Goal: Understand process/instructions: Learn about a topic

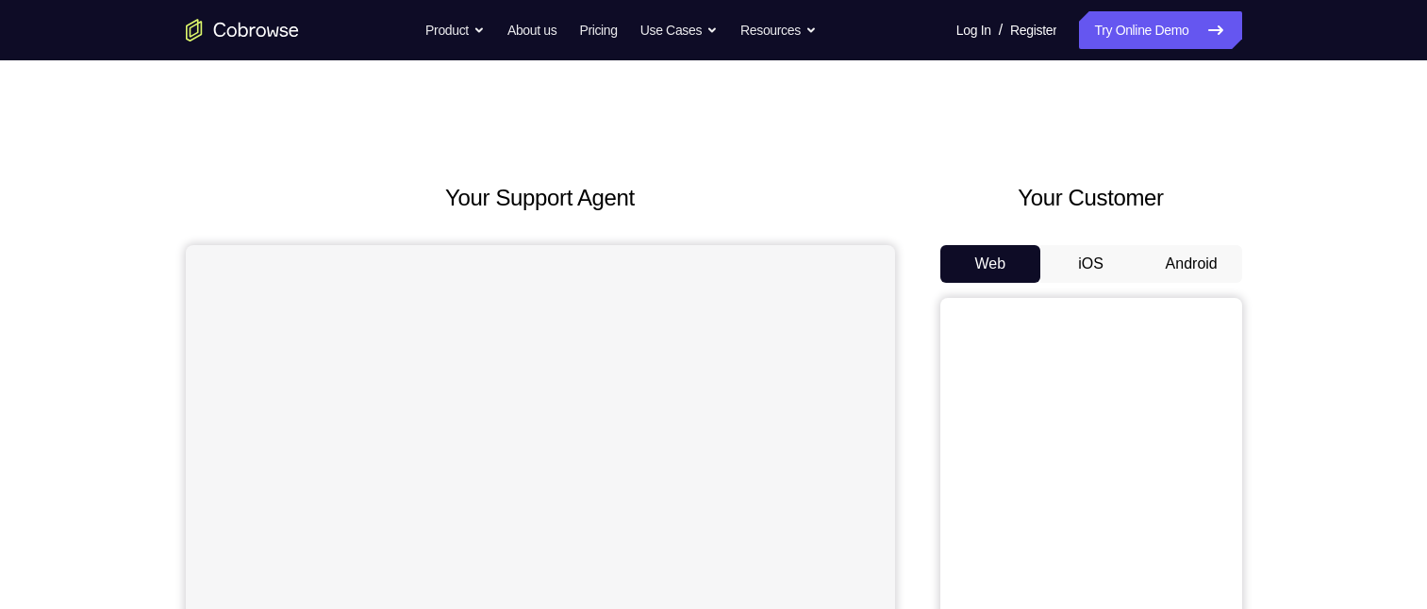
click at [1204, 258] on button "Android" at bounding box center [1191, 264] width 101 height 38
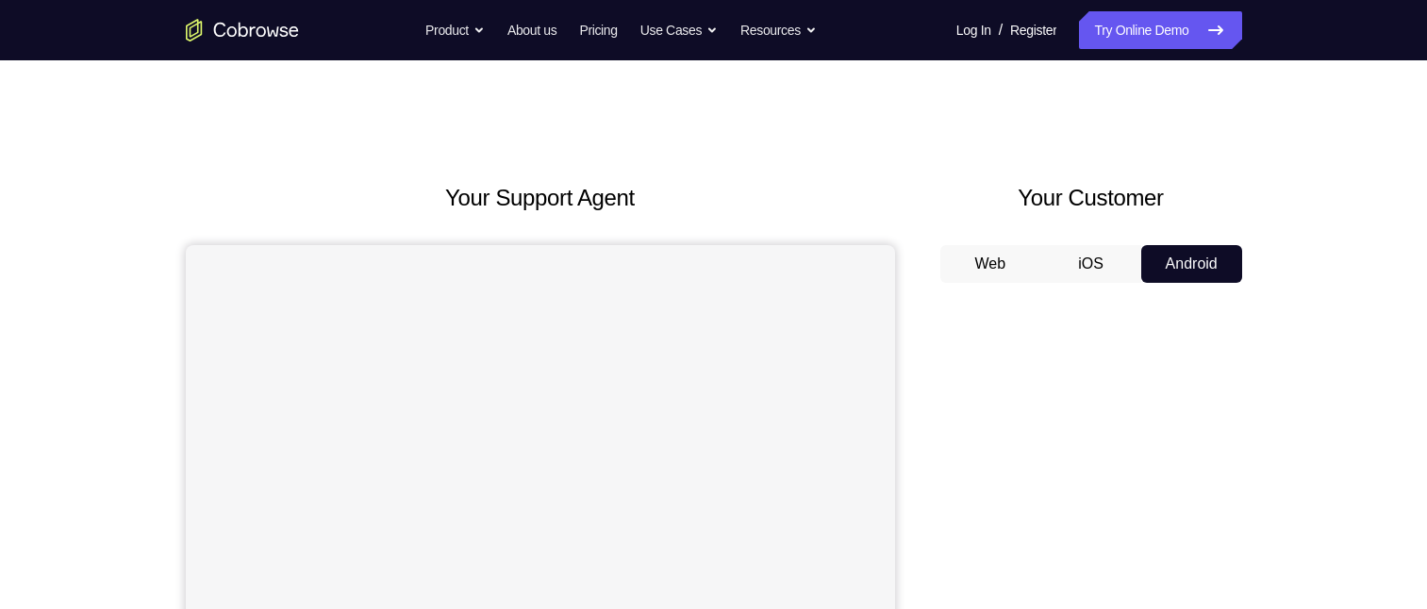
click at [1208, 259] on button "Android" at bounding box center [1191, 264] width 101 height 38
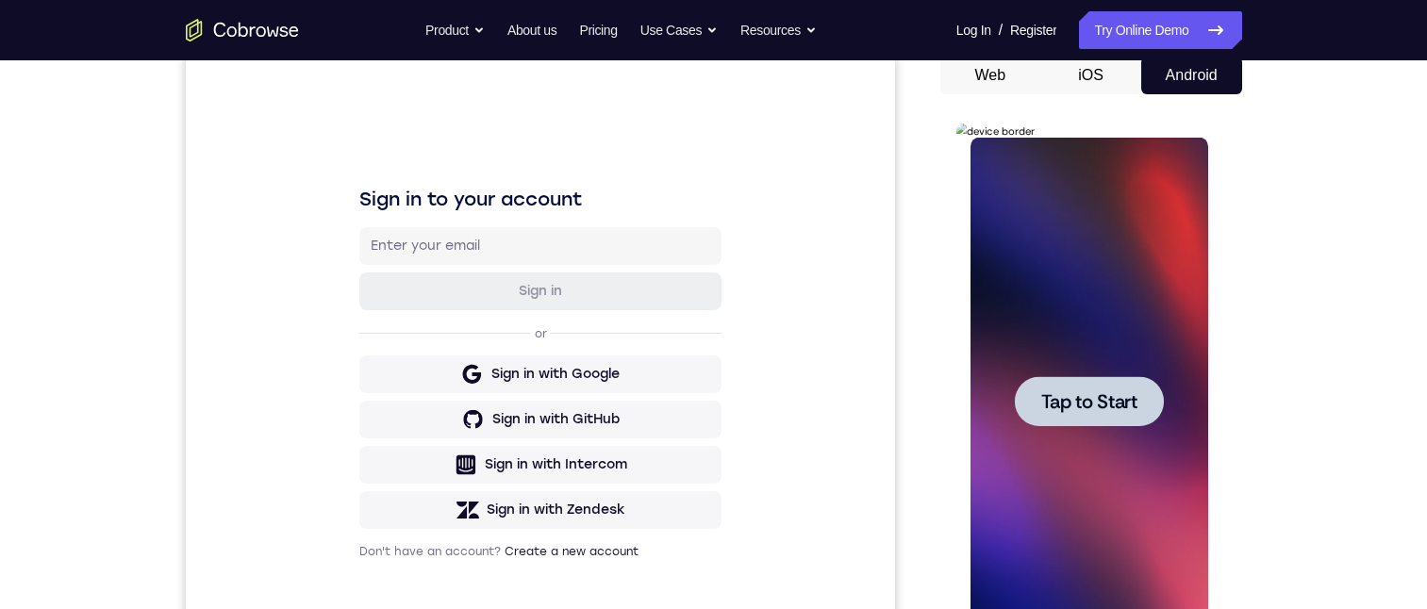
click at [1090, 401] on span "Tap to Start" at bounding box center [1089, 401] width 96 height 19
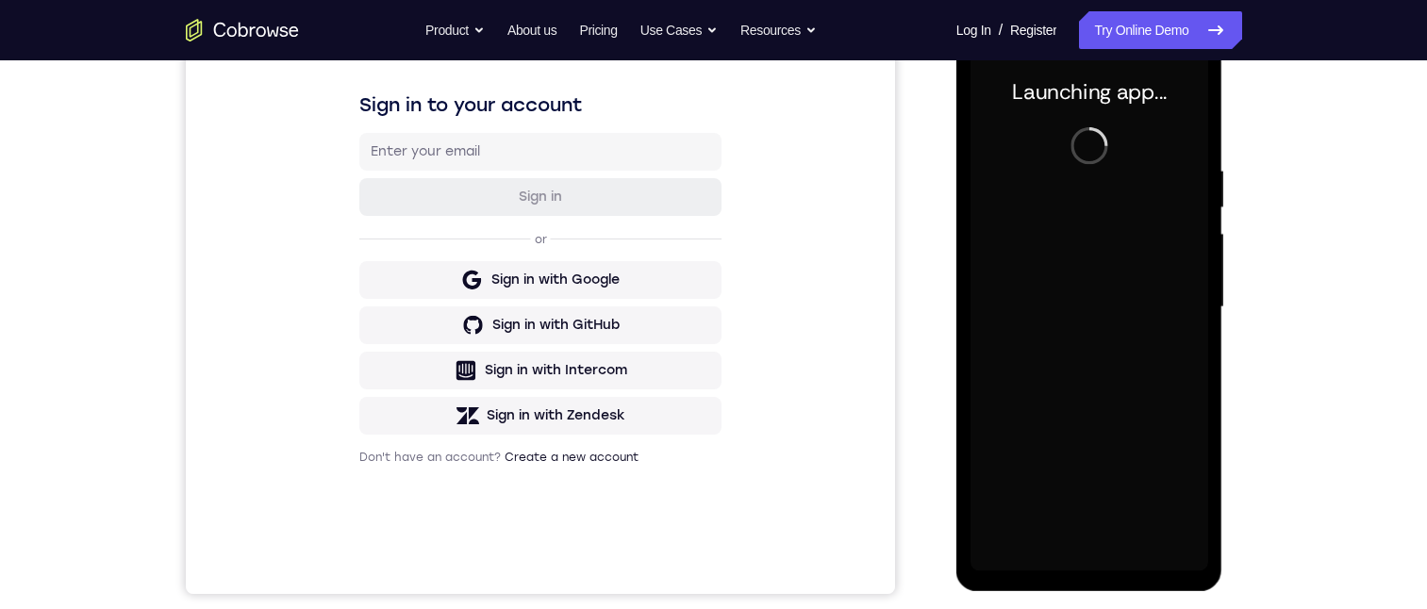
scroll to position [189, 0]
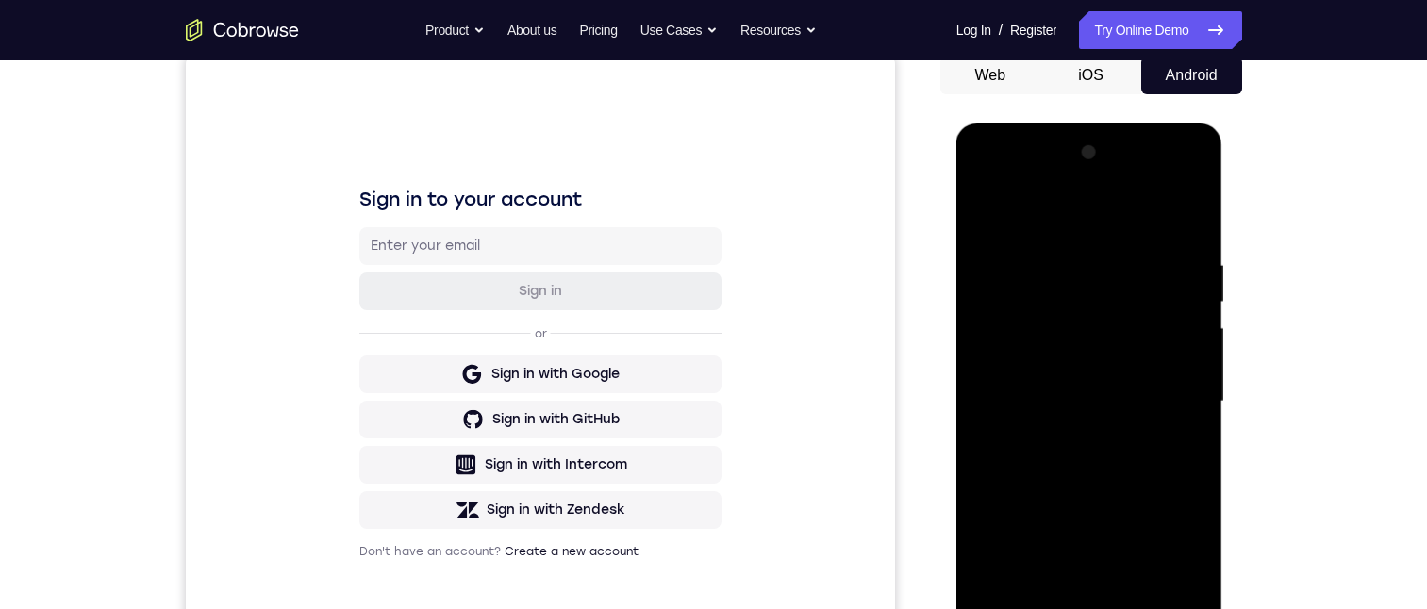
click at [1086, 608] on div at bounding box center [1090, 402] width 238 height 528
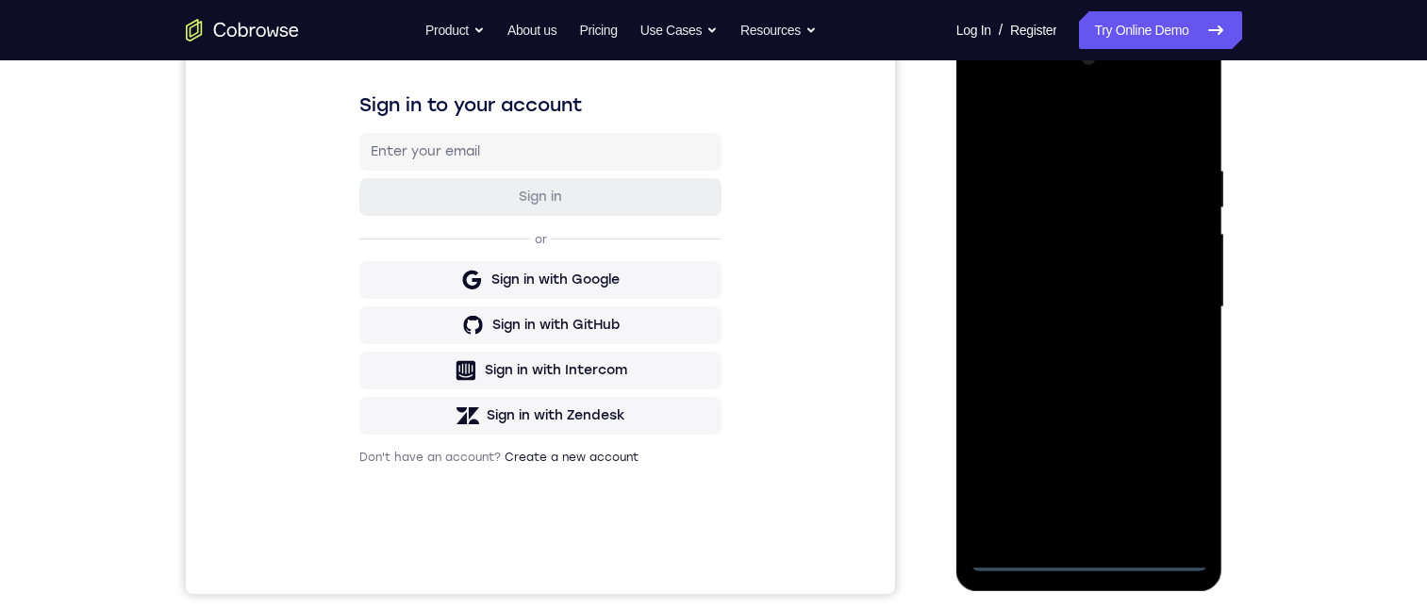
click at [1181, 482] on div at bounding box center [1090, 307] width 238 height 528
click at [1026, 118] on div at bounding box center [1090, 307] width 238 height 528
click at [1172, 294] on div at bounding box center [1090, 307] width 238 height 528
click at [1060, 335] on div at bounding box center [1090, 307] width 238 height 528
click at [1023, 291] on div at bounding box center [1090, 307] width 238 height 528
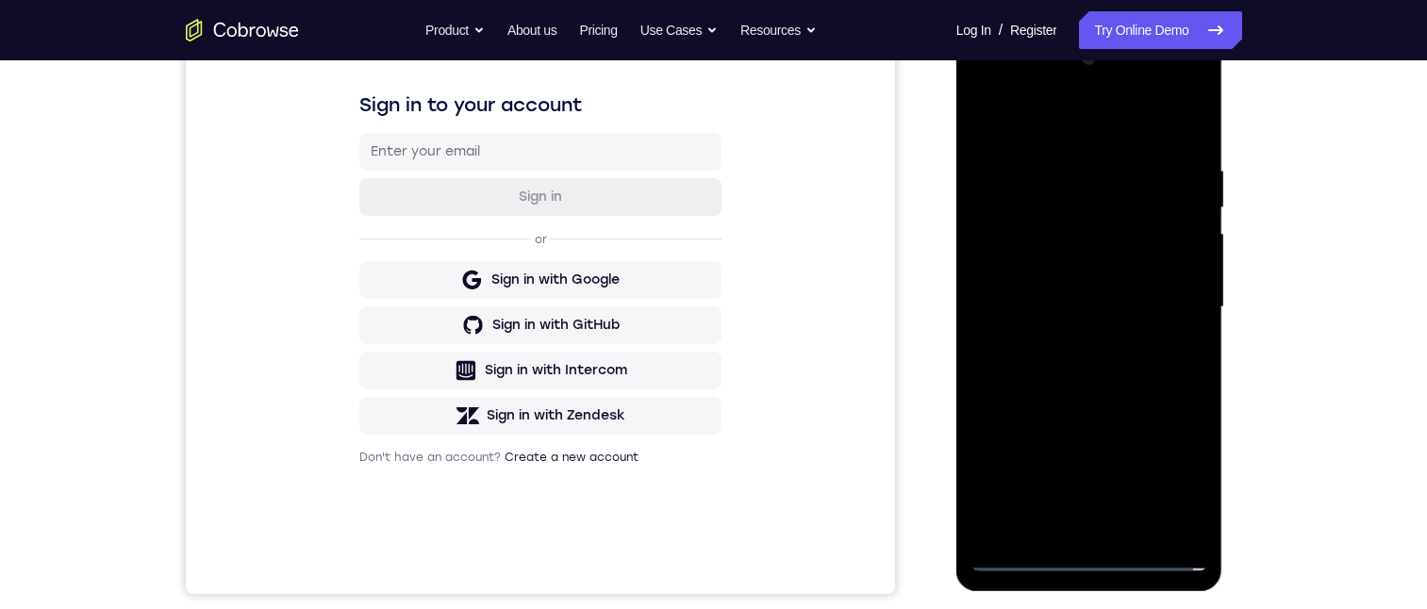
click at [1050, 272] on div at bounding box center [1090, 307] width 238 height 528
click at [1186, 266] on div at bounding box center [1090, 307] width 238 height 528
click at [1130, 308] on div at bounding box center [1090, 307] width 238 height 528
click at [1089, 376] on div at bounding box center [1090, 307] width 238 height 528
click at [1143, 386] on div at bounding box center [1090, 307] width 238 height 528
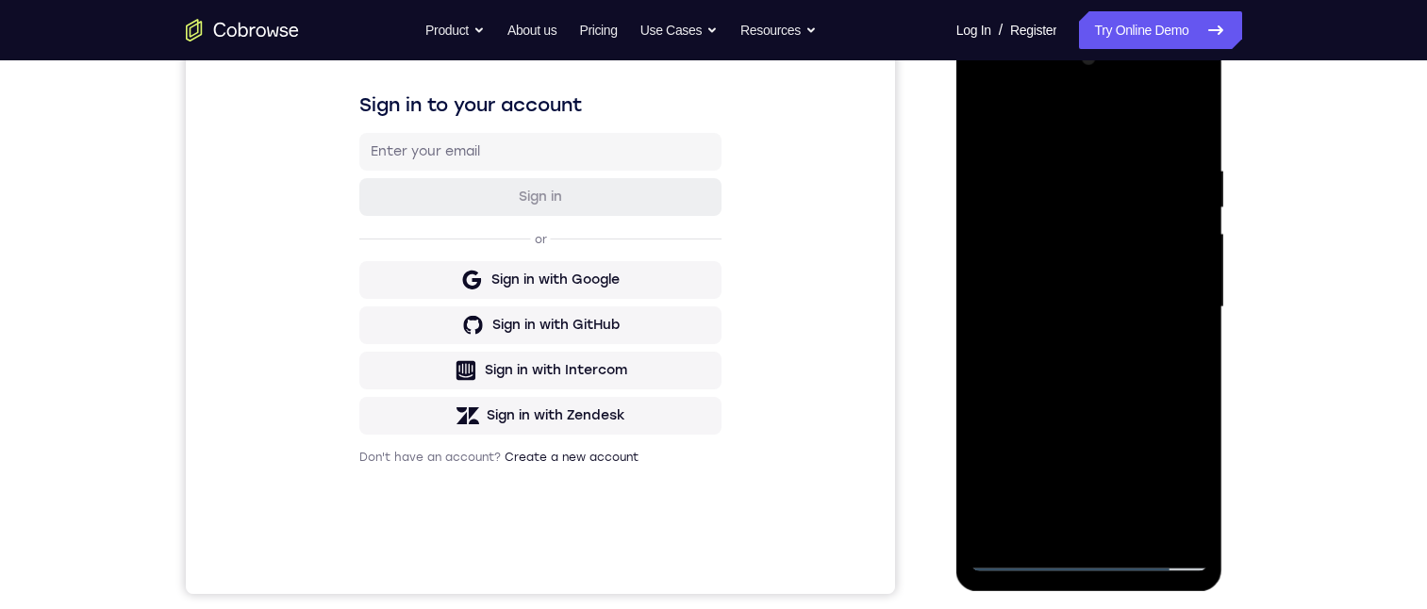
click at [1193, 343] on div at bounding box center [1090, 307] width 238 height 528
drag, startPoint x: 1194, startPoint y: 339, endPoint x: 1168, endPoint y: 358, distance: 33.0
click at [1194, 340] on div at bounding box center [1090, 307] width 238 height 528
click at [987, 478] on div at bounding box center [1090, 307] width 238 height 528
click at [1132, 521] on div at bounding box center [1090, 307] width 238 height 528
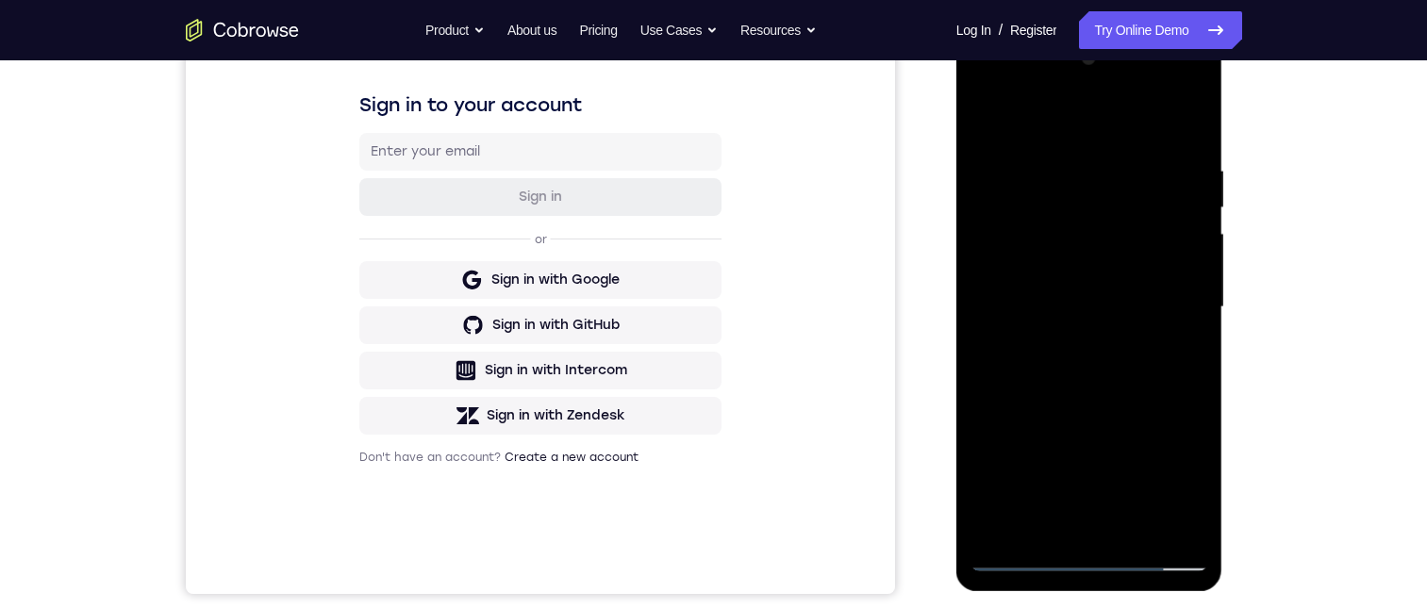
click at [1119, 399] on div at bounding box center [1090, 307] width 238 height 528
drag, startPoint x: 1105, startPoint y: 455, endPoint x: 1107, endPoint y: 402, distance: 52.9
click at [1107, 402] on div at bounding box center [1090, 307] width 238 height 528
drag, startPoint x: 1102, startPoint y: 440, endPoint x: 1102, endPoint y: 378, distance: 61.3
click at [1102, 376] on div at bounding box center [1090, 307] width 238 height 528
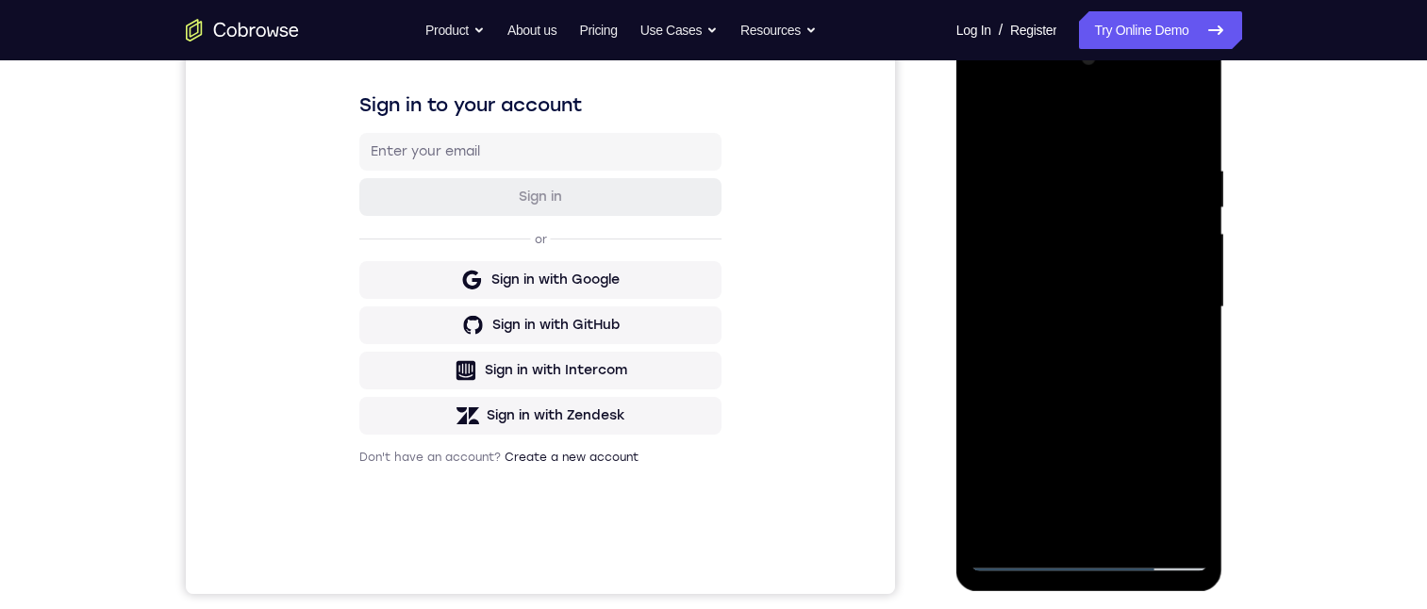
drag, startPoint x: 1102, startPoint y: 329, endPoint x: 1104, endPoint y: 415, distance: 85.9
click at [1106, 414] on div at bounding box center [1090, 307] width 238 height 528
drag, startPoint x: 1092, startPoint y: 384, endPoint x: 1096, endPoint y: 442, distance: 58.6
click at [1096, 442] on div at bounding box center [1090, 307] width 238 height 528
drag, startPoint x: 1106, startPoint y: 408, endPoint x: 1105, endPoint y: 434, distance: 26.4
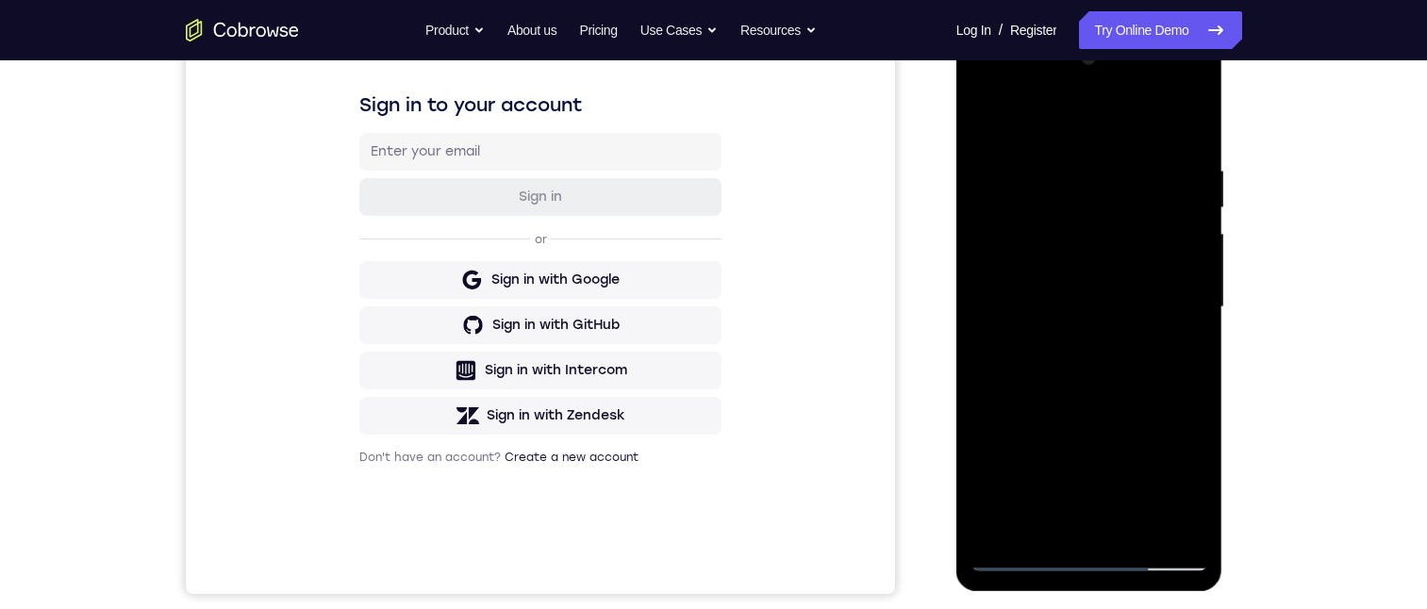
click at [1106, 434] on div at bounding box center [1090, 307] width 238 height 528
click at [992, 116] on div at bounding box center [1090, 307] width 238 height 528
click at [1067, 160] on div at bounding box center [1090, 307] width 238 height 528
click at [1185, 125] on div at bounding box center [1090, 307] width 238 height 528
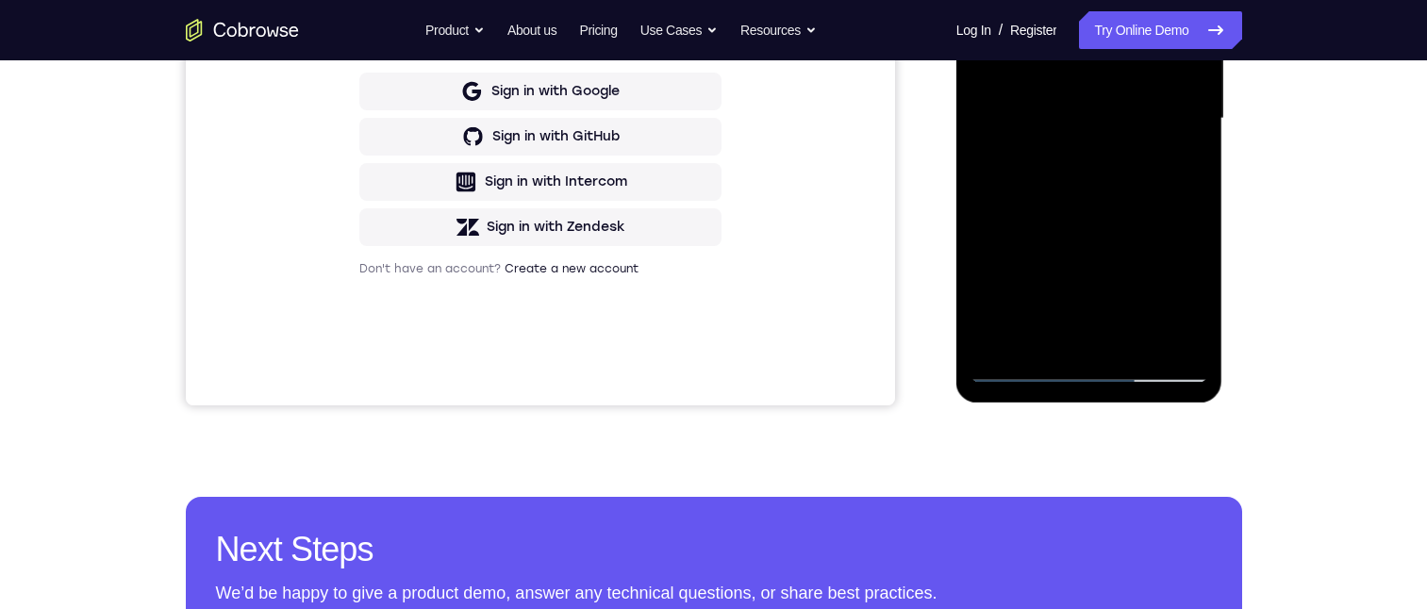
click at [1184, 342] on div at bounding box center [1090, 119] width 238 height 528
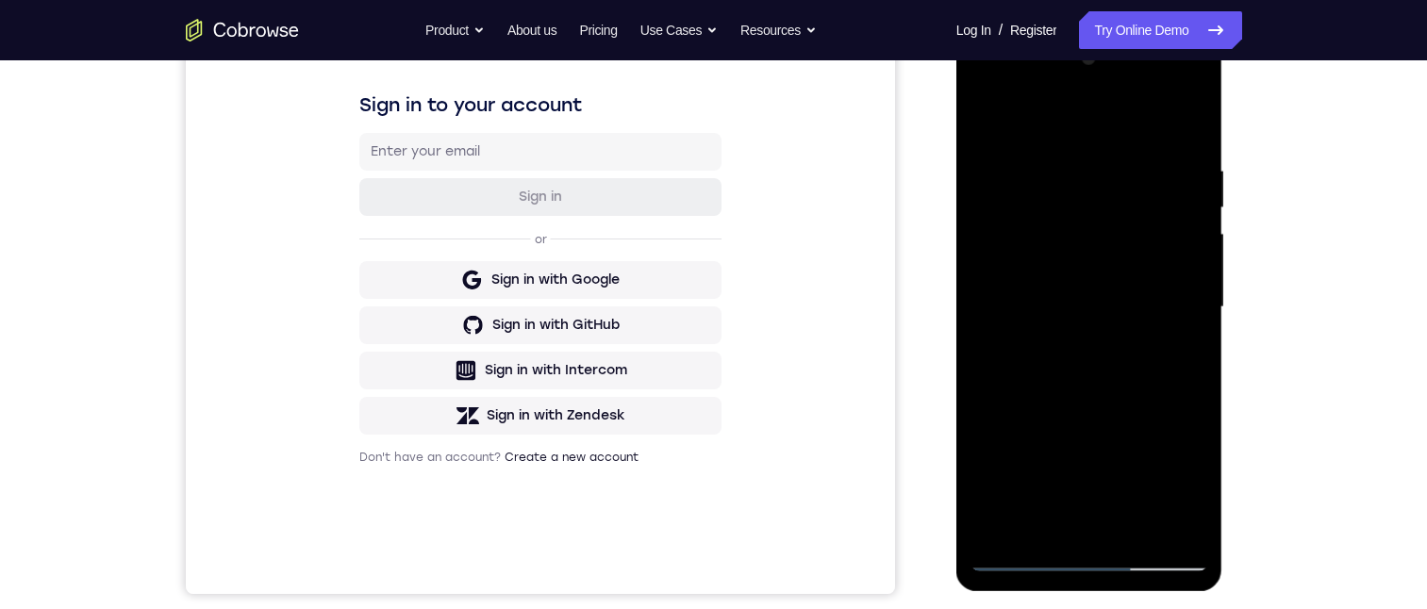
drag, startPoint x: 1117, startPoint y: 419, endPoint x: 1121, endPoint y: 335, distance: 84.0
click at [1121, 335] on div at bounding box center [1090, 307] width 238 height 528
click at [1002, 527] on div at bounding box center [1090, 307] width 238 height 528
drag, startPoint x: 1063, startPoint y: 331, endPoint x: 1063, endPoint y: 265, distance: 66.0
click at [1063, 276] on div at bounding box center [1090, 307] width 238 height 528
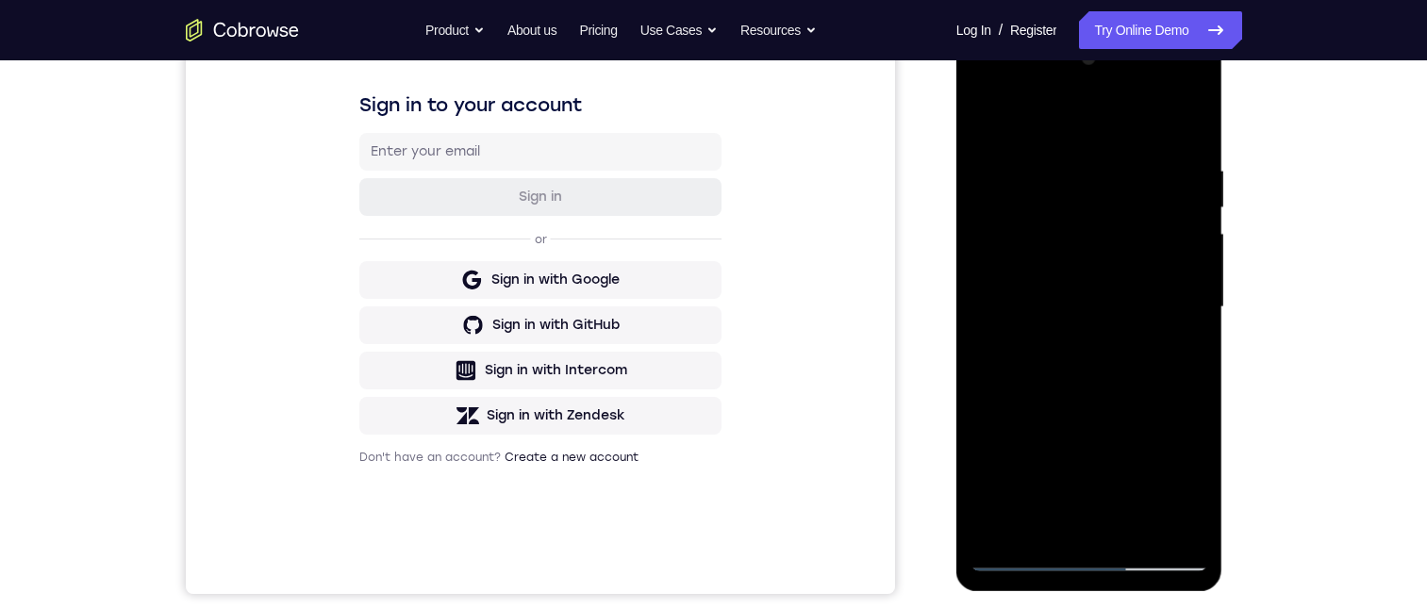
drag, startPoint x: 1057, startPoint y: 320, endPoint x: 1053, endPoint y: 231, distance: 88.8
click at [1053, 236] on div at bounding box center [1090, 307] width 238 height 528
click at [1190, 235] on div at bounding box center [1090, 307] width 238 height 528
drag, startPoint x: 1129, startPoint y: 437, endPoint x: 1138, endPoint y: 296, distance: 140.8
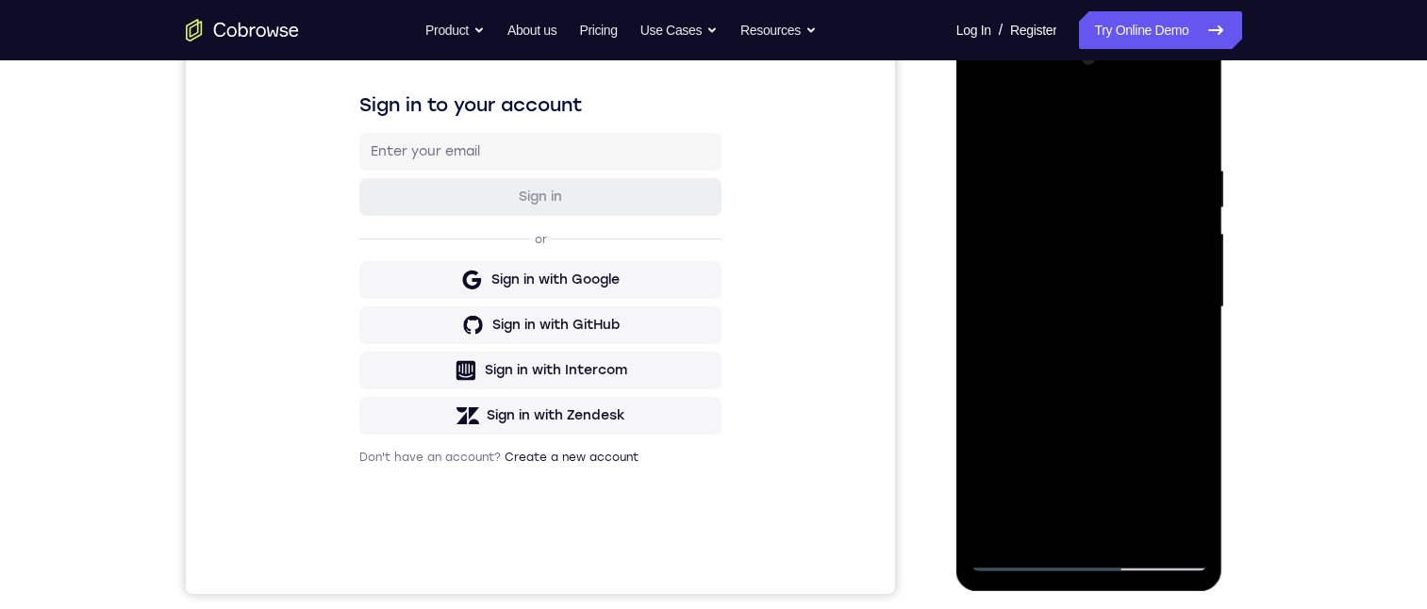
click at [1138, 299] on div at bounding box center [1090, 307] width 238 height 528
drag, startPoint x: 1131, startPoint y: 372, endPoint x: 1128, endPoint y: 271, distance: 101.0
click at [1130, 272] on div at bounding box center [1090, 307] width 238 height 528
drag, startPoint x: 1139, startPoint y: 323, endPoint x: 1139, endPoint y: 291, distance: 31.1
click at [1139, 305] on div at bounding box center [1090, 307] width 238 height 528
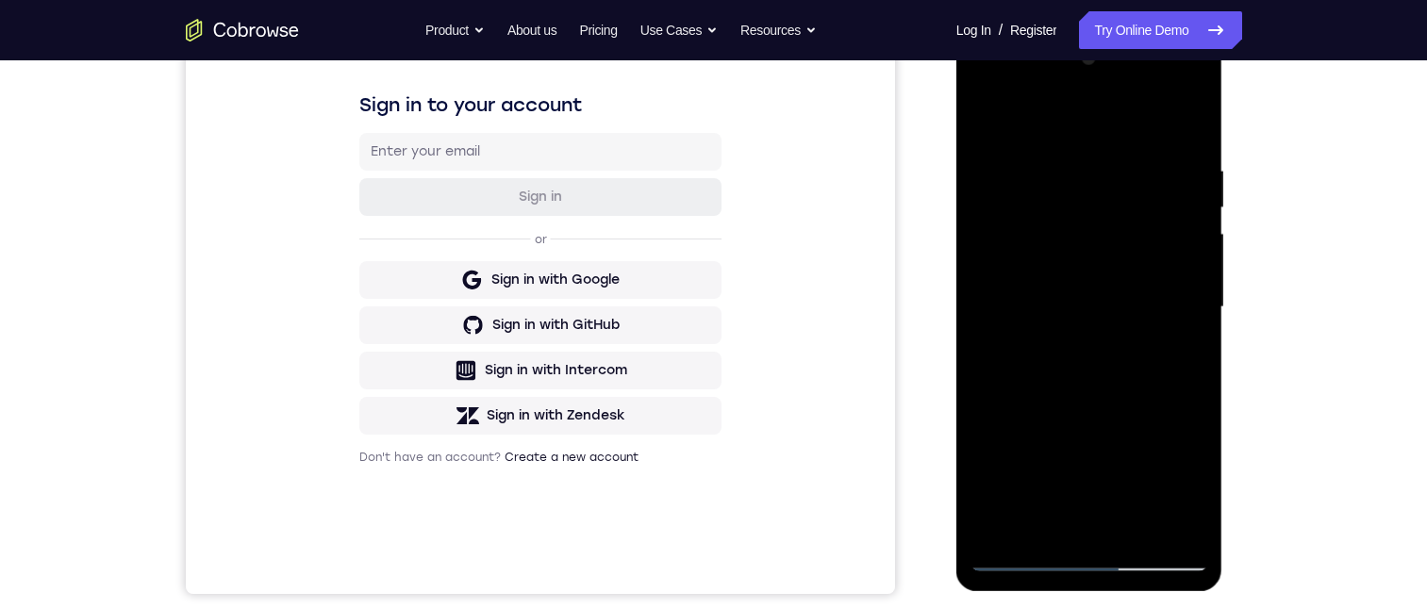
click at [1135, 291] on div at bounding box center [1090, 307] width 238 height 528
drag, startPoint x: 1106, startPoint y: 374, endPoint x: 1122, endPoint y: 269, distance: 106.9
click at [1121, 274] on div at bounding box center [1090, 307] width 238 height 528
click at [1202, 244] on div at bounding box center [1090, 307] width 238 height 528
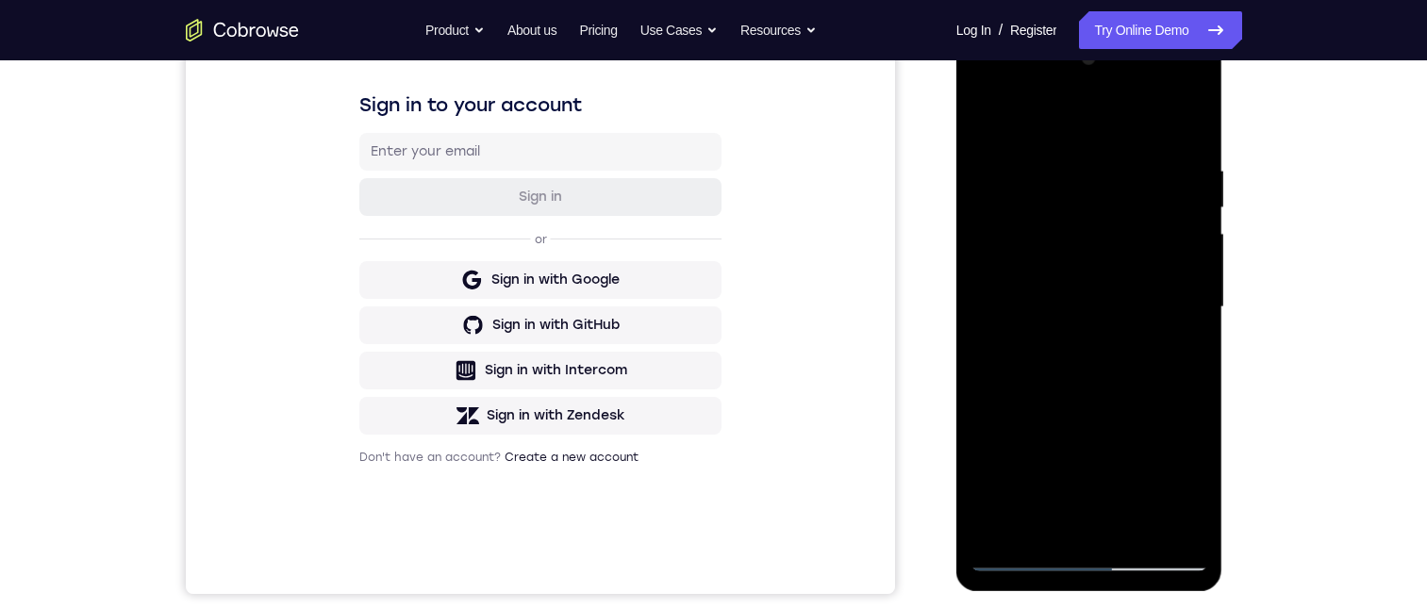
click at [1193, 244] on div at bounding box center [1090, 307] width 238 height 528
drag, startPoint x: 1128, startPoint y: 340, endPoint x: 1132, endPoint y: 163, distance: 176.4
click at [1132, 173] on div at bounding box center [1090, 307] width 238 height 528
drag, startPoint x: 1099, startPoint y: 331, endPoint x: 1113, endPoint y: 168, distance: 163.8
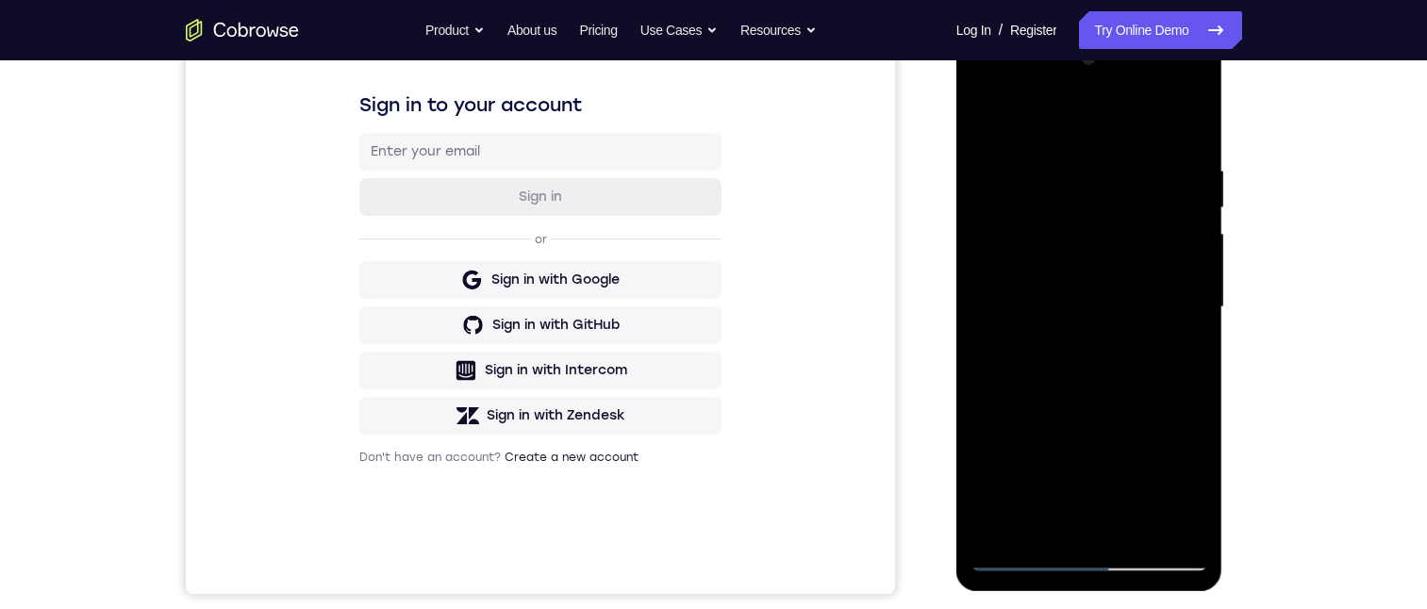
click at [1114, 173] on div at bounding box center [1090, 307] width 238 height 528
drag, startPoint x: 1082, startPoint y: 418, endPoint x: 1079, endPoint y: 211, distance: 206.6
click at [1079, 210] on div at bounding box center [1090, 307] width 238 height 528
drag, startPoint x: 1092, startPoint y: 353, endPoint x: 1087, endPoint y: 242, distance: 110.5
click at [1086, 227] on div at bounding box center [1090, 307] width 238 height 528
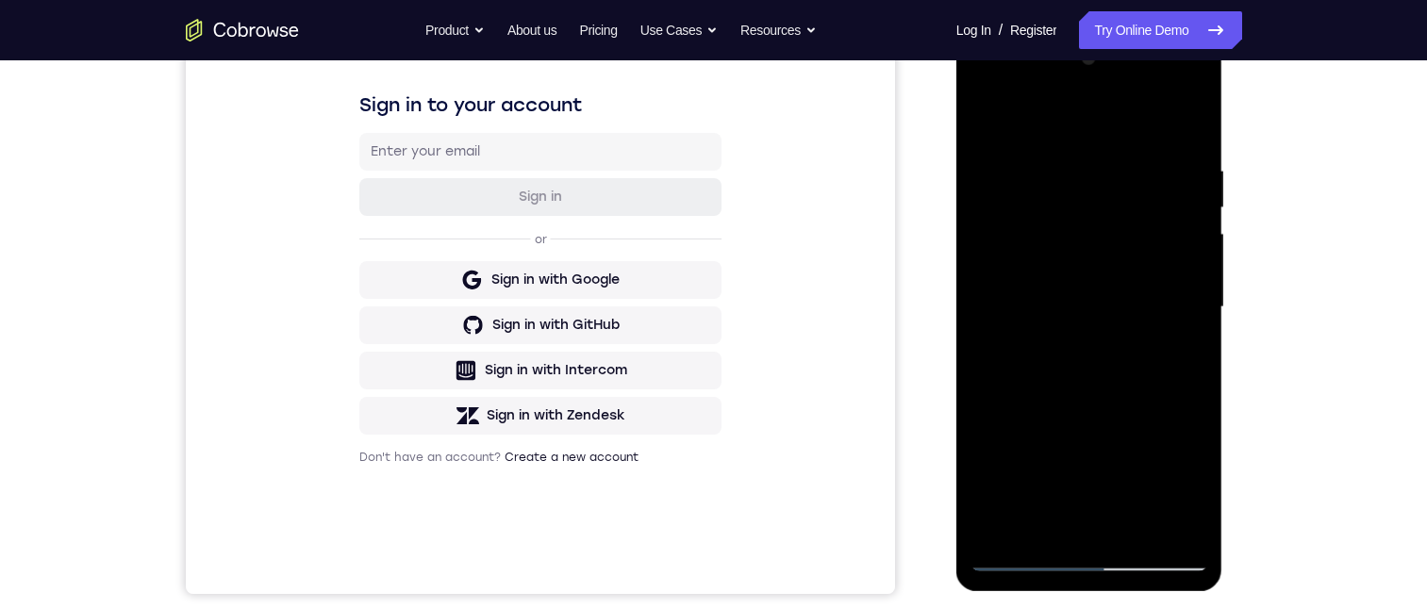
drag, startPoint x: 1109, startPoint y: 373, endPoint x: 1092, endPoint y: 242, distance: 131.3
click at [1098, 237] on div at bounding box center [1090, 307] width 238 height 528
drag, startPoint x: 1123, startPoint y: 314, endPoint x: 1101, endPoint y: 219, distance: 97.9
click at [1101, 222] on div at bounding box center [1090, 307] width 238 height 528
click at [1195, 254] on div at bounding box center [1090, 307] width 238 height 528
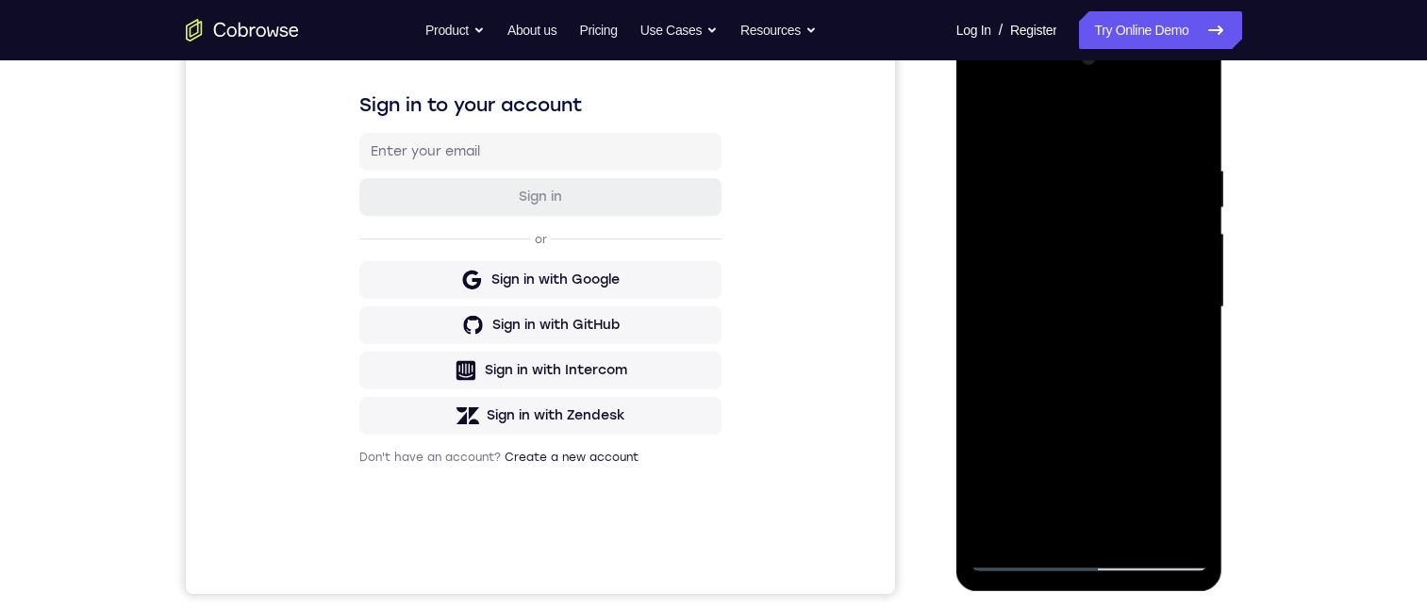
click at [1195, 254] on div at bounding box center [1090, 307] width 238 height 528
drag, startPoint x: 1074, startPoint y: 387, endPoint x: 1069, endPoint y: 227, distance: 159.5
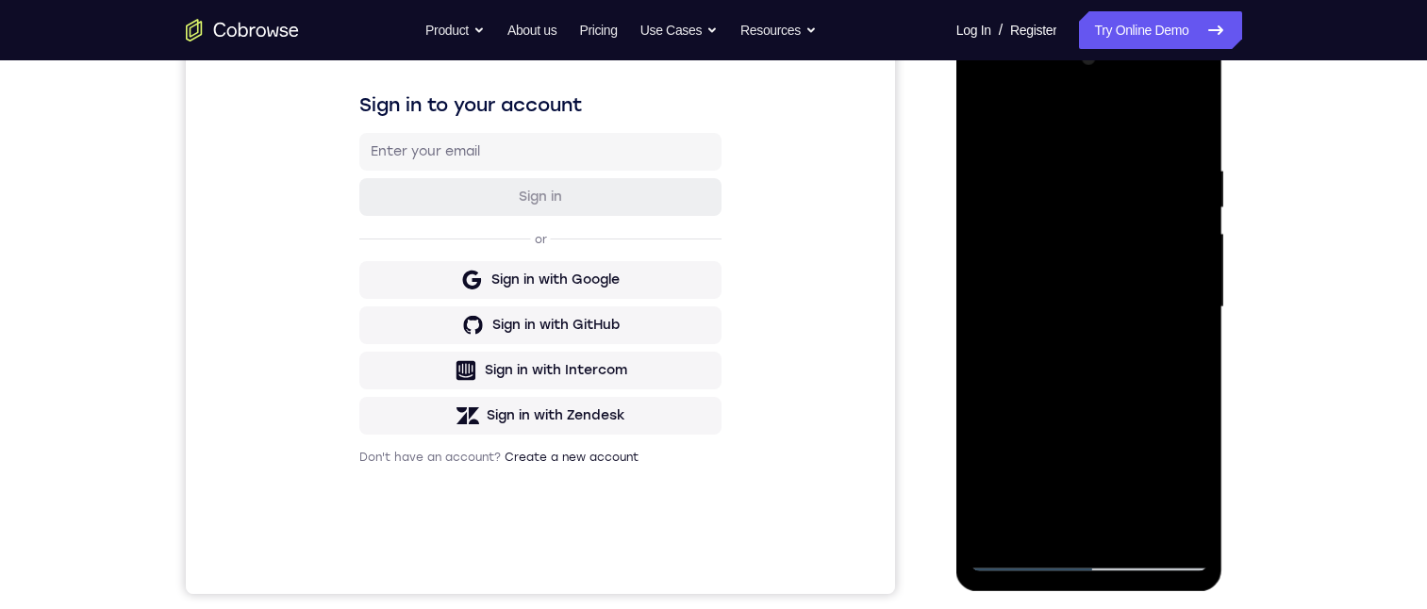
click at [1072, 232] on div at bounding box center [1090, 307] width 238 height 528
drag, startPoint x: 1110, startPoint y: 301, endPoint x: 1101, endPoint y: 204, distance: 97.6
click at [1102, 205] on div at bounding box center [1090, 307] width 238 height 528
click at [1140, 248] on div at bounding box center [1090, 307] width 238 height 528
drag, startPoint x: 1134, startPoint y: 207, endPoint x: 1143, endPoint y: 288, distance: 81.7
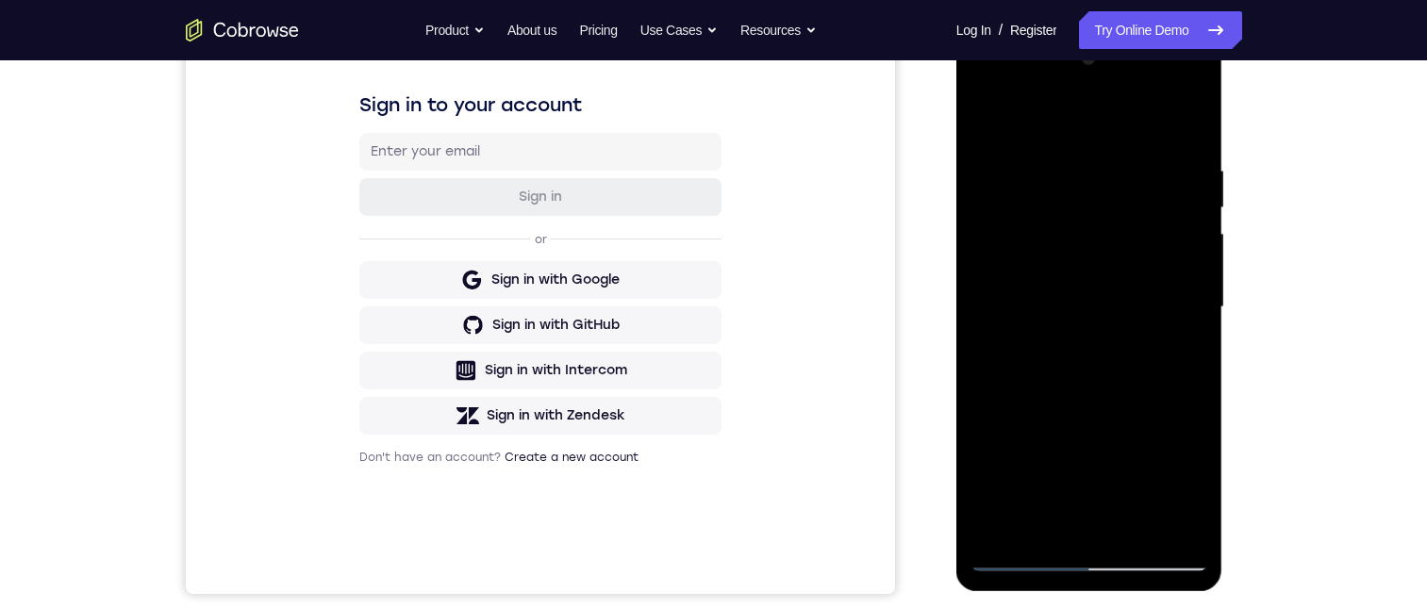
click at [1138, 331] on div at bounding box center [1090, 307] width 238 height 528
drag, startPoint x: 1128, startPoint y: 191, endPoint x: 1135, endPoint y: 278, distance: 87.0
click at [1134, 278] on div at bounding box center [1090, 307] width 238 height 528
drag, startPoint x: 1130, startPoint y: 214, endPoint x: 1130, endPoint y: 258, distance: 44.3
click at [1130, 258] on div at bounding box center [1090, 307] width 238 height 528
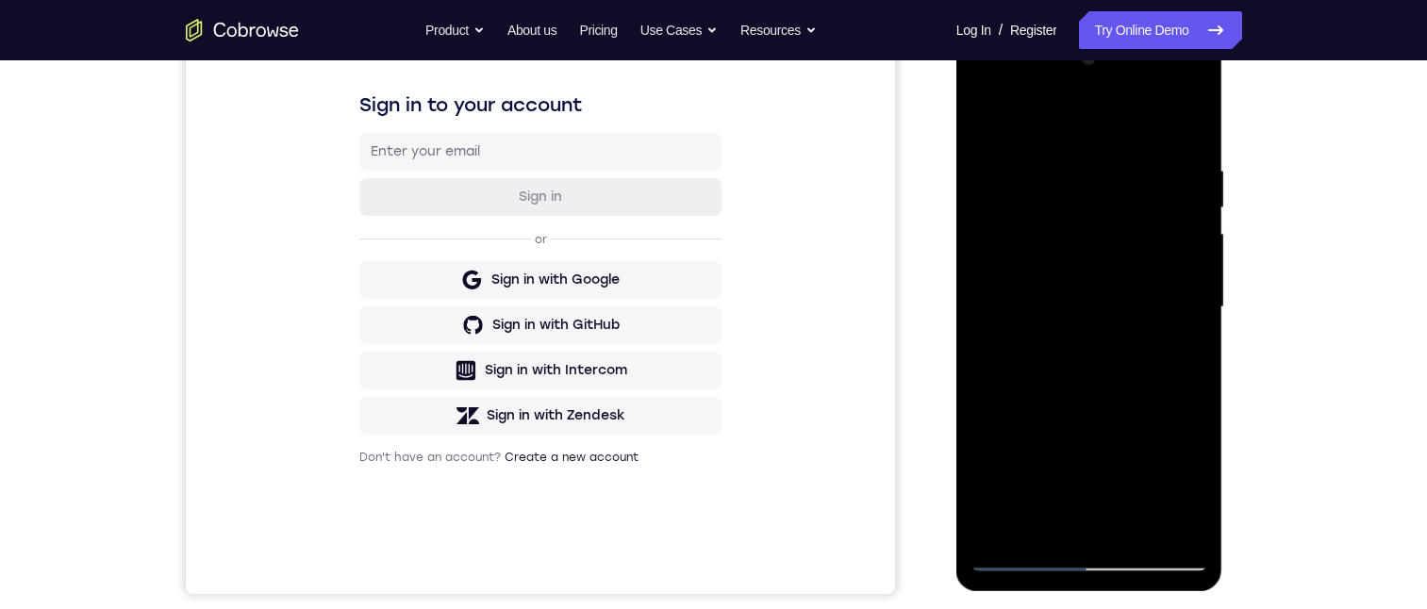
drag, startPoint x: 1138, startPoint y: 195, endPoint x: 1136, endPoint y: 275, distance: 80.2
click at [1136, 276] on div at bounding box center [1090, 307] width 238 height 528
drag, startPoint x: 1143, startPoint y: 291, endPoint x: 1121, endPoint y: 195, distance: 98.8
click at [1123, 196] on div at bounding box center [1090, 307] width 238 height 528
drag, startPoint x: 1122, startPoint y: 302, endPoint x: 1115, endPoint y: 222, distance: 80.5
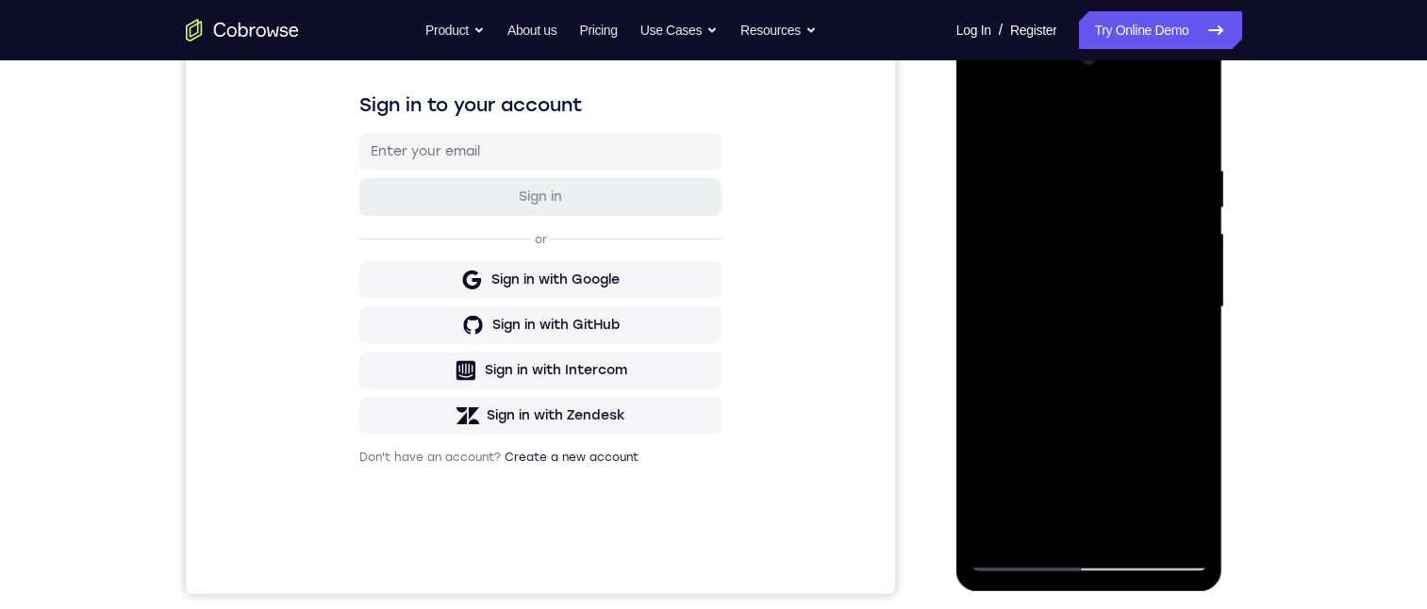
click at [1117, 204] on div at bounding box center [1090, 307] width 238 height 528
drag, startPoint x: 1122, startPoint y: 300, endPoint x: 1123, endPoint y: 247, distance: 52.9
click at [1121, 208] on div at bounding box center [1090, 307] width 238 height 528
drag, startPoint x: 1124, startPoint y: 241, endPoint x: 1118, endPoint y: 214, distance: 27.2
click at [1118, 215] on div at bounding box center [1090, 307] width 238 height 528
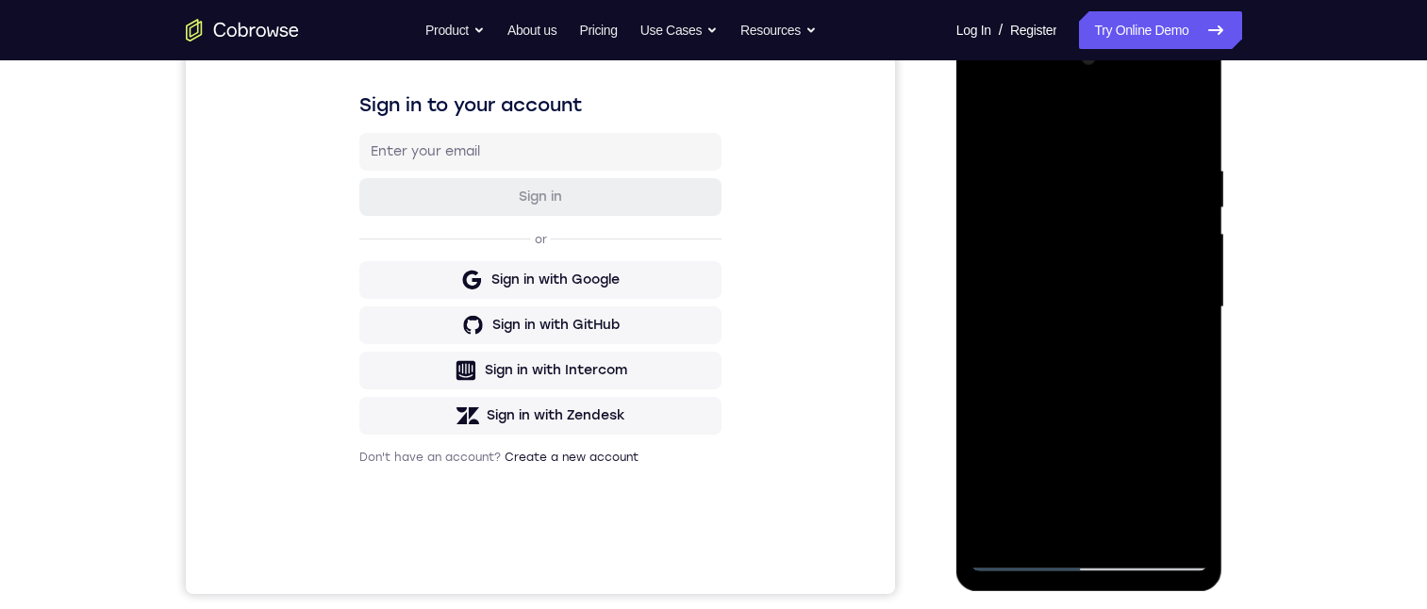
drag, startPoint x: 1125, startPoint y: 257, endPoint x: 1108, endPoint y: 191, distance: 67.3
click at [1107, 191] on div at bounding box center [1090, 307] width 238 height 528
drag, startPoint x: 1115, startPoint y: 289, endPoint x: 1120, endPoint y: 220, distance: 69.0
click at [1119, 222] on div at bounding box center [1090, 307] width 238 height 528
click at [1118, 243] on div at bounding box center [1090, 307] width 238 height 528
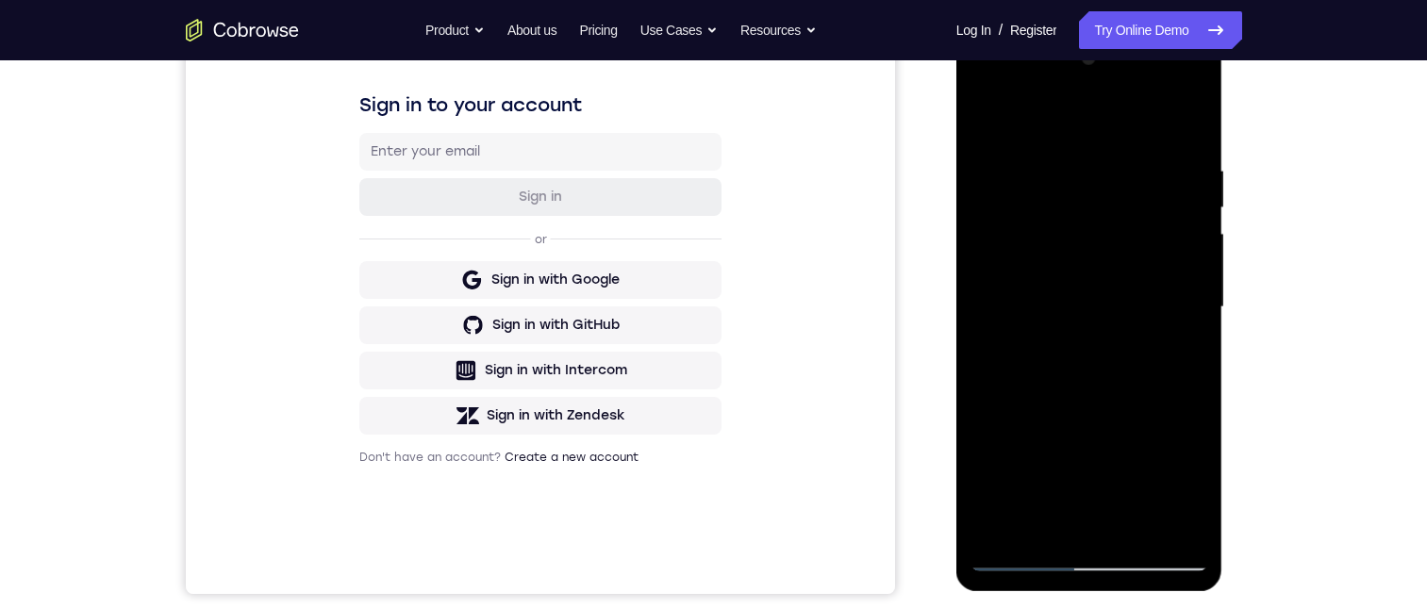
click at [1027, 146] on div at bounding box center [1090, 307] width 238 height 528
drag, startPoint x: 1095, startPoint y: 199, endPoint x: 1094, endPoint y: 265, distance: 66.0
click at [1094, 265] on div at bounding box center [1090, 307] width 238 height 528
drag, startPoint x: 1093, startPoint y: 249, endPoint x: 1090, endPoint y: 291, distance: 42.6
click at [1090, 292] on div at bounding box center [1090, 307] width 238 height 528
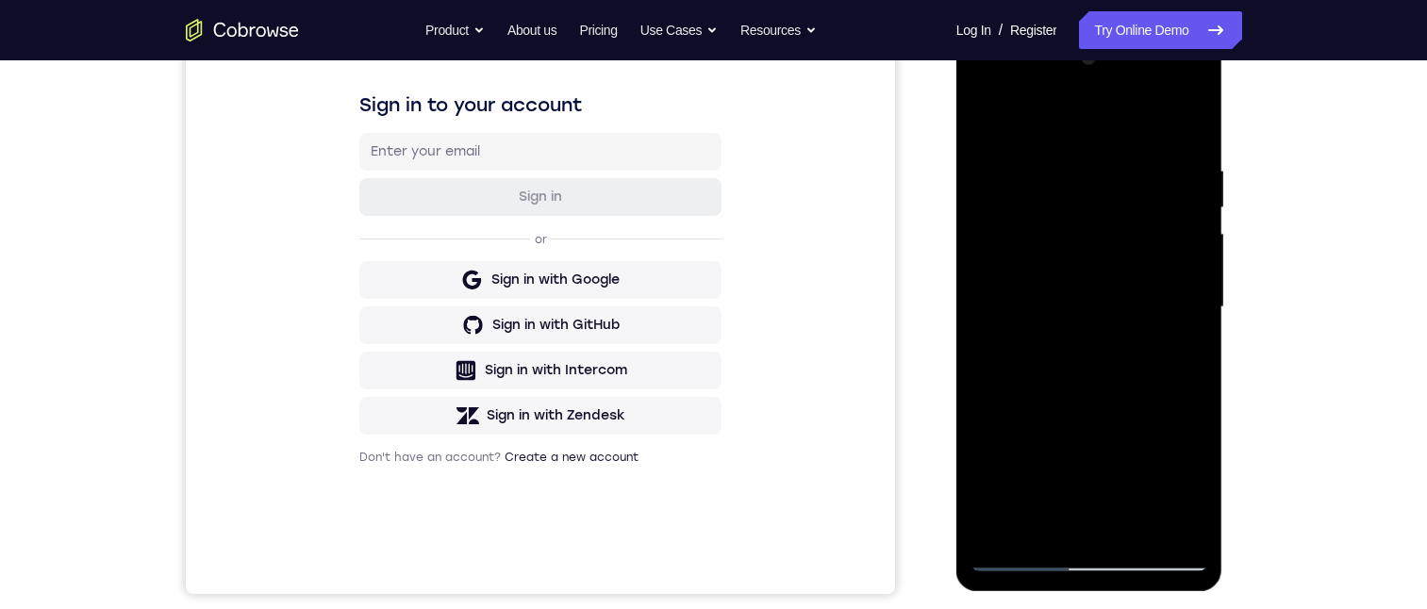
drag, startPoint x: 1121, startPoint y: 198, endPoint x: 1123, endPoint y: 298, distance: 100.0
click at [1123, 299] on div at bounding box center [1090, 307] width 238 height 528
click at [1128, 316] on div at bounding box center [1090, 307] width 238 height 528
drag, startPoint x: 1121, startPoint y: 147, endPoint x: 1109, endPoint y: 240, distance: 93.1
click at [1094, 271] on div at bounding box center [1090, 307] width 238 height 528
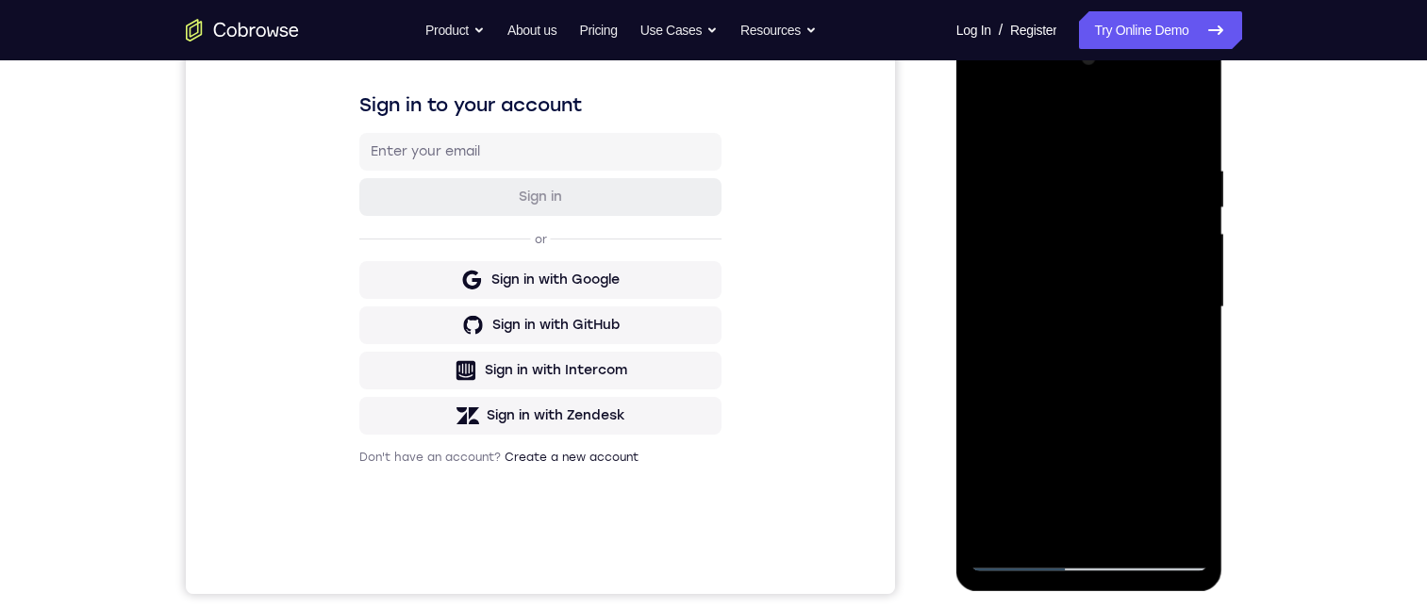
drag, startPoint x: 1107, startPoint y: 190, endPoint x: 1105, endPoint y: 288, distance: 98.1
click at [1099, 375] on div at bounding box center [1090, 307] width 238 height 528
drag, startPoint x: 1117, startPoint y: 317, endPoint x: 1117, endPoint y: 358, distance: 40.6
click at [1117, 358] on div at bounding box center [1090, 307] width 238 height 528
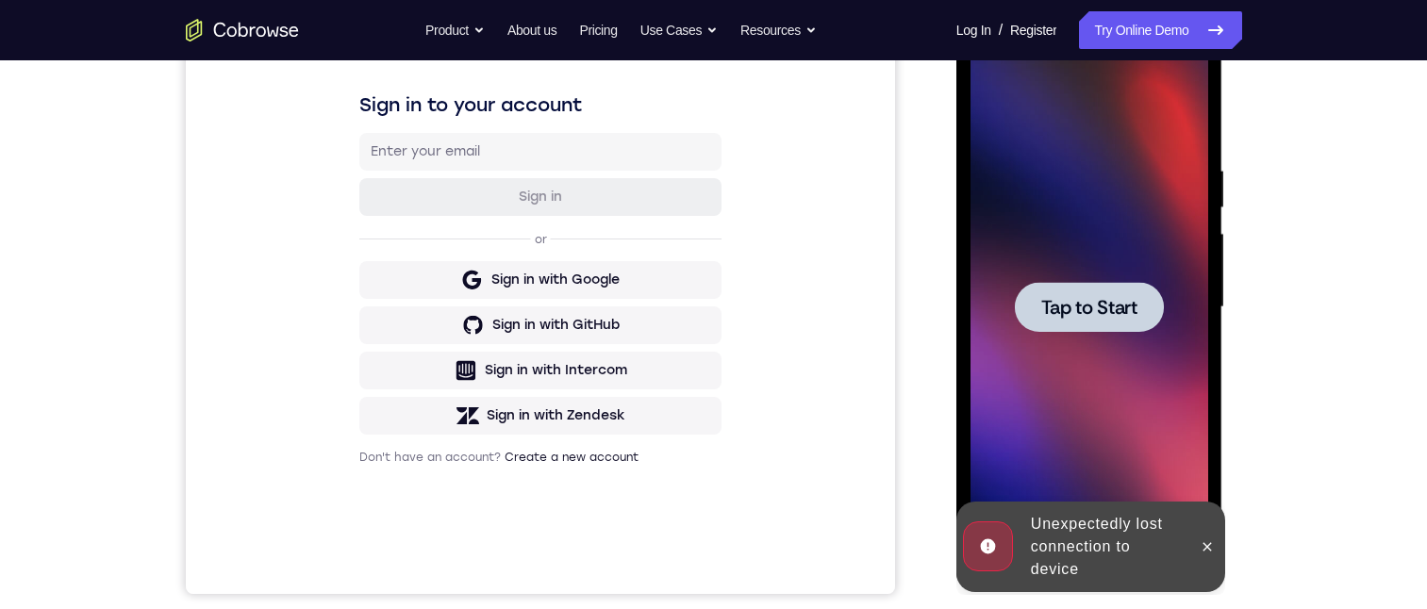
drag, startPoint x: 1125, startPoint y: 307, endPoint x: 1130, endPoint y: 585, distance: 278.3
click at [1128, 307] on span "Tap to Start" at bounding box center [1089, 307] width 96 height 19
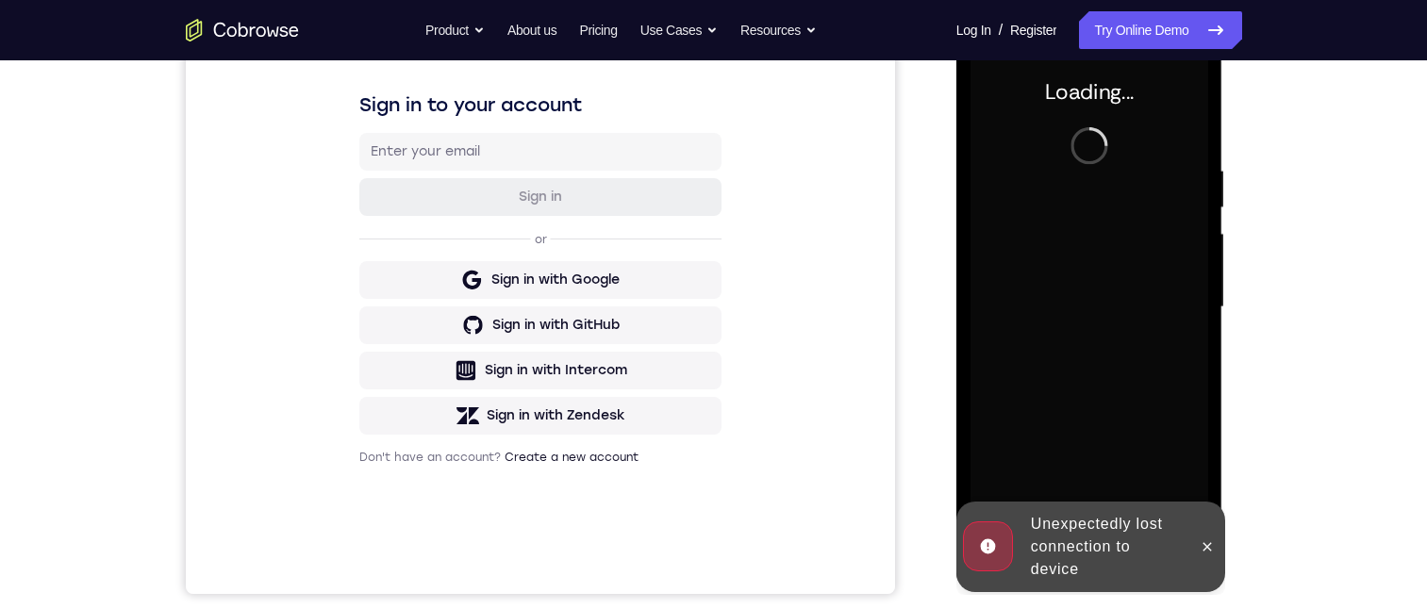
scroll to position [377, 0]
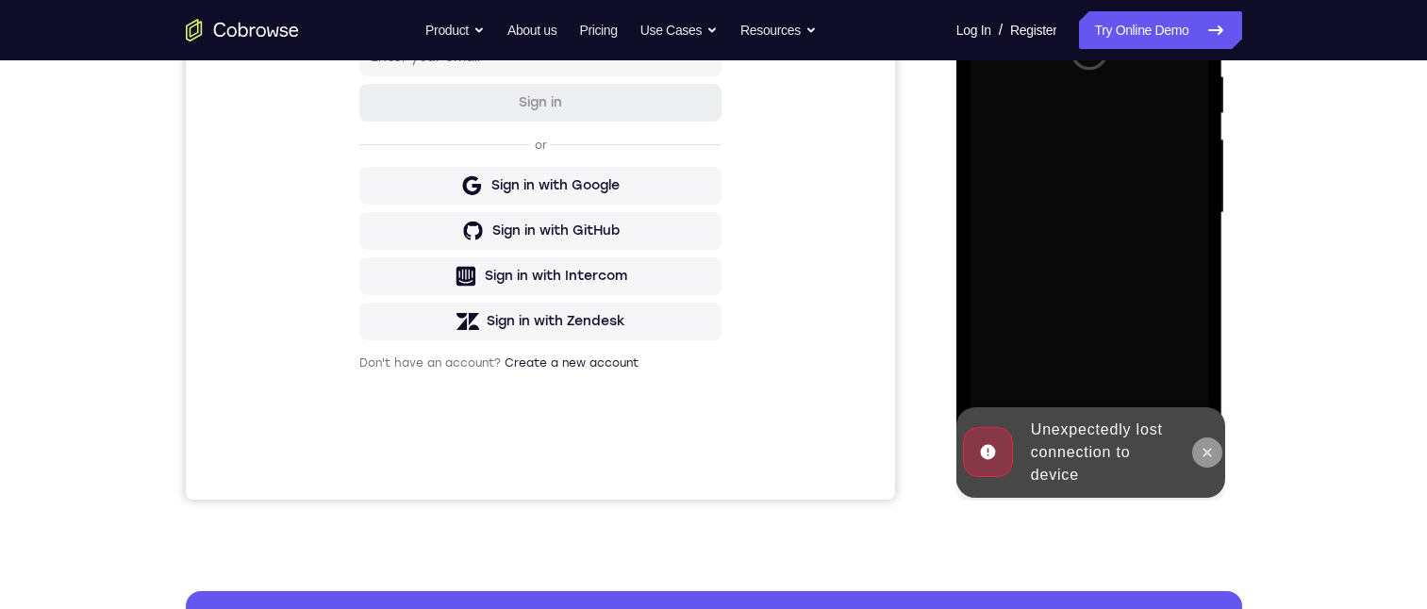
click at [1208, 451] on icon at bounding box center [1208, 452] width 8 height 8
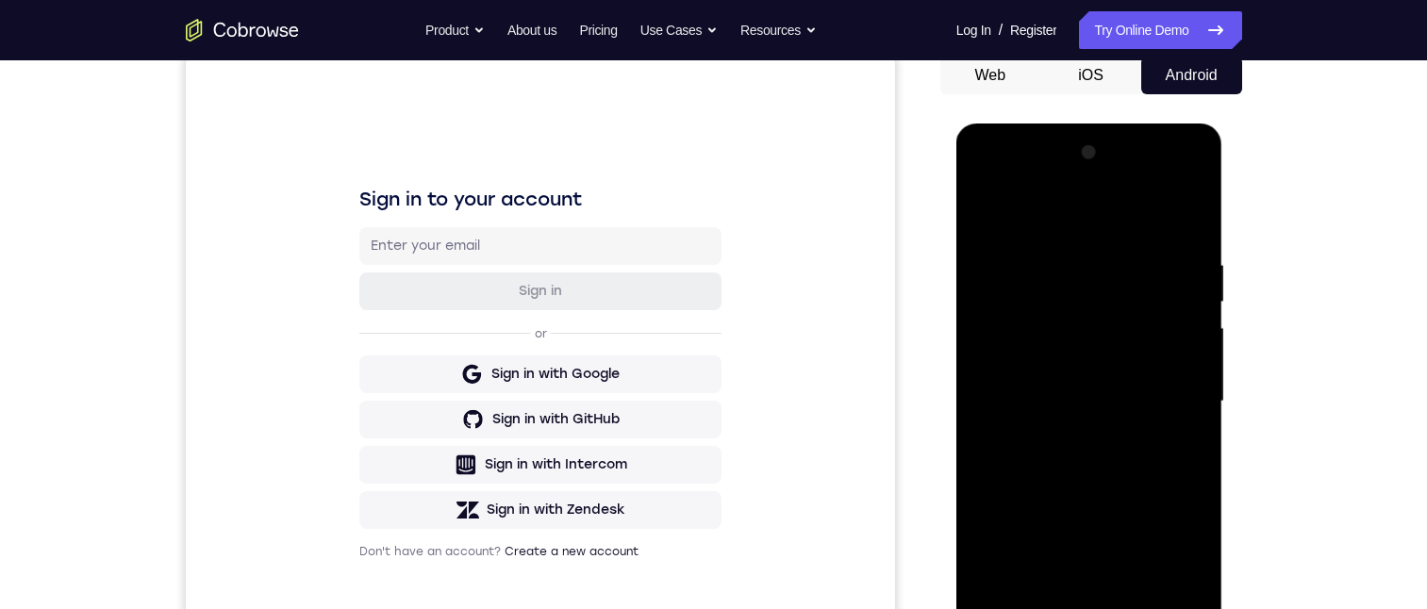
scroll to position [283, 0]
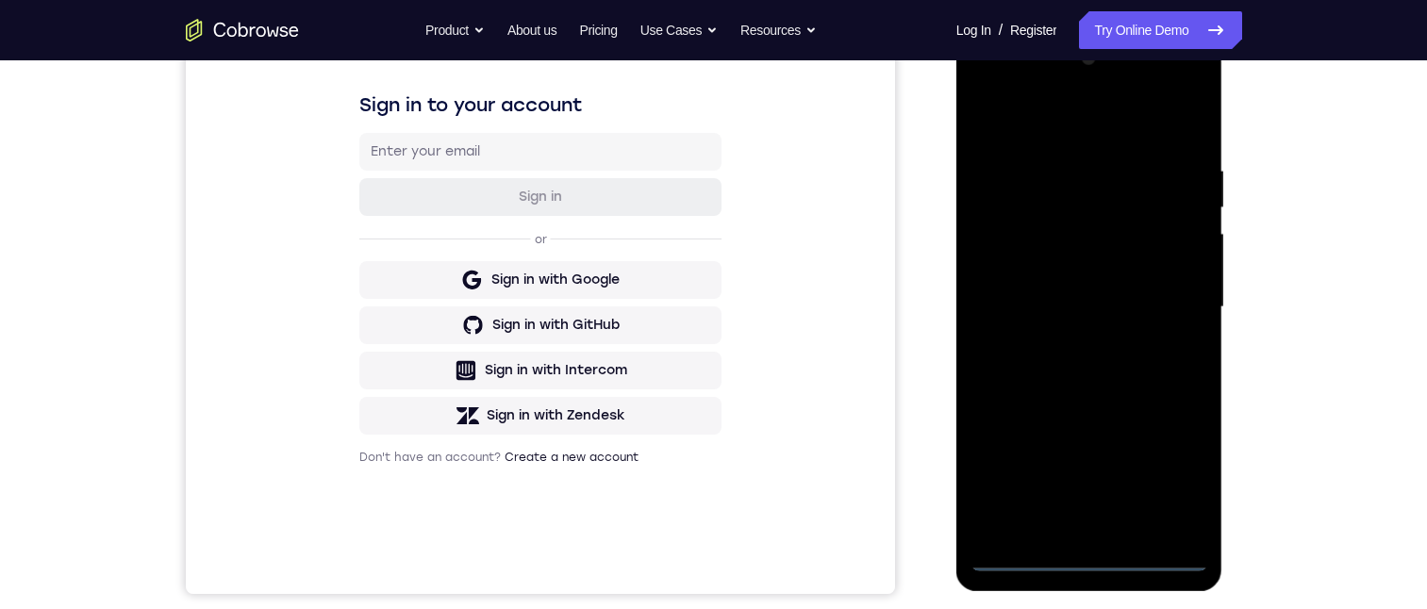
click at [1094, 550] on div at bounding box center [1090, 307] width 238 height 528
click at [1083, 556] on div at bounding box center [1090, 307] width 238 height 528
click at [1183, 471] on div at bounding box center [1090, 307] width 238 height 528
click at [1082, 124] on div at bounding box center [1090, 307] width 238 height 528
drag, startPoint x: 1176, startPoint y: 302, endPoint x: 1164, endPoint y: 301, distance: 12.3
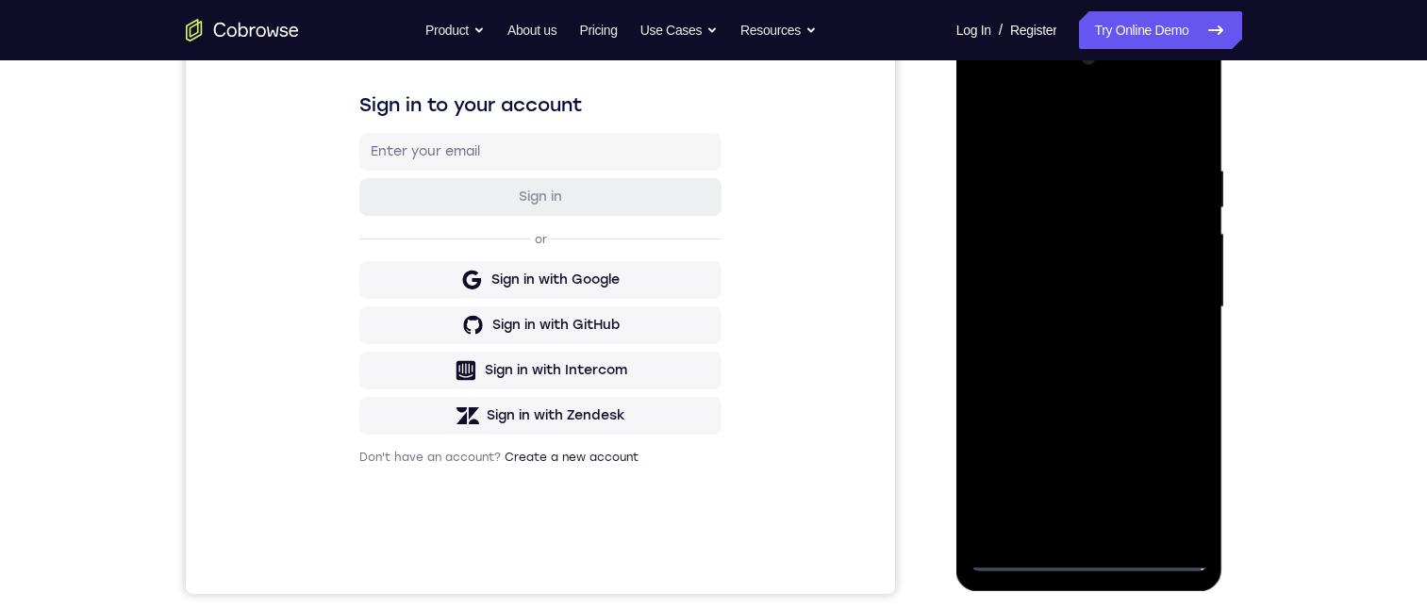
click at [1173, 305] on div at bounding box center [1090, 307] width 238 height 528
click at [1073, 341] on div at bounding box center [1090, 307] width 238 height 528
click at [1039, 293] on div at bounding box center [1090, 307] width 238 height 528
click at [1066, 264] on div at bounding box center [1090, 307] width 238 height 528
click at [1082, 311] on div at bounding box center [1090, 307] width 238 height 528
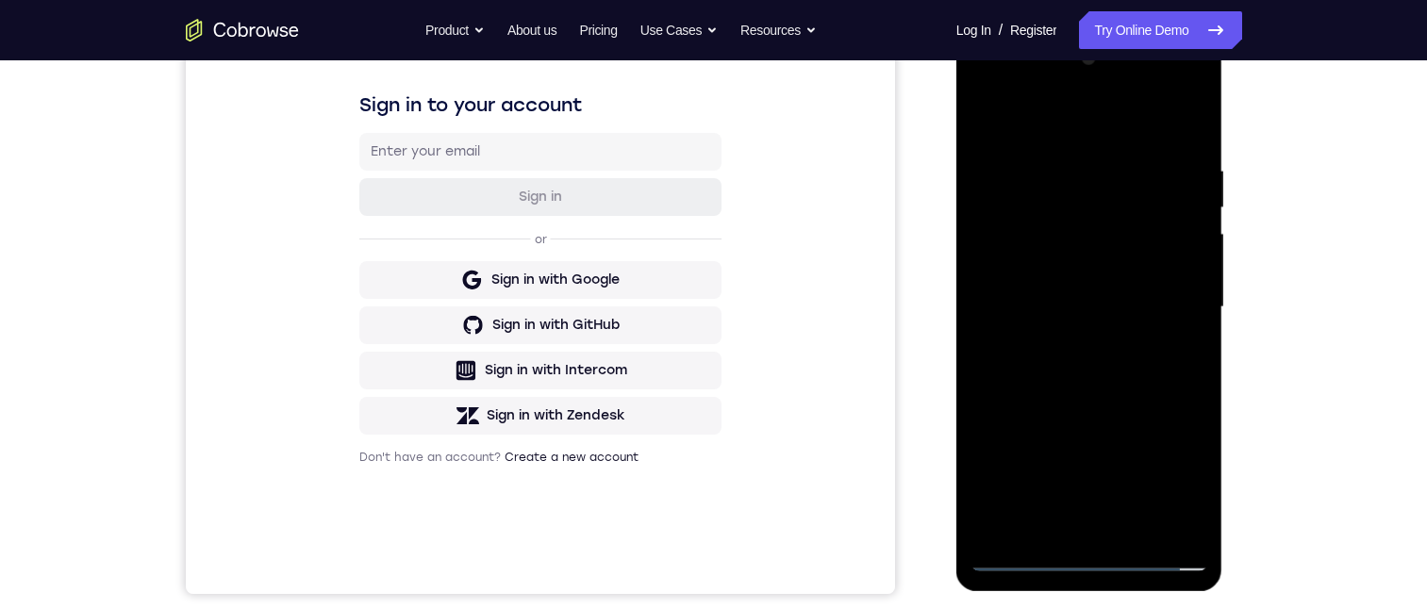
click at [1091, 374] on div at bounding box center [1090, 307] width 238 height 528
click at [1100, 369] on div at bounding box center [1090, 307] width 238 height 528
click at [1108, 381] on div at bounding box center [1090, 307] width 238 height 528
click at [1200, 385] on div at bounding box center [1090, 307] width 238 height 528
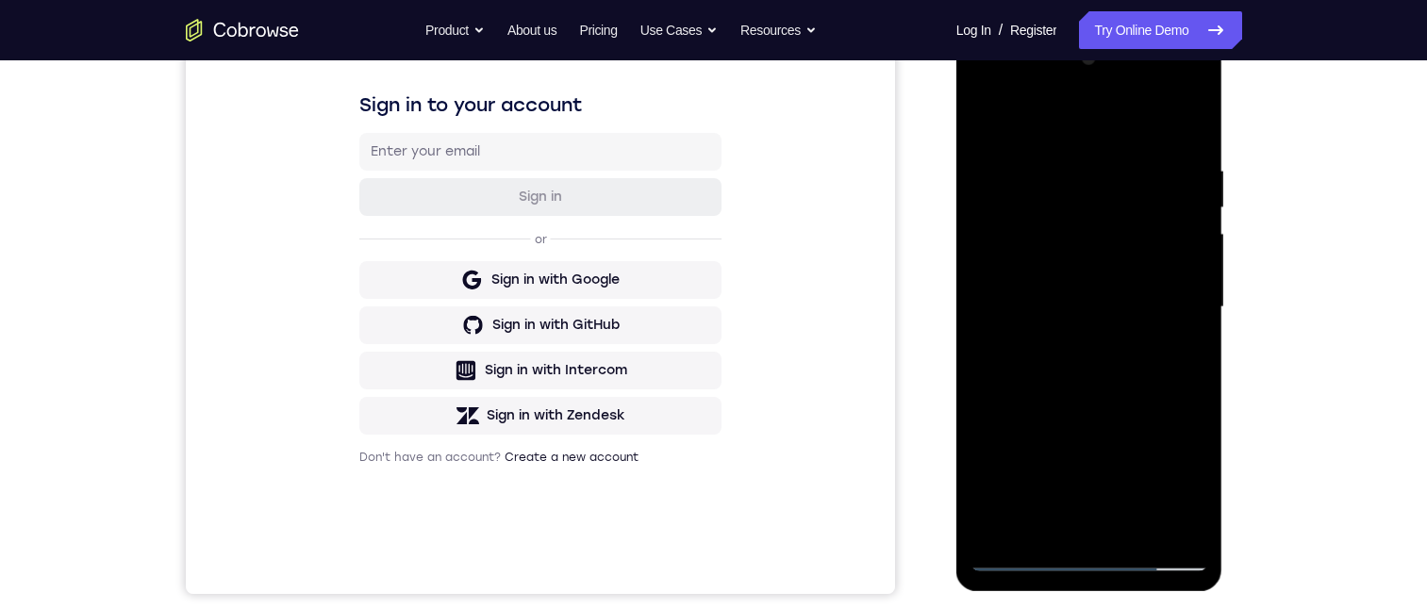
click at [973, 383] on div at bounding box center [1090, 307] width 238 height 528
click at [1156, 365] on div at bounding box center [1090, 307] width 238 height 528
drag, startPoint x: 985, startPoint y: 489, endPoint x: 987, endPoint y: 320, distance: 168.9
click at [985, 320] on div at bounding box center [1090, 307] width 238 height 528
drag, startPoint x: 1038, startPoint y: 386, endPoint x: 1038, endPoint y: 278, distance: 107.5
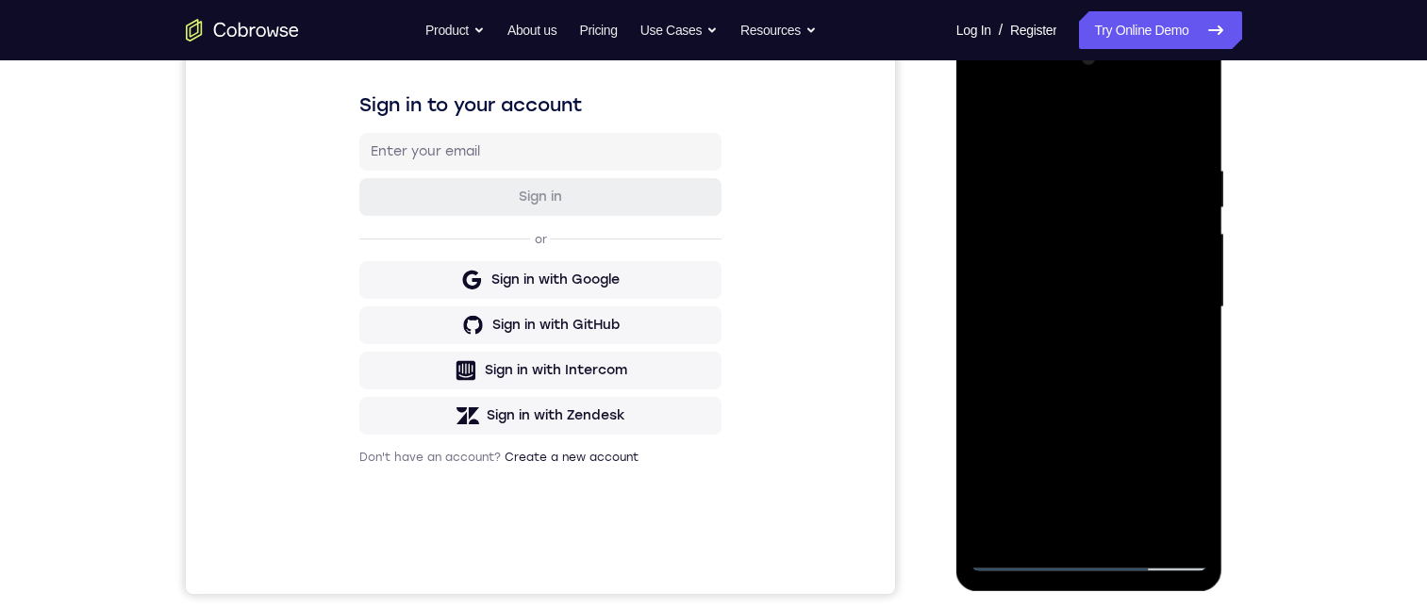
click at [1038, 282] on div at bounding box center [1090, 307] width 238 height 528
drag, startPoint x: 1078, startPoint y: 327, endPoint x: 1078, endPoint y: 269, distance: 58.5
click at [1078, 266] on div at bounding box center [1090, 307] width 238 height 528
drag, startPoint x: 1086, startPoint y: 425, endPoint x: 1088, endPoint y: 377, distance: 48.1
click at [1088, 377] on div at bounding box center [1090, 307] width 238 height 528
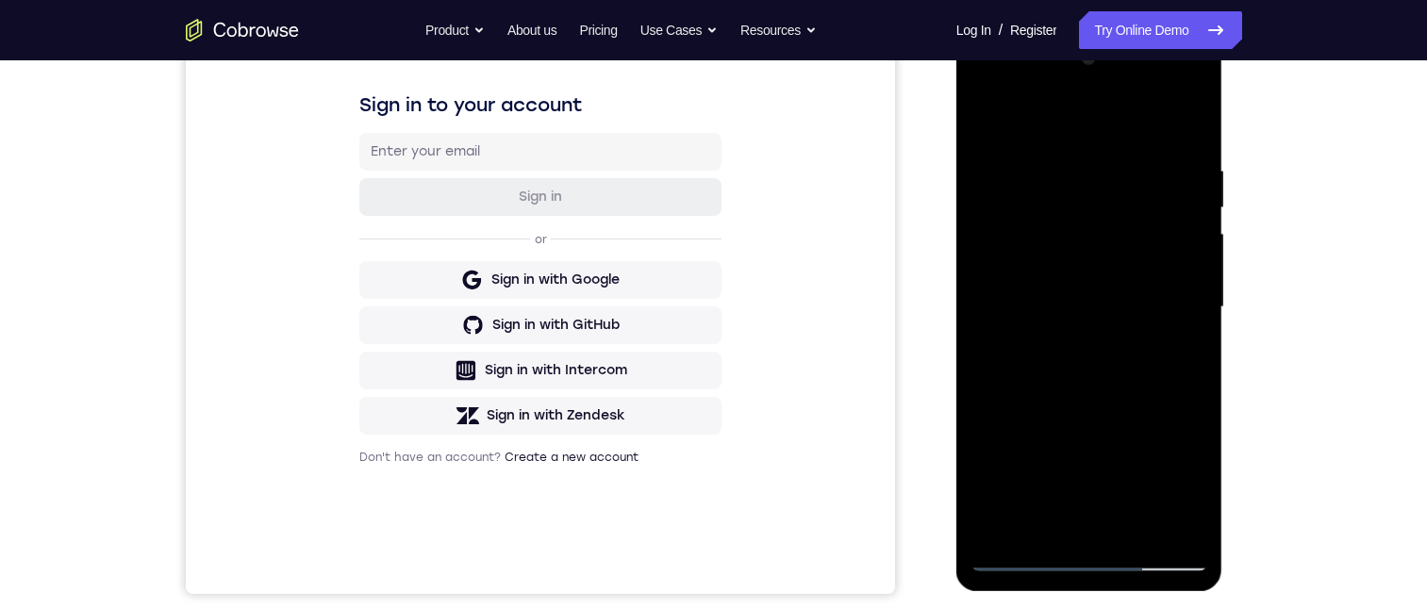
drag, startPoint x: 1098, startPoint y: 483, endPoint x: 1122, endPoint y: 374, distance: 111.9
click at [1121, 376] on div at bounding box center [1090, 307] width 238 height 528
drag, startPoint x: 1058, startPoint y: 445, endPoint x: 1054, endPoint y: 237, distance: 208.5
click at [1053, 234] on div at bounding box center [1090, 307] width 238 height 528
drag, startPoint x: 1047, startPoint y: 355, endPoint x: 1064, endPoint y: 236, distance: 120.1
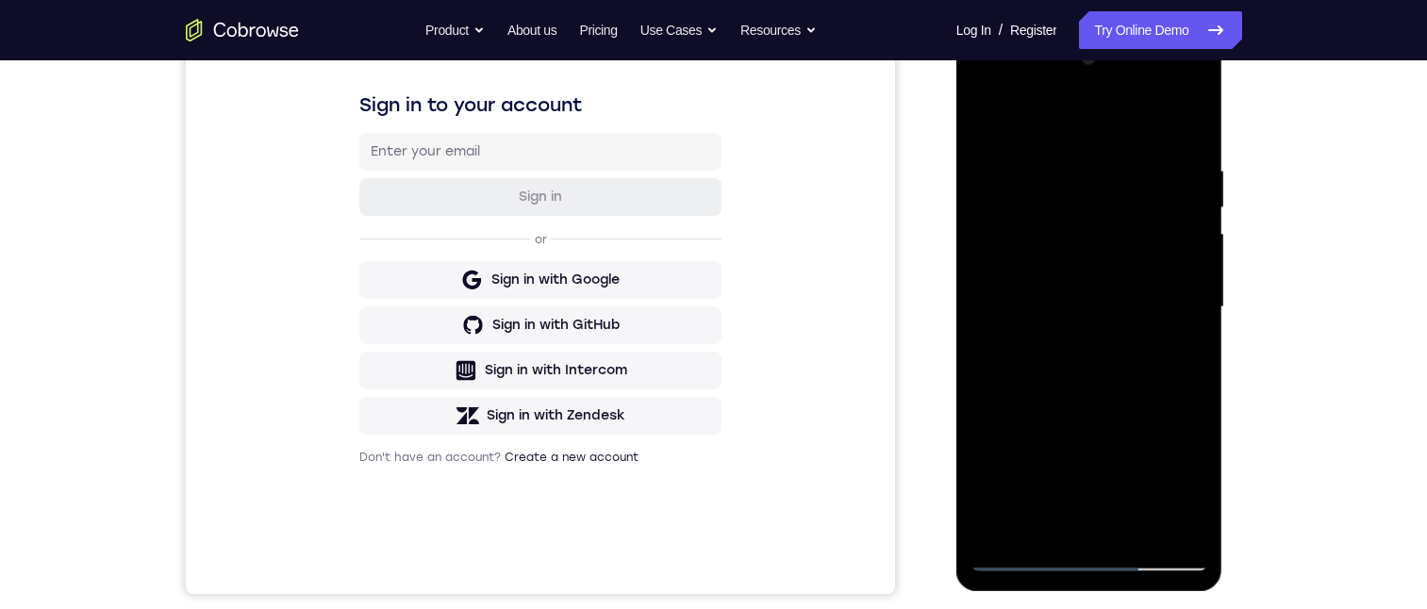
click at [1064, 234] on div at bounding box center [1090, 307] width 238 height 528
drag, startPoint x: 1068, startPoint y: 373, endPoint x: 1093, endPoint y: 358, distance: 29.6
click at [1091, 264] on div at bounding box center [1090, 307] width 238 height 528
drag, startPoint x: 1121, startPoint y: 269, endPoint x: 1140, endPoint y: 200, distance: 71.4
click at [1139, 201] on div at bounding box center [1090, 307] width 238 height 528
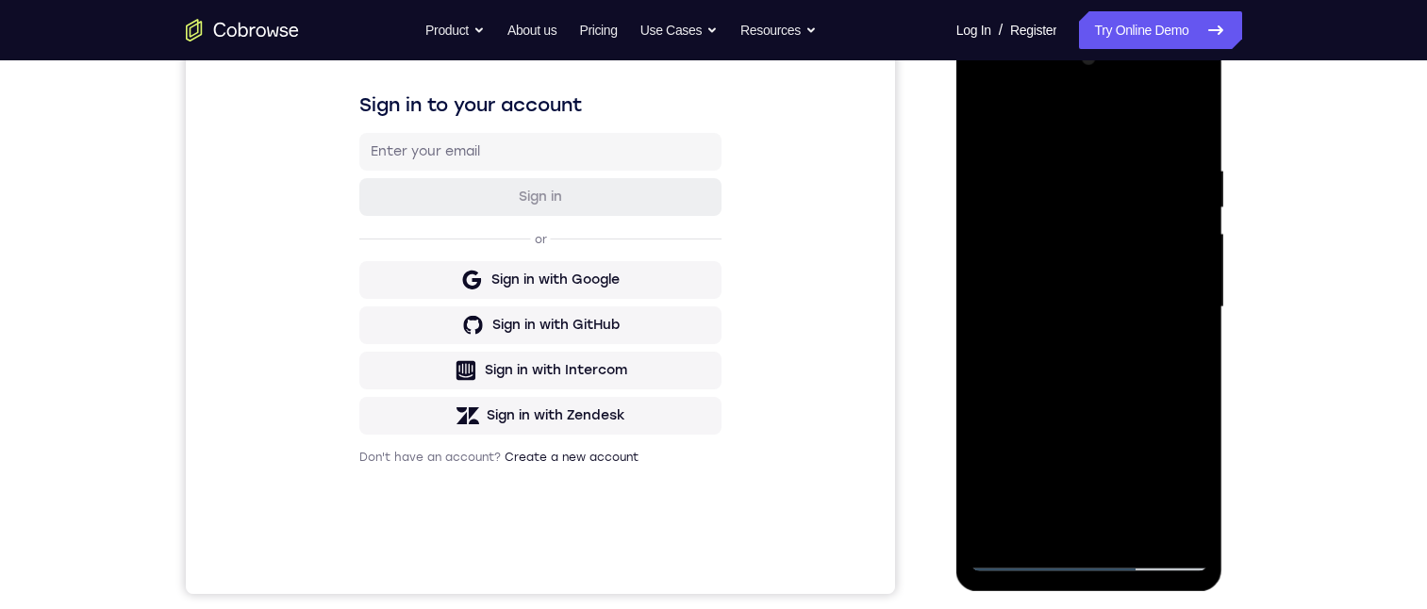
drag, startPoint x: 1114, startPoint y: 380, endPoint x: 1139, endPoint y: 293, distance: 90.2
click at [1137, 299] on div at bounding box center [1090, 307] width 238 height 528
click at [987, 483] on div at bounding box center [1090, 307] width 238 height 528
click at [1093, 258] on div at bounding box center [1090, 307] width 238 height 528
drag, startPoint x: 1146, startPoint y: 402, endPoint x: 1146, endPoint y: 420, distance: 17.9
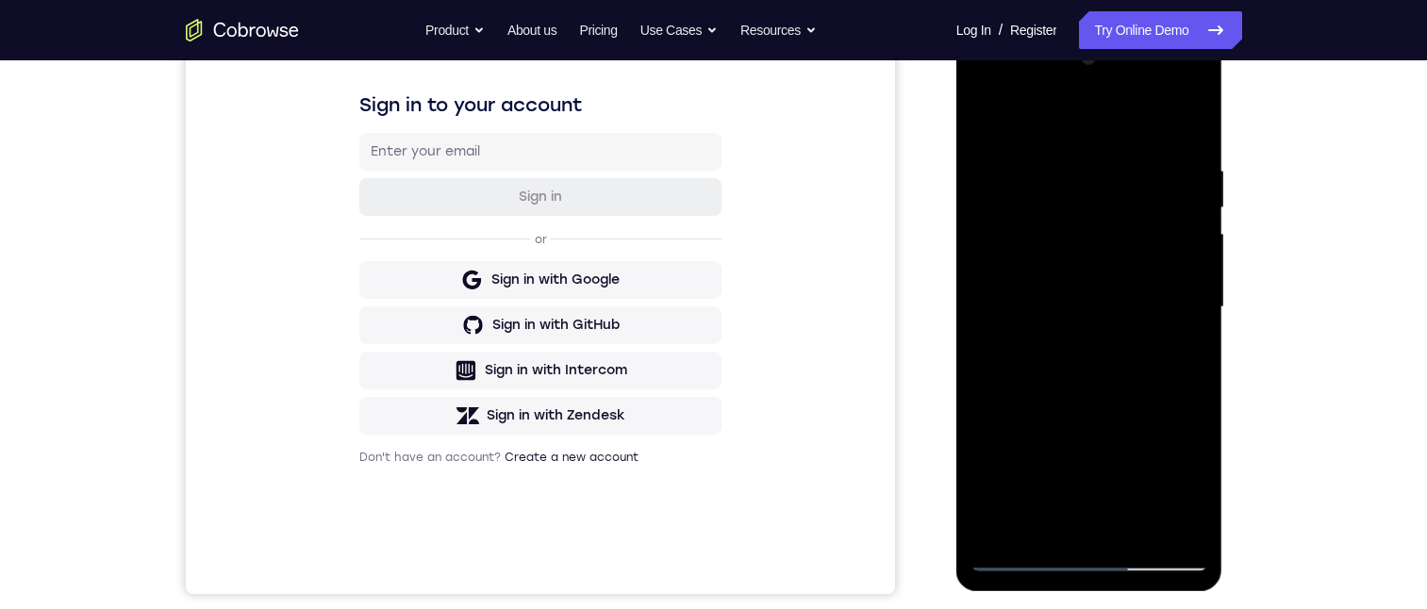
click at [1146, 420] on div at bounding box center [1090, 307] width 238 height 528
click at [1141, 410] on div at bounding box center [1090, 307] width 238 height 528
drag, startPoint x: 1141, startPoint y: 383, endPoint x: 1150, endPoint y: 334, distance: 49.8
click at [1147, 338] on div at bounding box center [1090, 307] width 238 height 528
drag, startPoint x: 1145, startPoint y: 414, endPoint x: 1162, endPoint y: 299, distance: 116.3
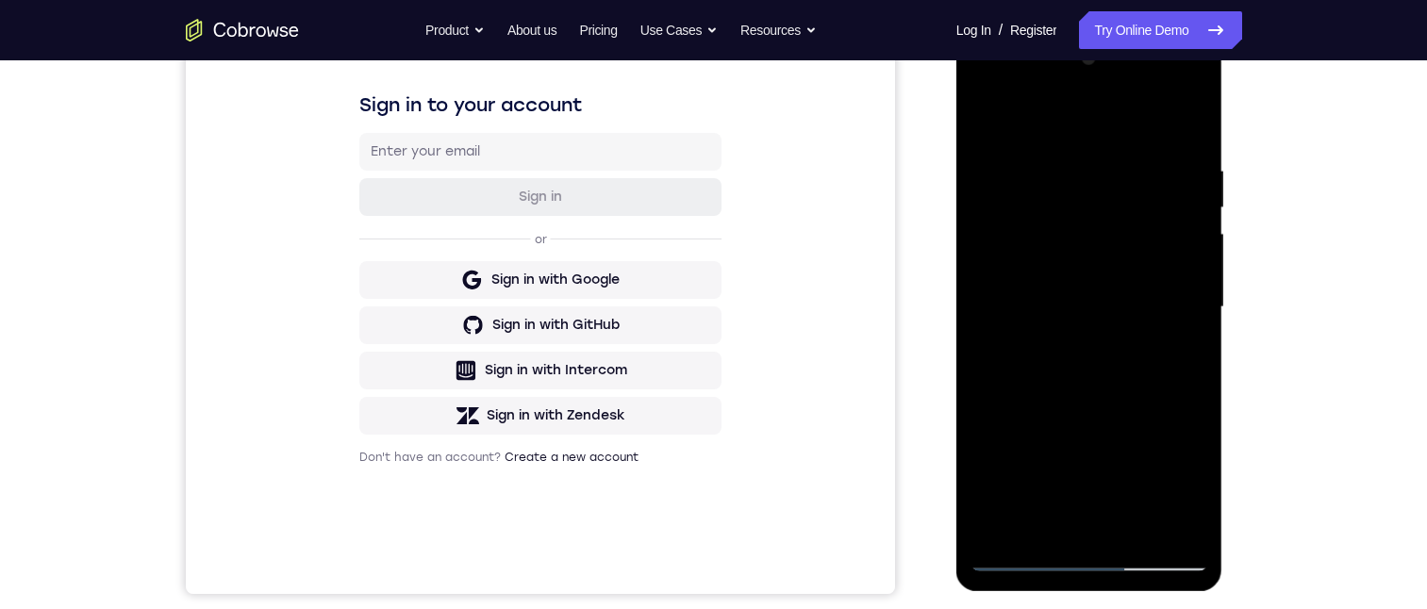
click at [1161, 302] on div at bounding box center [1090, 307] width 238 height 528
click at [1159, 309] on div at bounding box center [1090, 307] width 238 height 528
drag, startPoint x: 1138, startPoint y: 369, endPoint x: 1144, endPoint y: 323, distance: 46.7
click at [1142, 321] on div at bounding box center [1090, 307] width 238 height 528
click at [1203, 243] on div at bounding box center [1090, 307] width 238 height 528
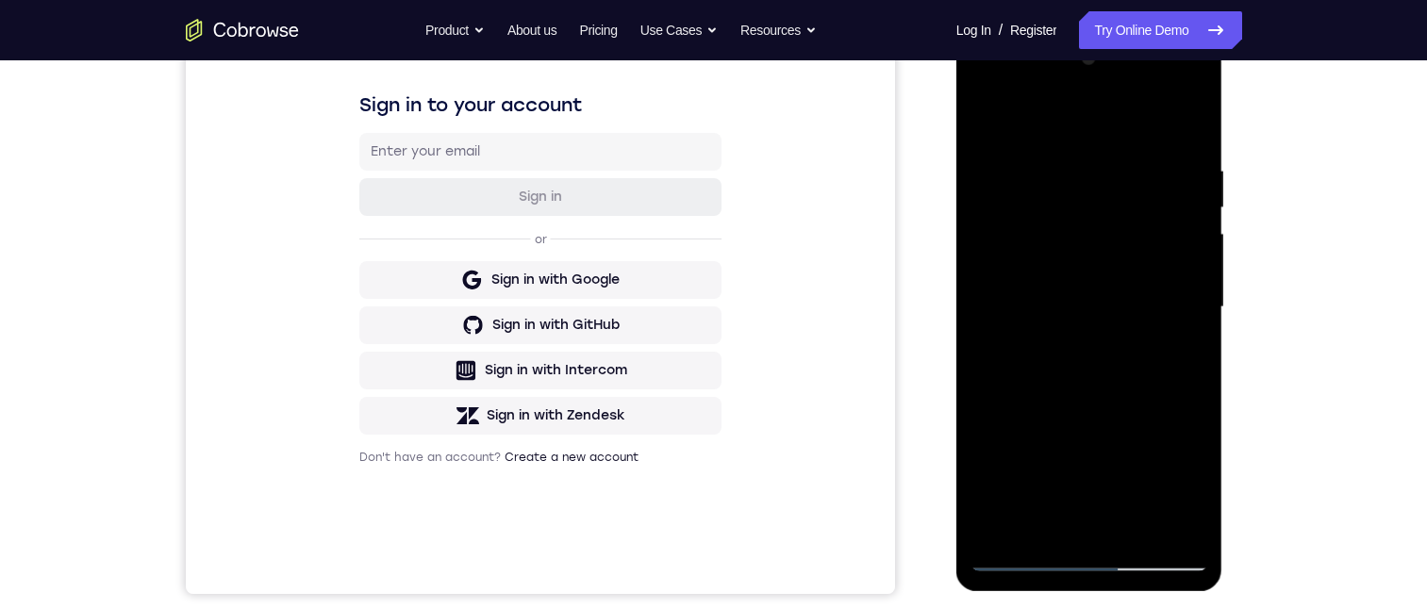
click at [1203, 237] on div at bounding box center [1090, 307] width 238 height 528
drag, startPoint x: 1151, startPoint y: 306, endPoint x: 1153, endPoint y: 258, distance: 47.2
click at [1153, 257] on div at bounding box center [1090, 307] width 238 height 528
click at [1155, 291] on div at bounding box center [1090, 307] width 238 height 528
drag, startPoint x: 1158, startPoint y: 306, endPoint x: 1161, endPoint y: 289, distance: 17.2
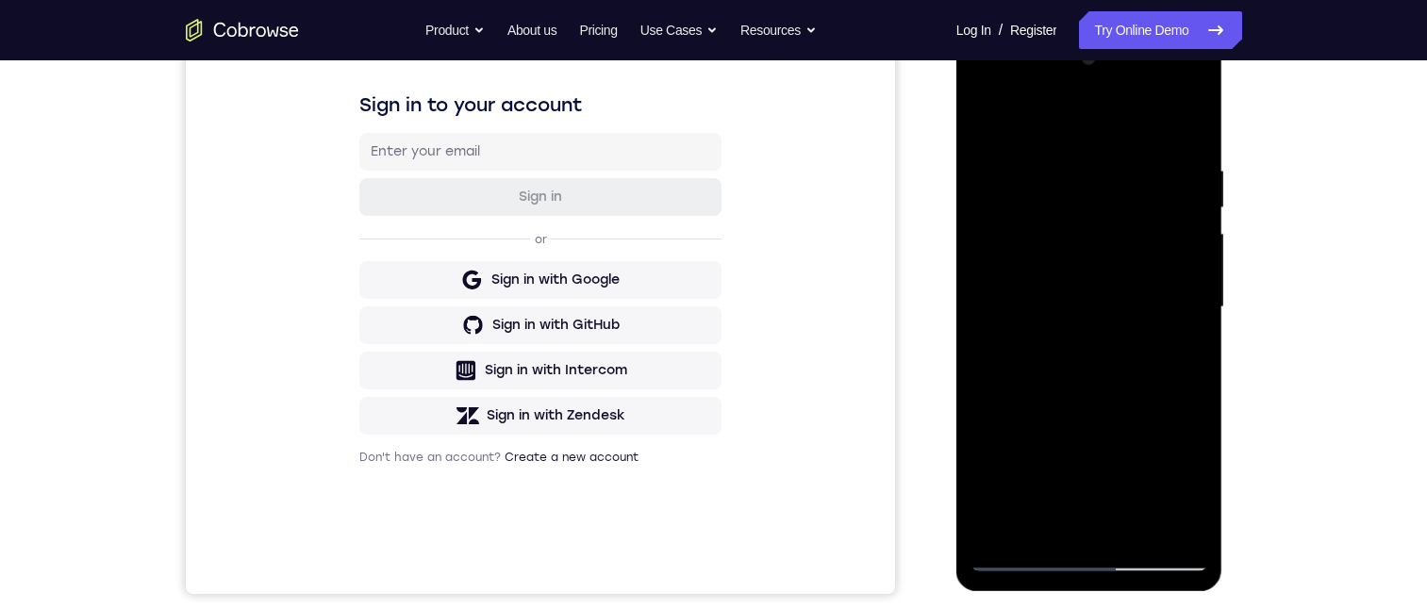
click at [1160, 290] on div at bounding box center [1090, 307] width 238 height 528
drag, startPoint x: 1098, startPoint y: 429, endPoint x: 1116, endPoint y: 281, distance: 149.2
click at [1114, 282] on div at bounding box center [1090, 307] width 238 height 528
drag, startPoint x: 1122, startPoint y: 387, endPoint x: 1139, endPoint y: 249, distance: 138.8
click at [1138, 253] on div at bounding box center [1090, 307] width 238 height 528
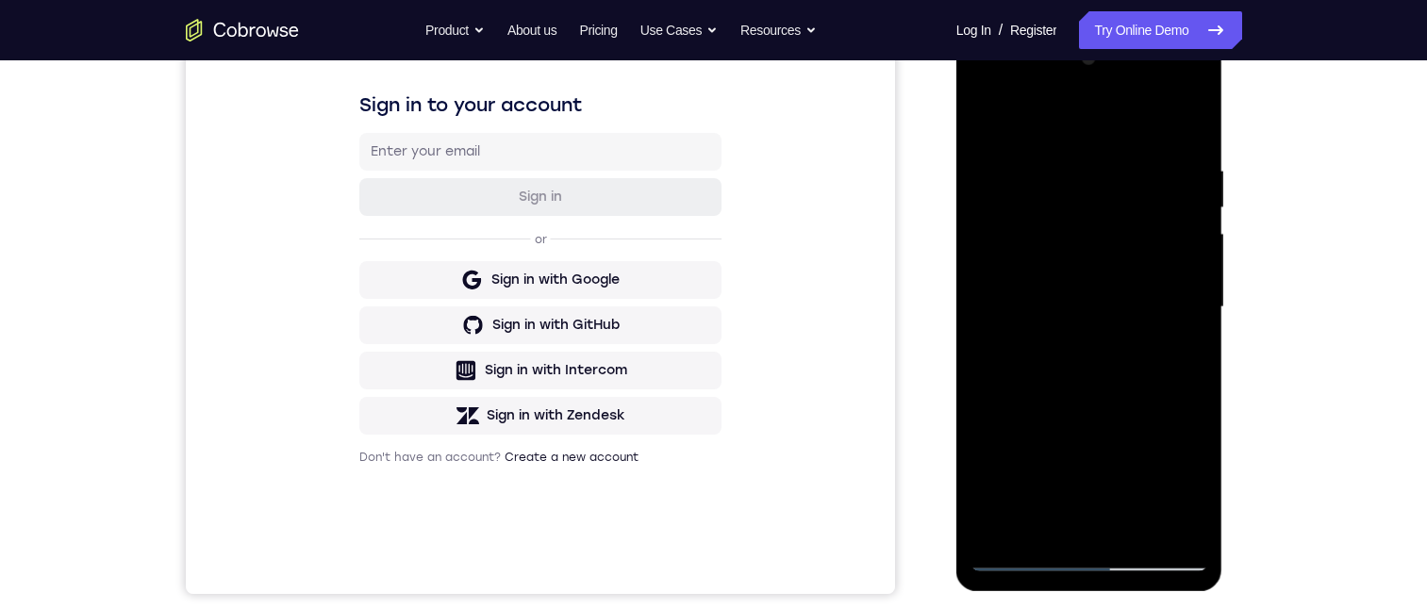
drag, startPoint x: 1130, startPoint y: 372, endPoint x: 1154, endPoint y: 251, distance: 123.0
click at [1151, 252] on div at bounding box center [1090, 307] width 238 height 528
click at [1041, 531] on div at bounding box center [1090, 307] width 238 height 528
click at [1079, 116] on div at bounding box center [1090, 307] width 238 height 528
click at [1108, 153] on div at bounding box center [1090, 307] width 238 height 528
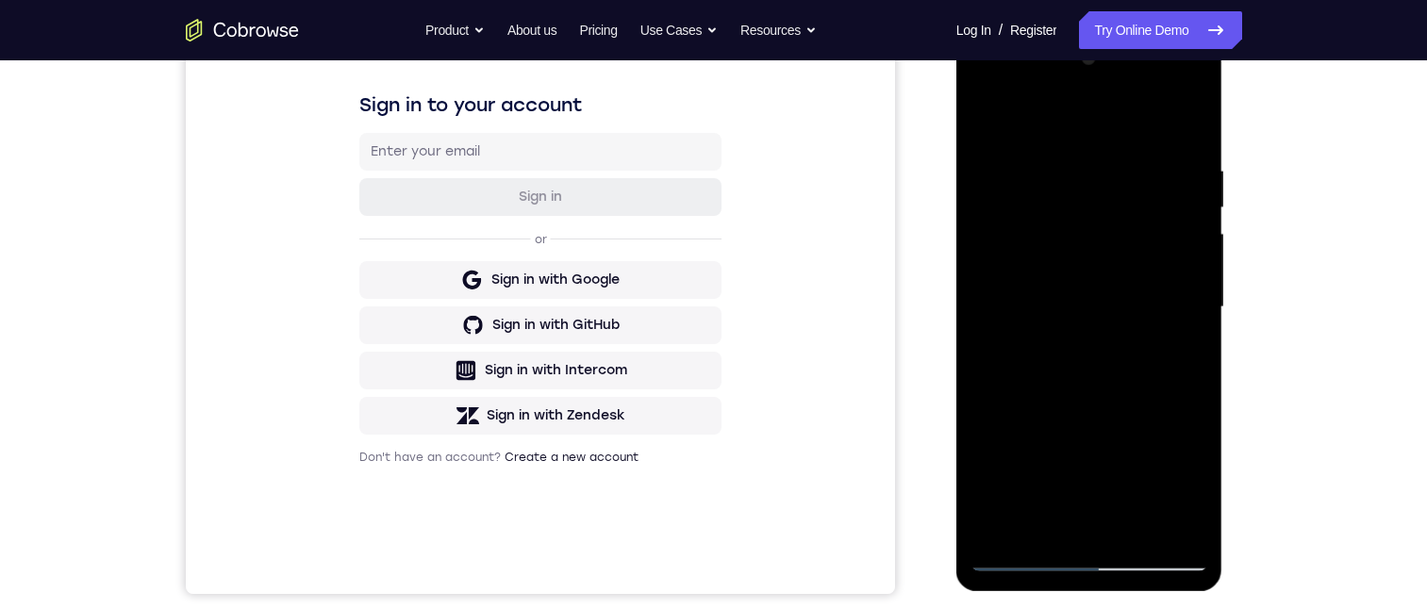
drag, startPoint x: 1138, startPoint y: 275, endPoint x: 1139, endPoint y: 354, distance: 78.3
click at [1139, 354] on div at bounding box center [1090, 307] width 238 height 528
click at [1102, 186] on div at bounding box center [1090, 307] width 238 height 528
click at [1015, 530] on div at bounding box center [1090, 307] width 238 height 528
click at [1083, 176] on div at bounding box center [1090, 307] width 238 height 528
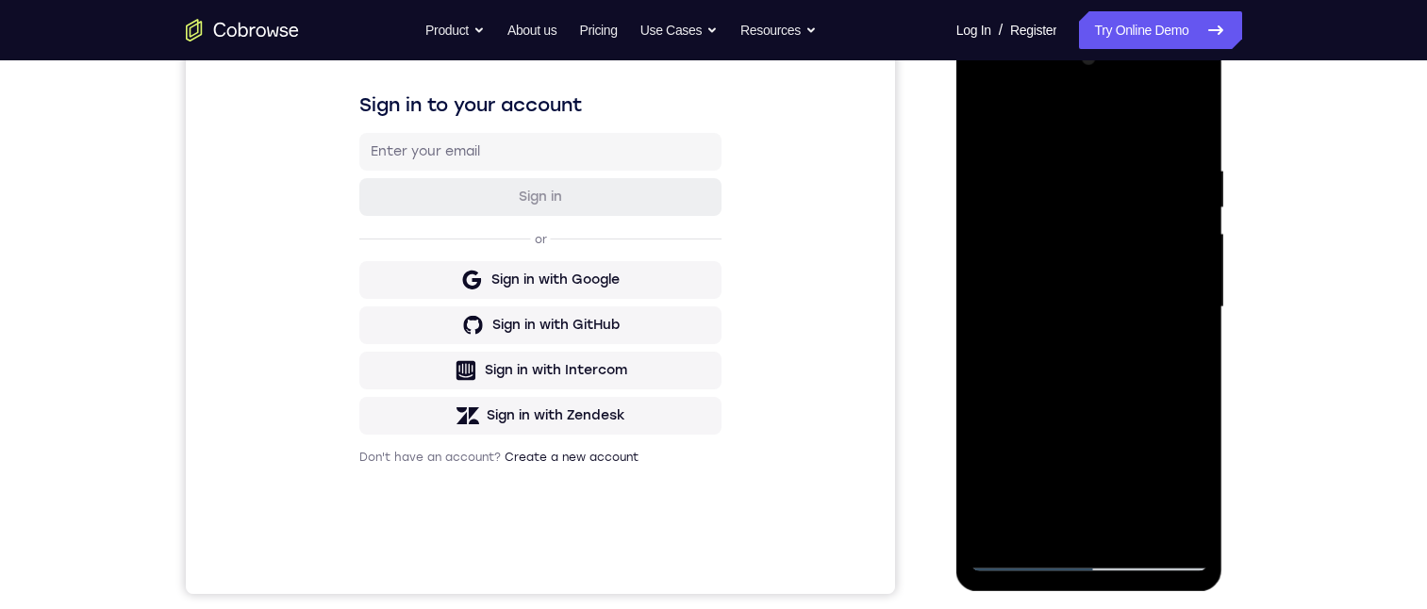
click at [981, 110] on div at bounding box center [1090, 307] width 238 height 528
click at [1057, 208] on div at bounding box center [1090, 307] width 238 height 528
click at [1090, 187] on div at bounding box center [1090, 307] width 238 height 528
click at [1057, 523] on div at bounding box center [1090, 307] width 238 height 528
click at [1087, 180] on div at bounding box center [1090, 307] width 238 height 528
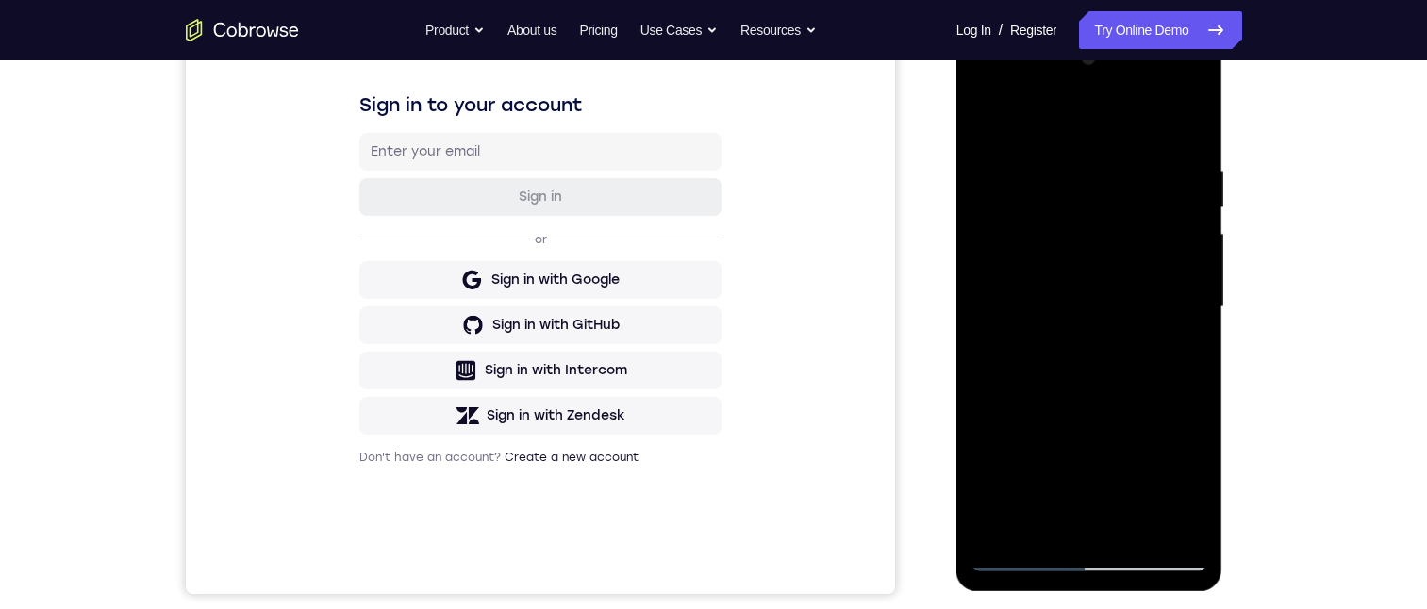
click at [980, 110] on div at bounding box center [1090, 307] width 238 height 528
click at [1049, 120] on div at bounding box center [1090, 307] width 238 height 528
click at [1054, 241] on div at bounding box center [1090, 307] width 238 height 528
drag, startPoint x: 1158, startPoint y: 385, endPoint x: 1163, endPoint y: 341, distance: 43.6
click at [1162, 341] on div at bounding box center [1090, 307] width 238 height 528
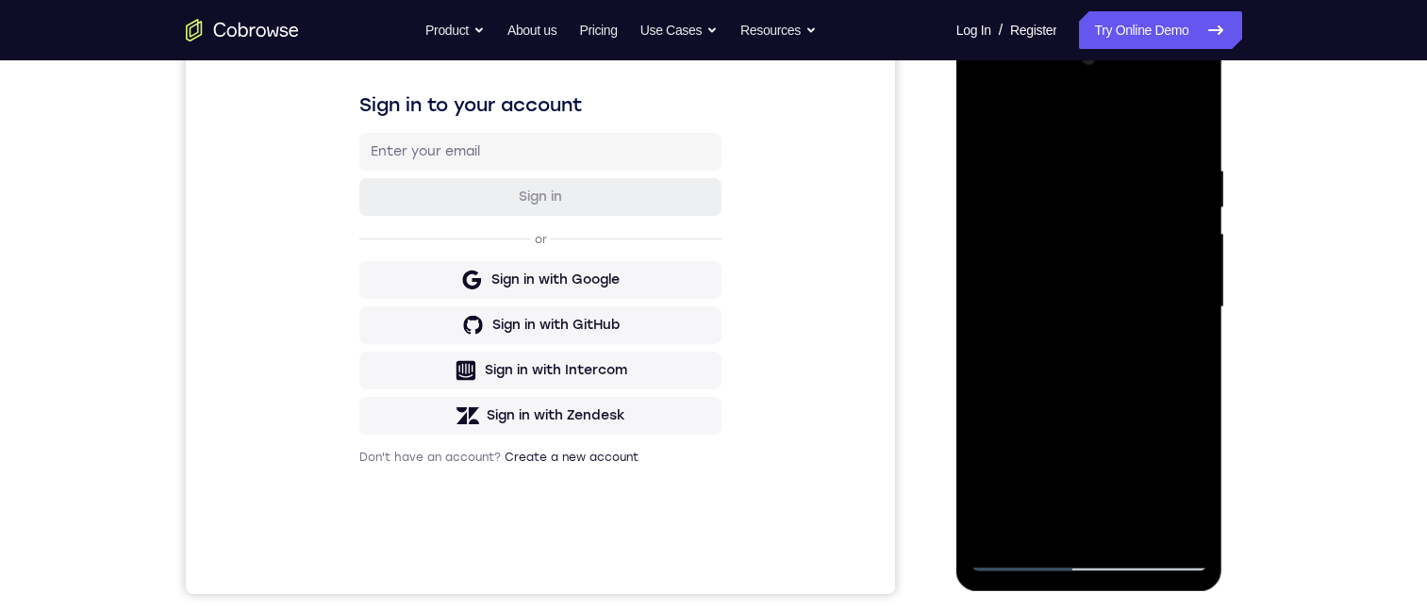
drag, startPoint x: 1156, startPoint y: 435, endPoint x: 1164, endPoint y: 341, distance: 94.6
click at [1164, 339] on div at bounding box center [1090, 307] width 238 height 528
drag, startPoint x: 1164, startPoint y: 450, endPoint x: 1175, endPoint y: 367, distance: 83.8
click at [1175, 366] on div at bounding box center [1090, 307] width 238 height 528
drag, startPoint x: 1041, startPoint y: 529, endPoint x: 1049, endPoint y: 512, distance: 18.6
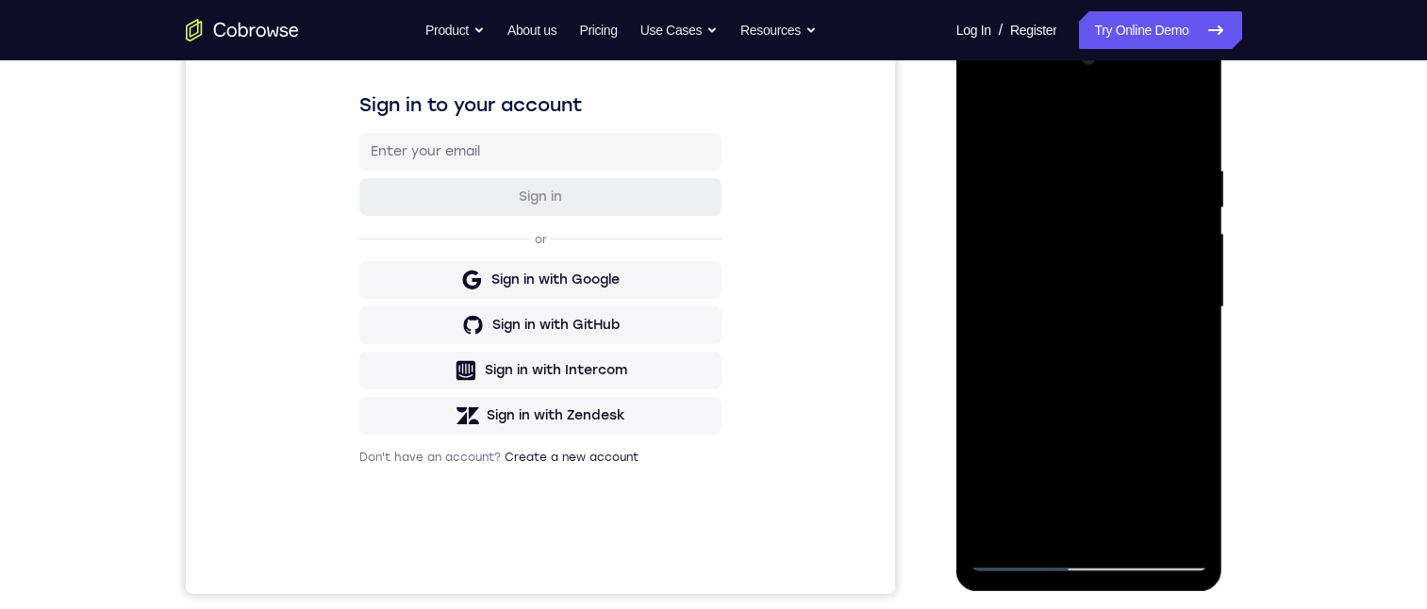
click at [1042, 529] on div at bounding box center [1090, 307] width 238 height 528
click at [1057, 115] on div at bounding box center [1090, 307] width 238 height 528
click at [1156, 116] on div at bounding box center [1090, 307] width 238 height 528
click at [1106, 285] on div at bounding box center [1090, 307] width 238 height 528
click at [996, 527] on div at bounding box center [1090, 307] width 238 height 528
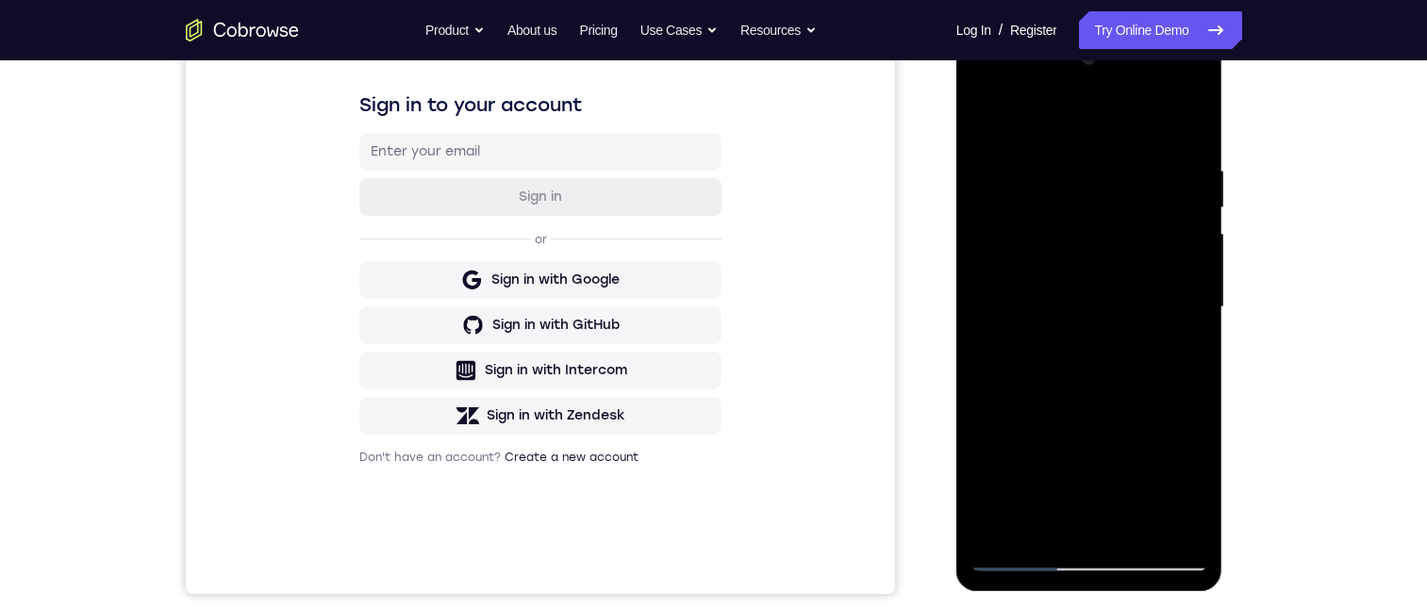
scroll to position [295, 0]
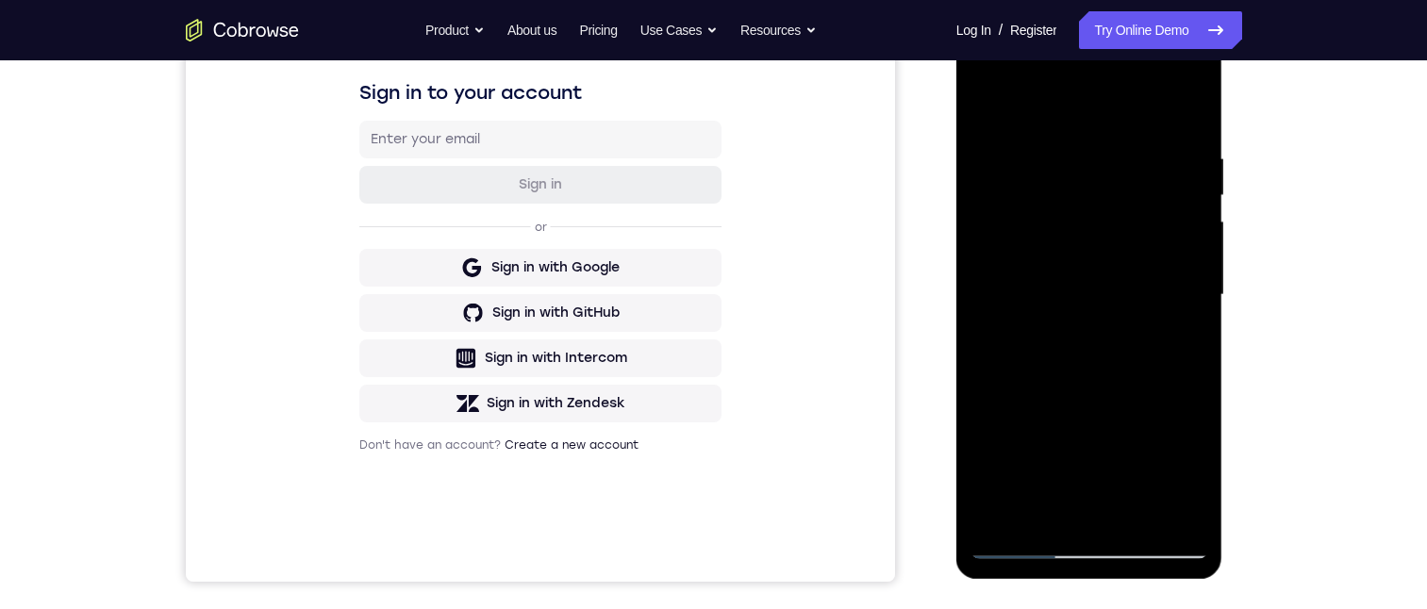
drag, startPoint x: 1113, startPoint y: 411, endPoint x: 1113, endPoint y: 315, distance: 96.2
click at [1113, 315] on div at bounding box center [1090, 295] width 238 height 528
drag, startPoint x: 1119, startPoint y: 406, endPoint x: 1113, endPoint y: 311, distance: 94.5
click at [1108, 272] on div at bounding box center [1090, 295] width 238 height 528
drag, startPoint x: 1121, startPoint y: 339, endPoint x: 1123, endPoint y: 370, distance: 31.2
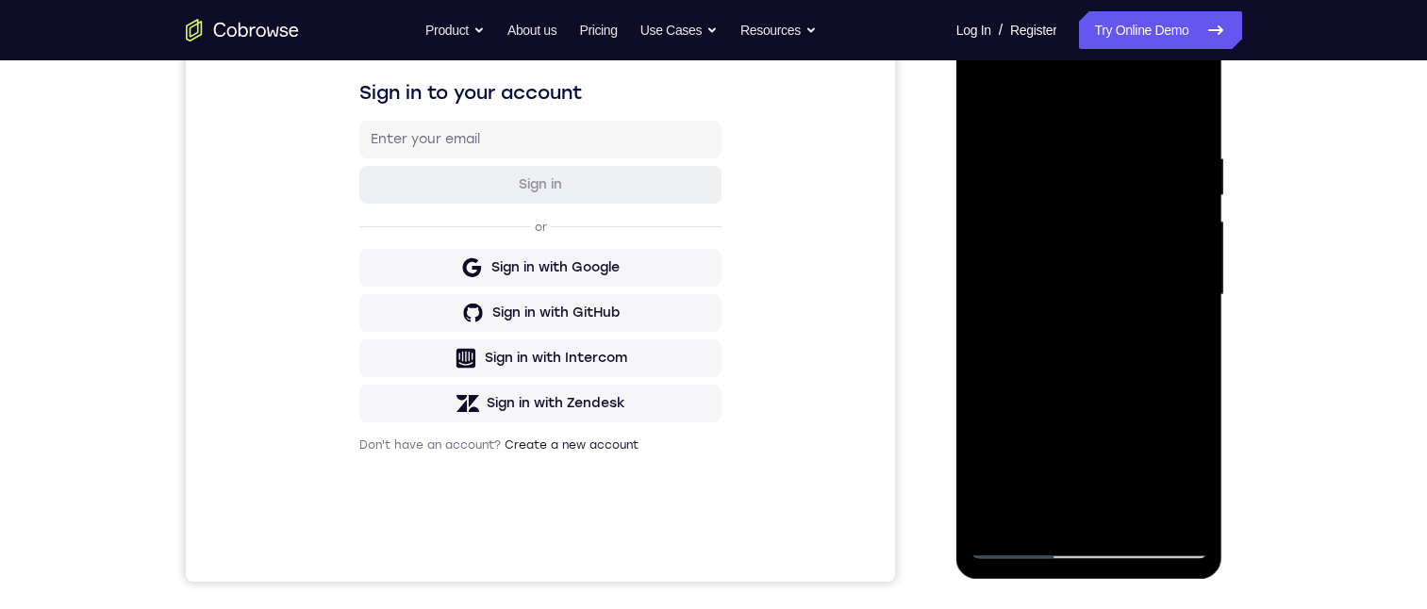
click at [1121, 325] on div at bounding box center [1090, 295] width 238 height 528
drag, startPoint x: 1109, startPoint y: 415, endPoint x: 1110, endPoint y: 372, distance: 43.4
click at [1117, 322] on div at bounding box center [1090, 295] width 238 height 528
drag, startPoint x: 1102, startPoint y: 412, endPoint x: 1122, endPoint y: 341, distance: 74.4
click at [1117, 317] on div at bounding box center [1090, 295] width 238 height 528
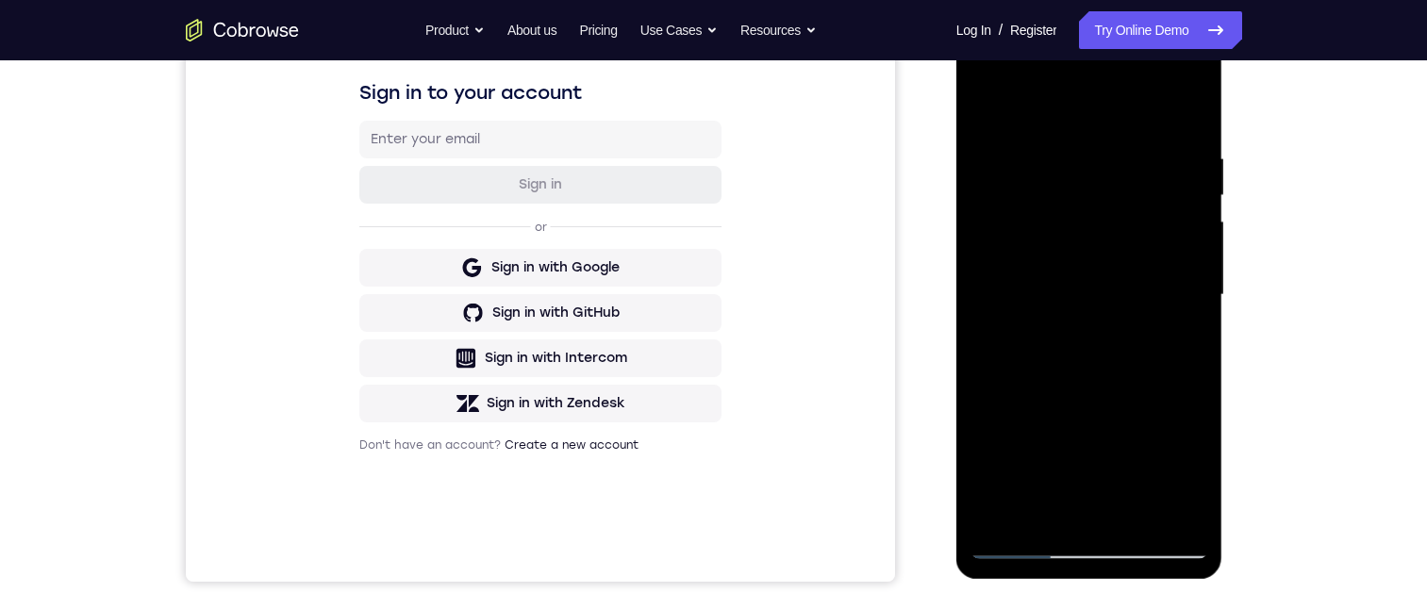
click at [1143, 516] on div at bounding box center [1090, 295] width 238 height 528
click at [1100, 394] on div at bounding box center [1090, 295] width 238 height 528
click at [1106, 417] on div at bounding box center [1090, 295] width 238 height 528
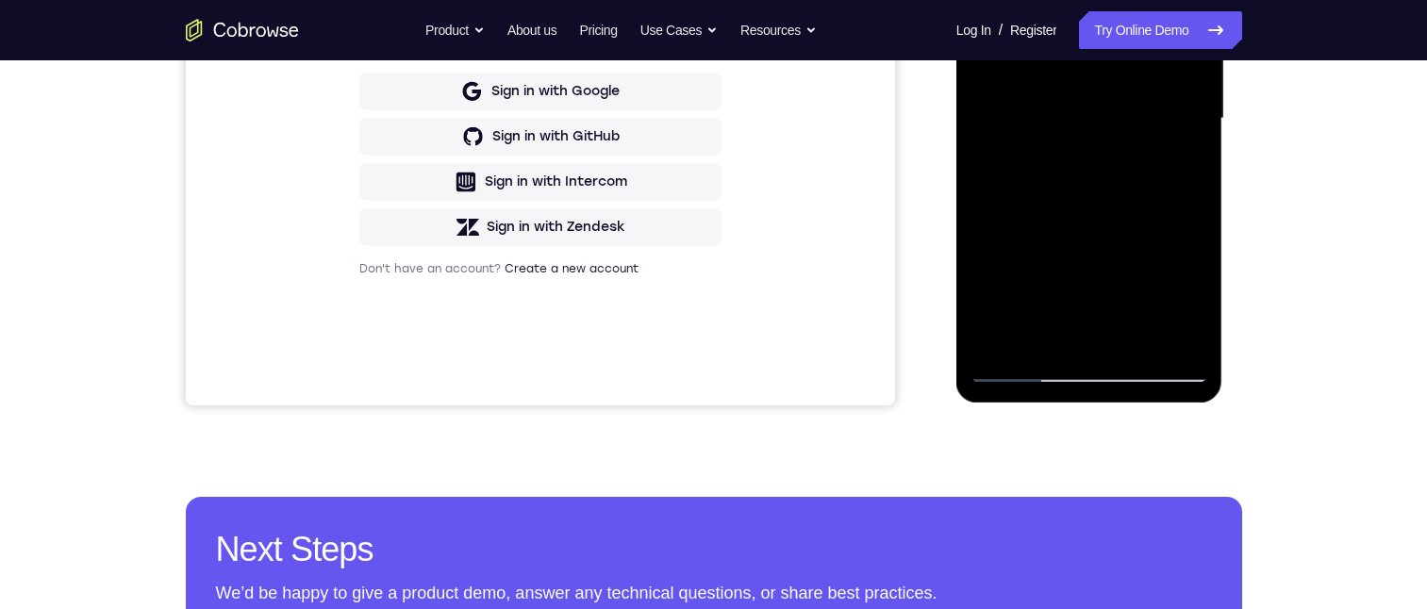
click at [1022, 237] on div at bounding box center [1090, 119] width 238 height 528
click at [1049, 234] on div at bounding box center [1090, 119] width 238 height 528
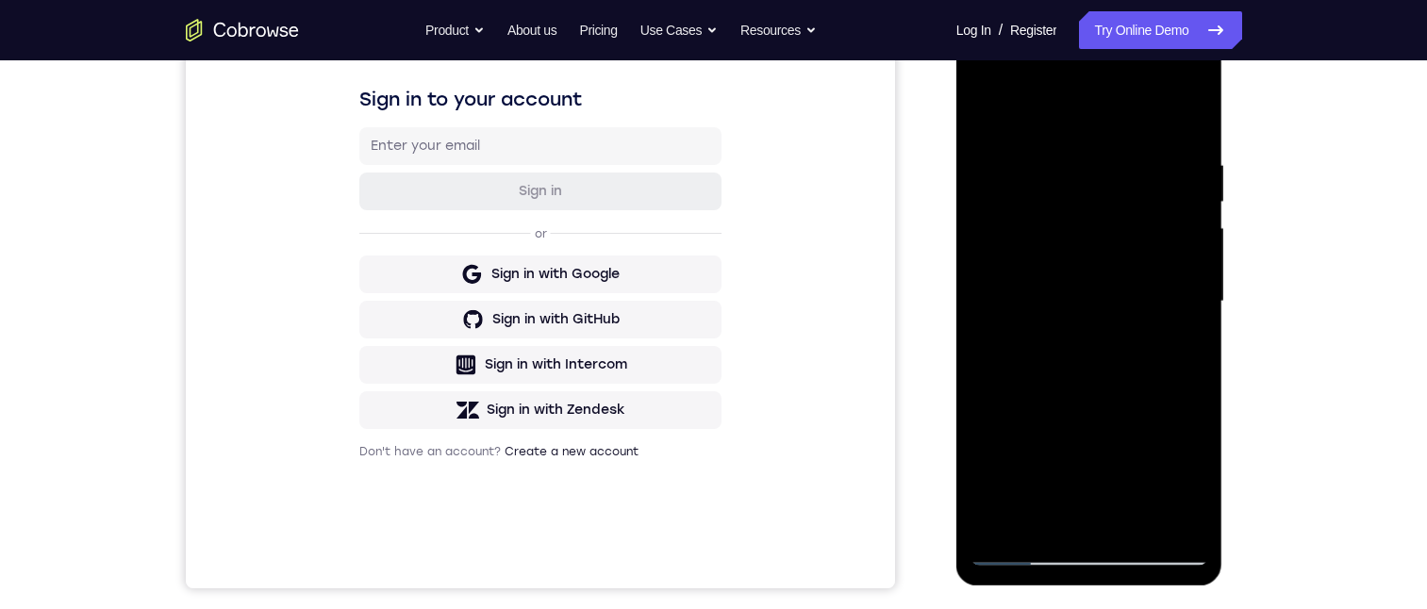
click at [1122, 230] on div at bounding box center [1090, 302] width 238 height 528
click at [1149, 391] on div at bounding box center [1090, 302] width 238 height 528
click at [1188, 345] on div at bounding box center [1090, 302] width 238 height 528
click at [985, 112] on div at bounding box center [1090, 302] width 238 height 528
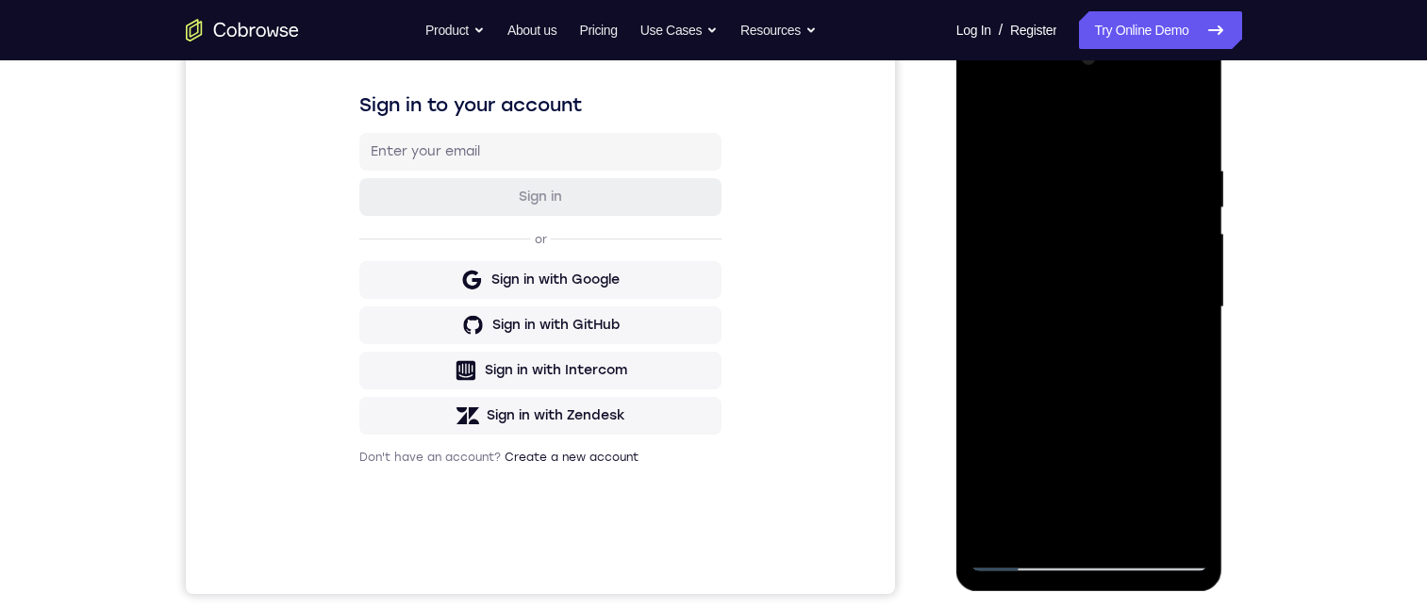
click at [990, 105] on div at bounding box center [1090, 307] width 238 height 528
drag, startPoint x: 1079, startPoint y: 393, endPoint x: 1079, endPoint y: 348, distance: 45.3
click at [1079, 348] on div at bounding box center [1090, 307] width 238 height 528
drag, startPoint x: 1097, startPoint y: 438, endPoint x: 1098, endPoint y: 331, distance: 106.6
click at [1098, 336] on div at bounding box center [1090, 307] width 238 height 528
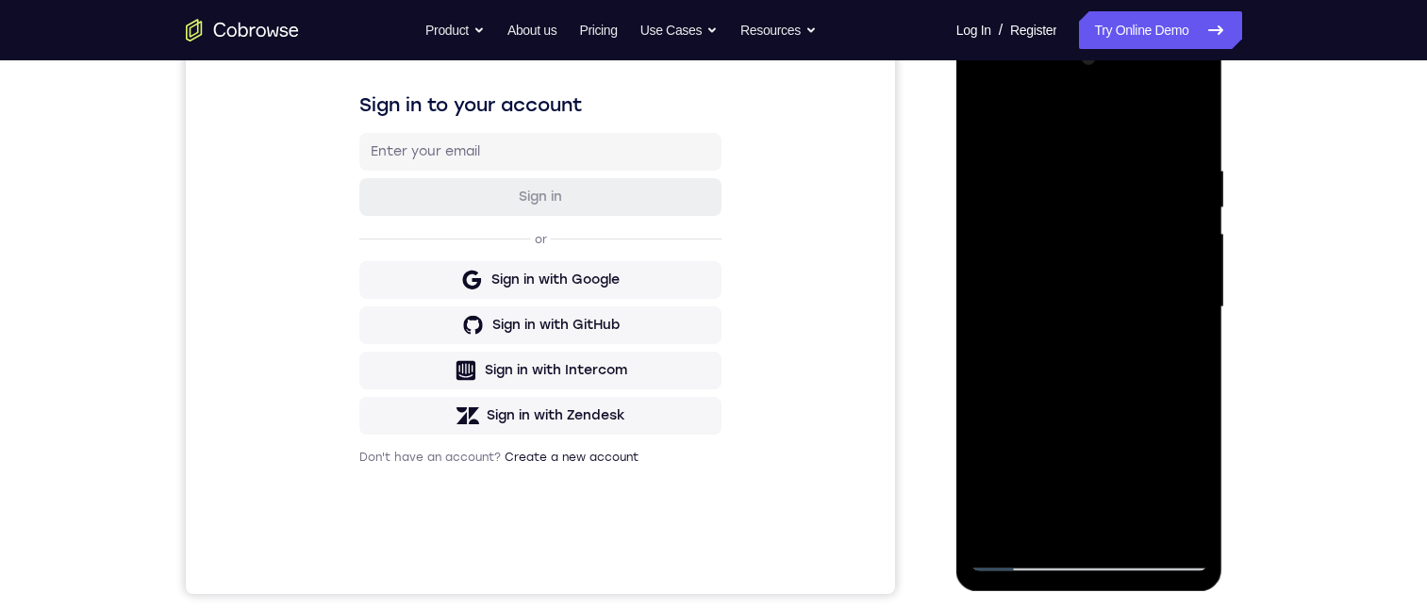
drag, startPoint x: 1109, startPoint y: 431, endPoint x: 1080, endPoint y: 428, distance: 29.4
click at [1109, 357] on div at bounding box center [1090, 307] width 238 height 528
click at [1000, 531] on div at bounding box center [1090, 307] width 238 height 528
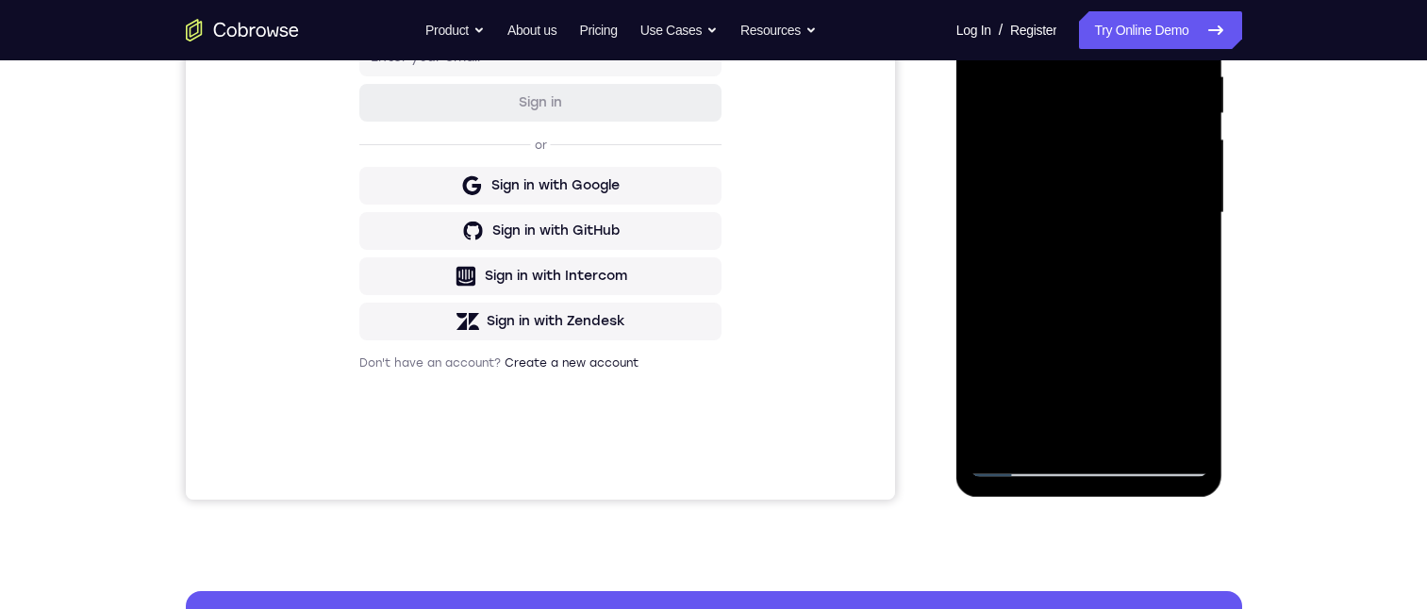
scroll to position [189, 0]
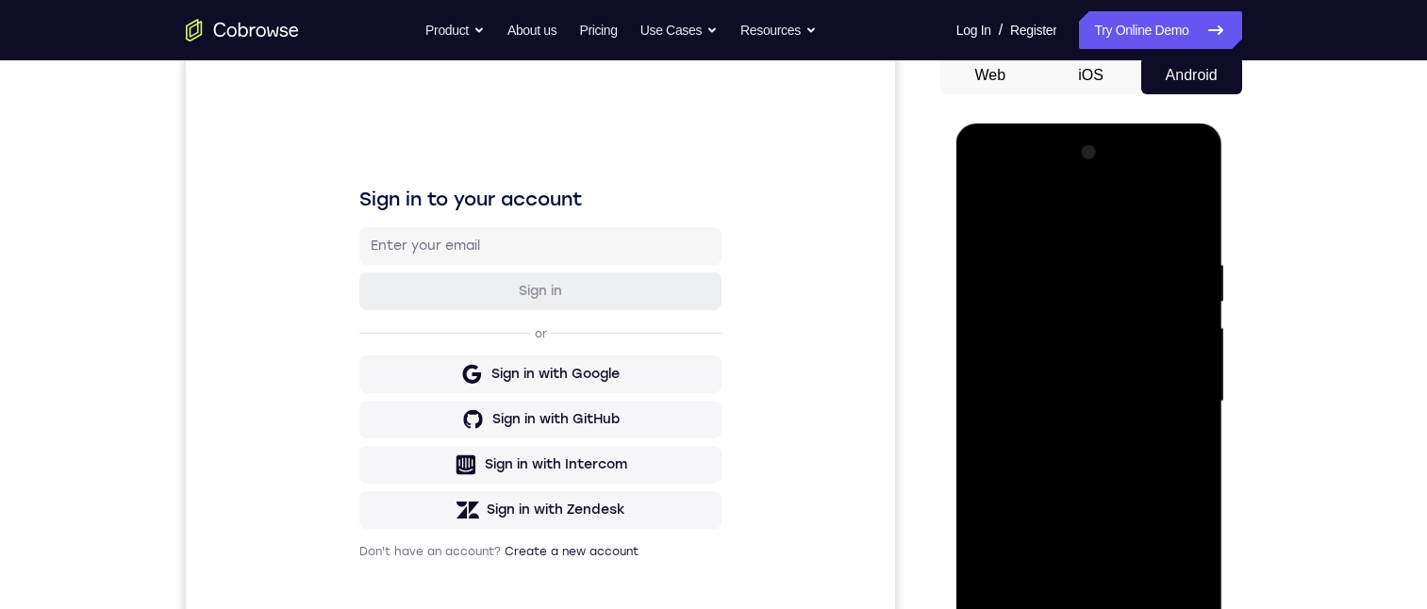
click at [1045, 608] on div at bounding box center [1090, 402] width 238 height 528
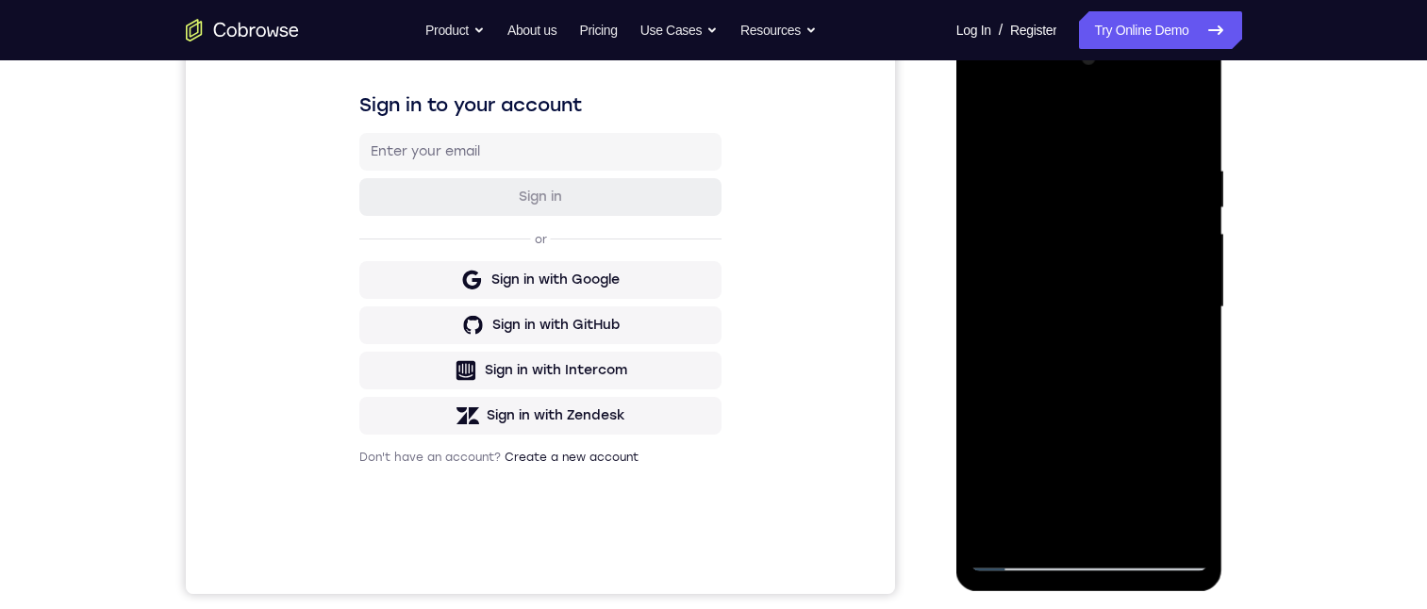
click at [1069, 111] on div at bounding box center [1090, 307] width 238 height 528
click at [1045, 184] on div at bounding box center [1090, 307] width 238 height 528
drag, startPoint x: 1112, startPoint y: 293, endPoint x: 1113, endPoint y: 274, distance: 19.8
click at [1113, 270] on div at bounding box center [1090, 307] width 238 height 528
drag, startPoint x: 1105, startPoint y: 357, endPoint x: 1114, endPoint y: 300, distance: 57.4
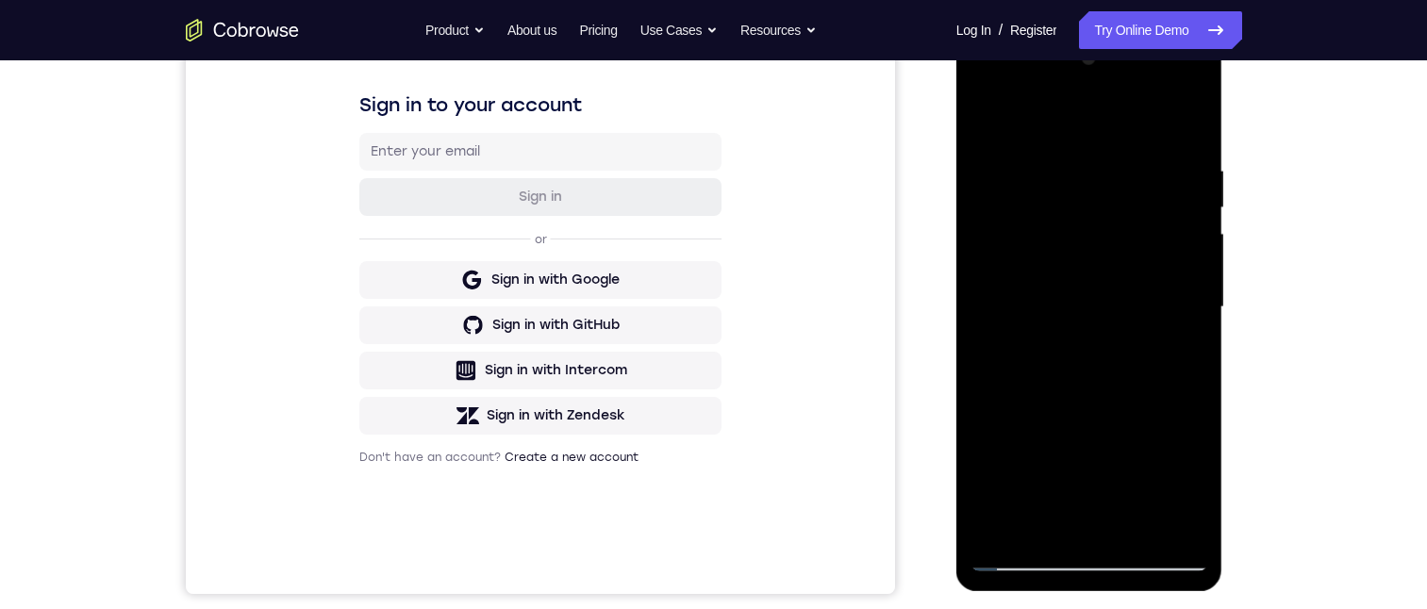
click at [1114, 300] on div at bounding box center [1090, 307] width 238 height 528
click at [1101, 346] on div at bounding box center [1090, 307] width 238 height 528
drag, startPoint x: 1115, startPoint y: 304, endPoint x: 1111, endPoint y: 371, distance: 67.1
click at [1111, 371] on div at bounding box center [1090, 307] width 238 height 528
drag, startPoint x: 1117, startPoint y: 297, endPoint x: 1127, endPoint y: 350, distance: 53.8
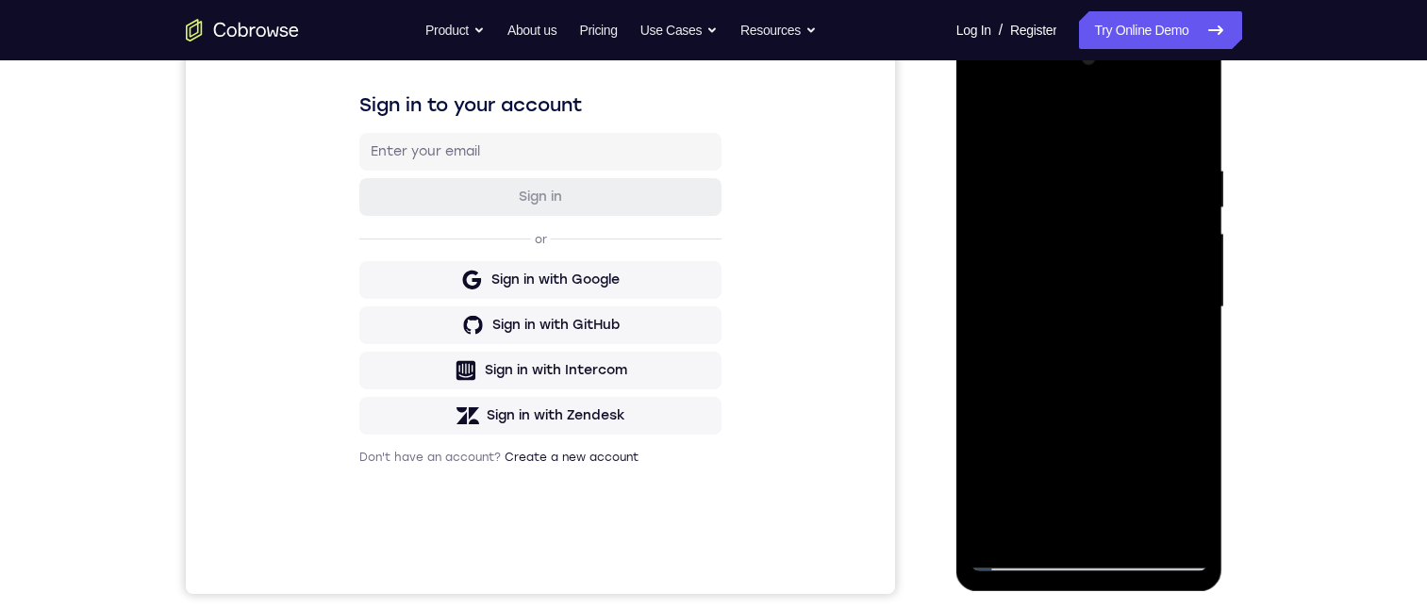
click at [1117, 374] on div at bounding box center [1090, 307] width 238 height 528
click at [1196, 237] on div at bounding box center [1090, 307] width 238 height 528
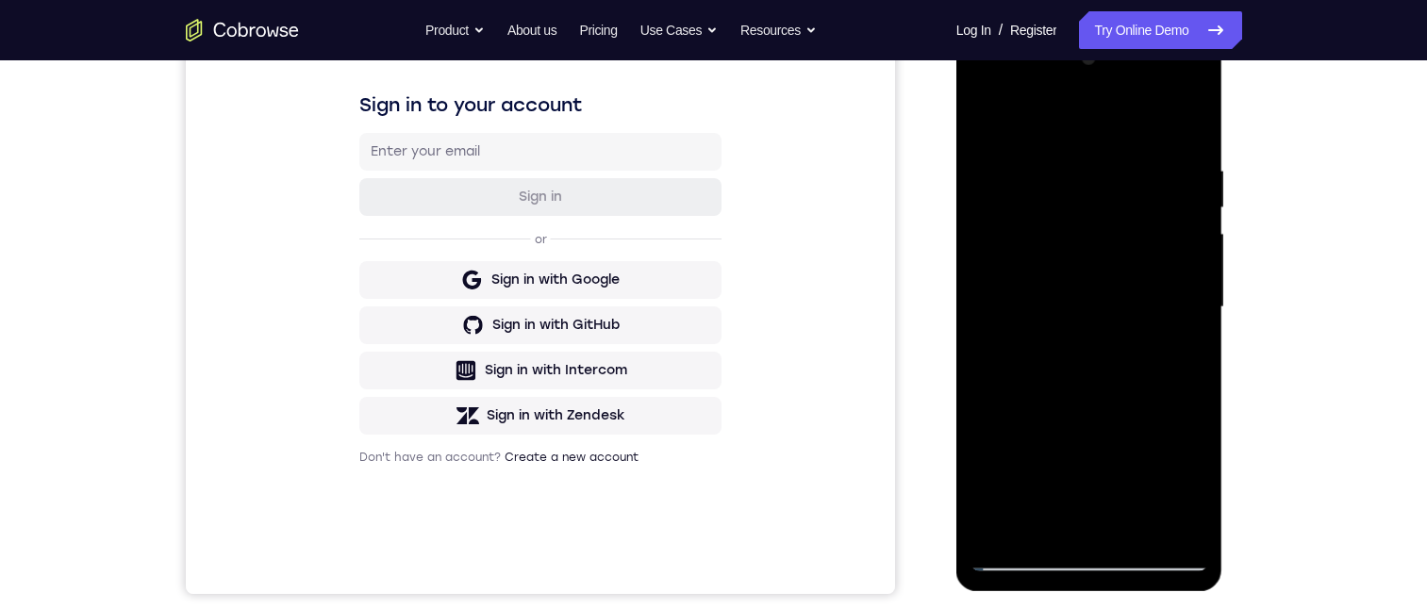
click at [1196, 237] on div at bounding box center [1090, 307] width 238 height 528
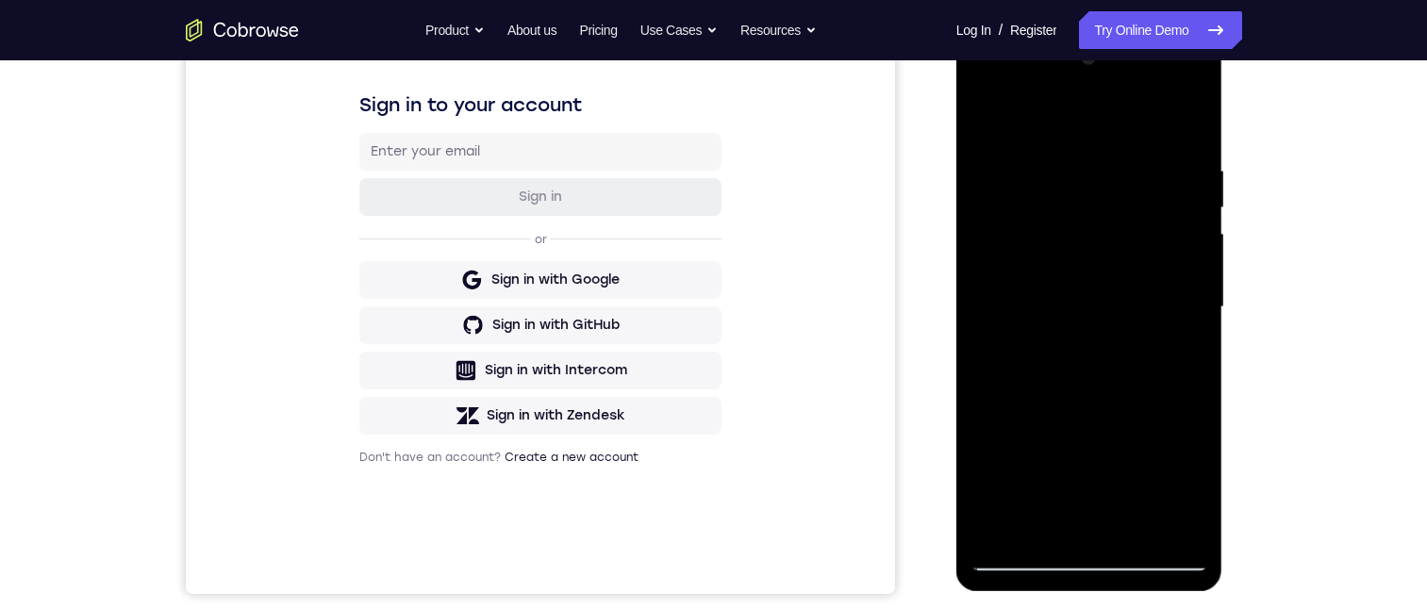
click at [1188, 236] on div at bounding box center [1090, 307] width 238 height 528
click at [1189, 236] on div at bounding box center [1090, 307] width 238 height 528
click at [985, 108] on div at bounding box center [1090, 307] width 238 height 528
click at [1005, 429] on div at bounding box center [1090, 307] width 238 height 528
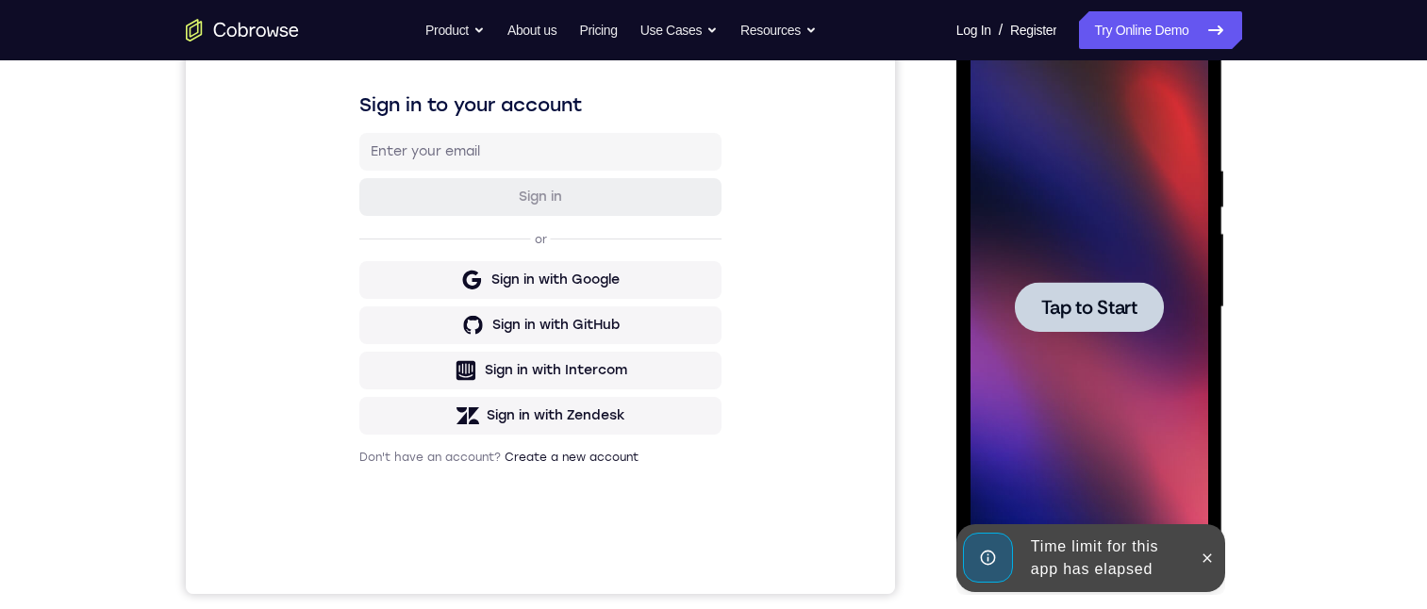
drag, startPoint x: 1215, startPoint y: 559, endPoint x: 1166, endPoint y: 431, distance: 137.3
click at [1215, 551] on button at bounding box center [1207, 558] width 30 height 30
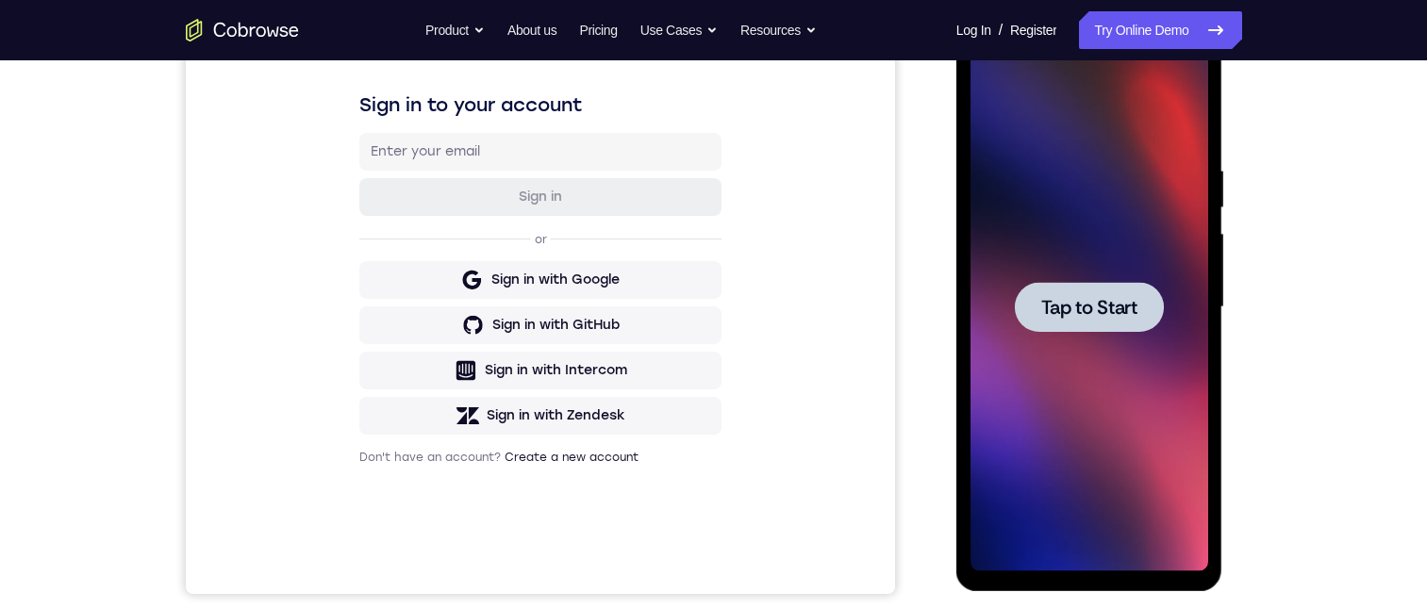
click at [1147, 314] on div at bounding box center [1089, 307] width 149 height 50
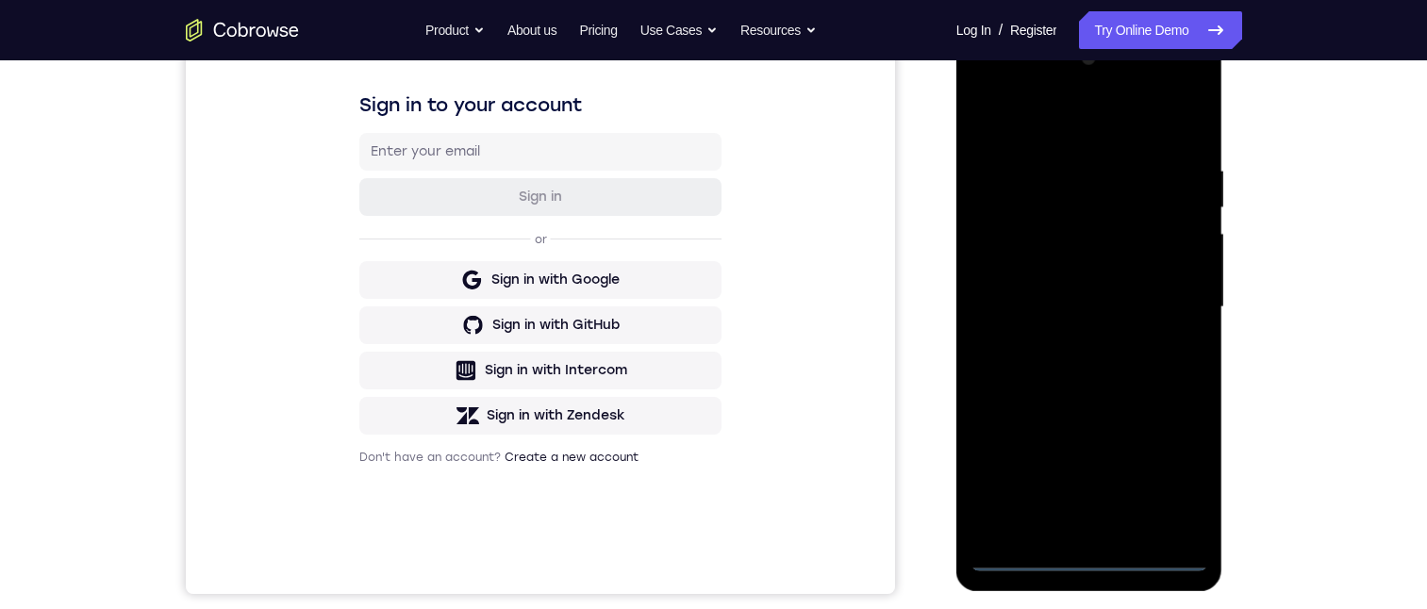
click at [1094, 561] on div at bounding box center [1090, 307] width 238 height 528
click at [1175, 482] on div at bounding box center [1090, 307] width 238 height 528
click at [1049, 109] on div at bounding box center [1090, 307] width 238 height 528
click at [1177, 305] on div at bounding box center [1090, 307] width 238 height 528
click at [1074, 340] on div at bounding box center [1090, 307] width 238 height 528
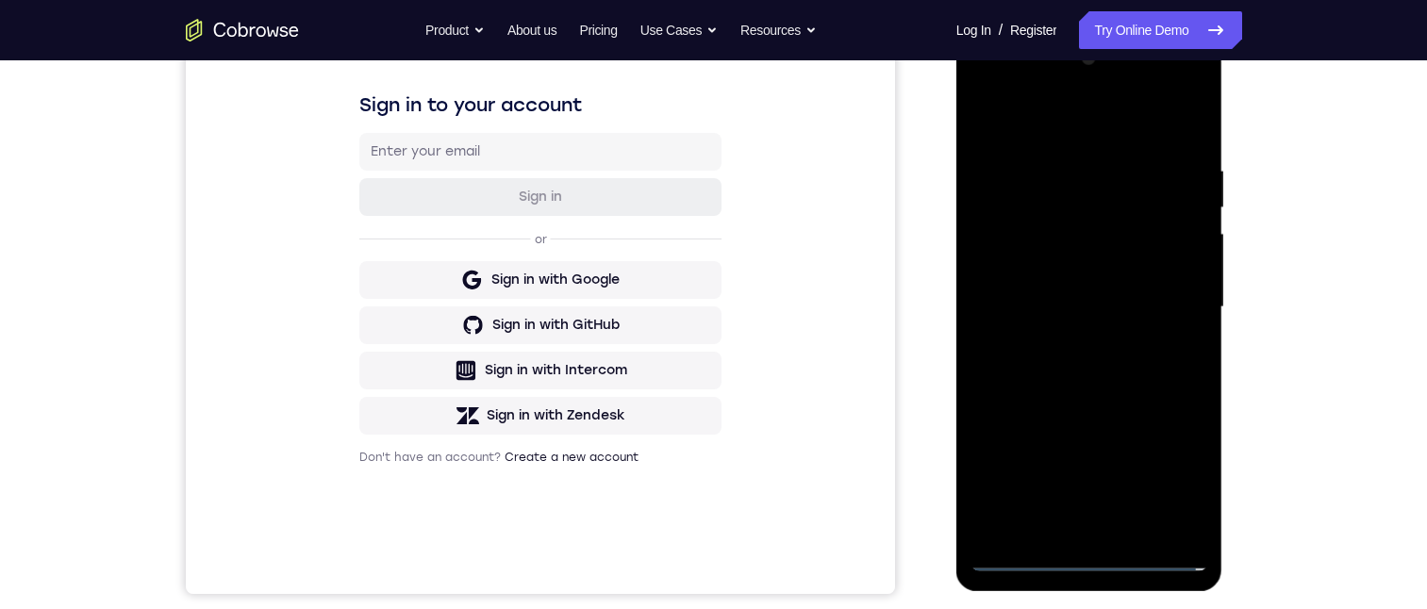
click at [1035, 290] on div at bounding box center [1090, 307] width 238 height 528
click at [1131, 273] on div at bounding box center [1090, 307] width 238 height 528
click at [1184, 261] on div at bounding box center [1090, 307] width 238 height 528
click at [1181, 268] on div at bounding box center [1090, 307] width 238 height 528
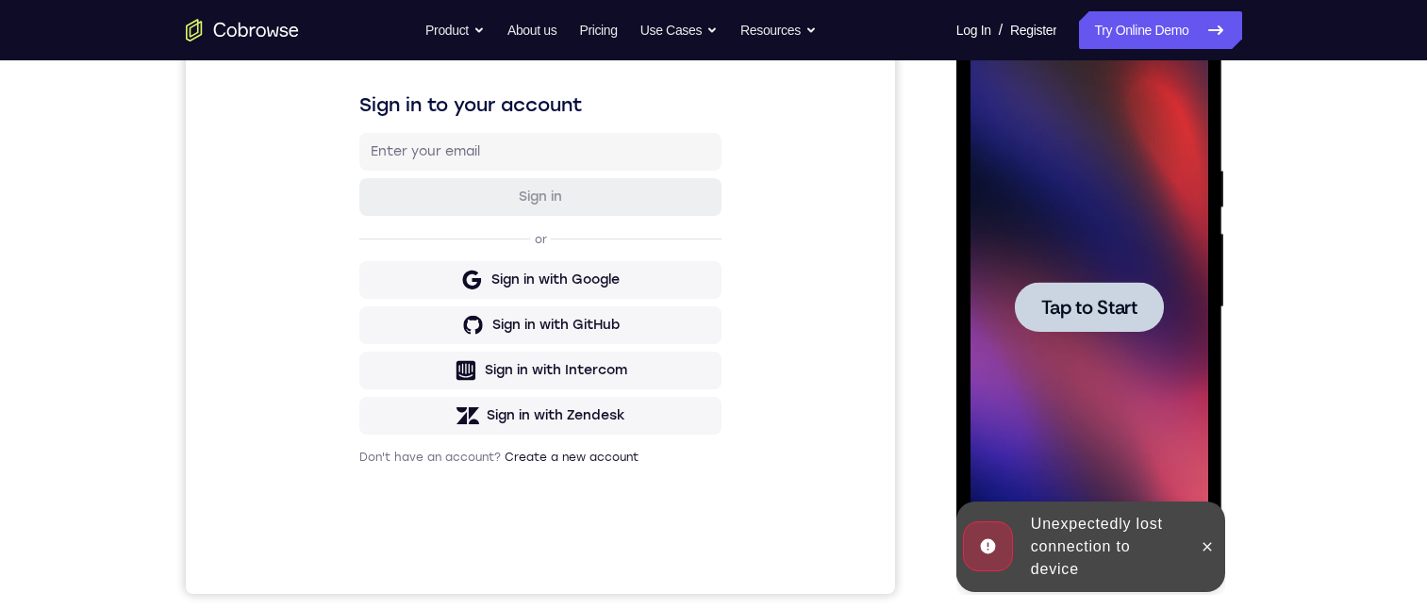
click at [1123, 300] on span "Tap to Start" at bounding box center [1089, 307] width 96 height 19
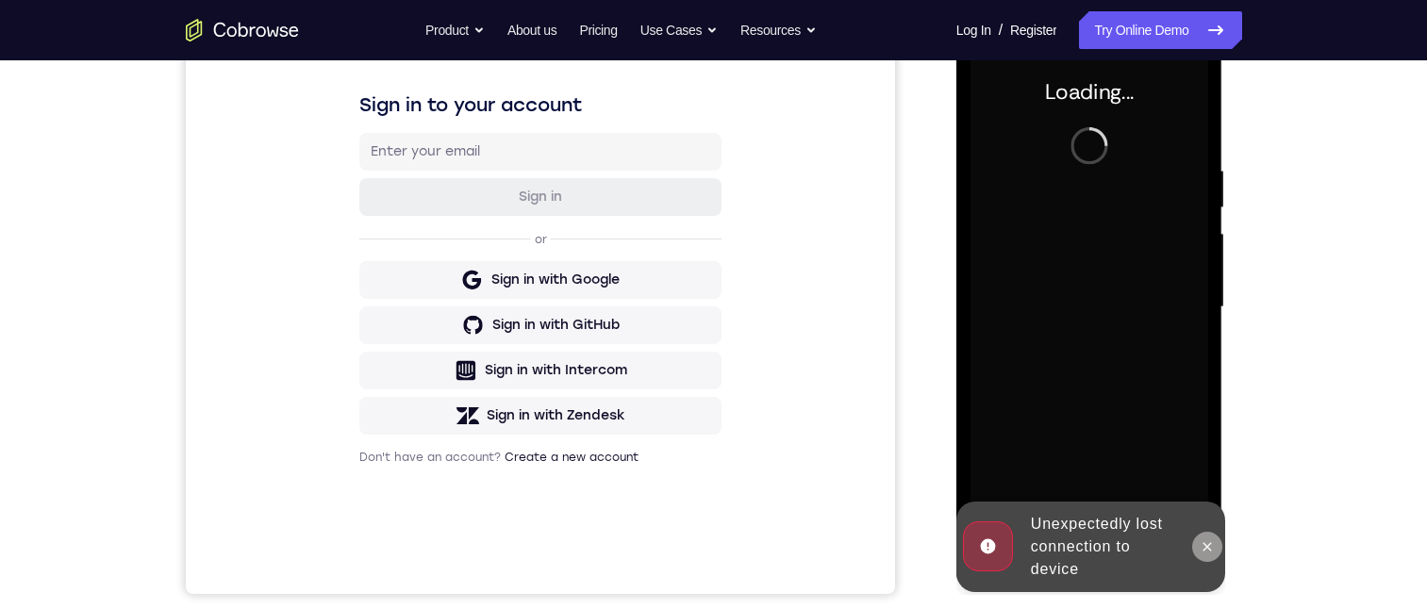
click at [1214, 552] on icon at bounding box center [1207, 547] width 15 height 15
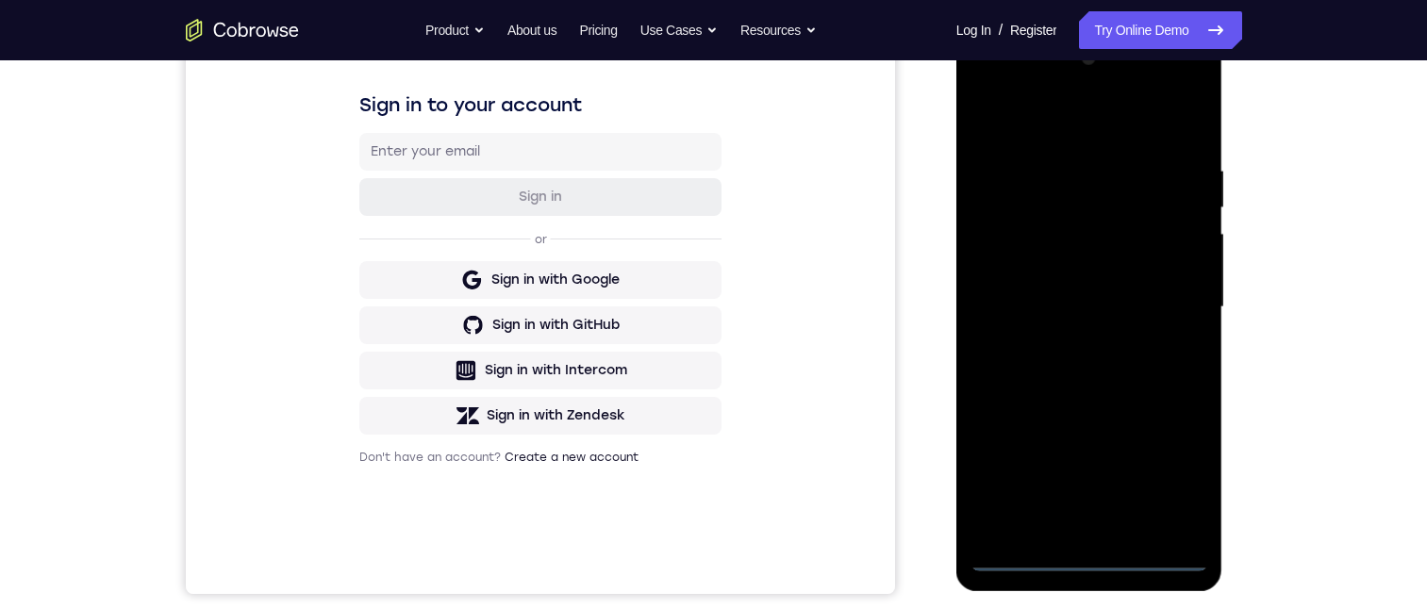
click at [1094, 561] on div at bounding box center [1090, 307] width 238 height 528
click at [1169, 471] on div at bounding box center [1090, 307] width 238 height 528
click at [1057, 112] on div at bounding box center [1090, 307] width 238 height 528
click at [1169, 297] on div at bounding box center [1090, 307] width 238 height 528
click at [1061, 341] on div at bounding box center [1090, 307] width 238 height 528
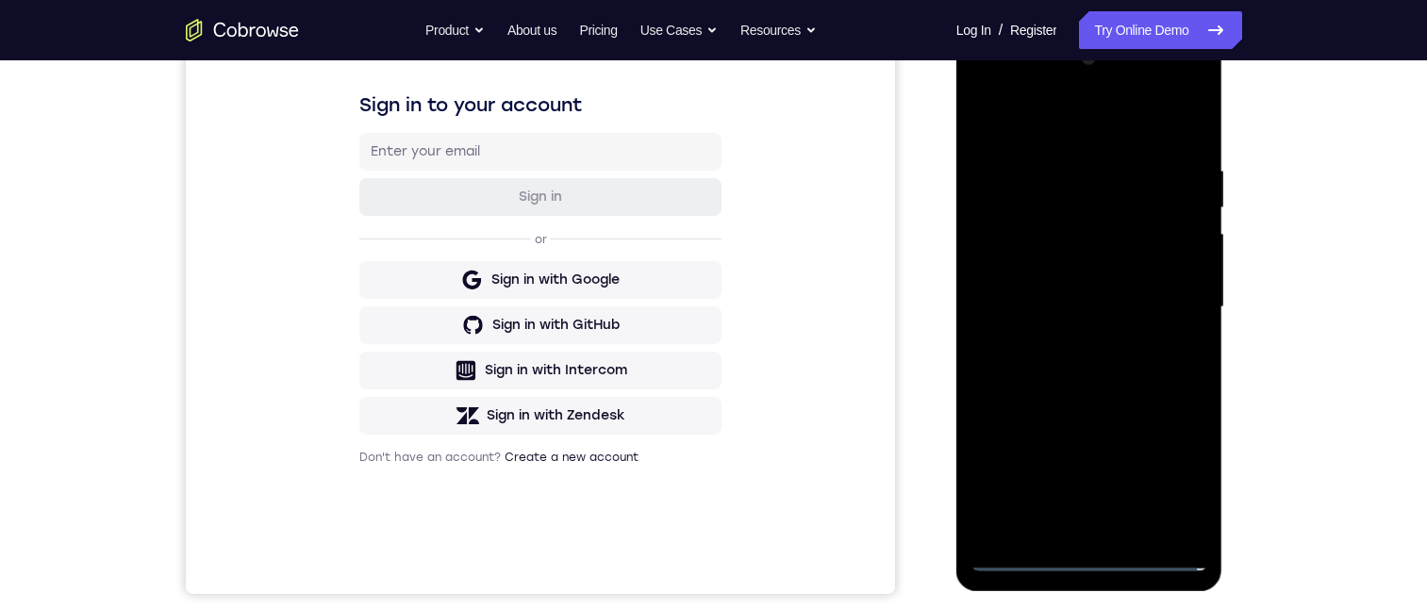
click at [1079, 292] on div at bounding box center [1090, 307] width 238 height 528
click at [1058, 226] on div at bounding box center [1090, 307] width 238 height 528
click at [1058, 230] on div at bounding box center [1090, 307] width 238 height 528
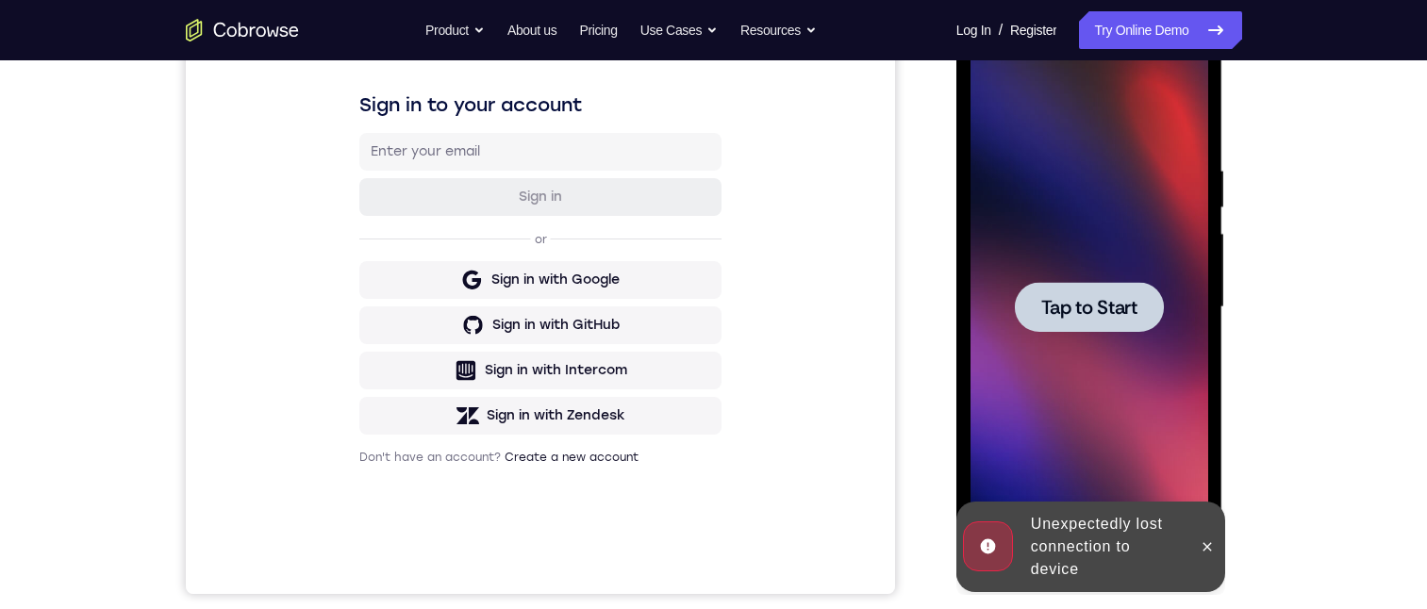
click at [1092, 305] on span "Tap to Start" at bounding box center [1089, 307] width 96 height 19
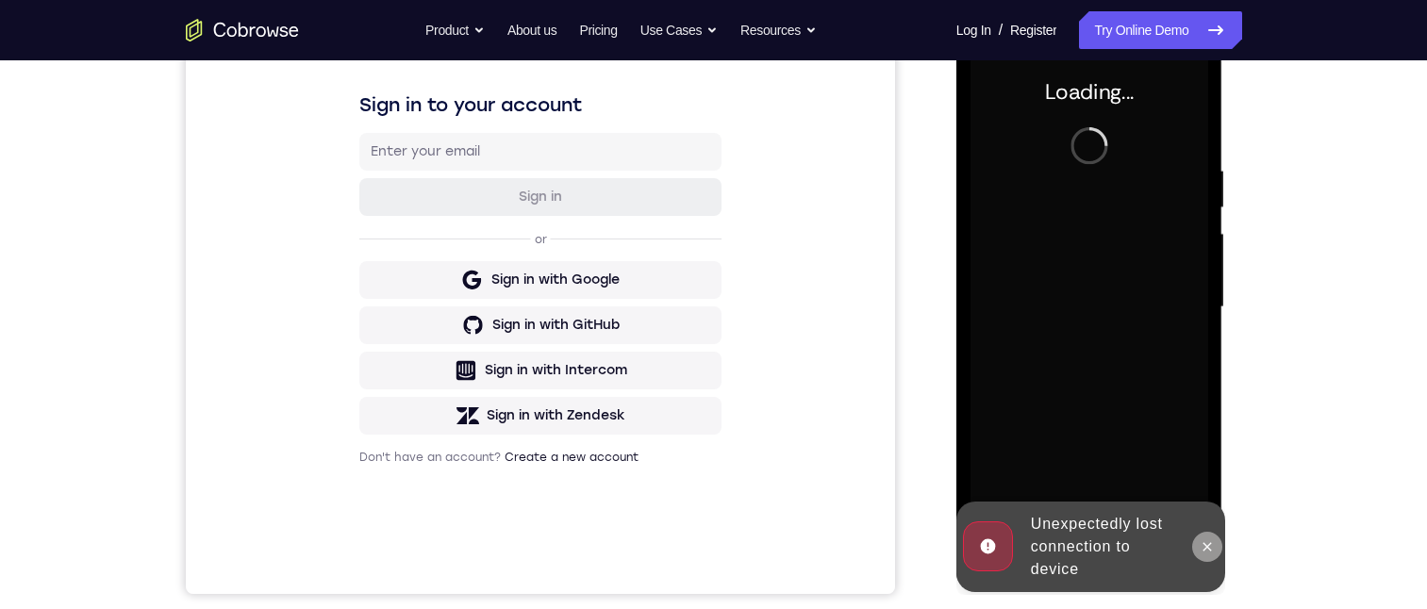
click at [1204, 544] on icon at bounding box center [1207, 547] width 15 height 15
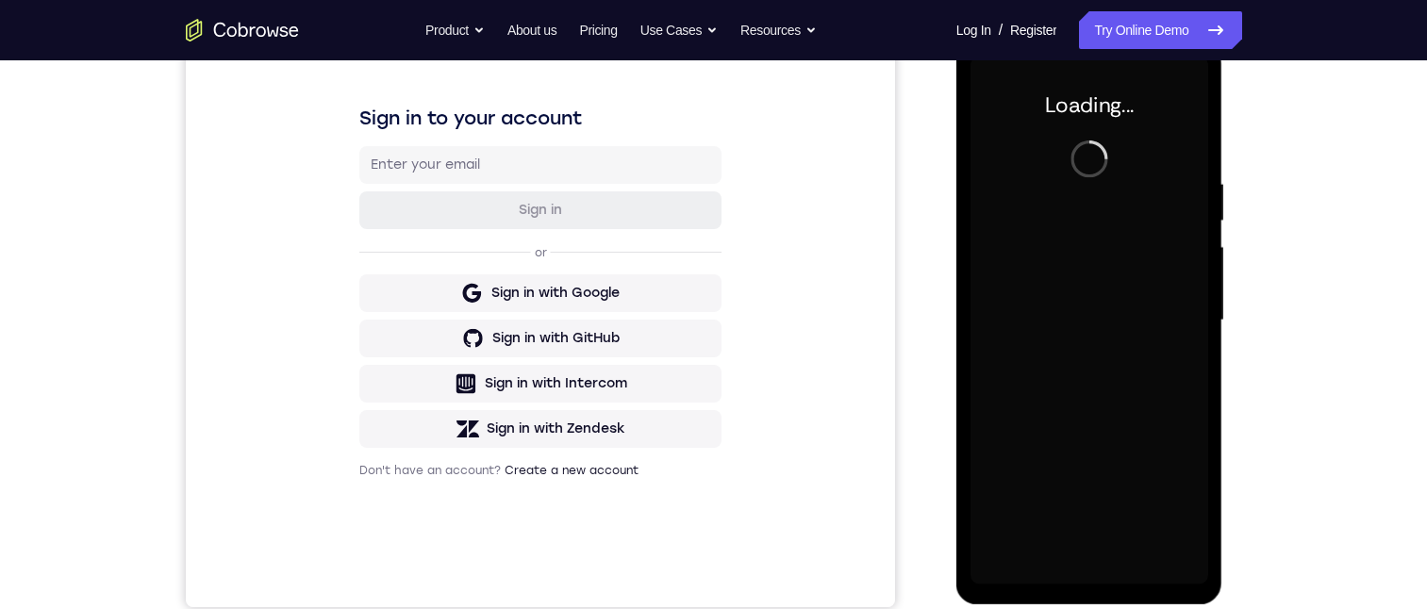
scroll to position [189, 0]
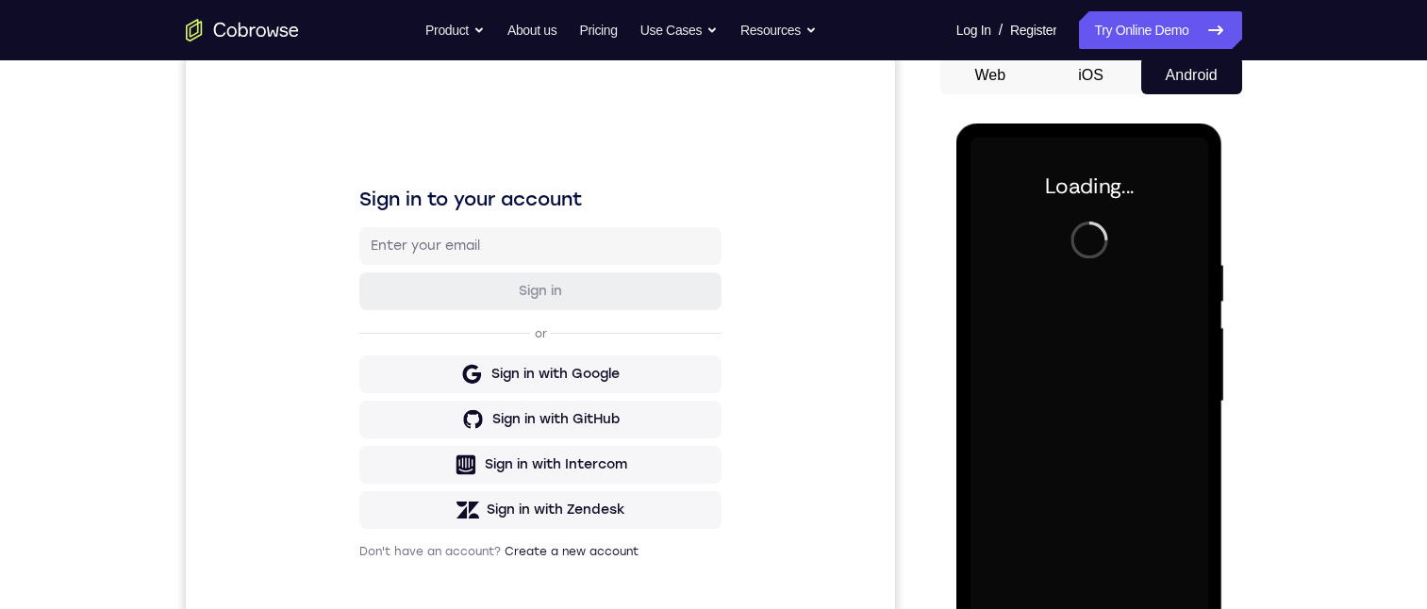
drag, startPoint x: 2193, startPoint y: 489, endPoint x: 1211, endPoint y: 369, distance: 989.3
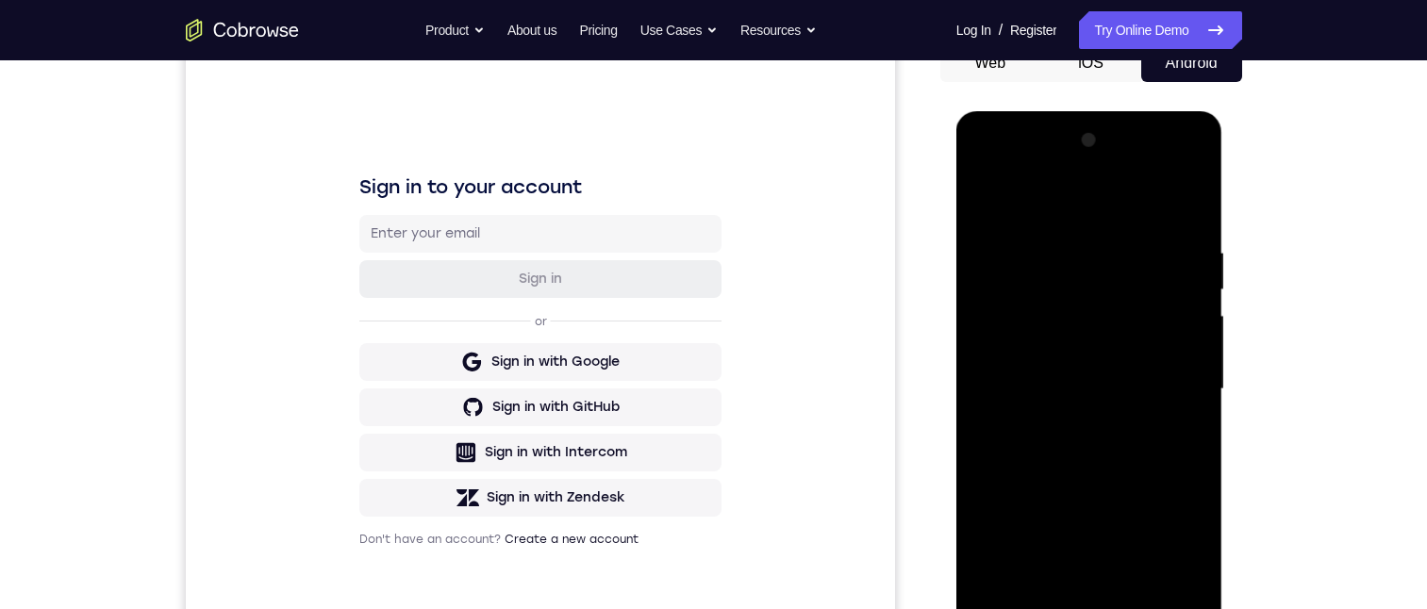
scroll to position [283, 0]
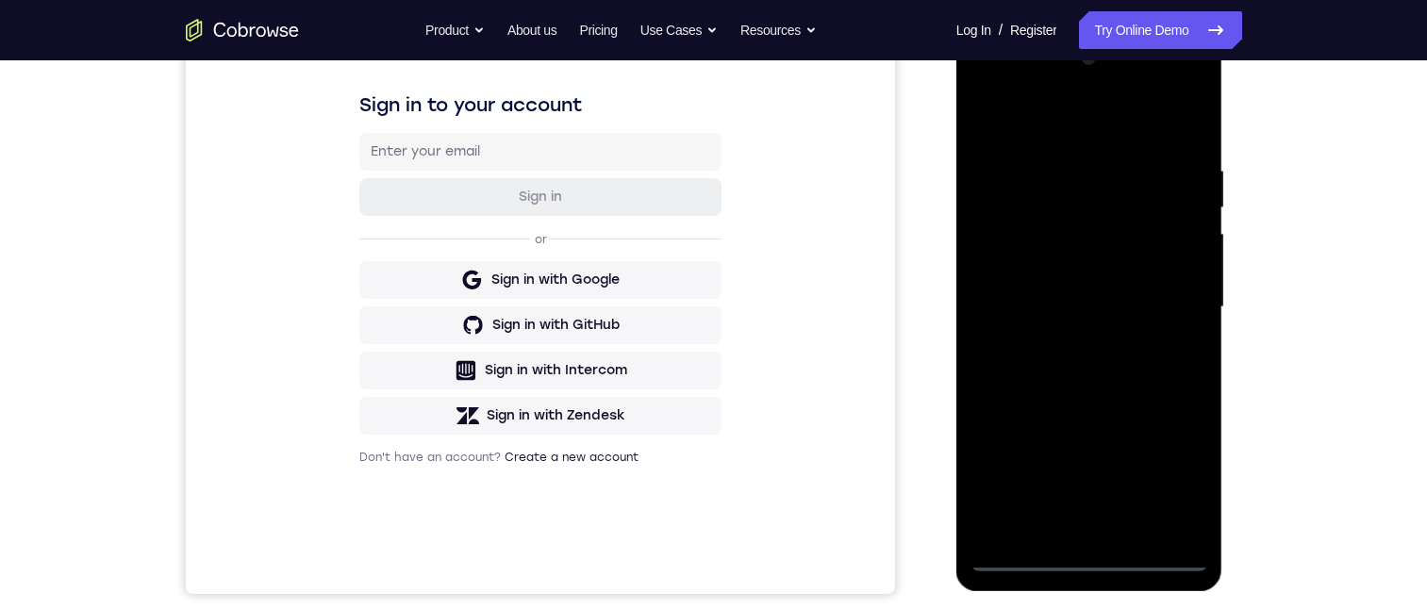
click at [1090, 562] on div at bounding box center [1090, 307] width 238 height 528
click at [1171, 488] on div at bounding box center [1090, 307] width 238 height 528
click at [1105, 118] on div at bounding box center [1090, 307] width 238 height 528
click at [1174, 318] on div at bounding box center [1090, 307] width 238 height 528
click at [1068, 530] on div at bounding box center [1090, 307] width 238 height 528
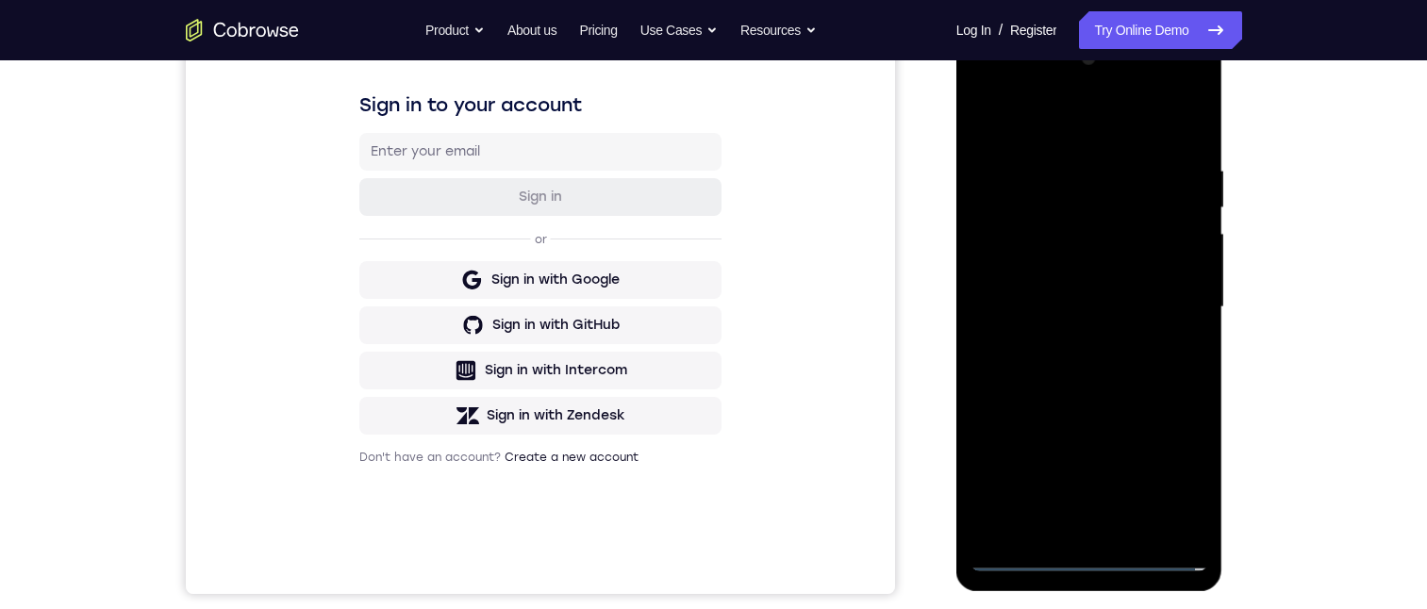
click at [1110, 288] on div at bounding box center [1090, 307] width 238 height 528
click at [1124, 258] on div at bounding box center [1090, 307] width 238 height 528
click at [1139, 301] on div at bounding box center [1090, 307] width 238 height 528
click at [1091, 372] on div at bounding box center [1090, 307] width 238 height 528
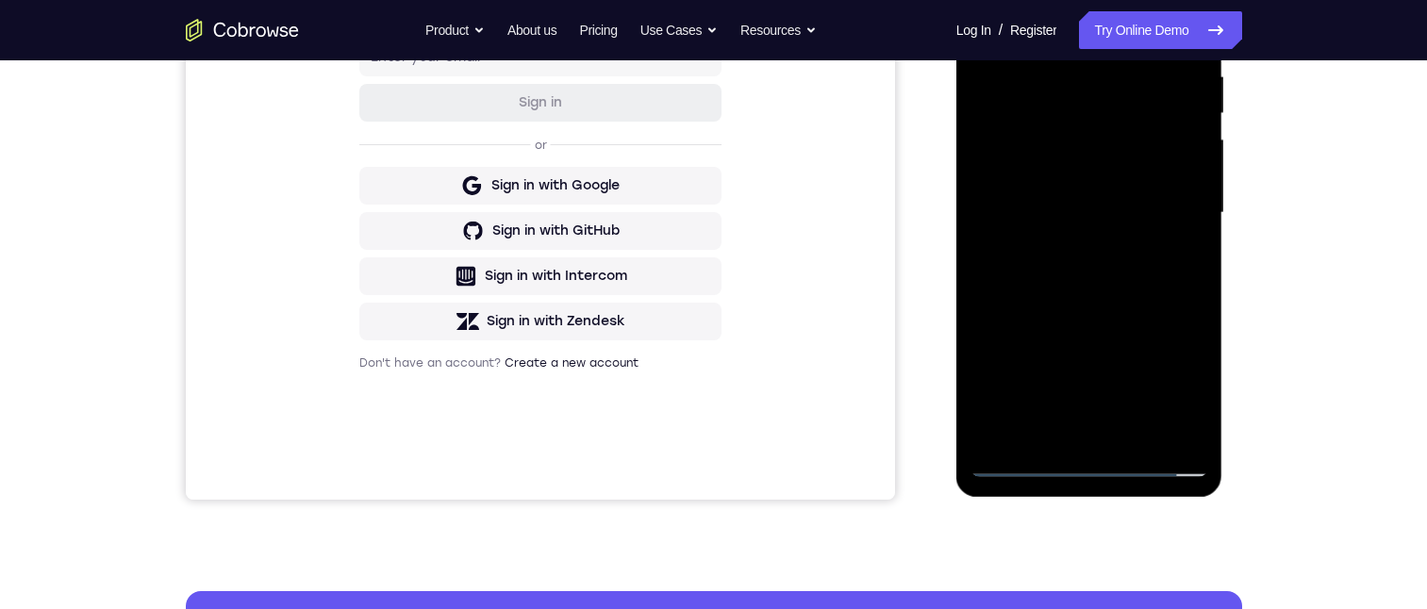
click at [1107, 249] on div at bounding box center [1090, 213] width 238 height 528
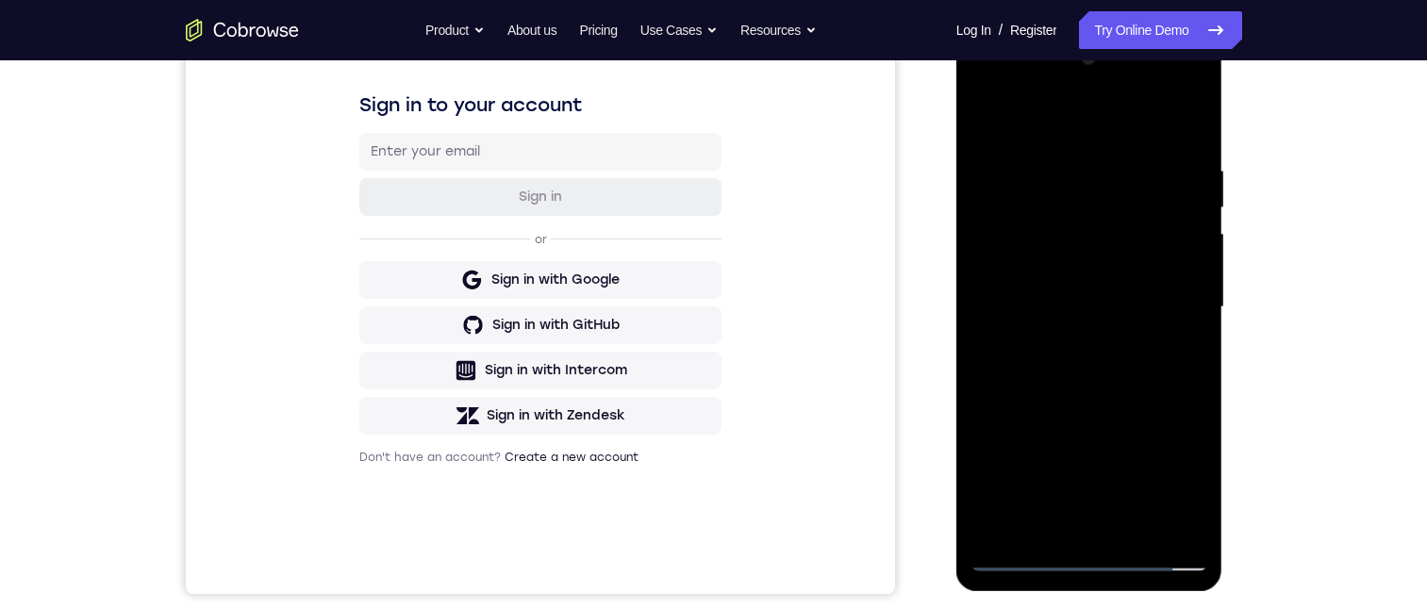
click at [1113, 383] on div at bounding box center [1090, 307] width 238 height 528
drag, startPoint x: 1081, startPoint y: 335, endPoint x: 1087, endPoint y: 268, distance: 67.2
click at [1087, 267] on div at bounding box center [1090, 307] width 238 height 528
drag, startPoint x: 1086, startPoint y: 301, endPoint x: 1083, endPoint y: 275, distance: 25.6
click at [1086, 241] on div at bounding box center [1090, 307] width 238 height 528
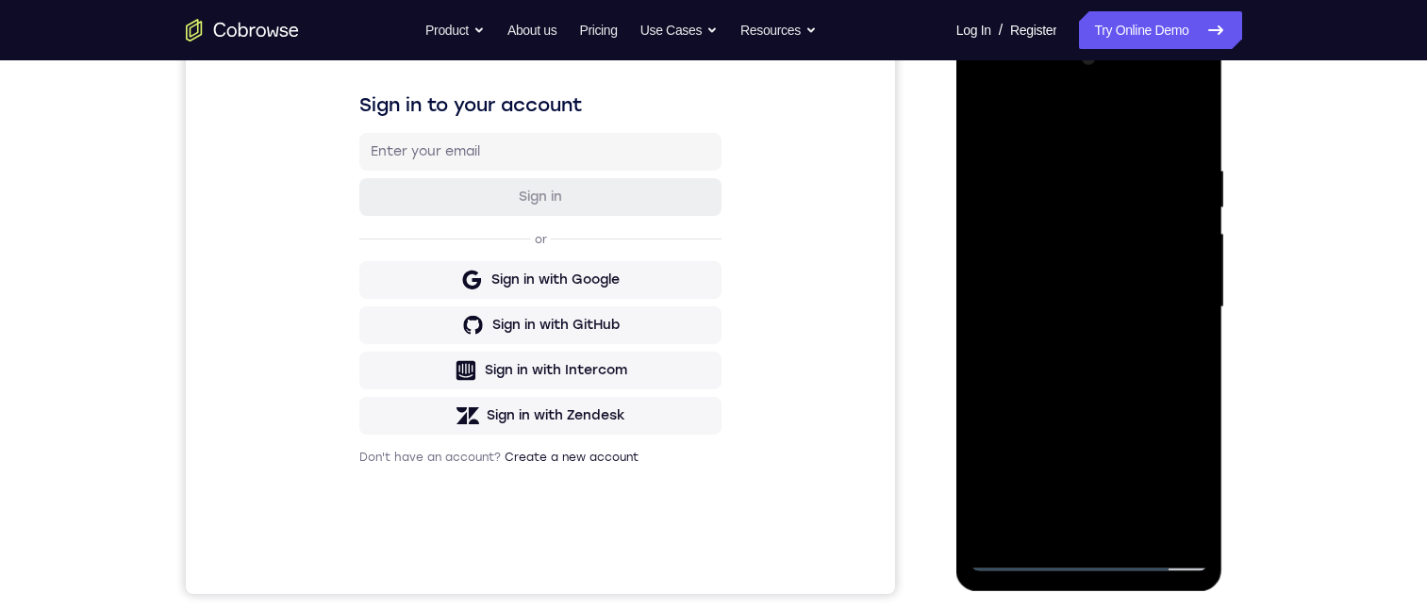
drag, startPoint x: 1092, startPoint y: 308, endPoint x: 1093, endPoint y: 239, distance: 69.8
click at [1093, 241] on div at bounding box center [1090, 307] width 238 height 528
click at [1200, 256] on div at bounding box center [1090, 307] width 238 height 528
drag, startPoint x: 1160, startPoint y: 292, endPoint x: 1166, endPoint y: 242, distance: 50.3
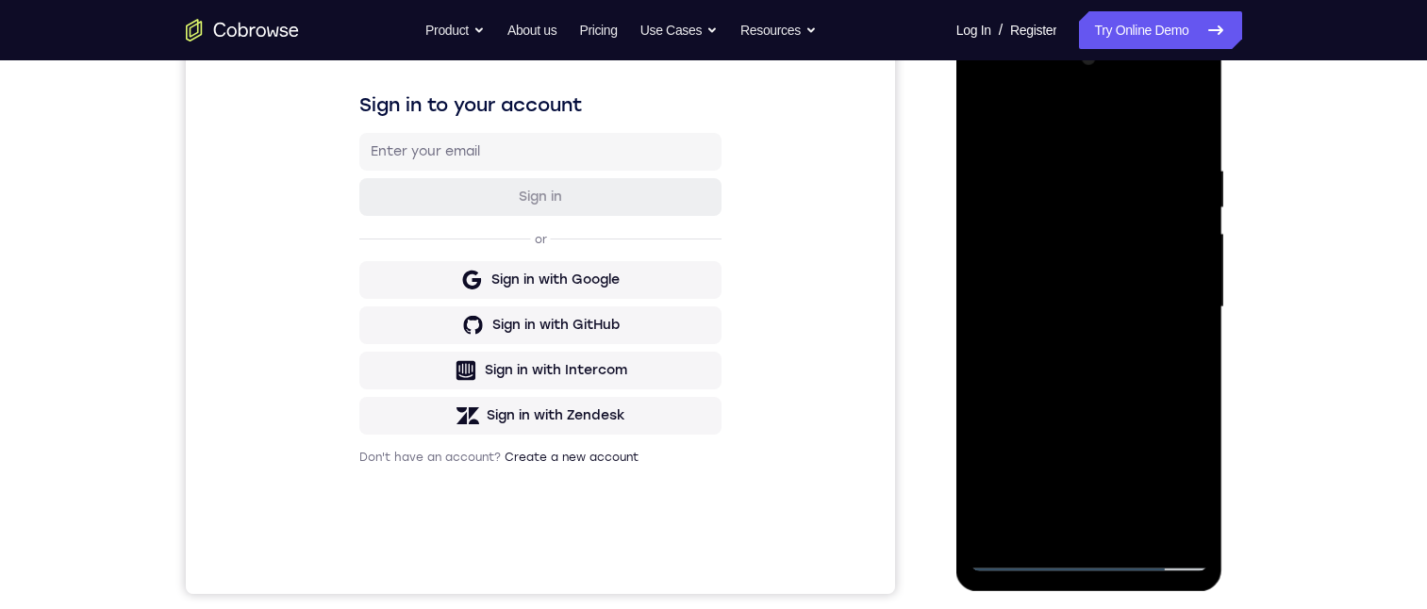
click at [1160, 248] on div at bounding box center [1090, 307] width 238 height 528
drag, startPoint x: 1172, startPoint y: 279, endPoint x: 1175, endPoint y: 267, distance: 12.8
click at [1173, 269] on div at bounding box center [1090, 307] width 238 height 528
click at [1170, 242] on div at bounding box center [1090, 307] width 238 height 528
drag, startPoint x: 1177, startPoint y: 260, endPoint x: 1182, endPoint y: 223, distance: 38.0
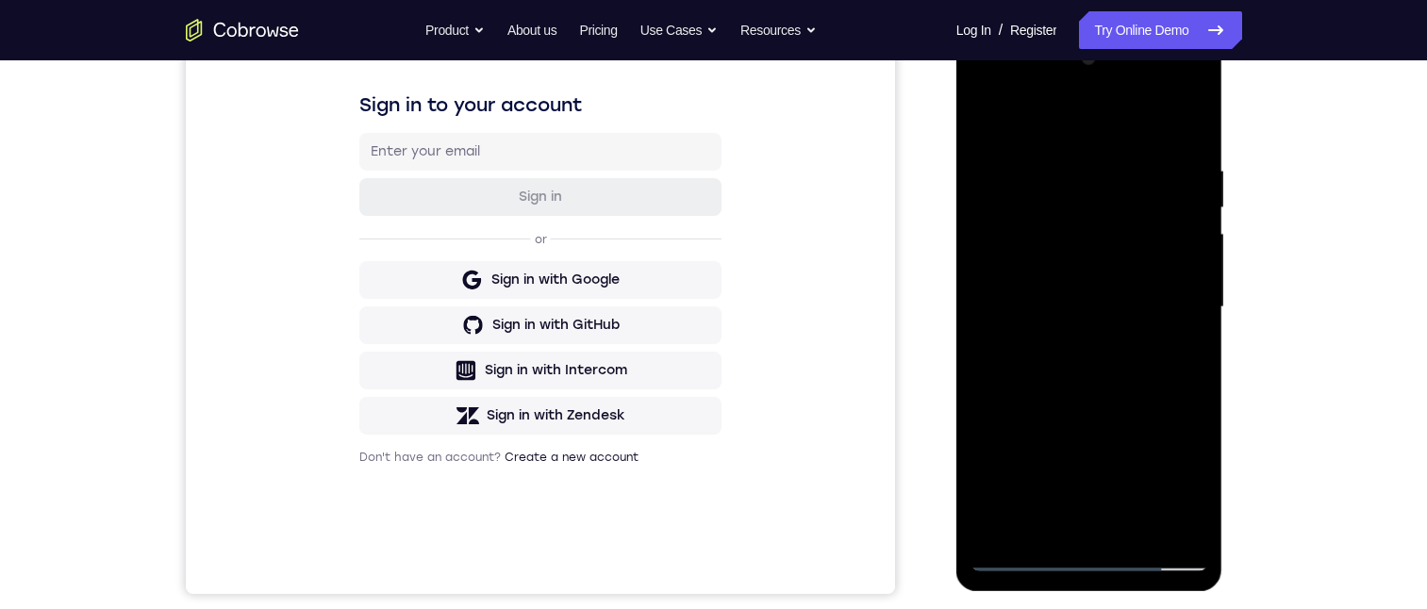
click at [1182, 225] on div at bounding box center [1090, 307] width 238 height 528
drag, startPoint x: 982, startPoint y: 308, endPoint x: 1009, endPoint y: 303, distance: 27.9
click at [982, 308] on div at bounding box center [1090, 307] width 238 height 528
drag, startPoint x: 1112, startPoint y: 365, endPoint x: 1120, endPoint y: 253, distance: 112.5
click at [1117, 274] on div at bounding box center [1090, 307] width 238 height 528
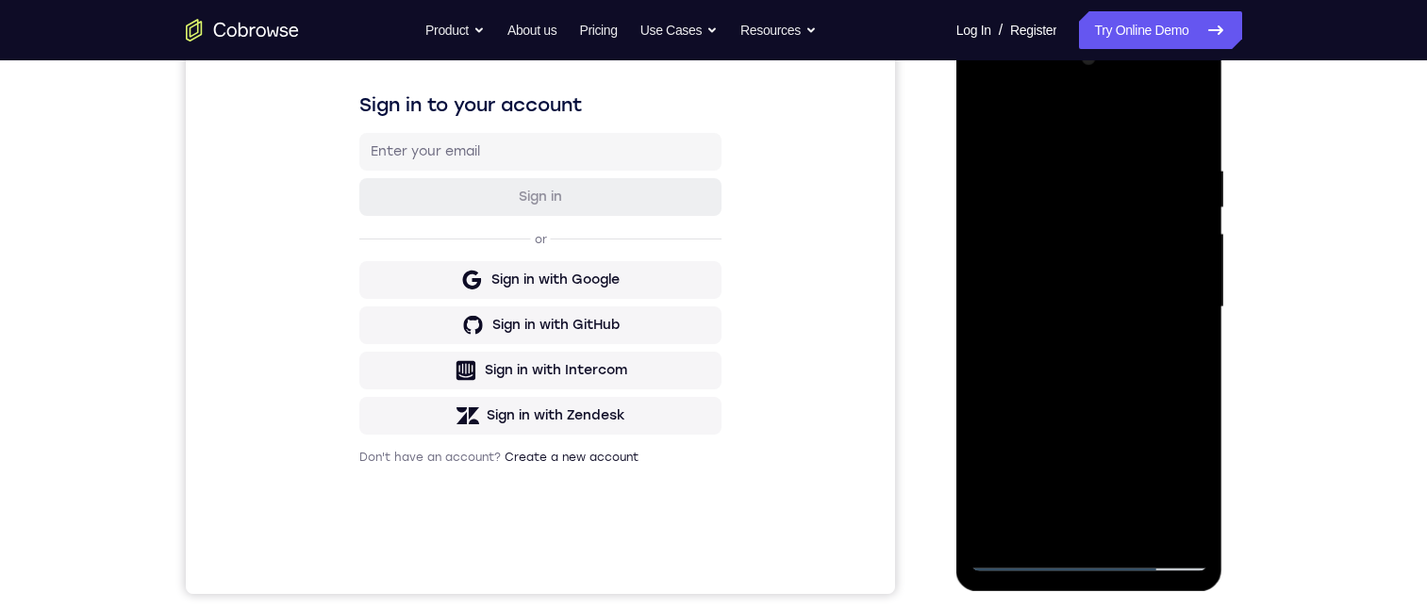
click at [1127, 275] on div at bounding box center [1090, 307] width 238 height 528
click at [1123, 218] on div at bounding box center [1090, 307] width 238 height 528
drag, startPoint x: 1122, startPoint y: 291, endPoint x: 1120, endPoint y: 220, distance: 70.8
click at [1120, 223] on div at bounding box center [1090, 307] width 238 height 528
click at [1120, 241] on div at bounding box center [1090, 307] width 238 height 528
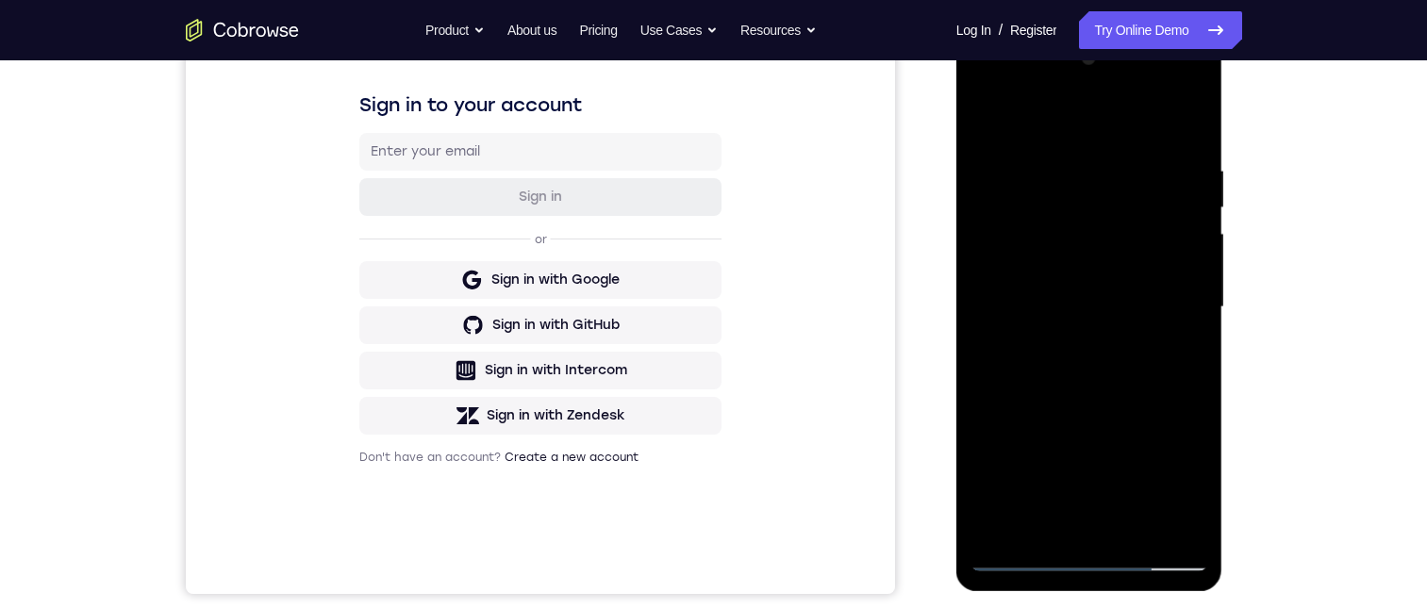
drag, startPoint x: 1116, startPoint y: 355, endPoint x: 1111, endPoint y: 232, distance: 122.7
click at [1109, 259] on div at bounding box center [1090, 307] width 238 height 528
drag, startPoint x: 1117, startPoint y: 325, endPoint x: 1119, endPoint y: 191, distance: 134.9
click at [1117, 198] on div at bounding box center [1090, 307] width 238 height 528
click at [1193, 258] on div at bounding box center [1090, 307] width 238 height 528
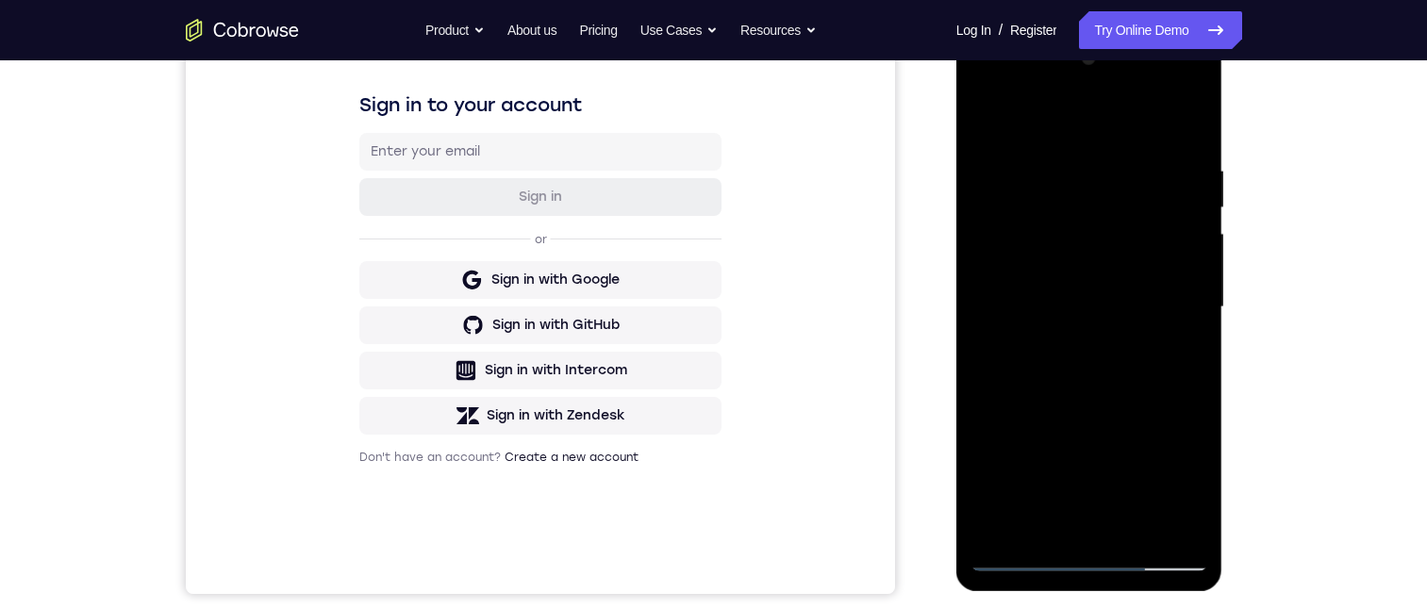
click at [1197, 267] on div at bounding box center [1090, 307] width 238 height 528
drag, startPoint x: 1124, startPoint y: 372, endPoint x: 1124, endPoint y: 191, distance: 180.2
click at [1123, 176] on div at bounding box center [1090, 307] width 238 height 528
click at [1125, 176] on div at bounding box center [1090, 307] width 238 height 528
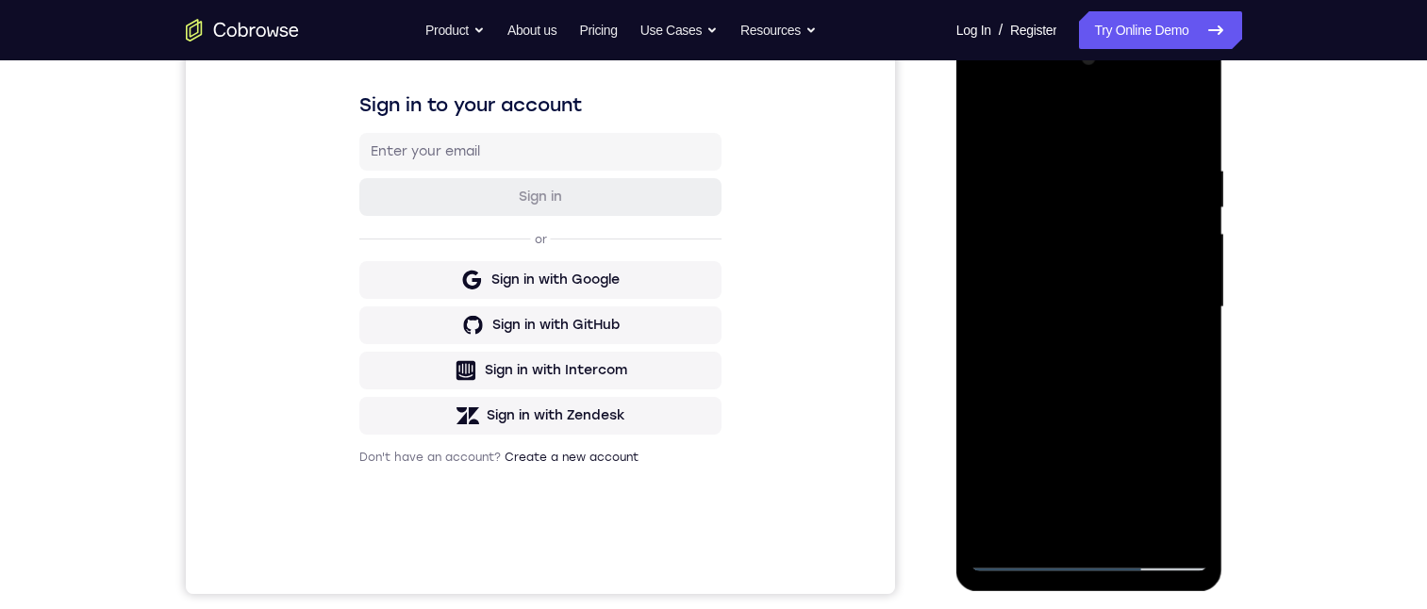
drag, startPoint x: 1126, startPoint y: 338, endPoint x: 1133, endPoint y: 190, distance: 148.2
click at [1133, 197] on div at bounding box center [1090, 307] width 238 height 528
click at [1126, 246] on div at bounding box center [1090, 307] width 238 height 528
click at [1107, 185] on div at bounding box center [1090, 307] width 238 height 528
drag, startPoint x: 1107, startPoint y: 341, endPoint x: 1096, endPoint y: 421, distance: 79.9
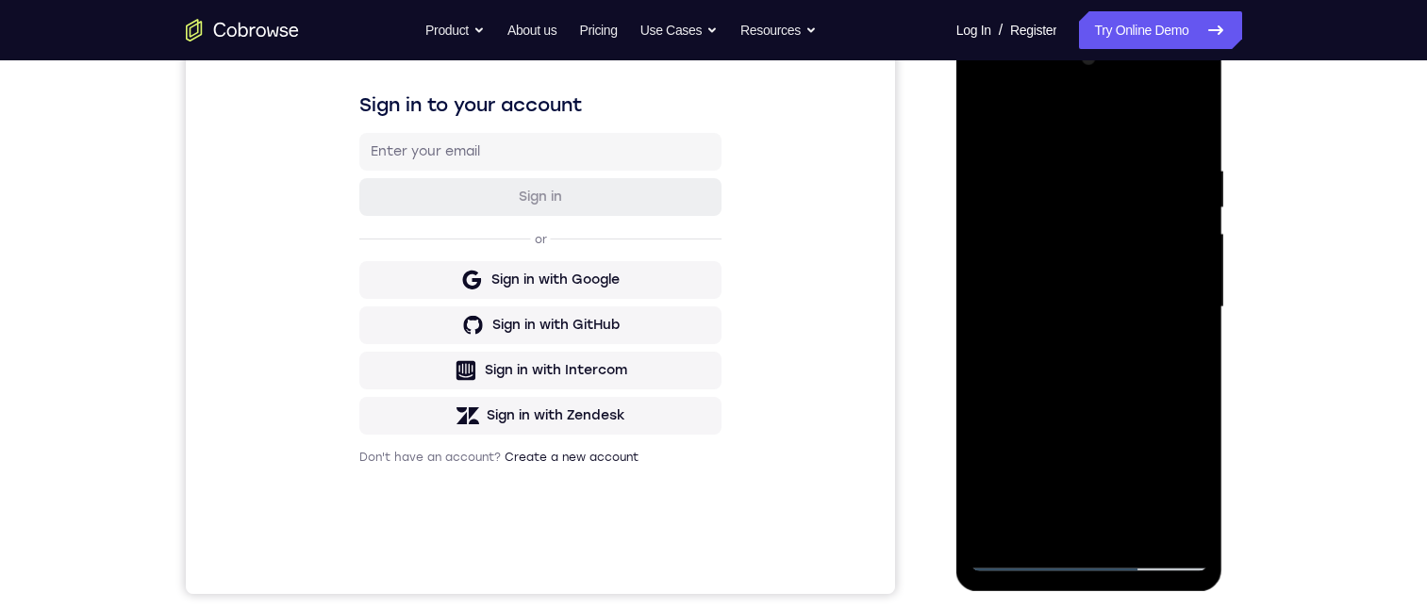
click at [1094, 419] on div at bounding box center [1090, 307] width 238 height 528
drag, startPoint x: 1121, startPoint y: 253, endPoint x: 1118, endPoint y: 384, distance: 131.2
click at [1121, 380] on div at bounding box center [1090, 307] width 238 height 528
drag, startPoint x: 1124, startPoint y: 264, endPoint x: 1117, endPoint y: 378, distance: 114.4
click at [1118, 375] on div at bounding box center [1090, 307] width 238 height 528
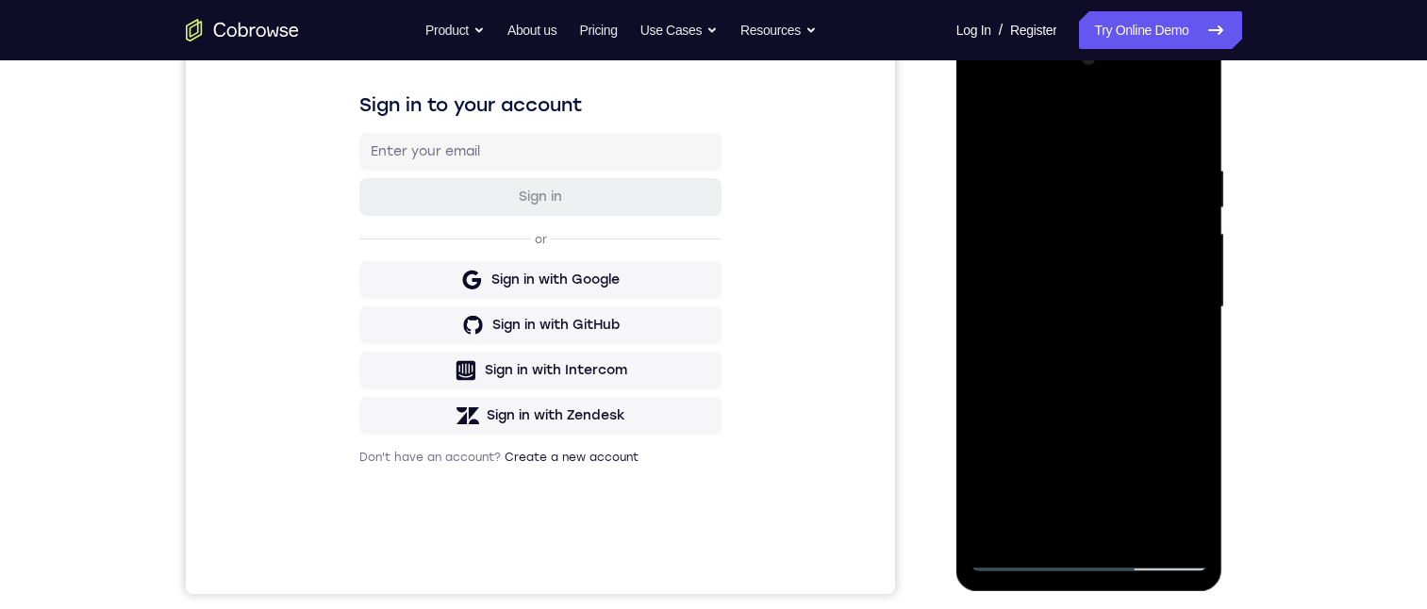
click at [1131, 363] on div at bounding box center [1090, 307] width 238 height 528
click at [1195, 313] on div at bounding box center [1090, 307] width 238 height 528
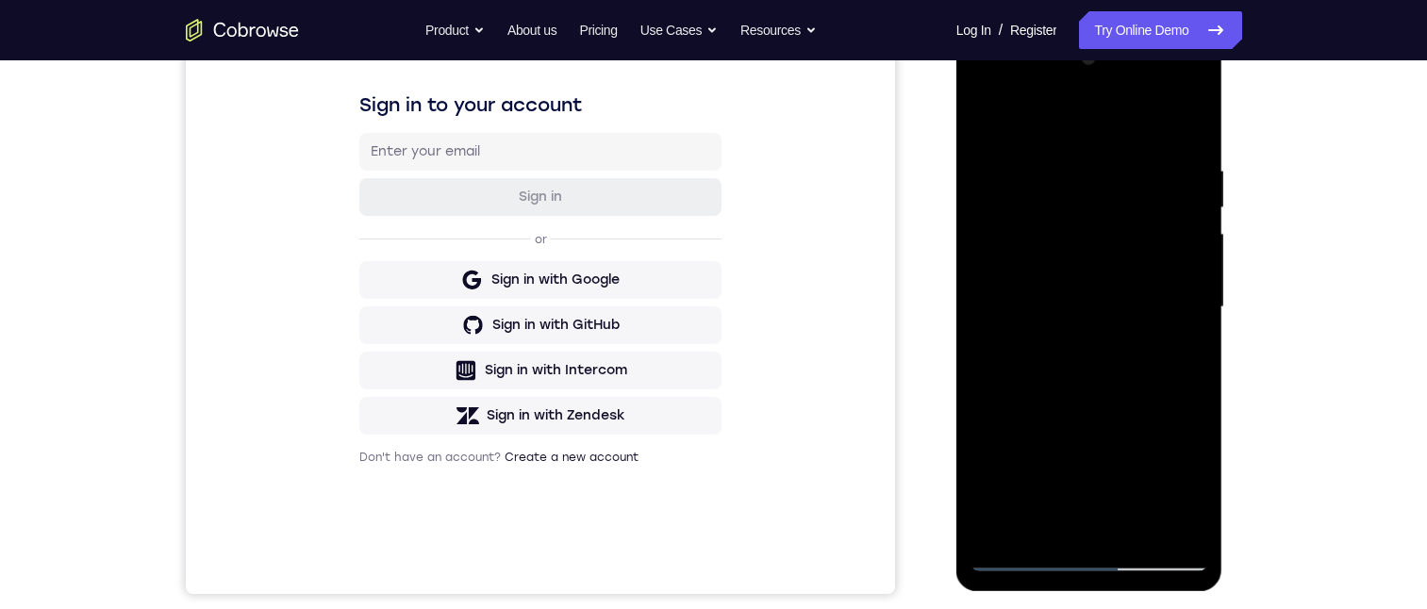
click at [1195, 313] on div at bounding box center [1090, 307] width 238 height 528
click at [1047, 518] on div at bounding box center [1090, 307] width 238 height 528
drag, startPoint x: 1098, startPoint y: 246, endPoint x: 1094, endPoint y: 341, distance: 95.3
click at [1094, 370] on div at bounding box center [1090, 307] width 238 height 528
click at [1045, 112] on div at bounding box center [1090, 307] width 238 height 528
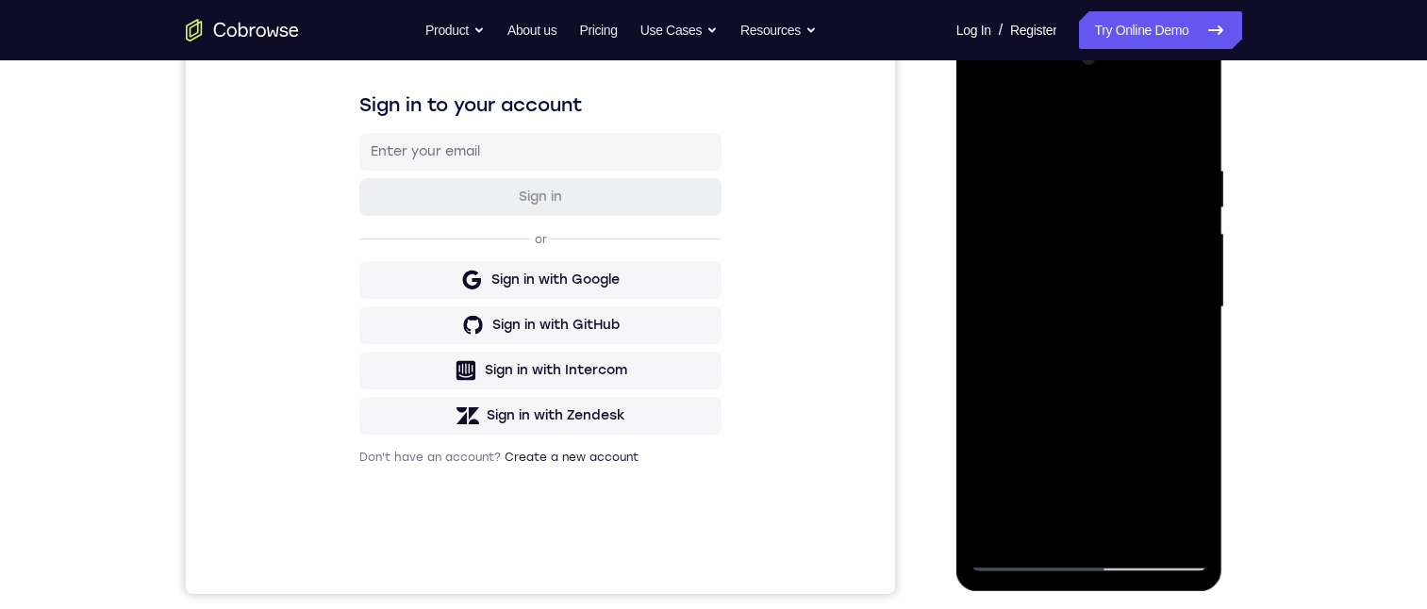
click at [1047, 142] on div at bounding box center [1090, 307] width 238 height 528
click at [1004, 439] on div at bounding box center [1090, 307] width 238 height 528
click at [1034, 463] on div at bounding box center [1090, 307] width 238 height 528
click at [1104, 356] on div at bounding box center [1090, 307] width 238 height 528
click at [1096, 520] on div at bounding box center [1090, 307] width 238 height 528
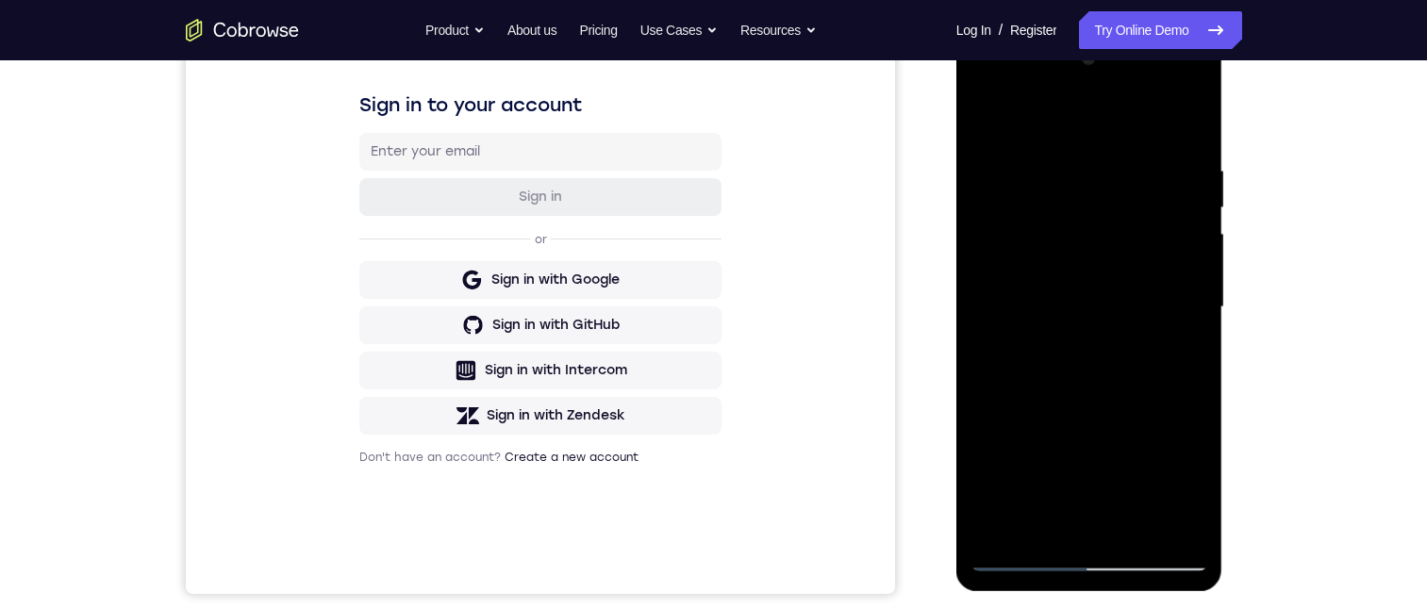
drag, startPoint x: 1101, startPoint y: 456, endPoint x: 1111, endPoint y: 358, distance: 97.7
click at [1109, 322] on div at bounding box center [1090, 307] width 238 height 528
click at [1113, 302] on div at bounding box center [1090, 307] width 238 height 528
drag, startPoint x: 1121, startPoint y: 301, endPoint x: 1109, endPoint y: 425, distance: 125.0
click at [1109, 424] on div at bounding box center [1090, 307] width 238 height 528
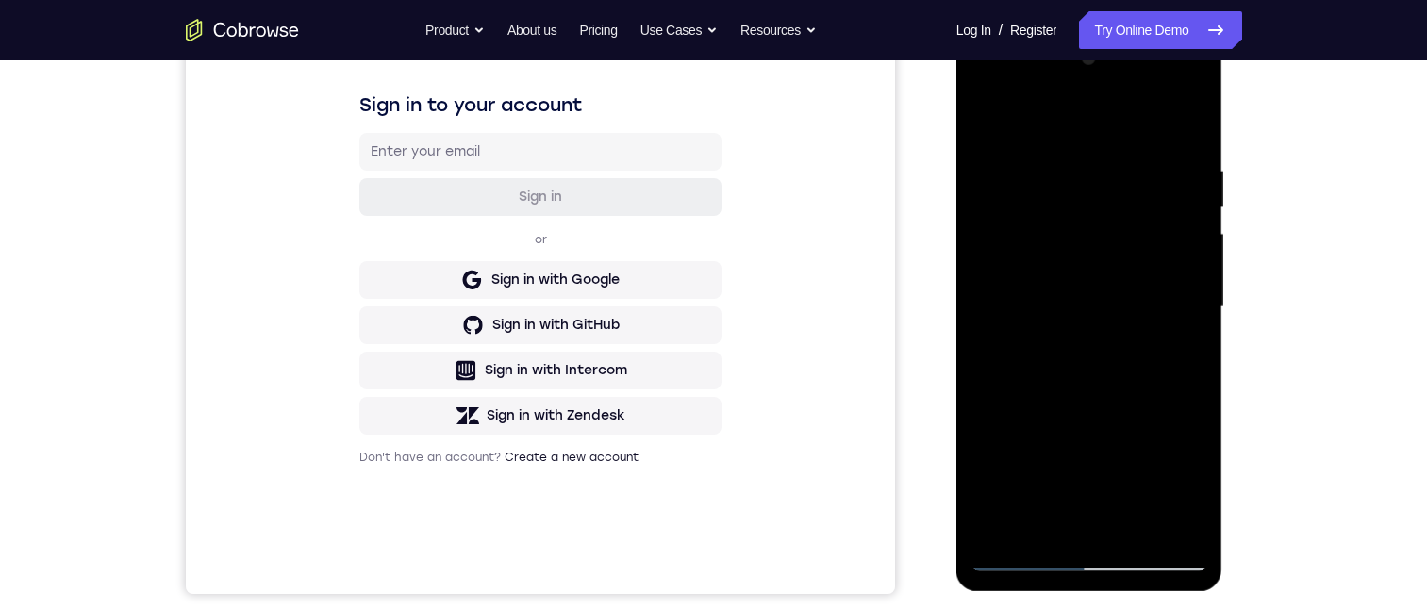
click at [1190, 318] on div at bounding box center [1090, 307] width 238 height 528
click at [1194, 321] on div at bounding box center [1090, 307] width 238 height 528
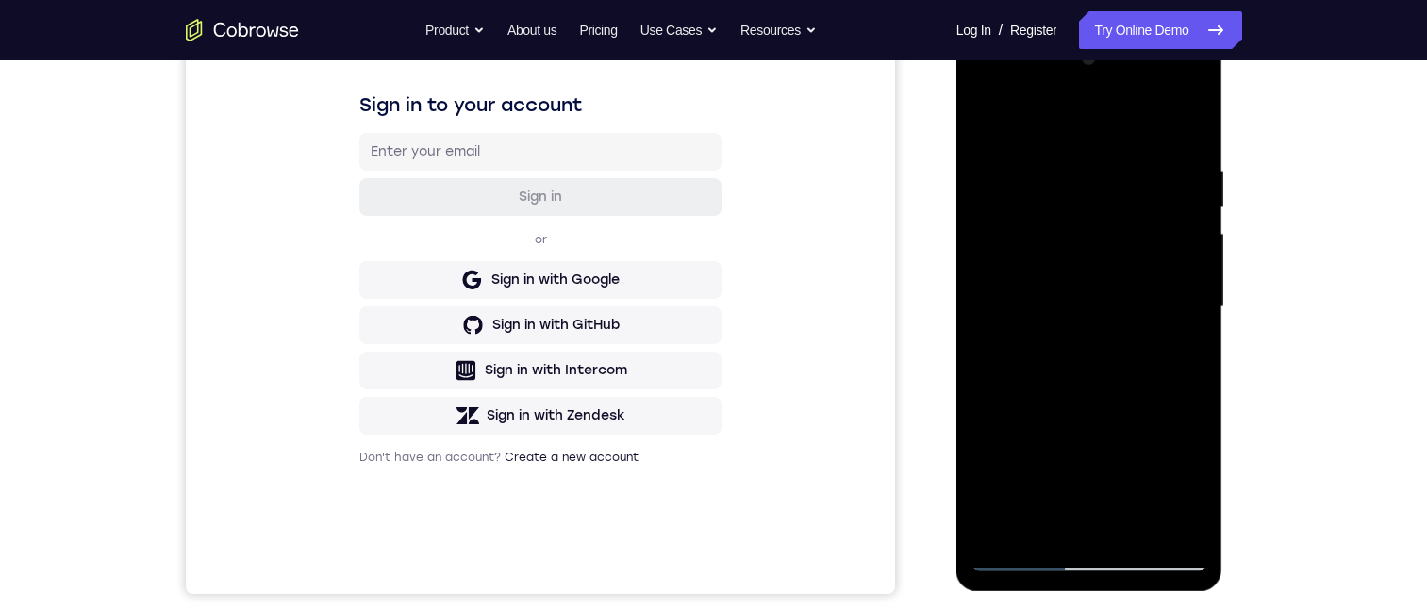
click at [1194, 321] on div at bounding box center [1090, 307] width 238 height 528
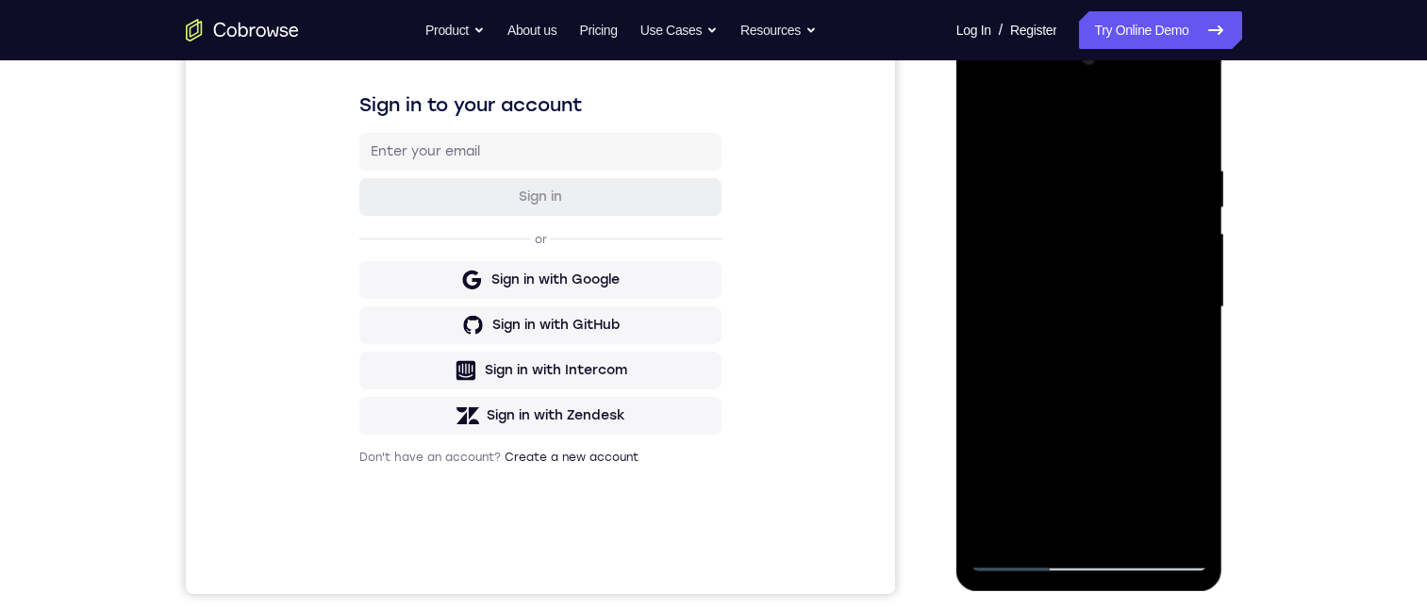
click at [990, 110] on div at bounding box center [1090, 307] width 238 height 528
click at [985, 109] on div at bounding box center [1090, 307] width 238 height 528
click at [1190, 172] on div at bounding box center [1090, 307] width 238 height 528
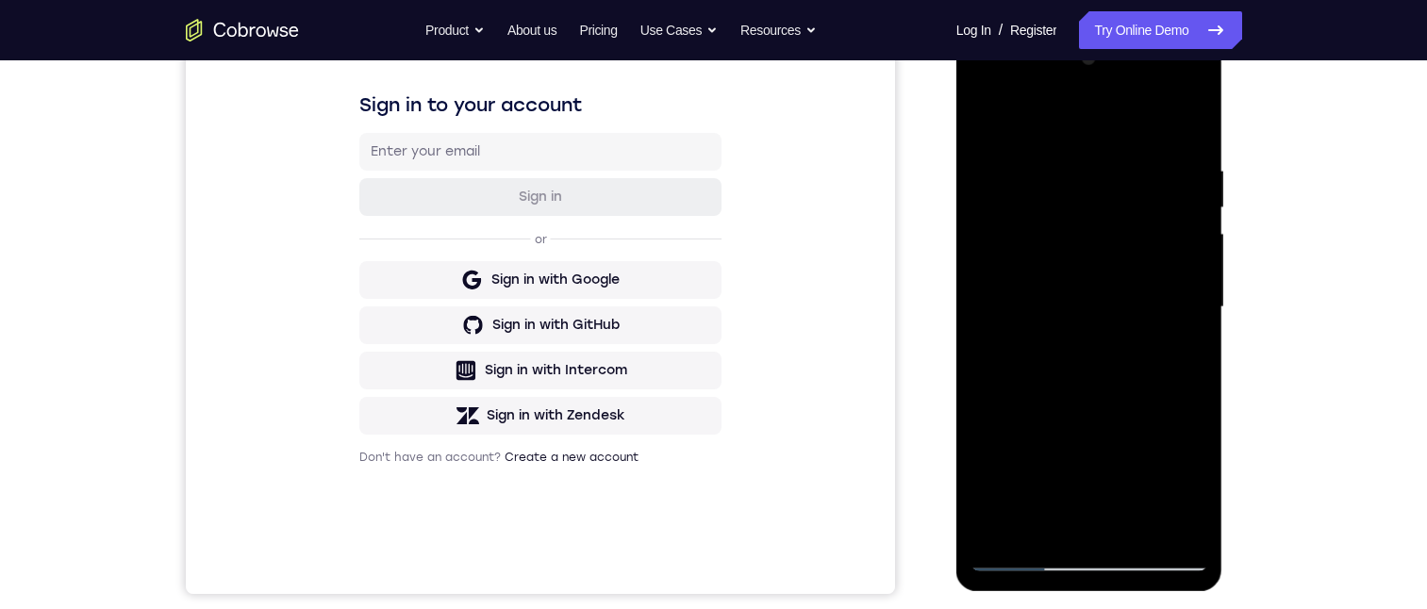
click at [1190, 172] on div at bounding box center [1090, 307] width 238 height 528
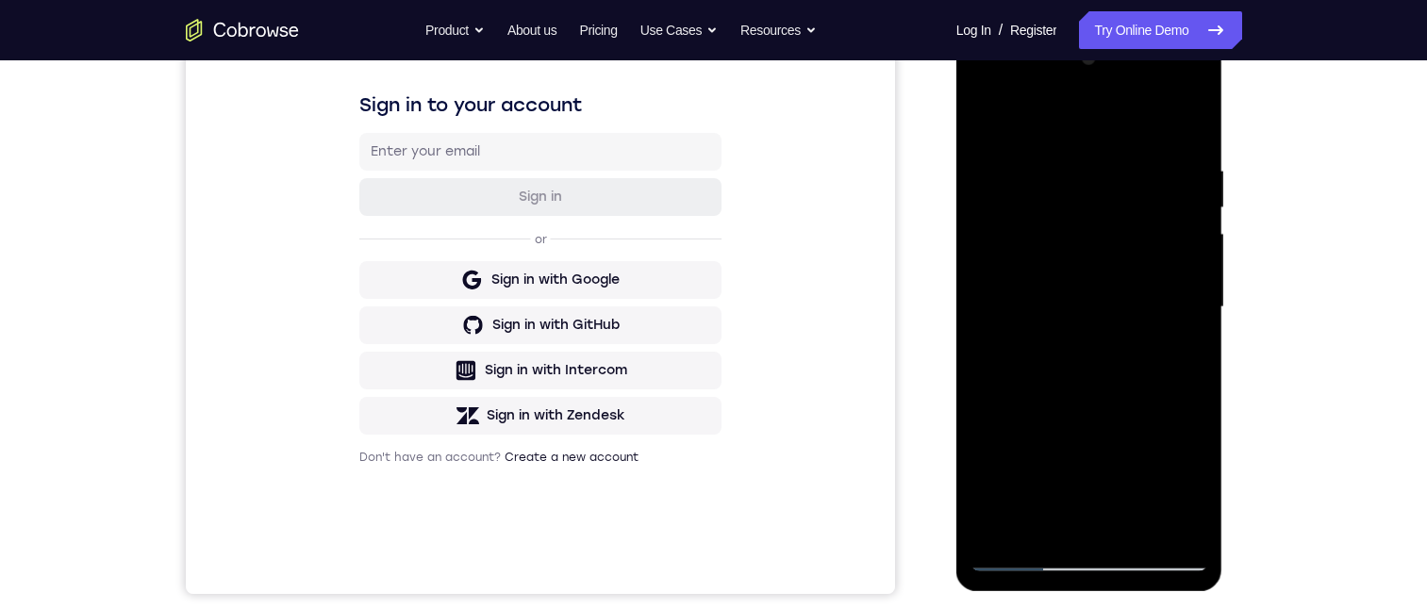
click at [1190, 172] on div at bounding box center [1090, 307] width 238 height 528
click at [1148, 193] on div at bounding box center [1090, 307] width 238 height 528
click at [1002, 530] on div at bounding box center [1090, 307] width 238 height 528
click at [1071, 158] on div at bounding box center [1090, 307] width 238 height 528
click at [1196, 365] on div at bounding box center [1090, 307] width 238 height 528
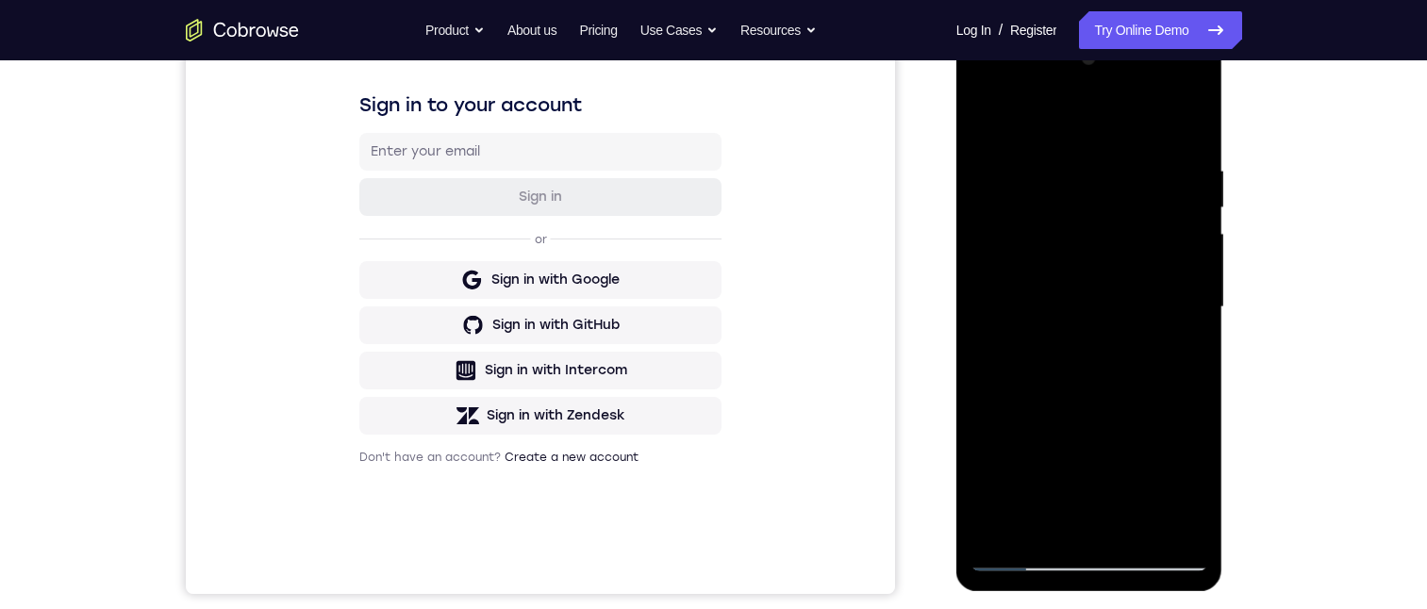
click at [1164, 525] on div at bounding box center [1090, 307] width 238 height 528
click at [1202, 346] on div at bounding box center [1090, 307] width 238 height 528
click at [1203, 345] on div at bounding box center [1090, 307] width 238 height 528
click at [1199, 329] on div at bounding box center [1090, 307] width 238 height 528
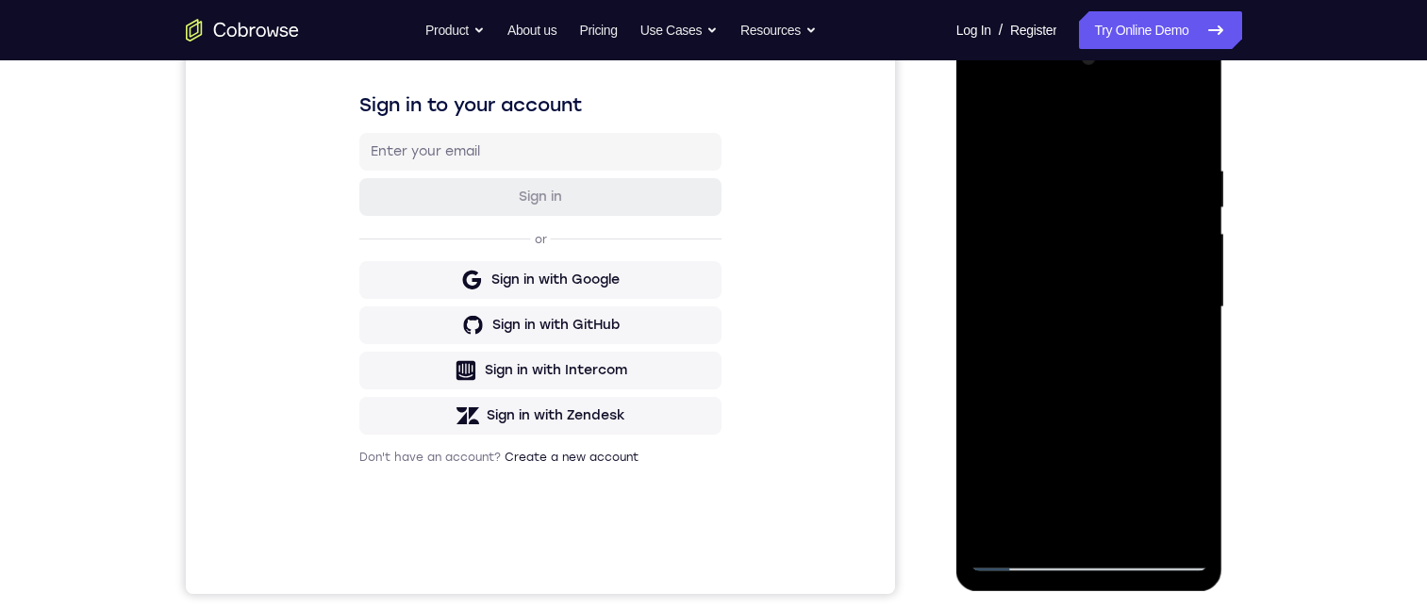
click at [1199, 329] on div at bounding box center [1090, 307] width 238 height 528
click at [978, 337] on div at bounding box center [1090, 307] width 238 height 528
click at [1196, 287] on div at bounding box center [1090, 307] width 238 height 528
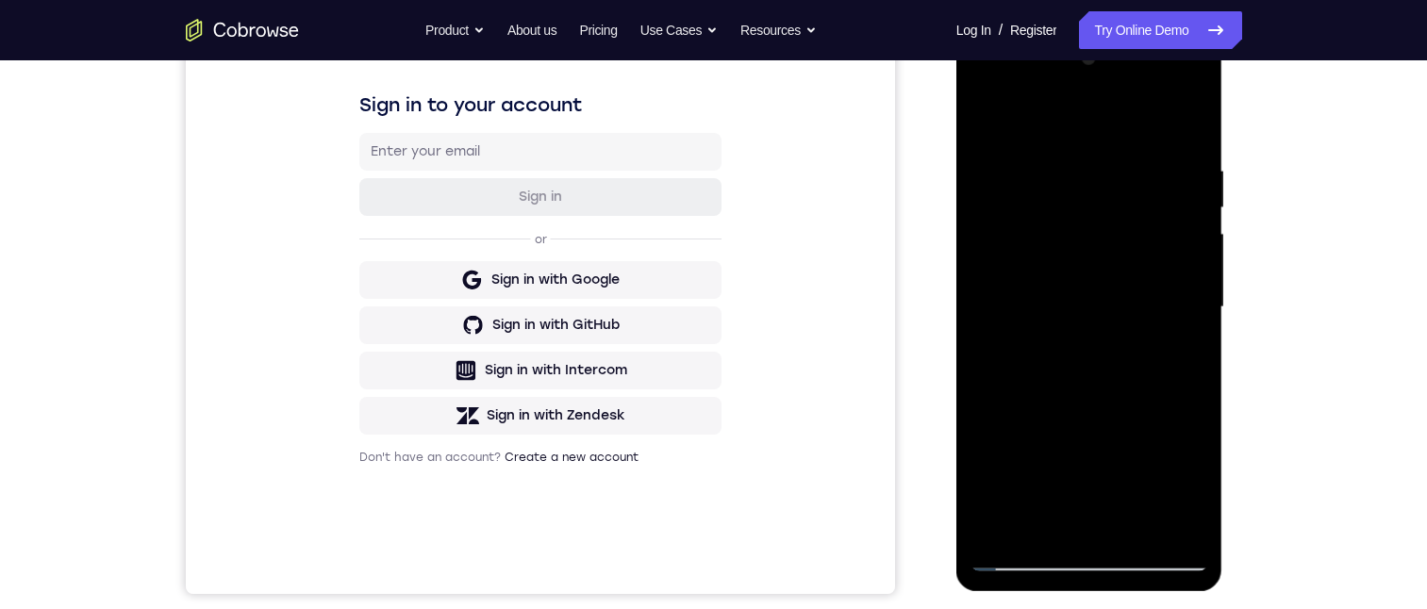
click at [1196, 287] on div at bounding box center [1090, 307] width 238 height 528
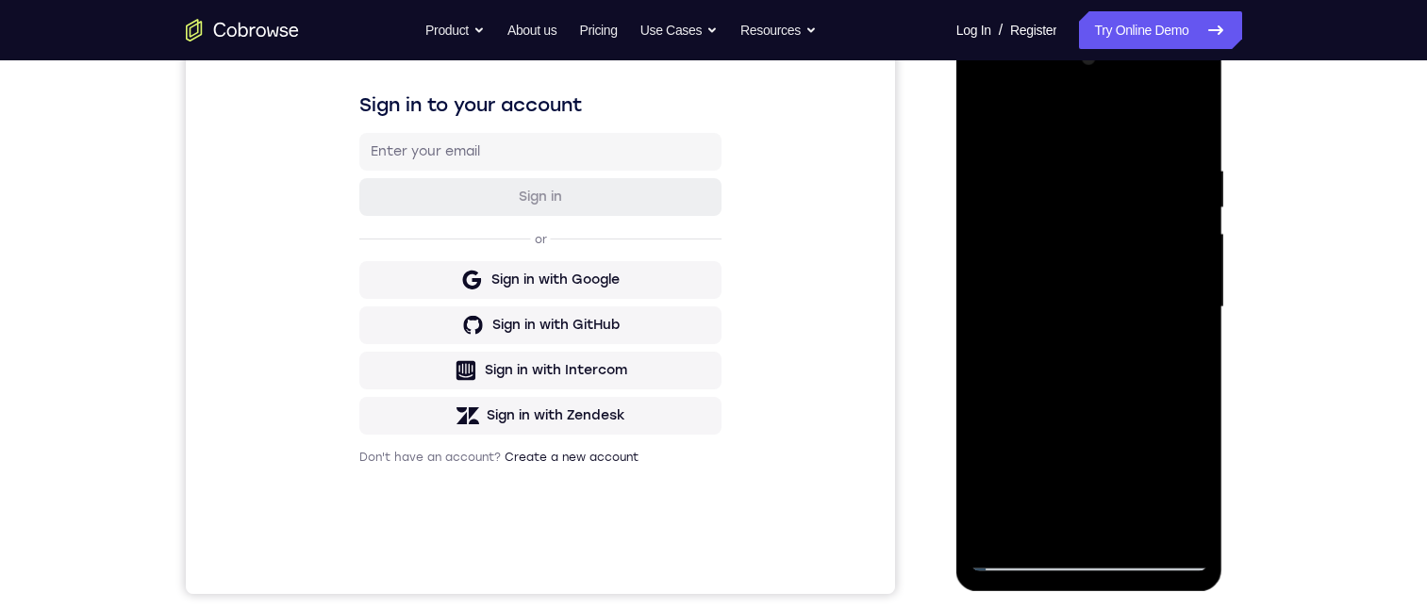
click at [1196, 287] on div at bounding box center [1090, 307] width 238 height 528
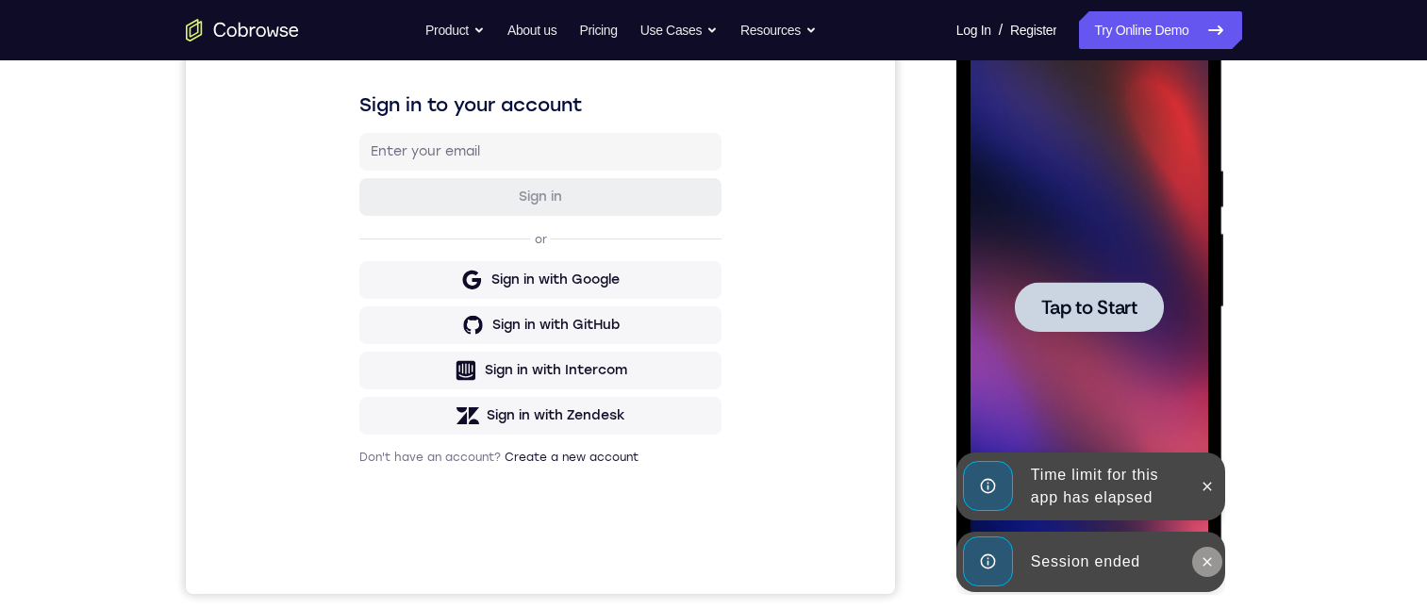
click at [1215, 560] on button at bounding box center [1207, 562] width 30 height 30
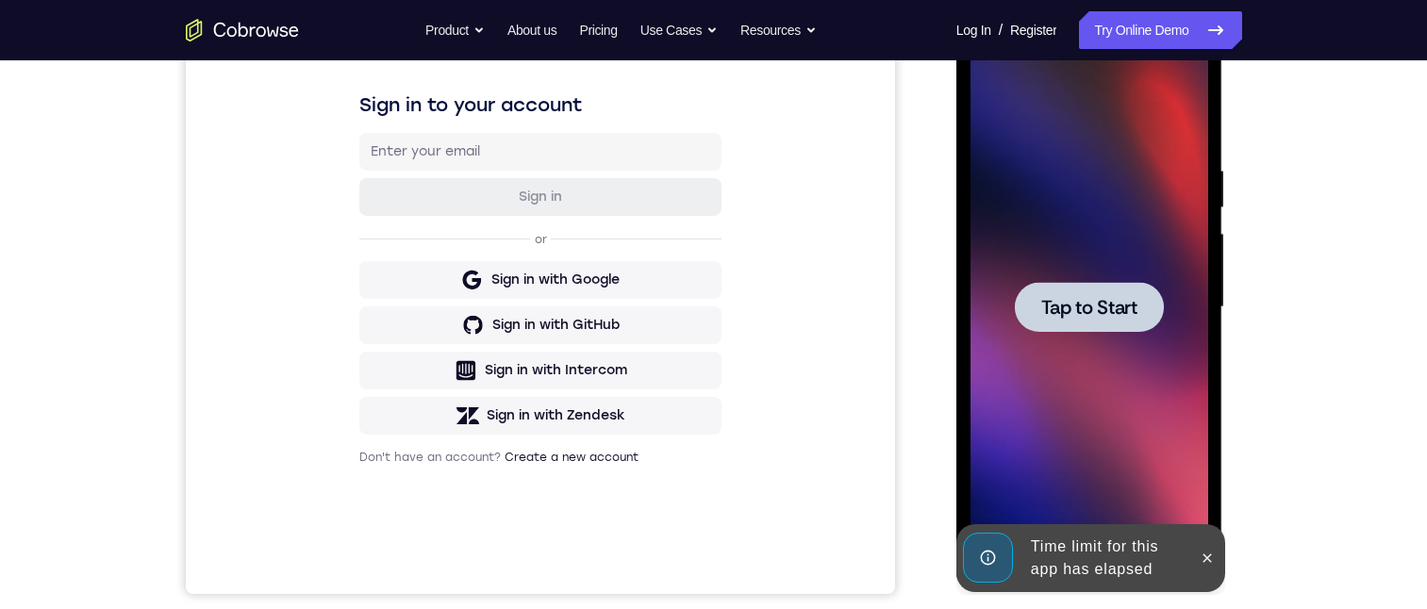
click at [1113, 306] on span "Tap to Start" at bounding box center [1089, 307] width 96 height 19
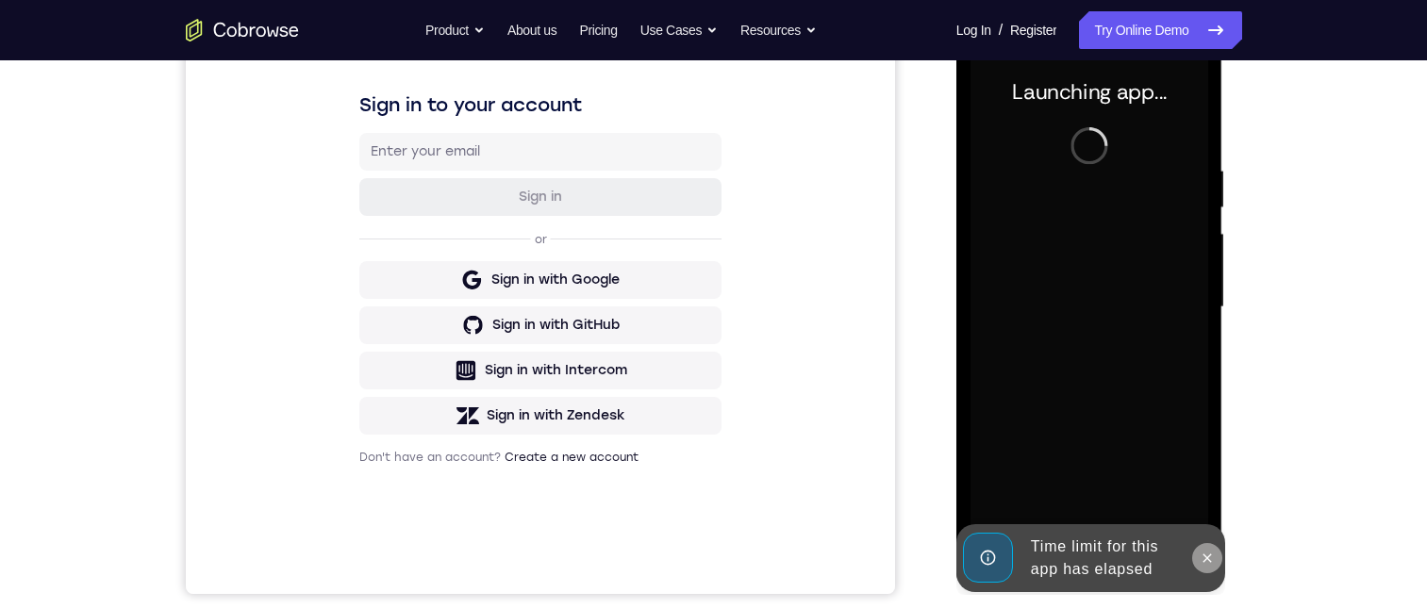
click at [1202, 553] on icon at bounding box center [1207, 558] width 15 height 15
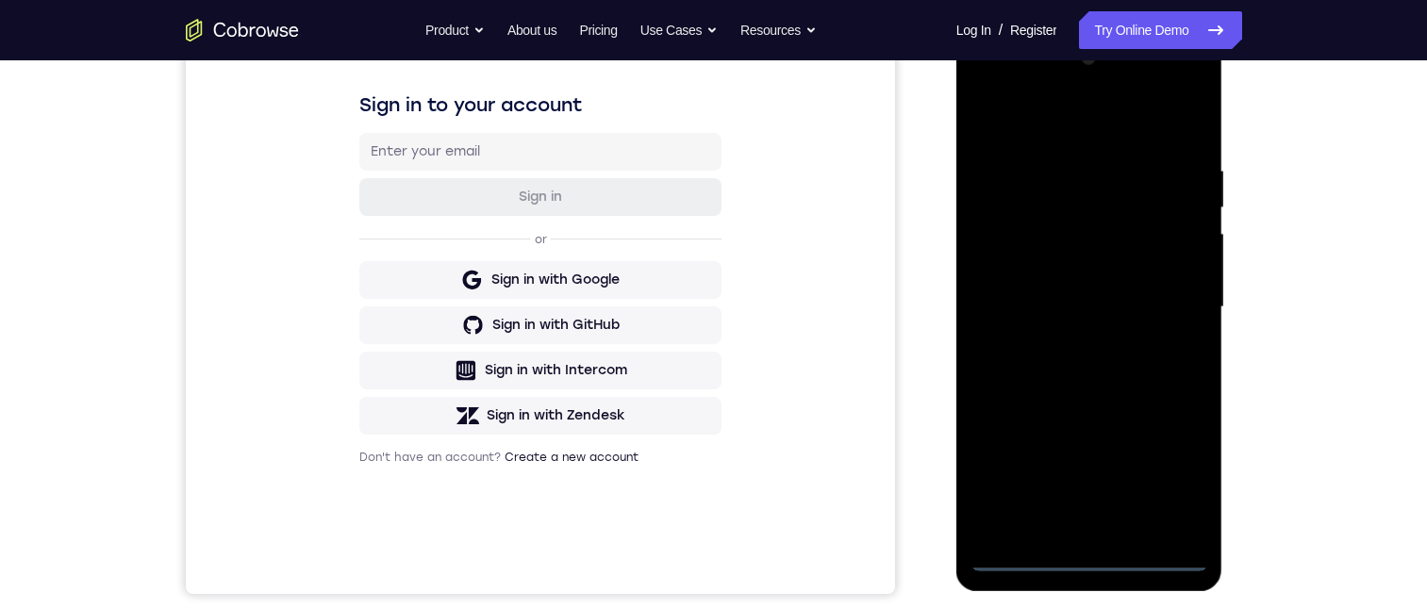
click at [1090, 545] on div at bounding box center [1090, 307] width 238 height 528
click at [1087, 554] on div at bounding box center [1090, 307] width 238 height 528
click at [1181, 463] on div at bounding box center [1090, 307] width 238 height 528
drag, startPoint x: 1182, startPoint y: 464, endPoint x: 1166, endPoint y: 464, distance: 16.0
click at [1181, 464] on div at bounding box center [1090, 307] width 238 height 528
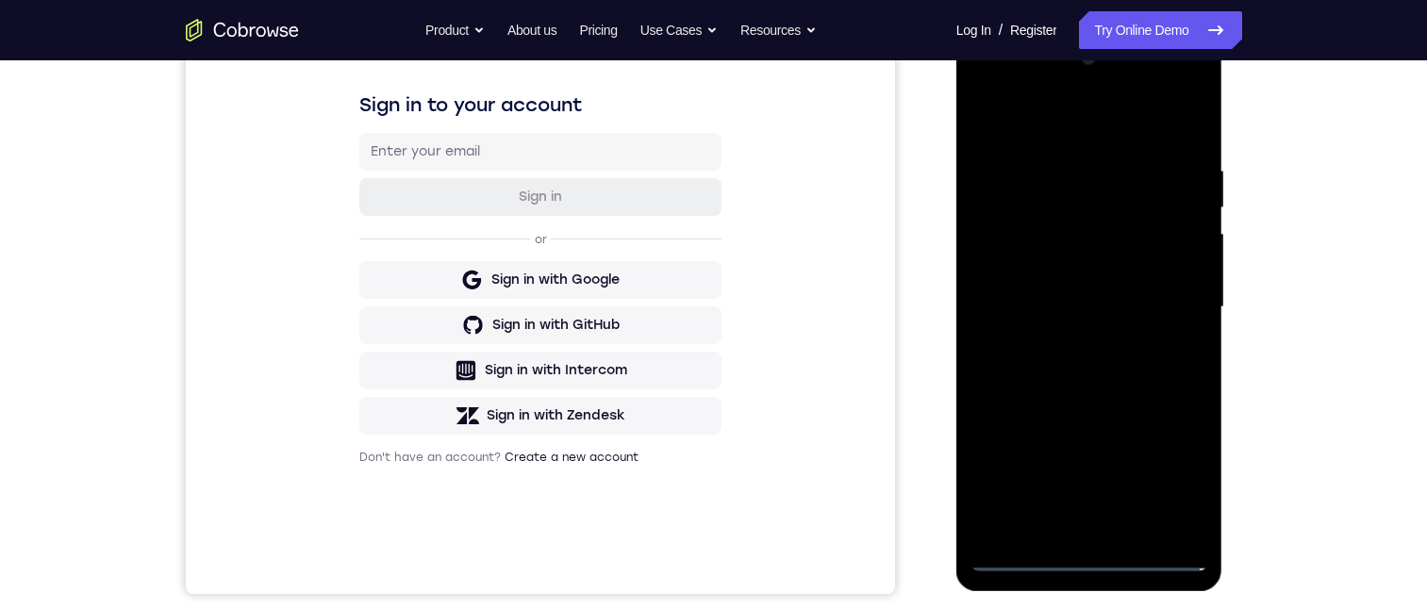
click at [1057, 112] on div at bounding box center [1090, 307] width 238 height 528
click at [1170, 293] on div at bounding box center [1090, 307] width 238 height 528
click at [1062, 339] on div at bounding box center [1090, 307] width 238 height 528
click at [1102, 291] on div at bounding box center [1090, 307] width 238 height 528
click at [1074, 258] on div at bounding box center [1090, 307] width 238 height 528
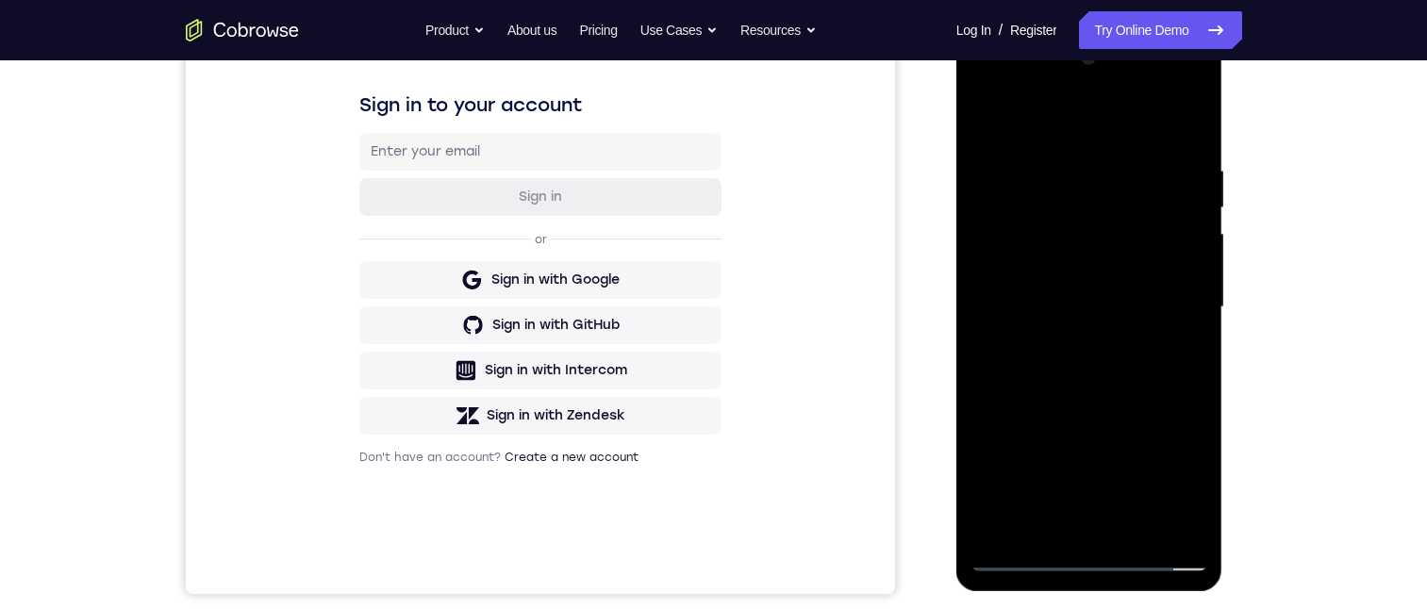
click at [1098, 312] on div at bounding box center [1090, 307] width 238 height 528
click at [1161, 373] on div at bounding box center [1090, 307] width 238 height 528
click at [1097, 361] on div at bounding box center [1090, 307] width 238 height 528
click at [1149, 382] on div at bounding box center [1090, 307] width 238 height 528
drag, startPoint x: 1156, startPoint y: 421, endPoint x: 1124, endPoint y: 285, distance: 139.6
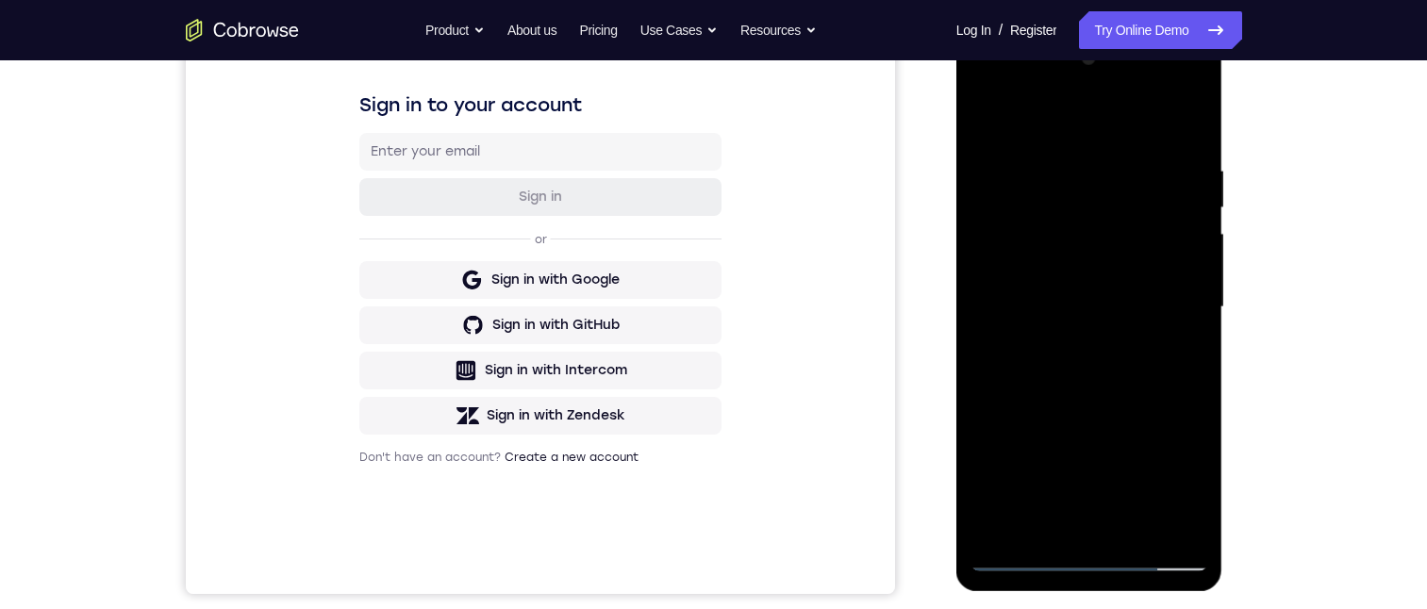
click at [1125, 286] on div at bounding box center [1090, 307] width 238 height 528
drag, startPoint x: 1158, startPoint y: 395, endPoint x: 1141, endPoint y: 308, distance: 88.4
click at [1141, 308] on div at bounding box center [1090, 307] width 238 height 528
drag, startPoint x: 1160, startPoint y: 394, endPoint x: 1145, endPoint y: 293, distance: 102.1
click at [1146, 287] on div at bounding box center [1090, 307] width 238 height 528
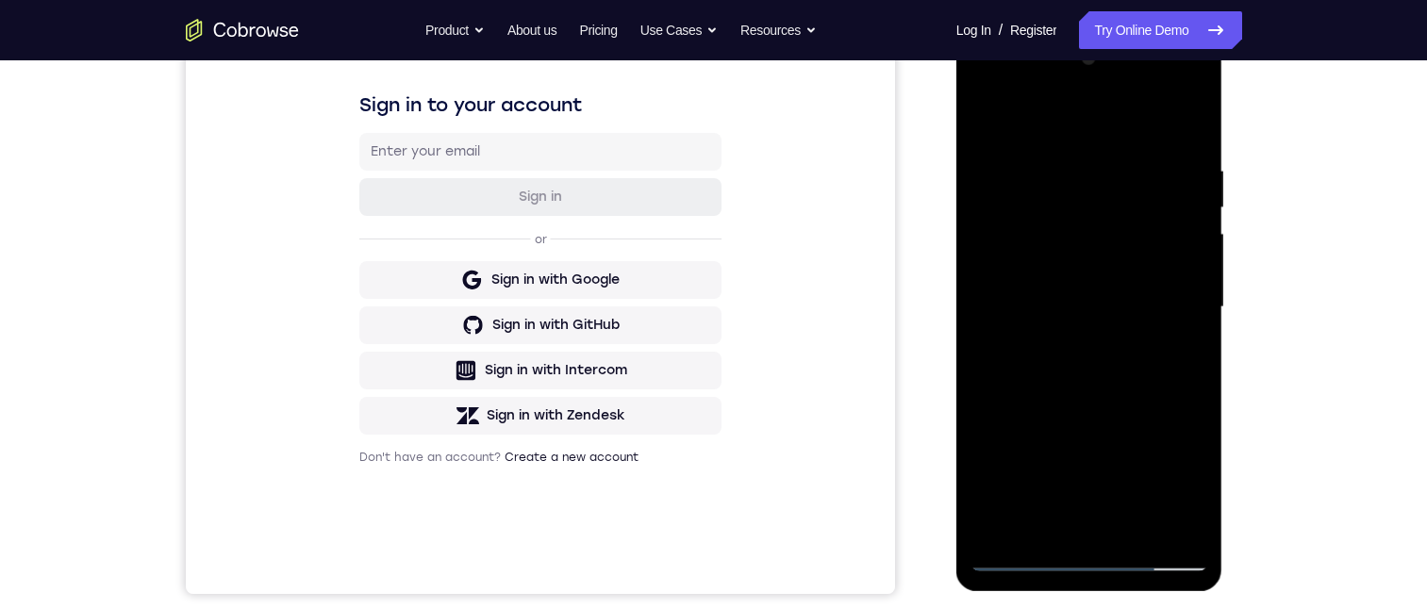
drag, startPoint x: 1157, startPoint y: 361, endPoint x: 1147, endPoint y: 284, distance: 78.0
click at [1148, 282] on div at bounding box center [1090, 307] width 238 height 528
drag, startPoint x: 1151, startPoint y: 267, endPoint x: 1166, endPoint y: 340, distance: 74.2
click at [1150, 260] on div at bounding box center [1090, 307] width 238 height 528
drag, startPoint x: 1186, startPoint y: 388, endPoint x: 1153, endPoint y: 256, distance: 136.1
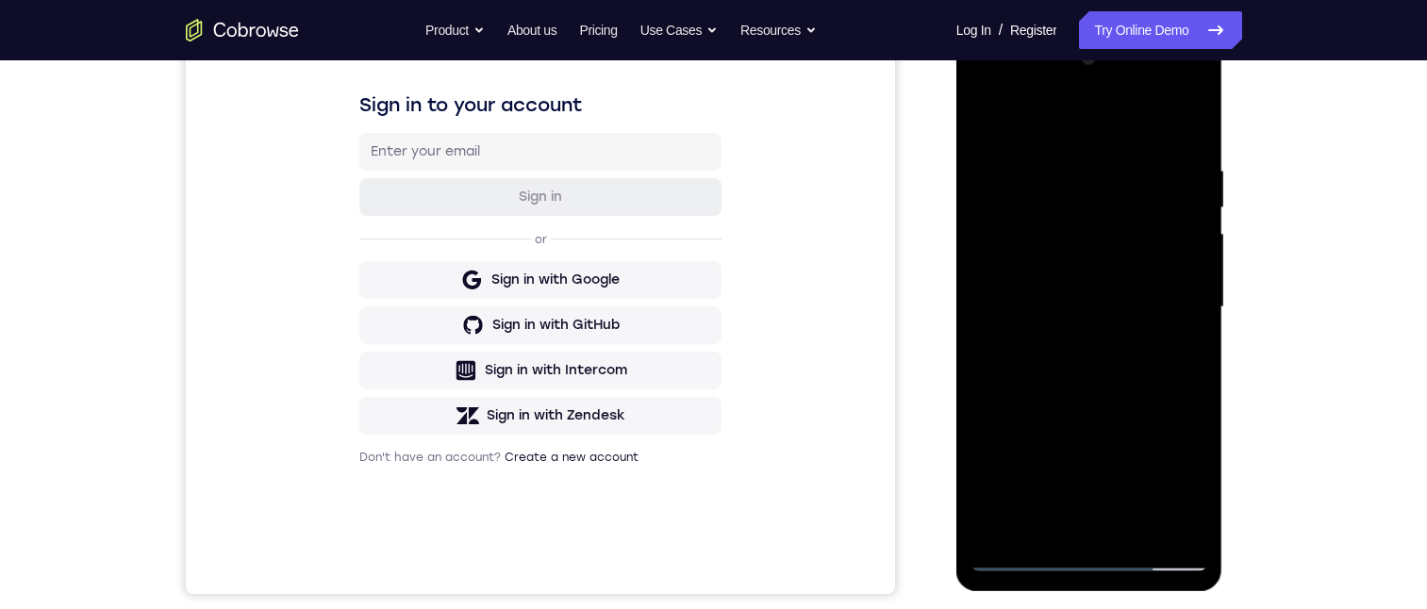
click at [1154, 259] on div at bounding box center [1090, 307] width 238 height 528
drag, startPoint x: 1171, startPoint y: 379, endPoint x: 1143, endPoint y: 234, distance: 147.8
click at [1144, 235] on div at bounding box center [1090, 307] width 238 height 528
drag, startPoint x: 1164, startPoint y: 334, endPoint x: 1132, endPoint y: 182, distance: 155.2
click at [1134, 188] on div at bounding box center [1090, 307] width 238 height 528
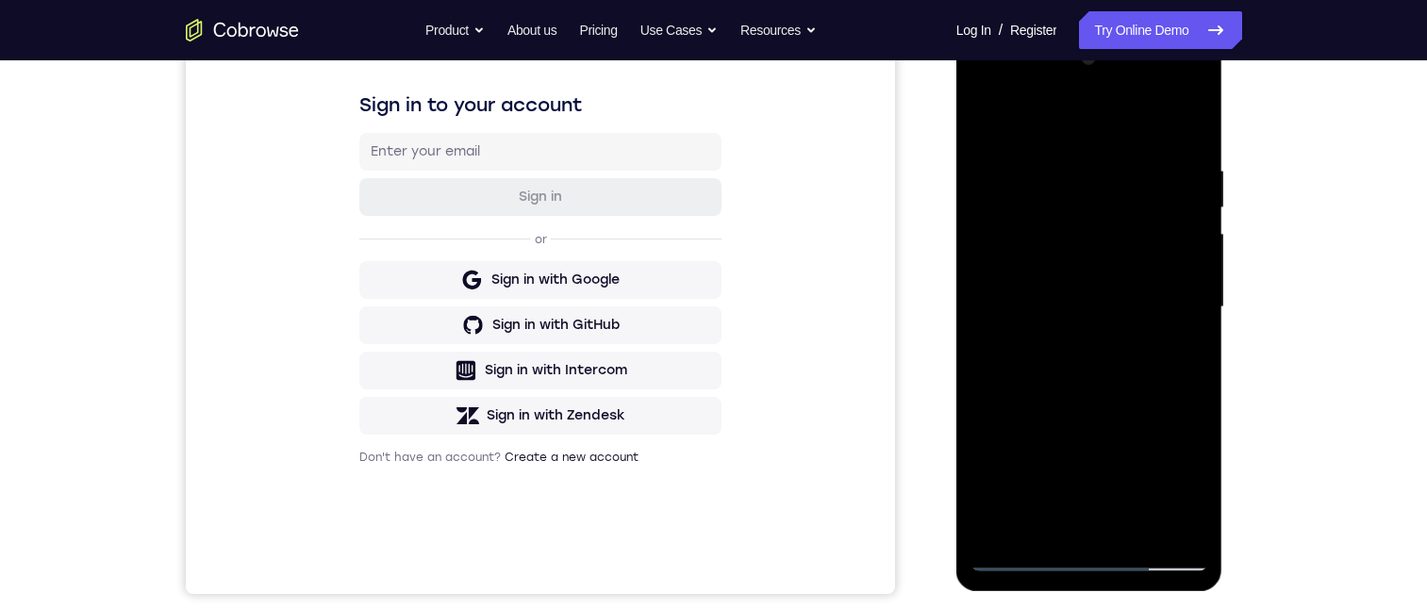
drag, startPoint x: 1156, startPoint y: 291, endPoint x: 1138, endPoint y: 173, distance: 120.2
click at [1140, 180] on div at bounding box center [1090, 307] width 238 height 528
drag, startPoint x: 1136, startPoint y: 176, endPoint x: 1173, endPoint y: 286, distance: 115.7
click at [1173, 286] on div at bounding box center [1090, 307] width 238 height 528
click at [1200, 210] on div at bounding box center [1090, 307] width 238 height 528
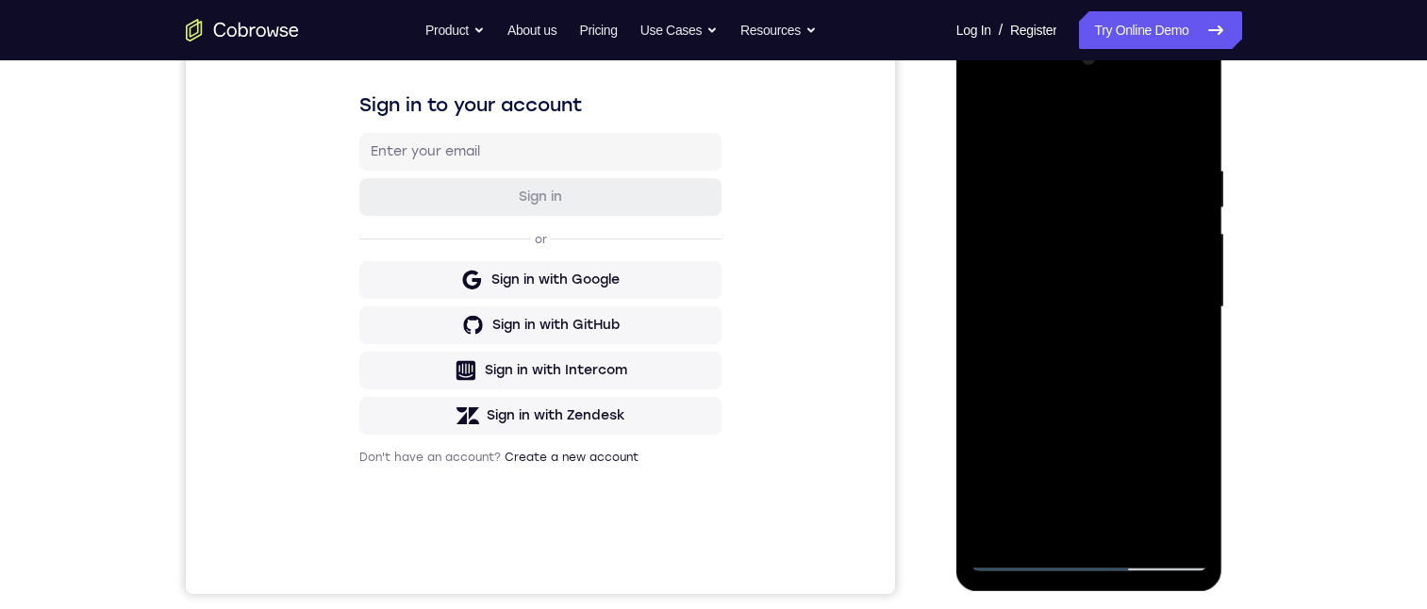
click at [1190, 208] on div at bounding box center [1090, 307] width 238 height 528
click at [1192, 214] on div at bounding box center [1090, 307] width 238 height 528
click at [1191, 208] on div at bounding box center [1090, 307] width 238 height 528
drag, startPoint x: 1084, startPoint y: 251, endPoint x: 1071, endPoint y: 212, distance: 40.9
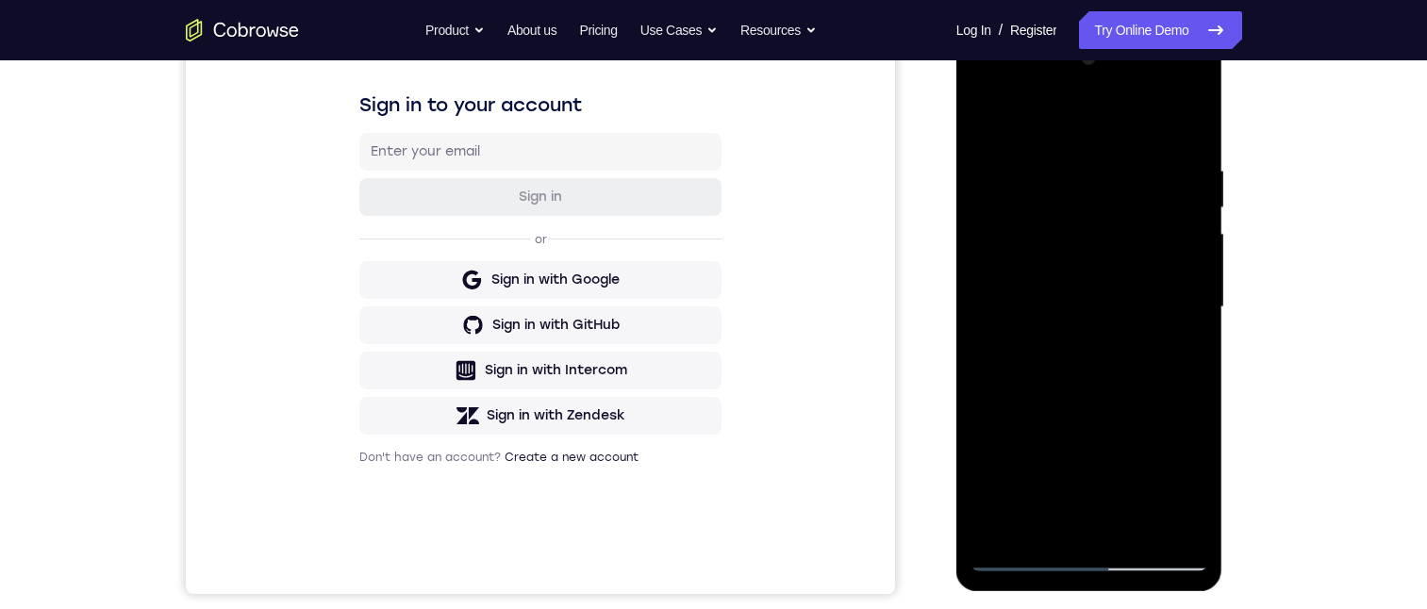
click at [1071, 214] on div at bounding box center [1090, 307] width 238 height 528
click at [1096, 230] on div at bounding box center [1090, 307] width 238 height 528
drag, startPoint x: 1110, startPoint y: 292, endPoint x: 1101, endPoint y: 243, distance: 50.0
click at [1093, 231] on div at bounding box center [1090, 307] width 238 height 528
drag, startPoint x: 1122, startPoint y: 312, endPoint x: 1103, endPoint y: 263, distance: 52.6
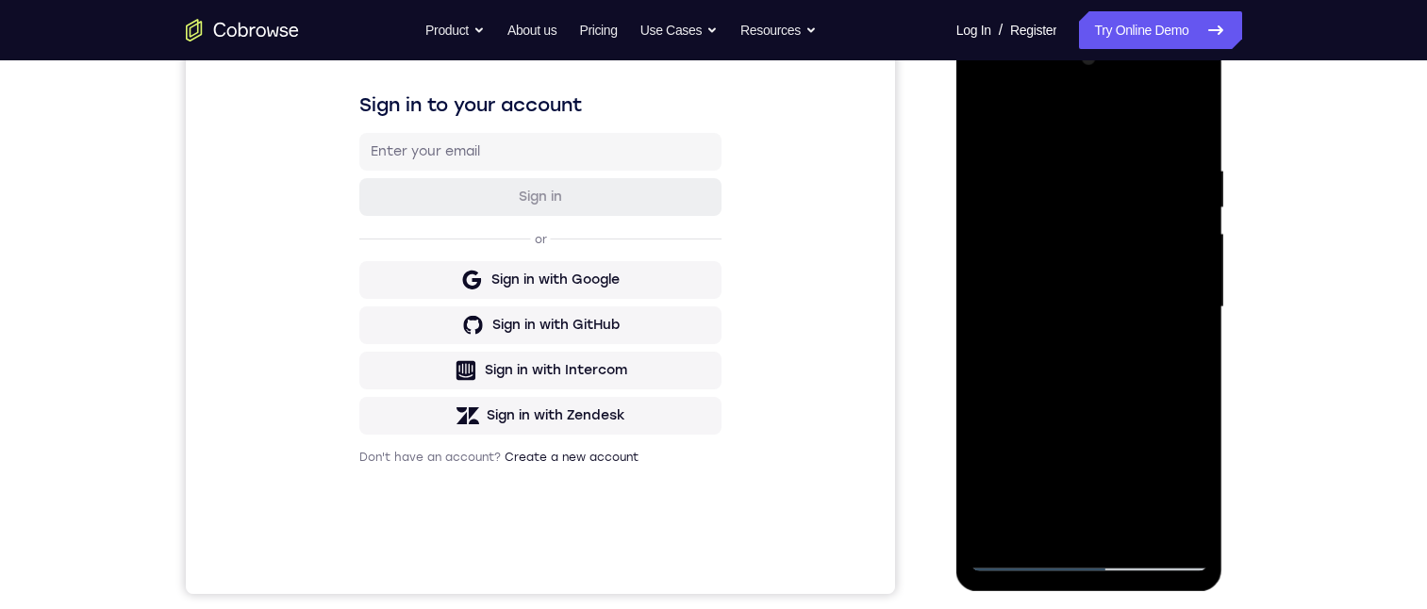
click at [1103, 263] on div at bounding box center [1090, 307] width 238 height 528
click at [996, 437] on div at bounding box center [1090, 307] width 238 height 528
drag, startPoint x: 1073, startPoint y: 424, endPoint x: 1049, endPoint y: 296, distance: 130.6
click at [1049, 296] on div at bounding box center [1090, 307] width 238 height 528
drag, startPoint x: 1049, startPoint y: 321, endPoint x: 1041, endPoint y: 287, distance: 34.8
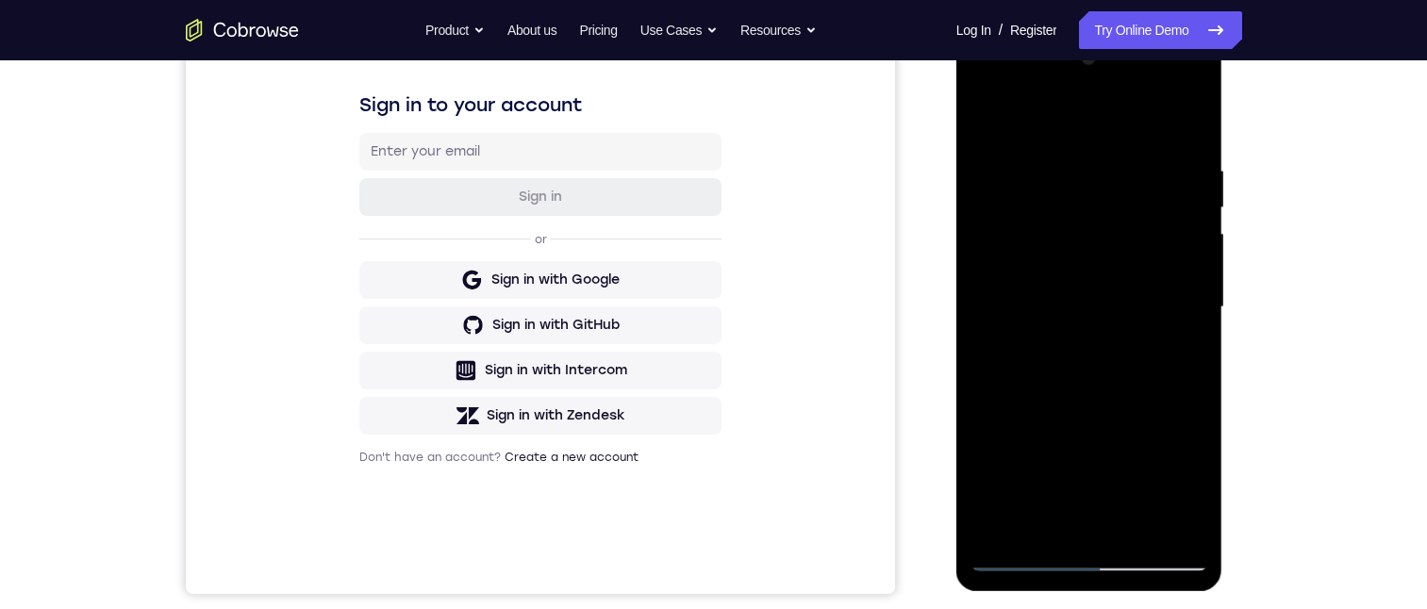
click at [1040, 286] on div at bounding box center [1090, 307] width 238 height 528
drag, startPoint x: 1079, startPoint y: 331, endPoint x: 1105, endPoint y: 391, distance: 65.5
click at [1105, 394] on div at bounding box center [1090, 307] width 238 height 528
click at [1098, 377] on div at bounding box center [1090, 307] width 238 height 528
click at [1200, 259] on div at bounding box center [1090, 307] width 238 height 528
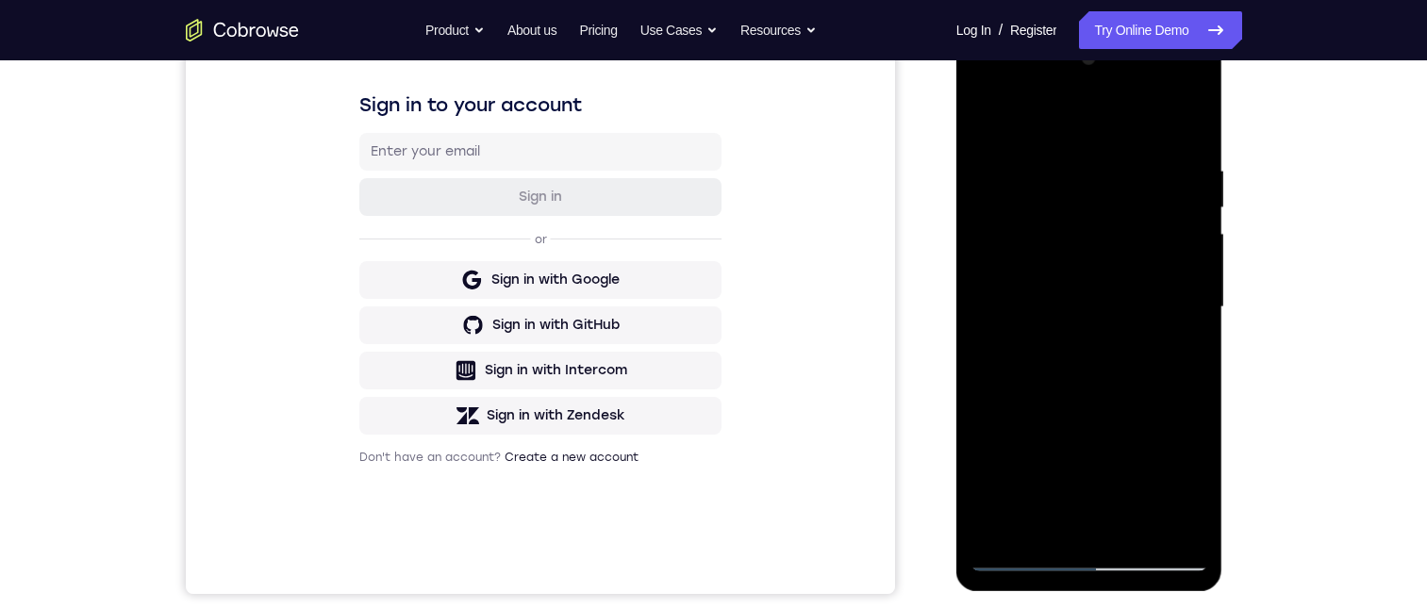
click at [1192, 248] on div at bounding box center [1090, 307] width 238 height 528
drag, startPoint x: 1182, startPoint y: 384, endPoint x: 1152, endPoint y: 242, distance: 144.7
click at [1152, 244] on div at bounding box center [1090, 307] width 238 height 528
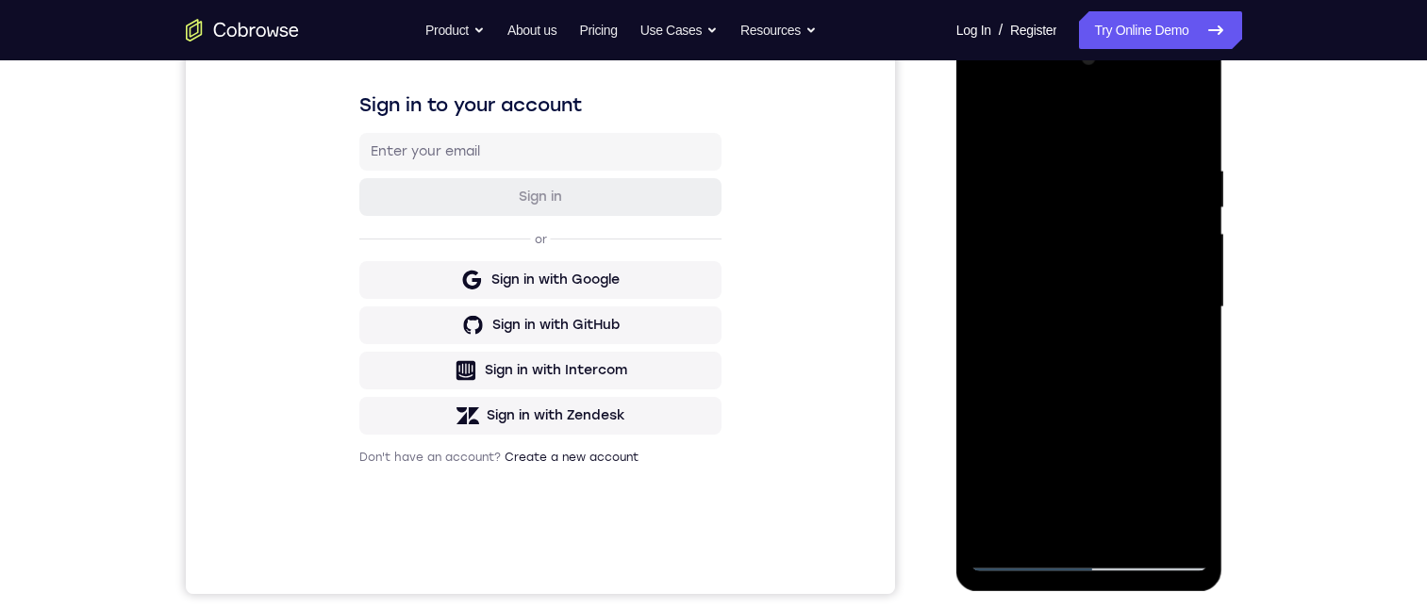
click at [1155, 259] on div at bounding box center [1090, 307] width 238 height 528
drag, startPoint x: 1141, startPoint y: 235, endPoint x: 1146, endPoint y: 317, distance: 82.2
click at [1140, 230] on div at bounding box center [1090, 307] width 238 height 528
drag, startPoint x: 1128, startPoint y: 252, endPoint x: 1138, endPoint y: 271, distance: 21.1
click at [1128, 240] on div at bounding box center [1090, 307] width 238 height 528
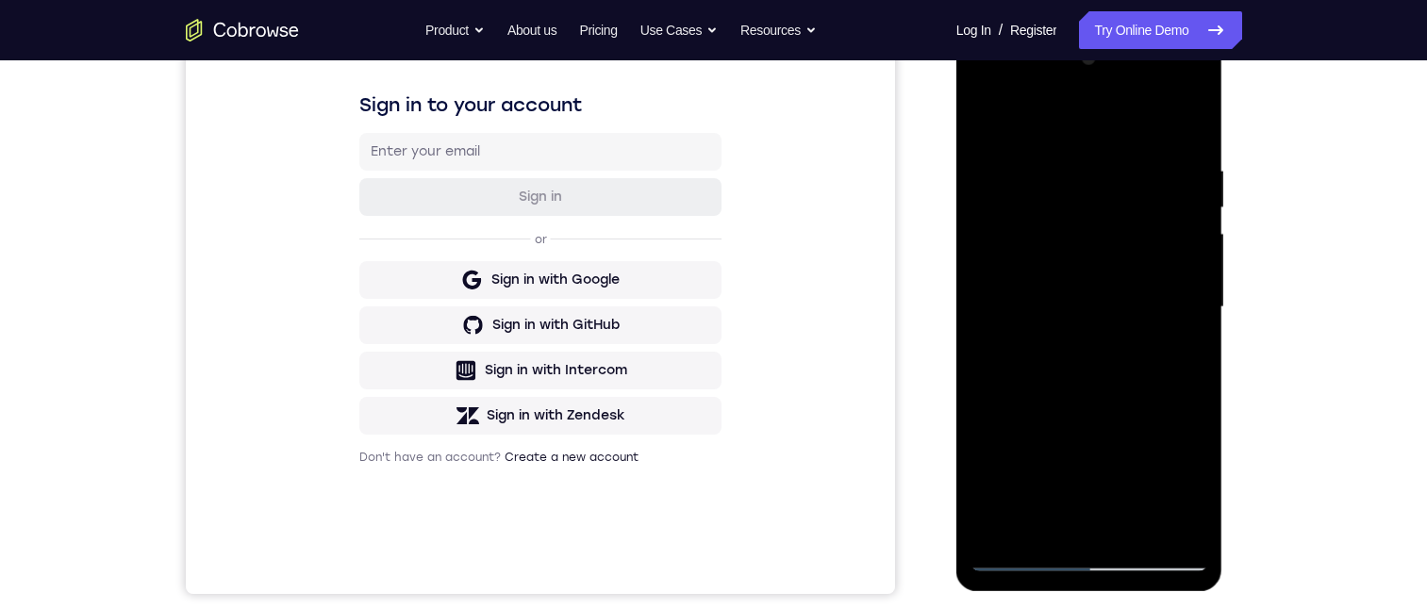
click at [1124, 242] on div at bounding box center [1090, 307] width 238 height 528
drag, startPoint x: 1156, startPoint y: 345, endPoint x: 1140, endPoint y: 258, distance: 88.3
click at [1140, 258] on div at bounding box center [1090, 307] width 238 height 528
drag, startPoint x: 1161, startPoint y: 291, endPoint x: 1160, endPoint y: 255, distance: 36.8
click at [1161, 256] on div at bounding box center [1090, 307] width 238 height 528
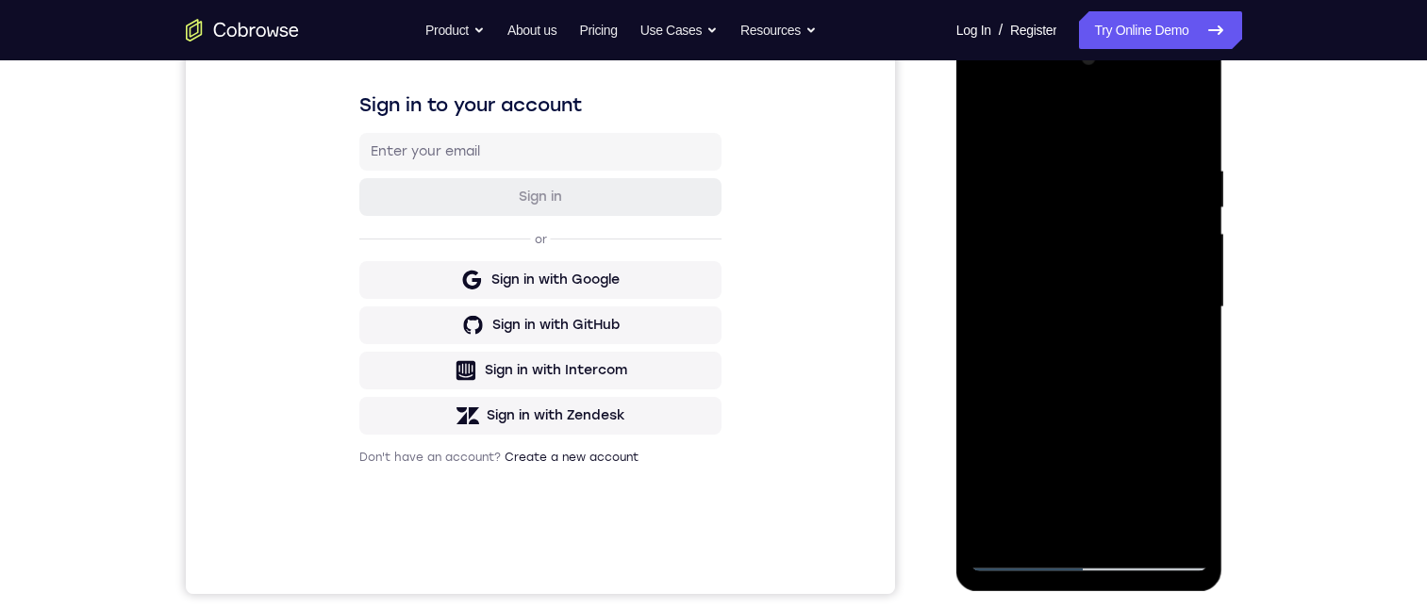
click at [989, 440] on div at bounding box center [1090, 307] width 238 height 528
click at [1057, 361] on div at bounding box center [1090, 307] width 238 height 528
drag, startPoint x: 1084, startPoint y: 419, endPoint x: 1081, endPoint y: 341, distance: 77.4
click at [1080, 343] on div at bounding box center [1090, 307] width 238 height 528
click at [1109, 409] on div at bounding box center [1090, 307] width 238 height 528
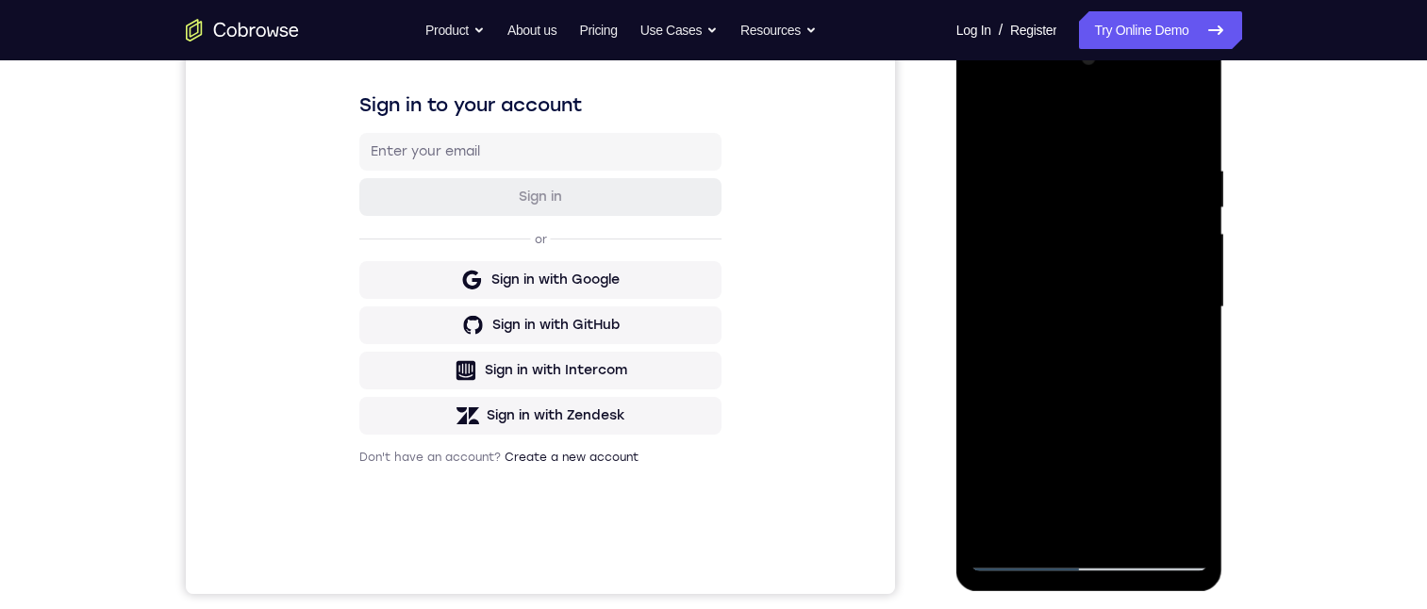
drag, startPoint x: 1102, startPoint y: 430, endPoint x: 1094, endPoint y: 336, distance: 94.6
click at [1098, 343] on div at bounding box center [1090, 307] width 238 height 528
click at [1101, 315] on div at bounding box center [1090, 307] width 238 height 528
click at [1106, 337] on div at bounding box center [1090, 307] width 238 height 528
click at [1180, 269] on div at bounding box center [1090, 307] width 238 height 528
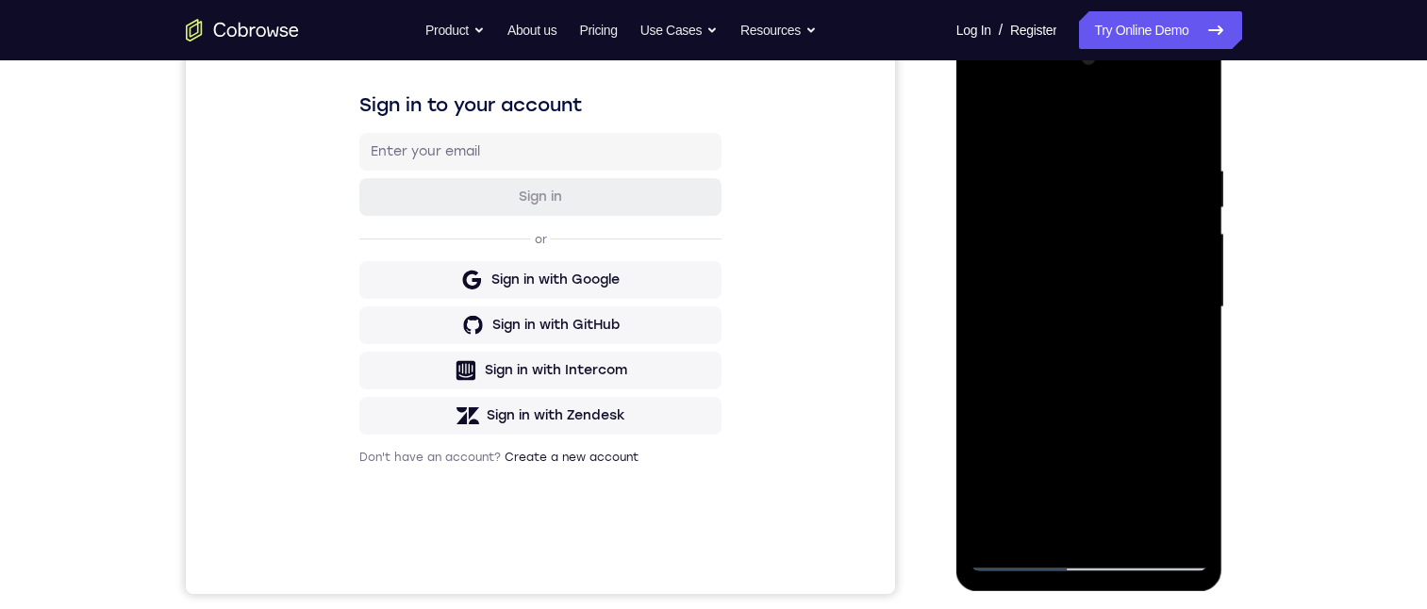
click at [1190, 271] on div at bounding box center [1090, 307] width 238 height 528
click at [1190, 272] on div at bounding box center [1090, 307] width 238 height 528
drag, startPoint x: 1138, startPoint y: 282, endPoint x: 1137, endPoint y: 252, distance: 30.2
click at [1137, 258] on div at bounding box center [1090, 307] width 238 height 528
drag, startPoint x: 1138, startPoint y: 357, endPoint x: 1132, endPoint y: 261, distance: 95.4
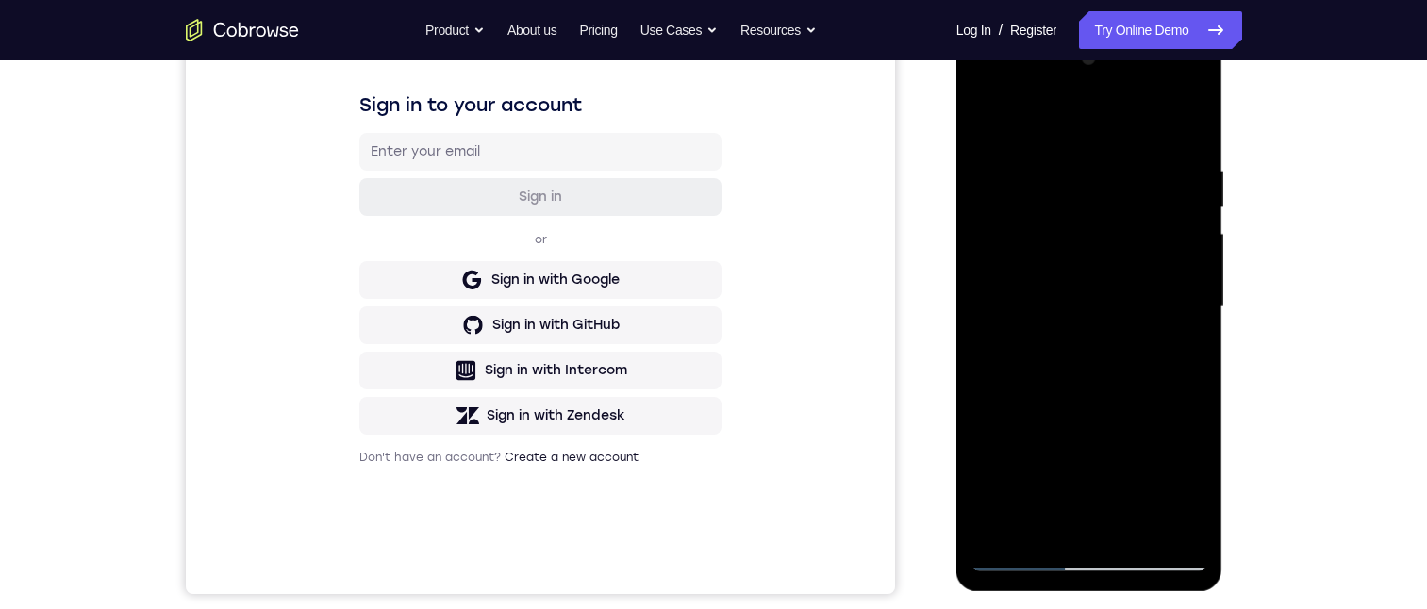
click at [1134, 270] on div at bounding box center [1090, 307] width 238 height 528
drag, startPoint x: 1132, startPoint y: 278, endPoint x: 1132, endPoint y: 253, distance: 25.5
click at [1132, 266] on div at bounding box center [1090, 307] width 238 height 528
drag, startPoint x: 1151, startPoint y: 396, endPoint x: 1139, endPoint y: 234, distance: 162.7
click at [1141, 250] on div at bounding box center [1090, 307] width 238 height 528
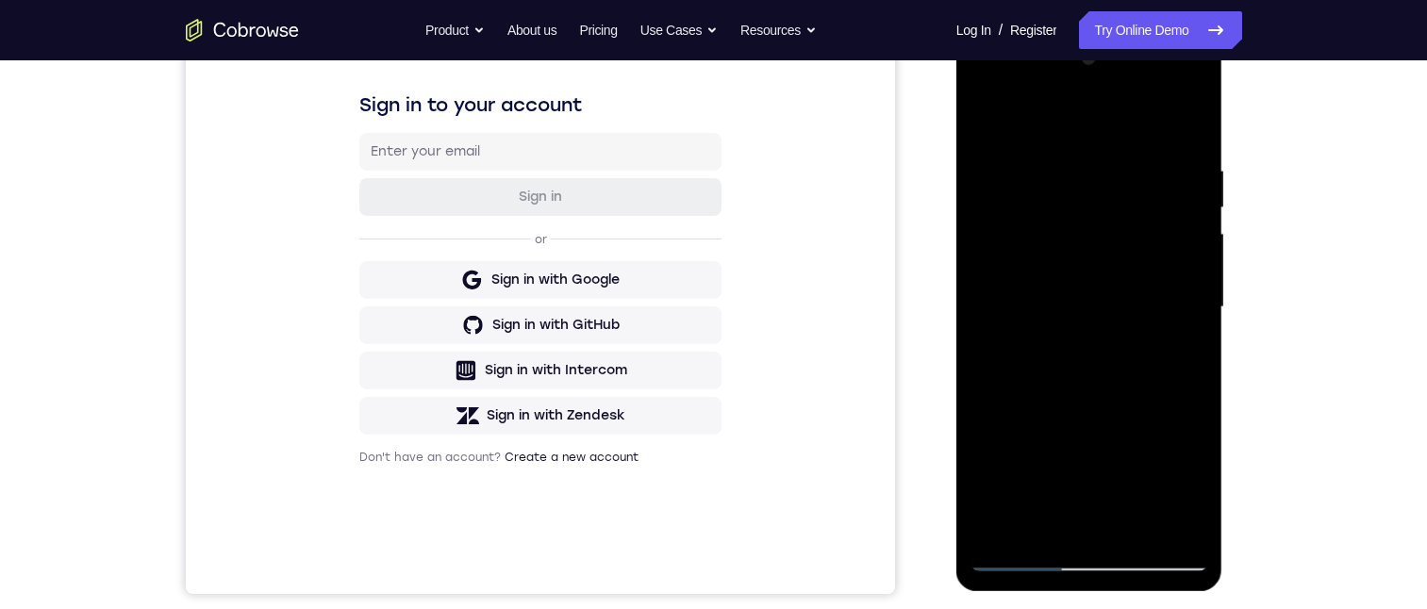
drag, startPoint x: 1125, startPoint y: 395, endPoint x: 1125, endPoint y: 255, distance: 140.6
click at [1123, 265] on div at bounding box center [1090, 307] width 238 height 528
click at [1131, 303] on div at bounding box center [1090, 307] width 238 height 528
drag, startPoint x: 1126, startPoint y: 392, endPoint x: 1113, endPoint y: 299, distance: 94.3
click at [1113, 306] on div at bounding box center [1090, 307] width 238 height 528
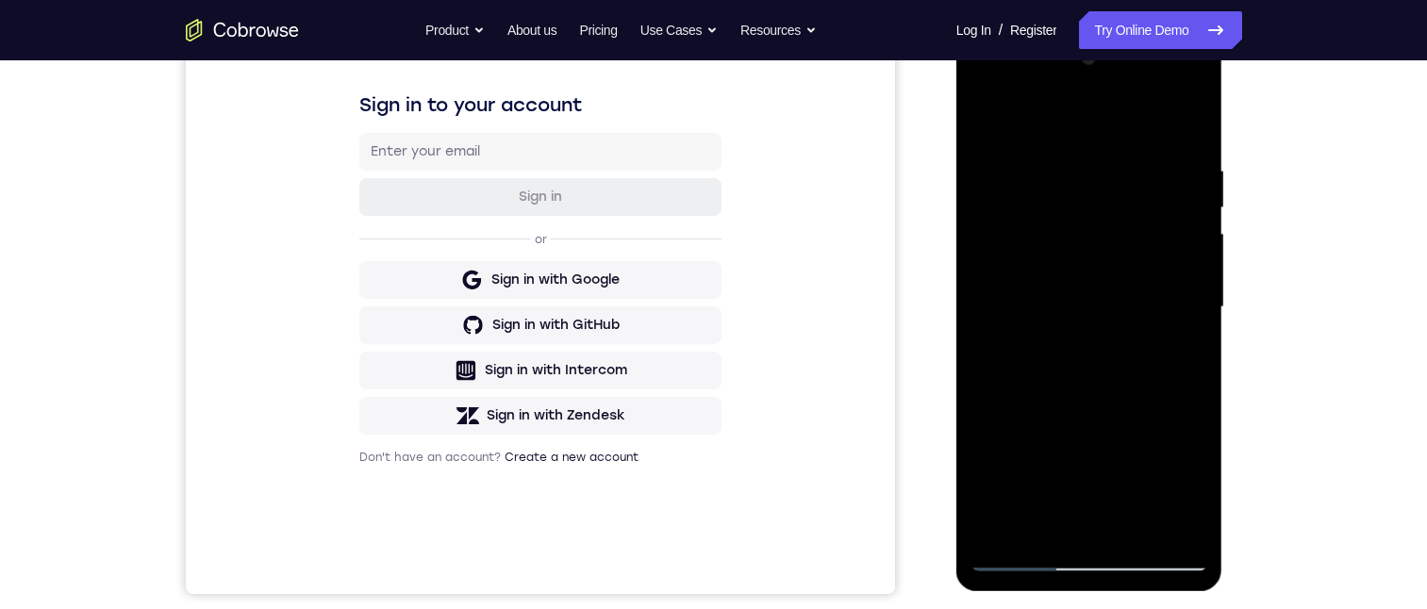
drag, startPoint x: 1116, startPoint y: 387, endPoint x: 1094, endPoint y: 248, distance: 140.4
click at [1094, 249] on div at bounding box center [1090, 307] width 238 height 528
drag, startPoint x: 1098, startPoint y: 260, endPoint x: 1094, endPoint y: 249, distance: 11.9
click at [1095, 252] on div at bounding box center [1090, 307] width 238 height 528
click at [1101, 238] on div at bounding box center [1090, 307] width 238 height 528
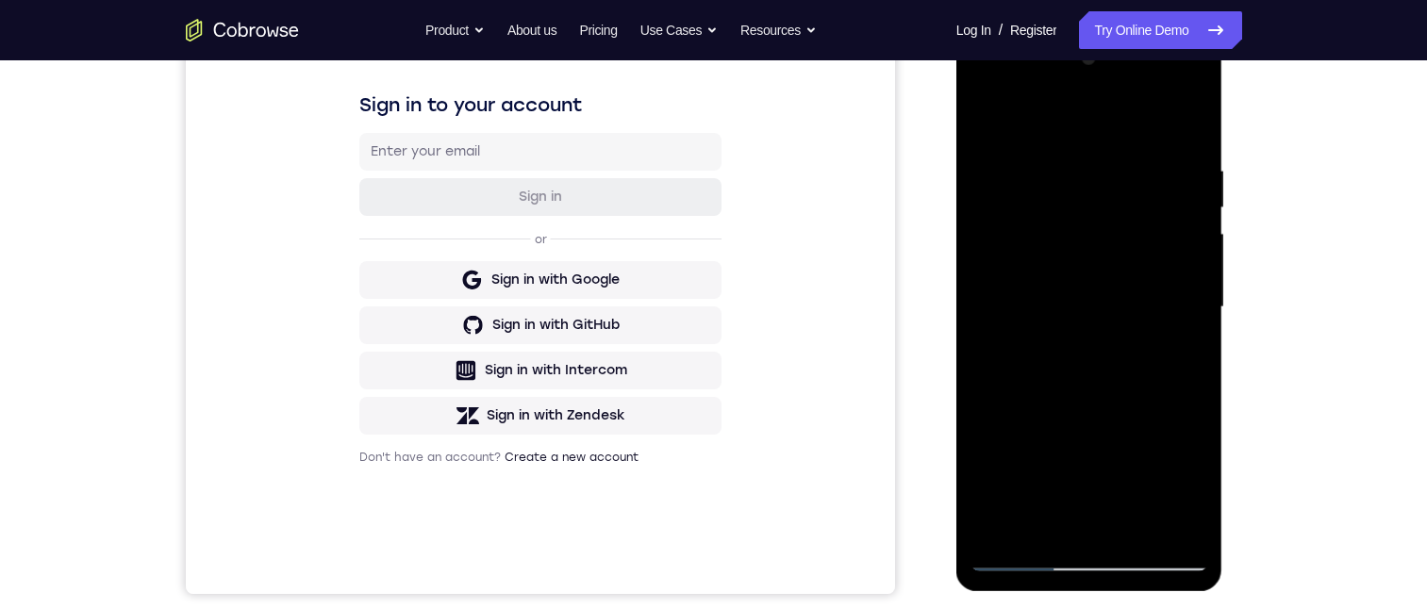
drag, startPoint x: 1123, startPoint y: 364, endPoint x: 1102, endPoint y: 225, distance: 141.3
click at [1106, 226] on div at bounding box center [1090, 307] width 238 height 528
drag, startPoint x: 1115, startPoint y: 354, endPoint x: 1099, endPoint y: 260, distance: 94.8
click at [1101, 261] on div at bounding box center [1090, 307] width 238 height 528
drag, startPoint x: 1110, startPoint y: 365, endPoint x: 1090, endPoint y: 296, distance: 71.7
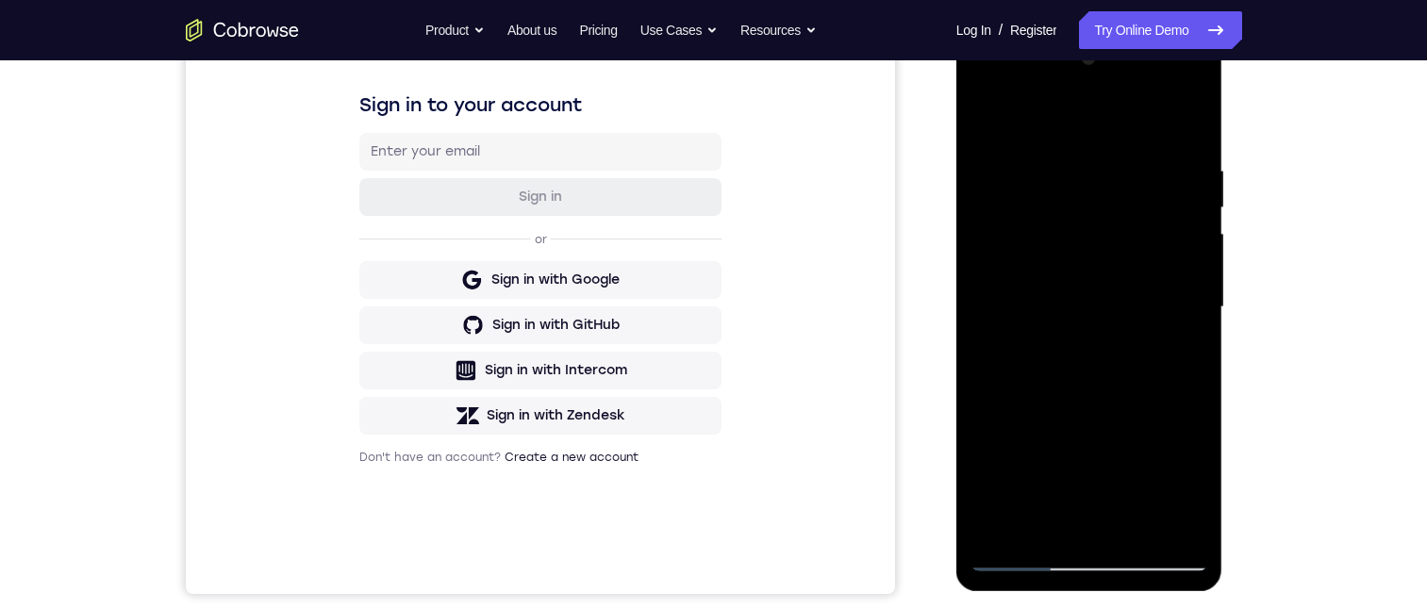
click at [1090, 299] on div at bounding box center [1090, 307] width 238 height 528
drag, startPoint x: 1117, startPoint y: 380, endPoint x: 1098, endPoint y: 150, distance: 230.9
click at [1098, 150] on div at bounding box center [1090, 307] width 238 height 528
click at [1102, 210] on div at bounding box center [1090, 307] width 238 height 528
drag, startPoint x: 1102, startPoint y: 345, endPoint x: 1087, endPoint y: 239, distance: 107.7
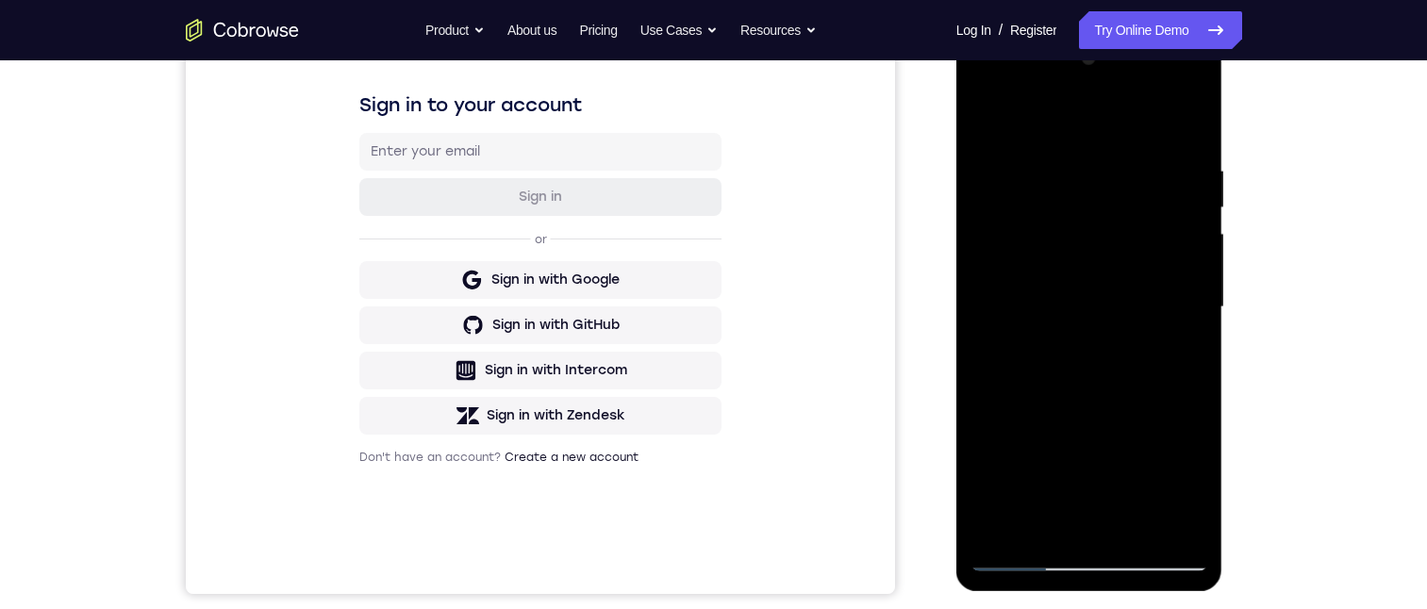
click at [1088, 242] on div at bounding box center [1090, 307] width 238 height 528
click at [1191, 195] on div at bounding box center [1090, 307] width 238 height 528
drag, startPoint x: 1186, startPoint y: 184, endPoint x: 1200, endPoint y: 285, distance: 101.9
click at [1200, 285] on div at bounding box center [1090, 307] width 238 height 528
click at [1196, 288] on div at bounding box center [1090, 307] width 238 height 528
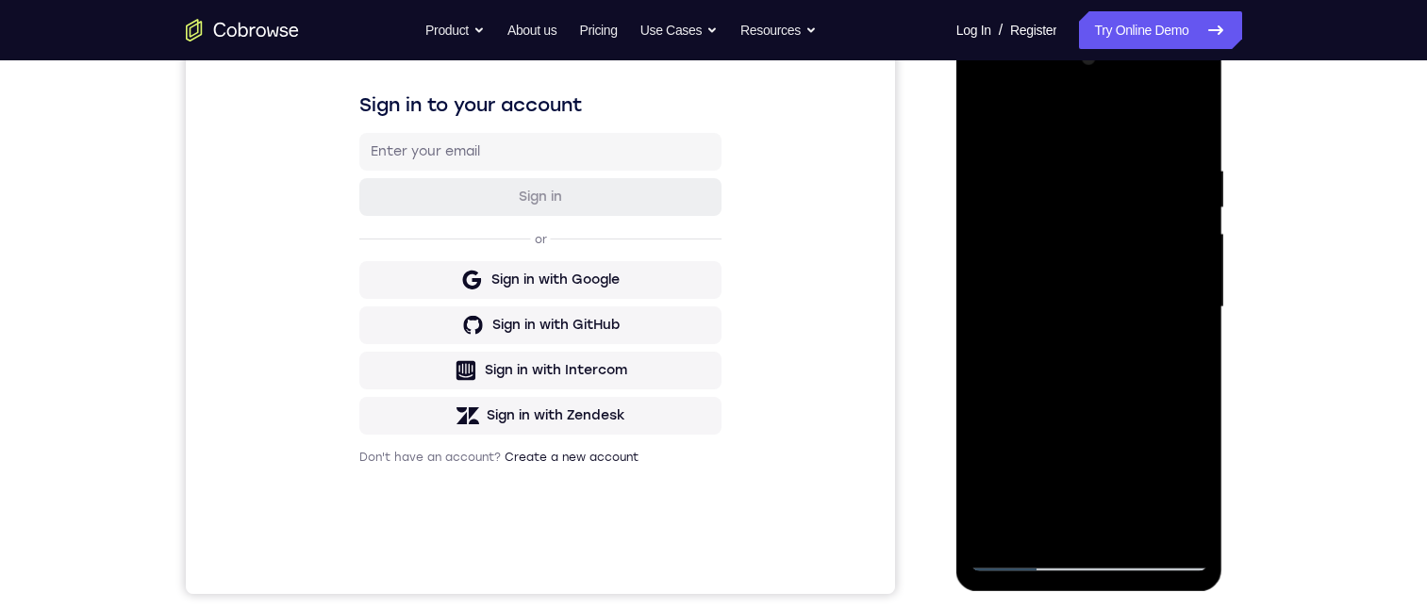
drag, startPoint x: 1156, startPoint y: 410, endPoint x: 1146, endPoint y: 293, distance: 117.4
click at [1146, 303] on div at bounding box center [1090, 307] width 238 height 528
drag, startPoint x: 1142, startPoint y: 391, endPoint x: 1135, endPoint y: 273, distance: 119.1
click at [1137, 277] on div at bounding box center [1090, 307] width 238 height 528
drag, startPoint x: 1127, startPoint y: 374, endPoint x: 1103, endPoint y: 339, distance: 43.4
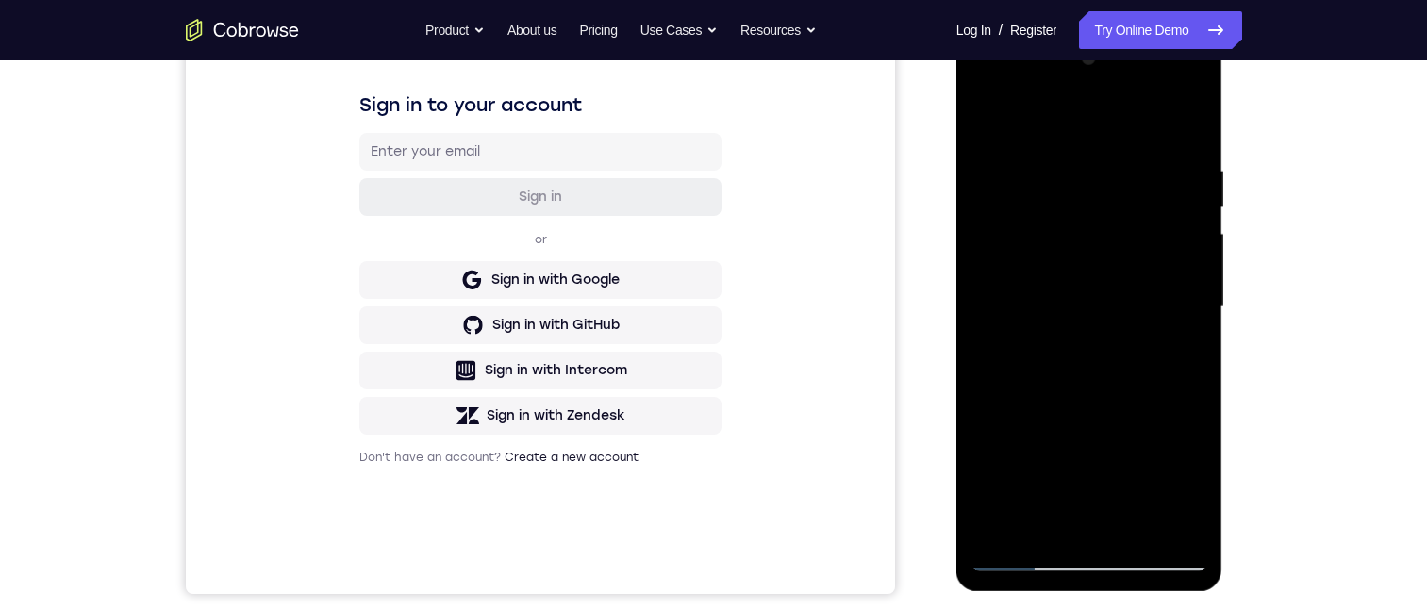
click at [1113, 303] on div at bounding box center [1090, 307] width 238 height 528
drag, startPoint x: 1092, startPoint y: 355, endPoint x: 1090, endPoint y: 268, distance: 86.8
click at [1090, 279] on div at bounding box center [1090, 307] width 238 height 528
click at [1094, 283] on div at bounding box center [1090, 307] width 238 height 528
drag, startPoint x: 1107, startPoint y: 349, endPoint x: 1121, endPoint y: 394, distance: 47.2
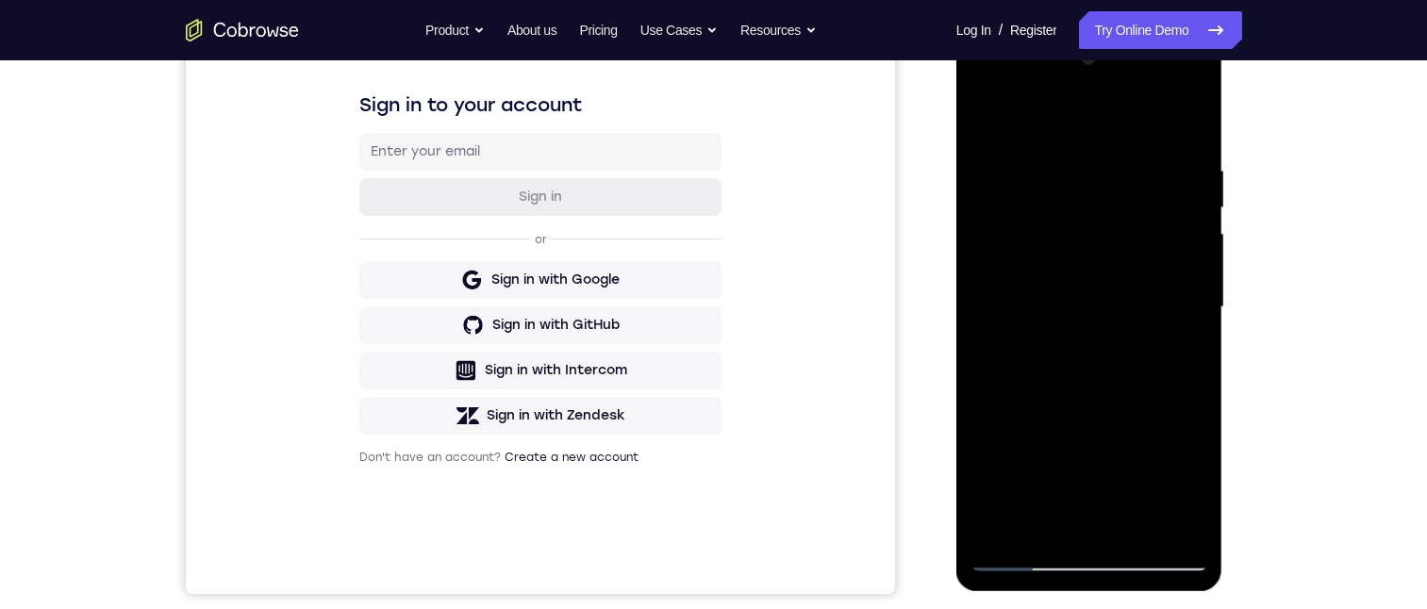
click at [1120, 395] on div at bounding box center [1090, 307] width 238 height 528
click at [985, 429] on div at bounding box center [1090, 307] width 238 height 528
drag, startPoint x: 1112, startPoint y: 445, endPoint x: 1116, endPoint y: 358, distance: 86.9
click at [1115, 361] on div at bounding box center [1090, 307] width 238 height 528
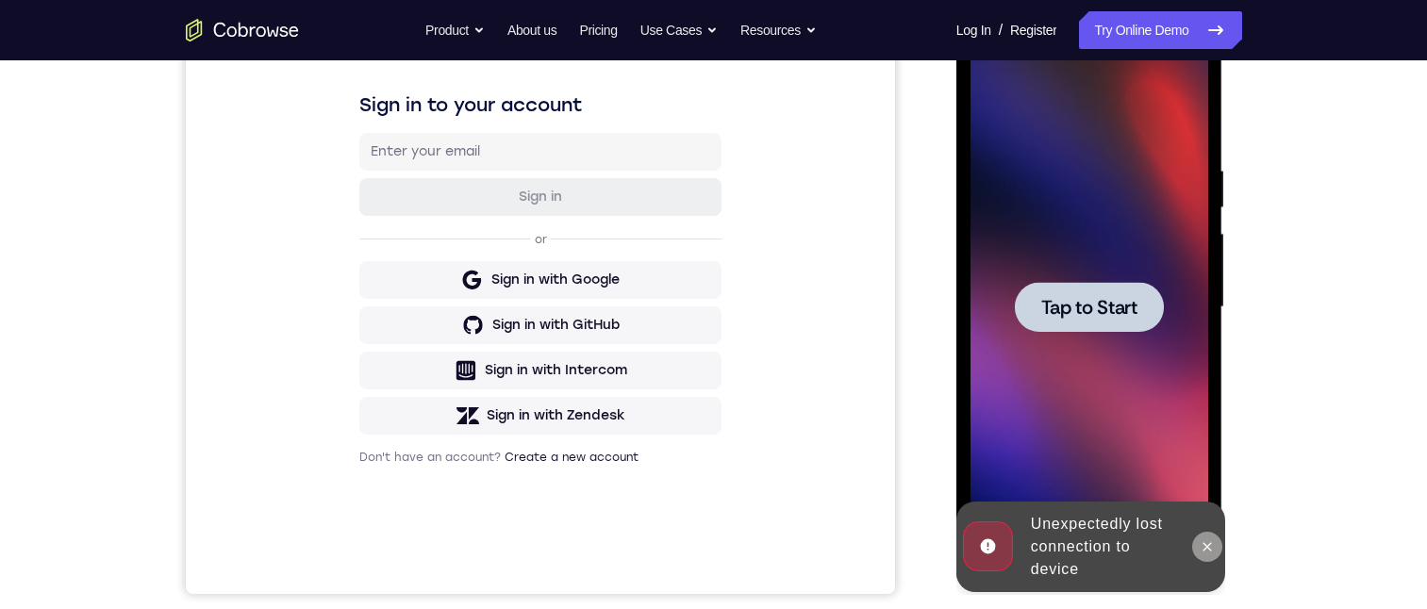
click at [1202, 546] on icon at bounding box center [1207, 547] width 15 height 15
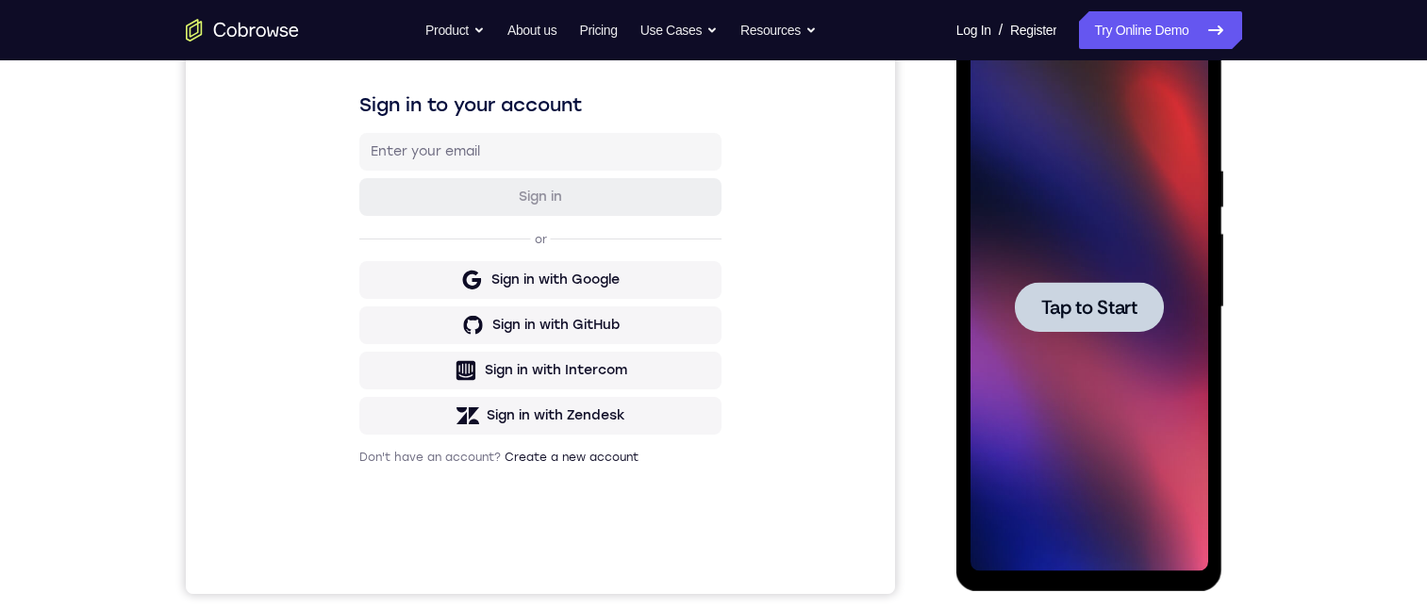
click at [1121, 317] on span "Tap to Start" at bounding box center [1089, 307] width 96 height 19
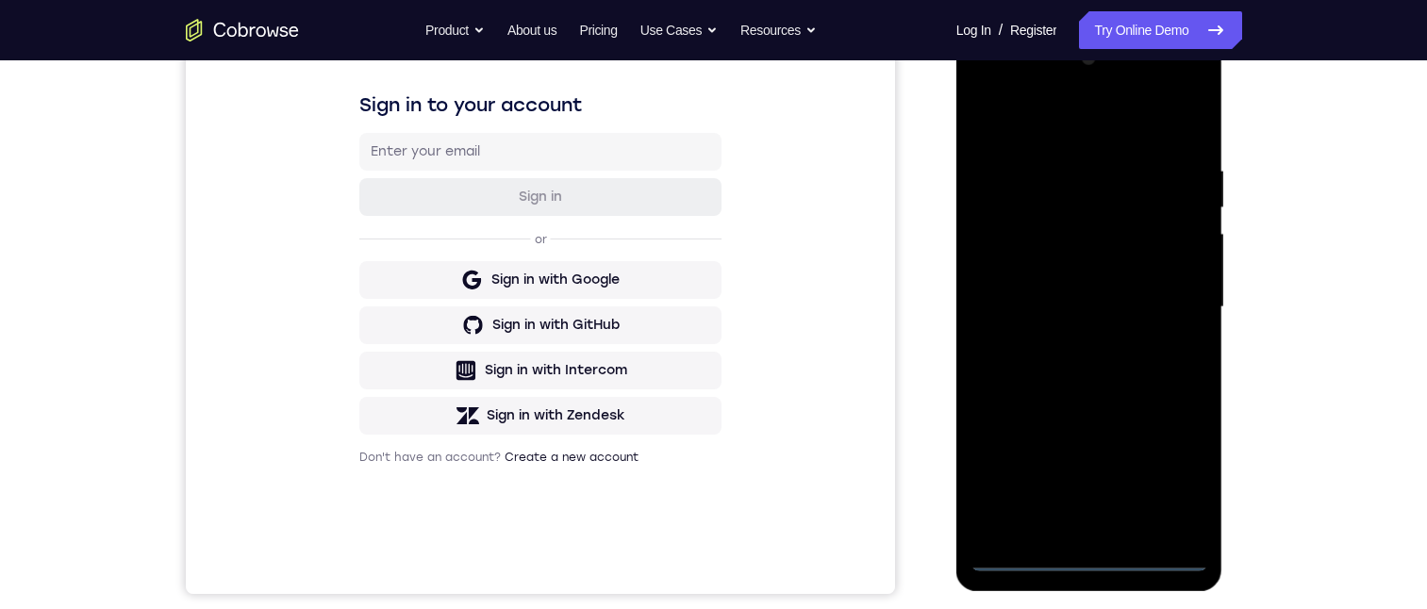
click at [1088, 565] on div at bounding box center [1090, 307] width 238 height 528
click at [1178, 475] on div at bounding box center [1090, 307] width 238 height 528
click at [1114, 124] on div at bounding box center [1090, 307] width 238 height 528
click at [1164, 295] on div at bounding box center [1090, 307] width 238 height 528
click at [1078, 344] on div at bounding box center [1090, 307] width 238 height 528
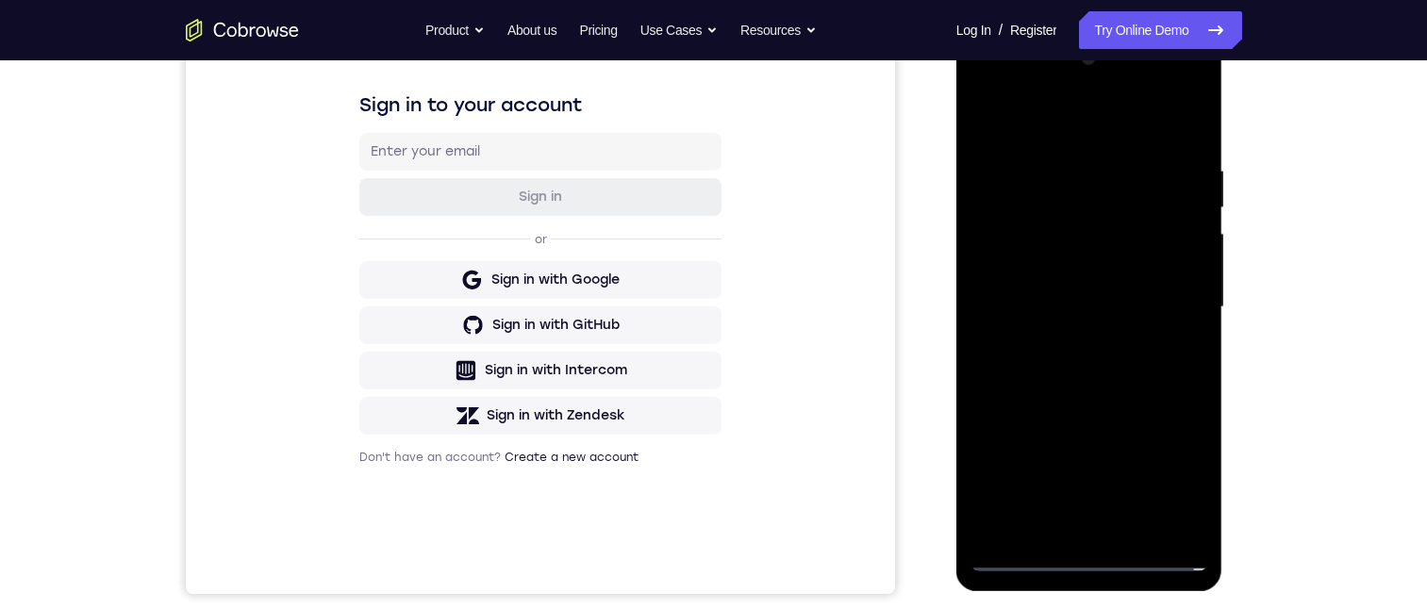
click at [1087, 296] on div at bounding box center [1090, 307] width 238 height 528
click at [1059, 271] on div at bounding box center [1090, 307] width 238 height 528
click at [1181, 308] on div at bounding box center [1090, 307] width 238 height 528
click at [1139, 369] on div at bounding box center [1090, 307] width 238 height 528
click at [1109, 367] on div at bounding box center [1090, 307] width 238 height 528
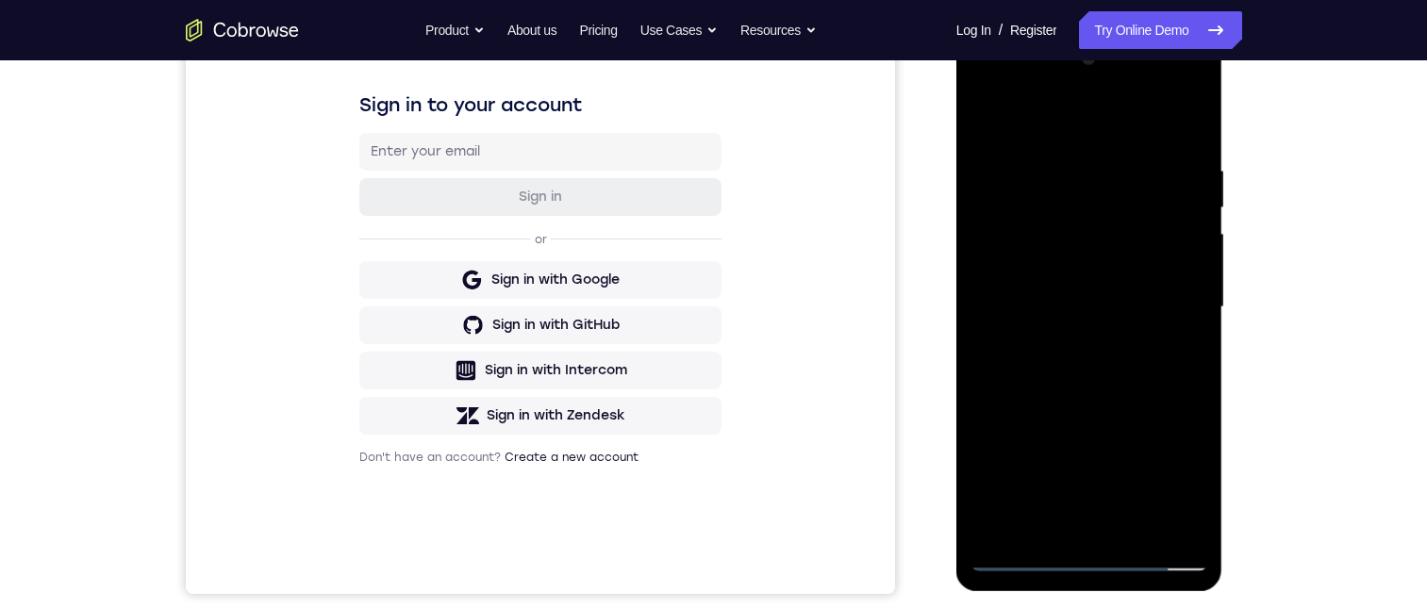
click at [1086, 388] on div at bounding box center [1090, 307] width 238 height 528
click at [1200, 376] on div at bounding box center [1090, 307] width 238 height 528
click at [1199, 376] on div at bounding box center [1090, 307] width 238 height 528
click at [1199, 377] on div at bounding box center [1090, 307] width 238 height 528
drag, startPoint x: 1113, startPoint y: 384, endPoint x: 1124, endPoint y: 343, distance: 42.1
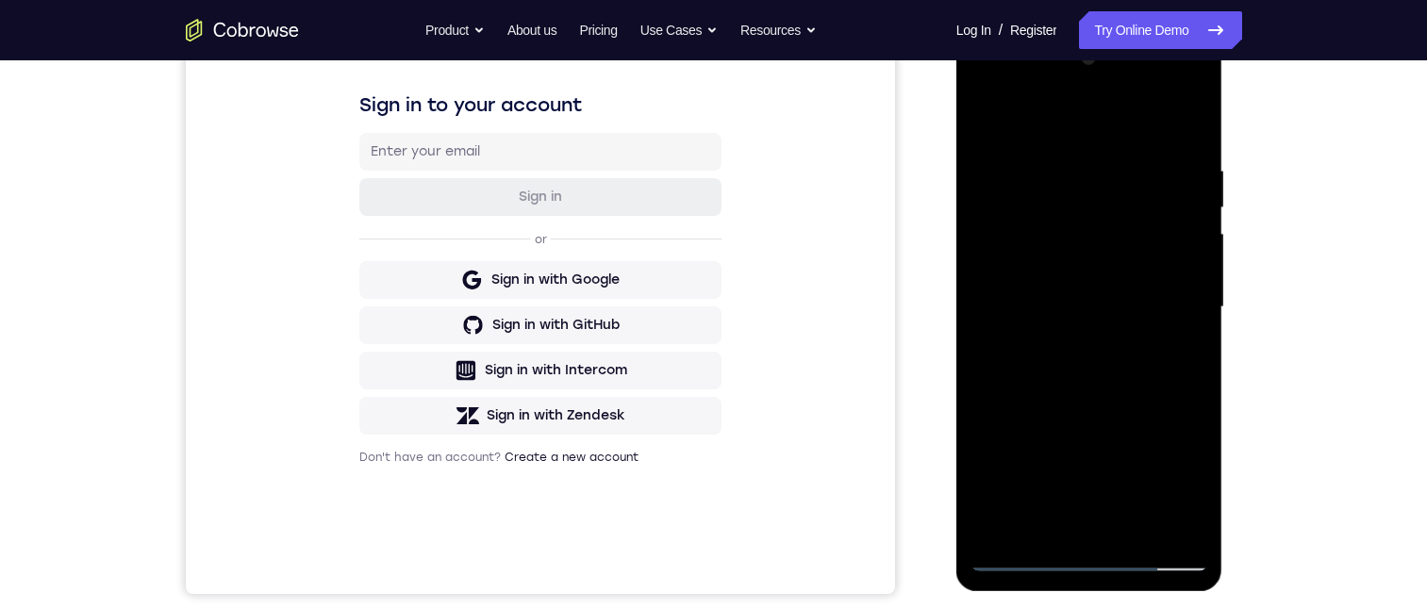
click at [1118, 352] on div at bounding box center [1090, 307] width 238 height 528
drag, startPoint x: 1127, startPoint y: 399, endPoint x: 1131, endPoint y: 317, distance: 82.2
click at [1128, 320] on div at bounding box center [1090, 307] width 238 height 528
drag, startPoint x: 1136, startPoint y: 398, endPoint x: 1144, endPoint y: 333, distance: 65.6
click at [1136, 324] on div at bounding box center [1090, 307] width 238 height 528
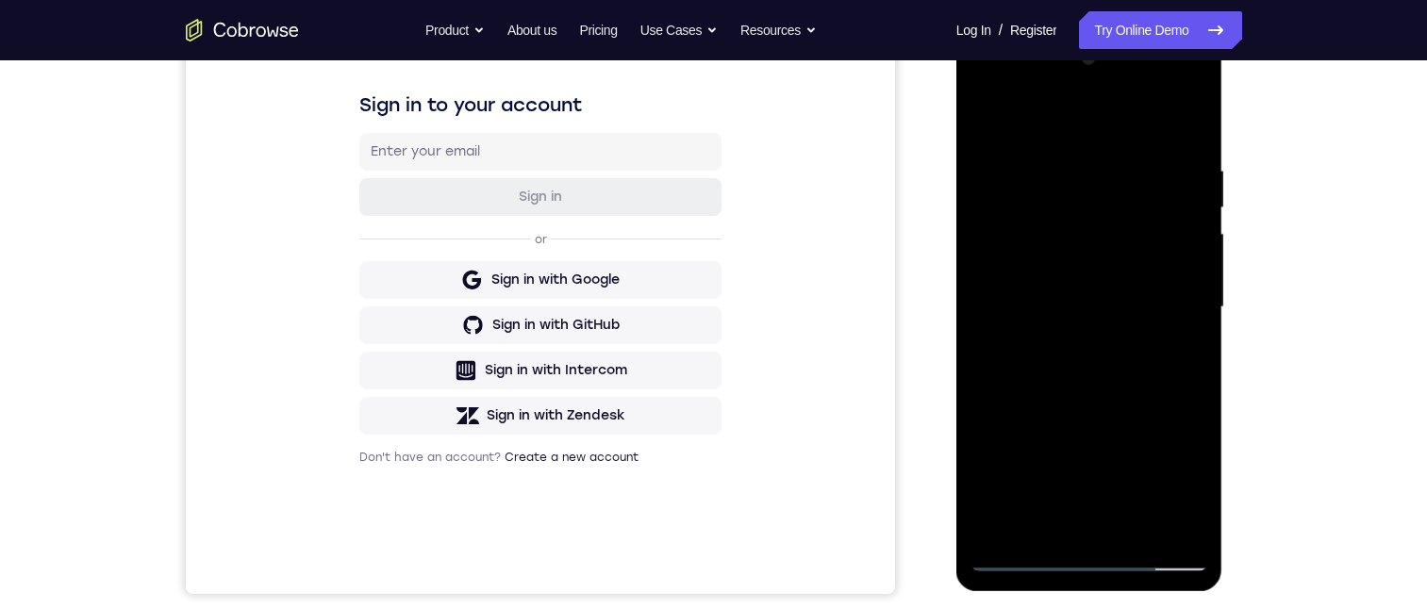
click at [1113, 372] on div at bounding box center [1090, 307] width 238 height 528
drag, startPoint x: 1103, startPoint y: 416, endPoint x: 1107, endPoint y: 369, distance: 47.4
click at [1106, 371] on div at bounding box center [1090, 307] width 238 height 528
drag, startPoint x: 1112, startPoint y: 447, endPoint x: 1125, endPoint y: 366, distance: 82.2
click at [1125, 365] on div at bounding box center [1090, 307] width 238 height 528
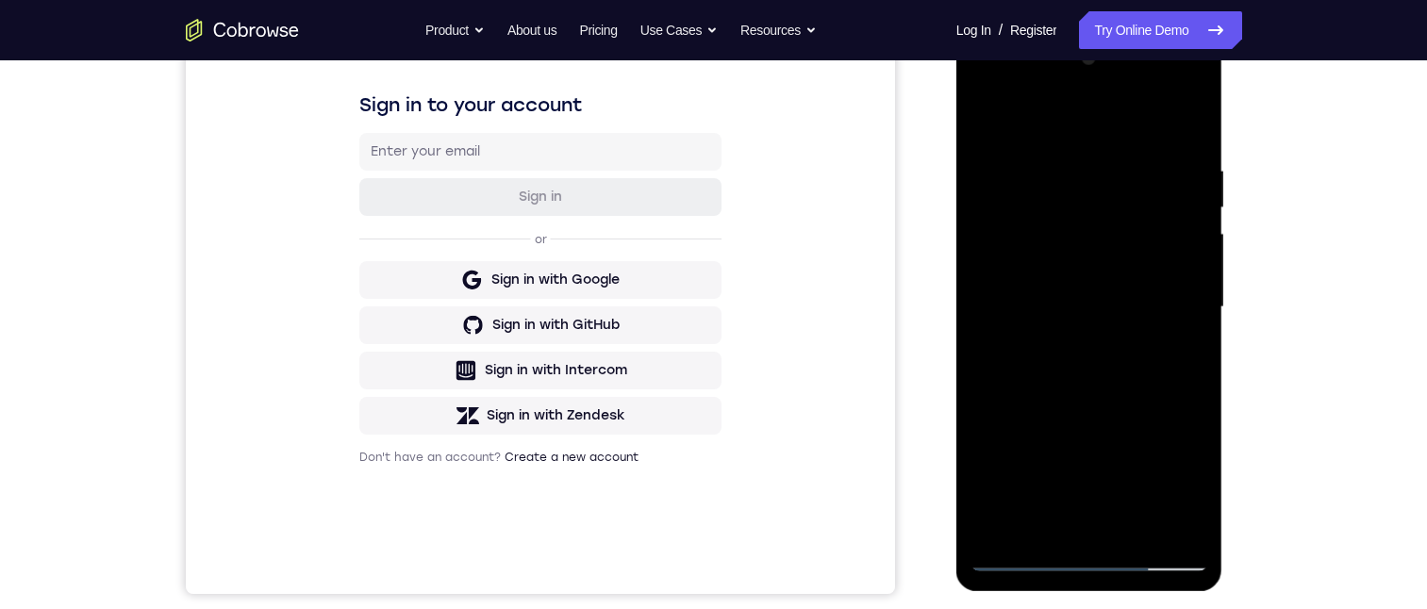
drag, startPoint x: 1143, startPoint y: 361, endPoint x: 1137, endPoint y: 412, distance: 51.4
click at [1140, 412] on div at bounding box center [1090, 307] width 238 height 528
drag, startPoint x: 1098, startPoint y: 319, endPoint x: 1079, endPoint y: 356, distance: 41.3
click at [1081, 355] on div at bounding box center [1090, 307] width 238 height 528
click at [1049, 330] on div at bounding box center [1090, 307] width 238 height 528
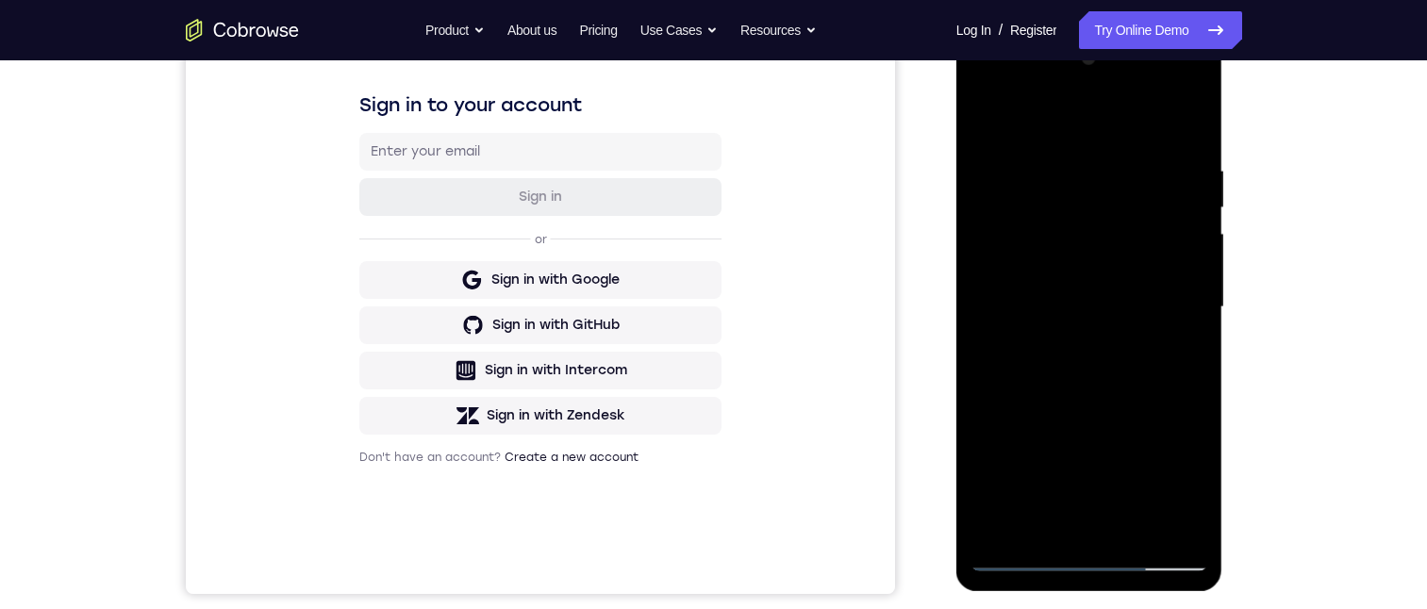
drag, startPoint x: 1050, startPoint y: 349, endPoint x: 1040, endPoint y: 389, distance: 41.0
click at [1040, 391] on div at bounding box center [1090, 307] width 238 height 528
click at [1079, 156] on div at bounding box center [1090, 307] width 238 height 528
click at [1192, 347] on div at bounding box center [1090, 307] width 238 height 528
click at [1193, 348] on div at bounding box center [1090, 307] width 238 height 528
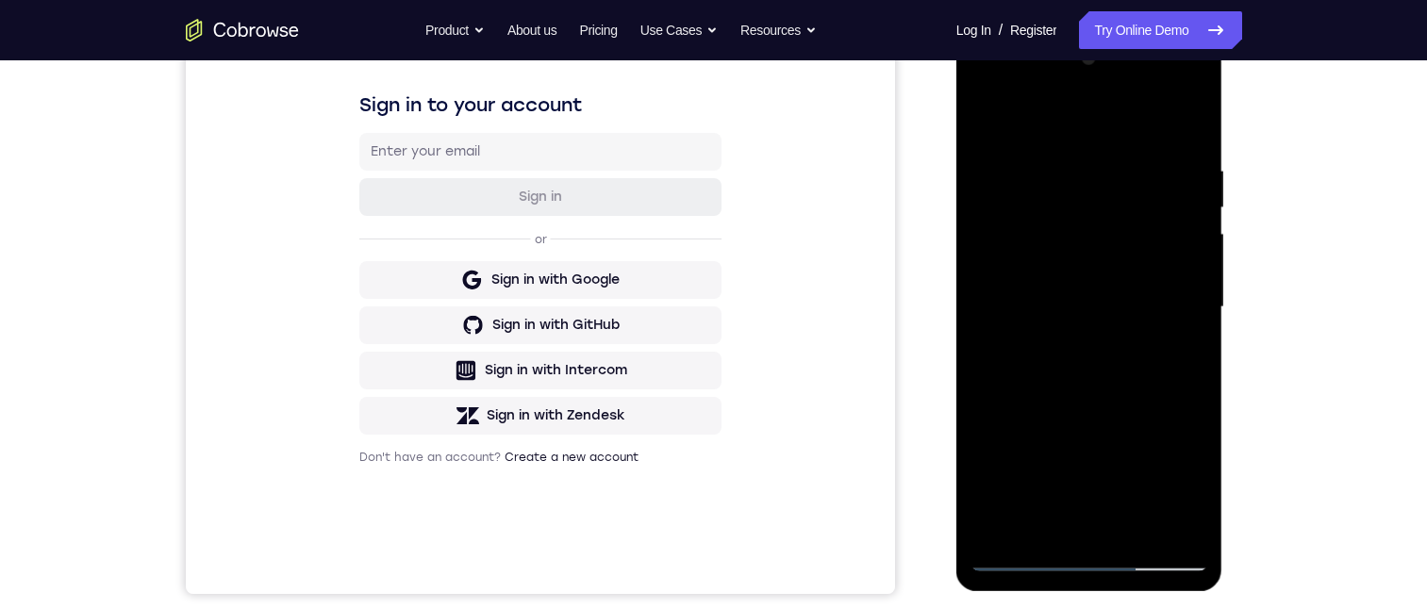
click at [1193, 348] on div at bounding box center [1090, 307] width 238 height 528
click at [987, 344] on div at bounding box center [1090, 307] width 238 height 528
click at [1206, 298] on div at bounding box center [1090, 307] width 238 height 528
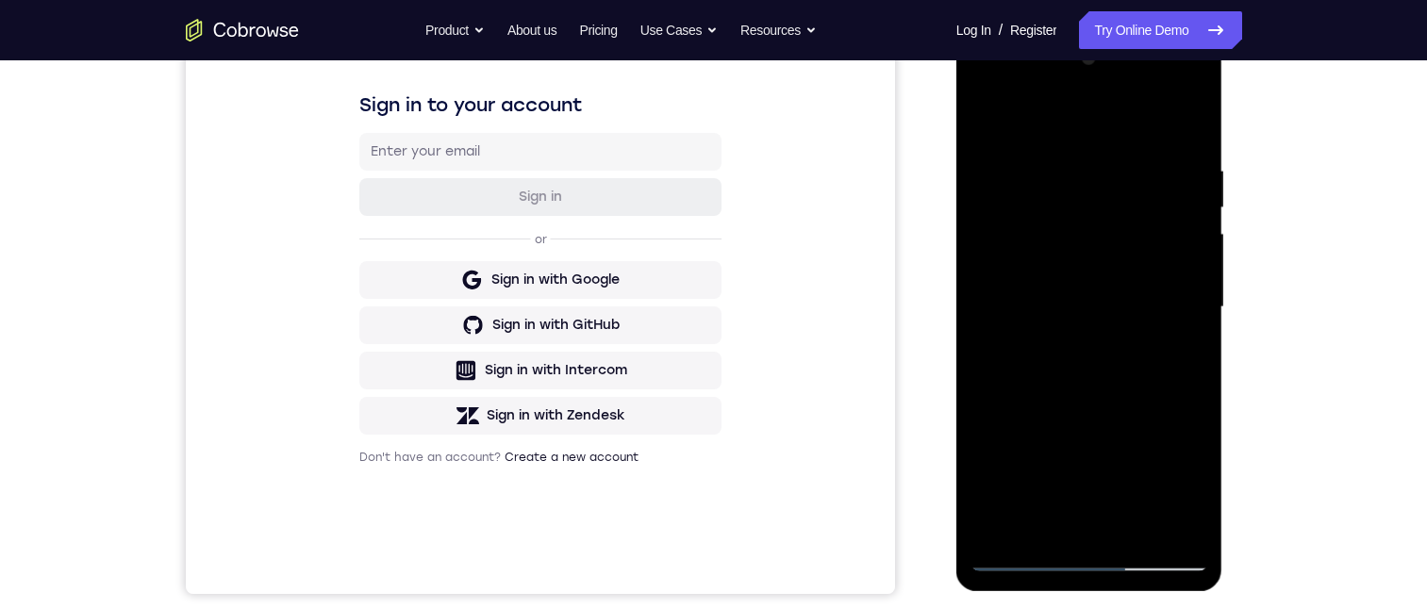
click at [1206, 298] on div at bounding box center [1090, 307] width 238 height 528
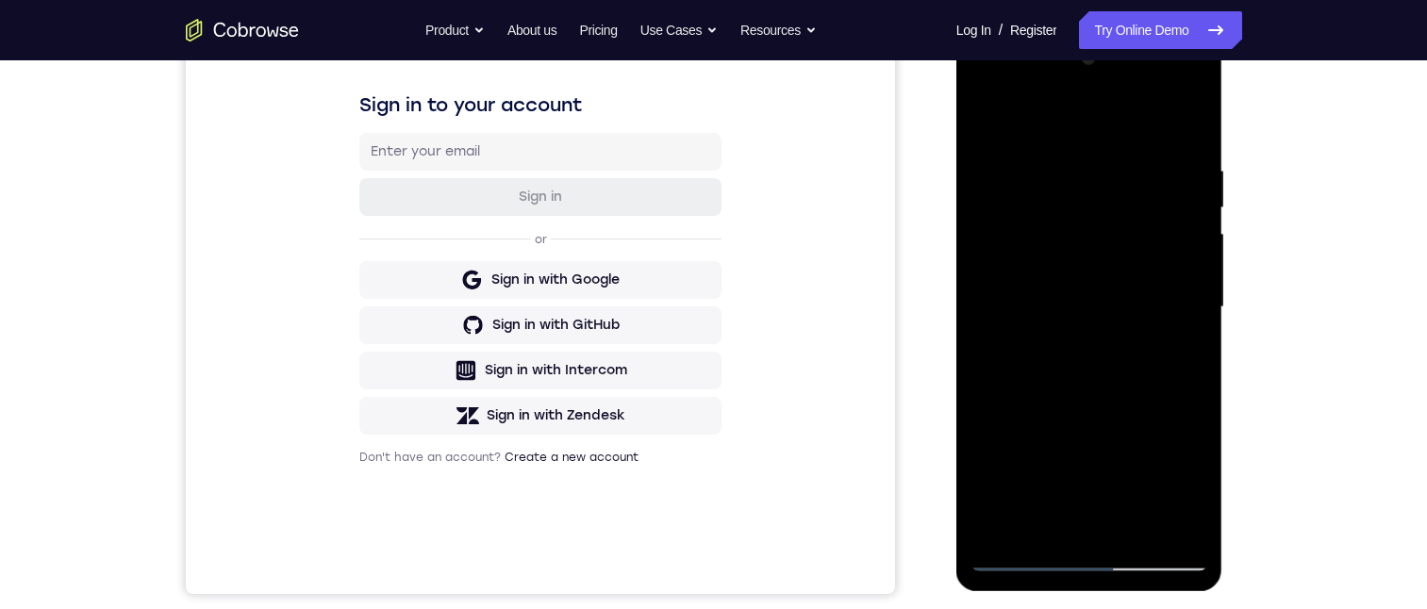
click at [1206, 298] on div at bounding box center [1090, 307] width 238 height 528
click at [1199, 306] on div at bounding box center [1090, 307] width 238 height 528
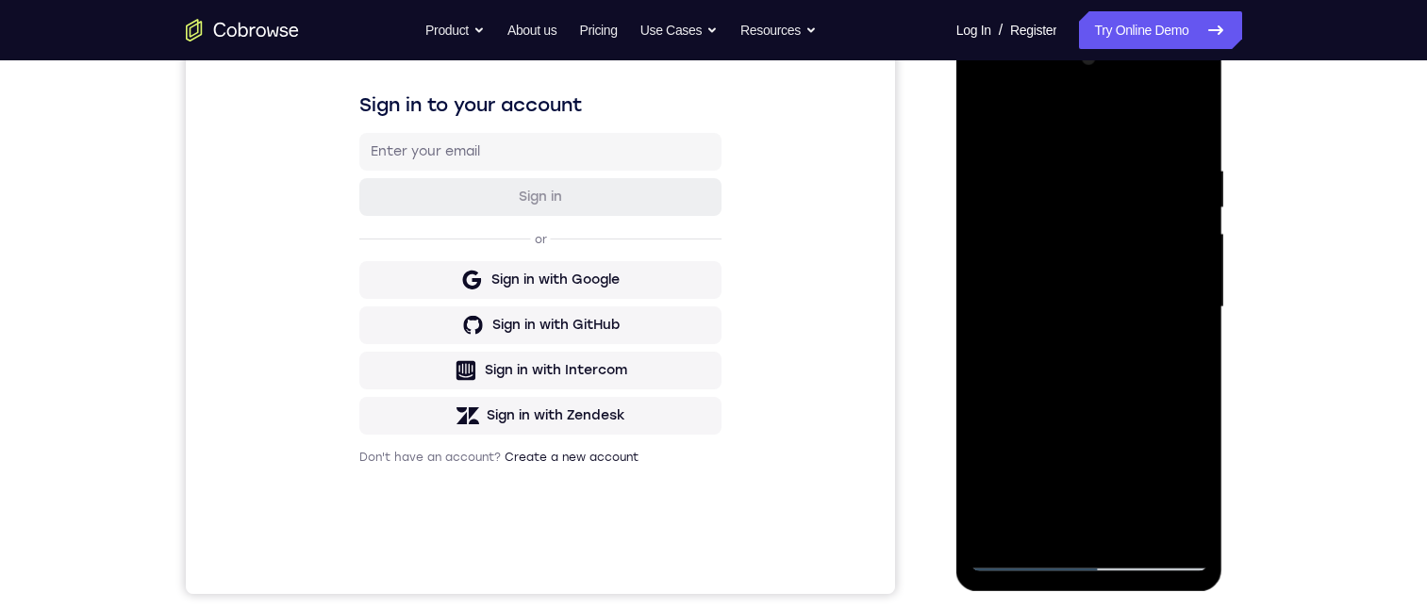
click at [1199, 306] on div at bounding box center [1090, 307] width 238 height 528
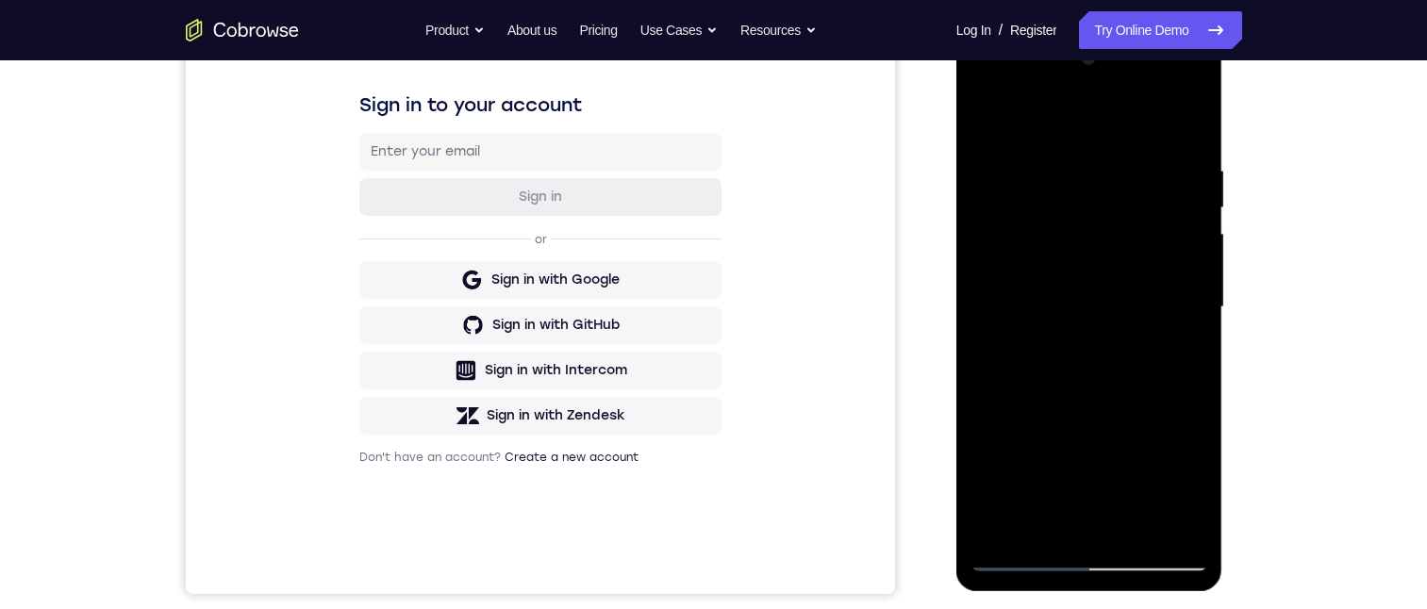
click at [1199, 306] on div at bounding box center [1090, 307] width 238 height 528
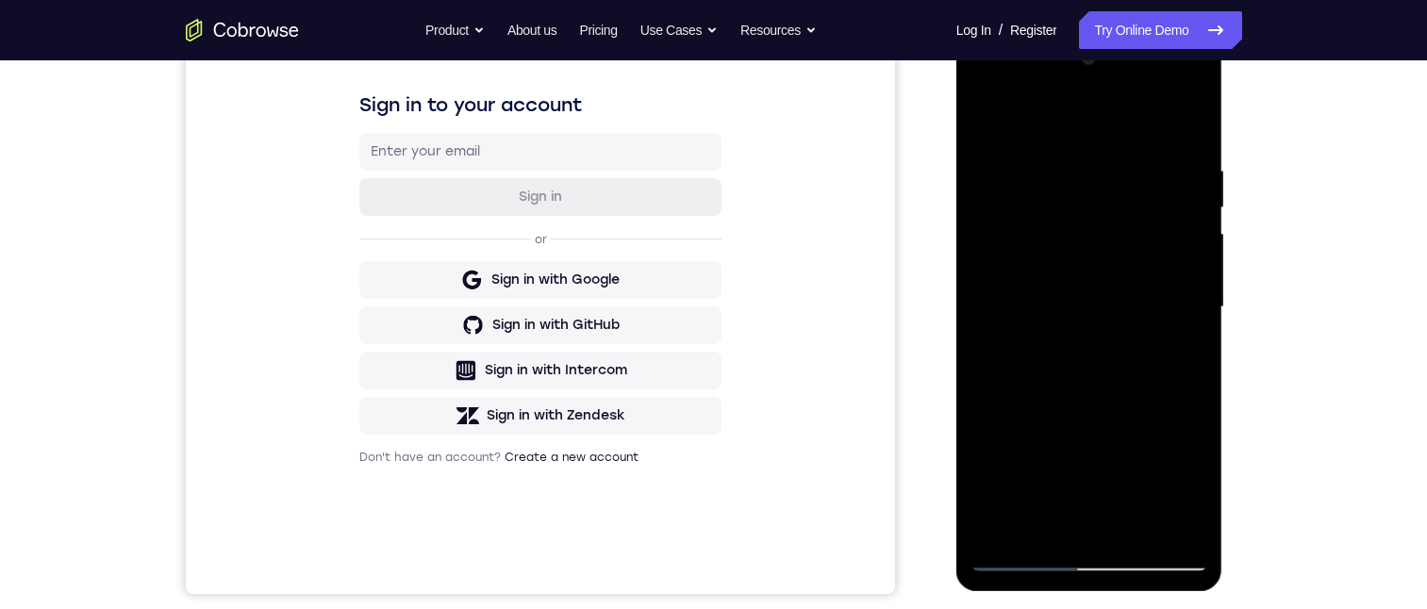
click at [1199, 306] on div at bounding box center [1090, 307] width 238 height 528
click at [985, 308] on div at bounding box center [1090, 307] width 238 height 528
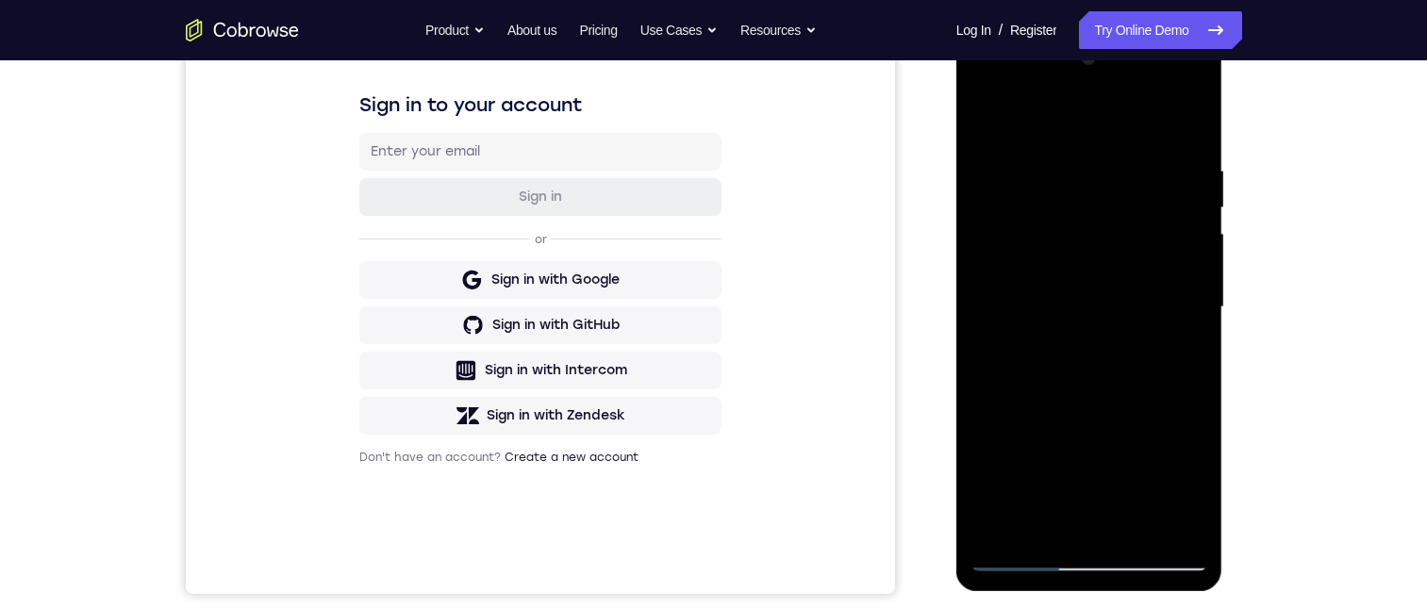
click at [1187, 126] on div at bounding box center [1090, 307] width 238 height 528
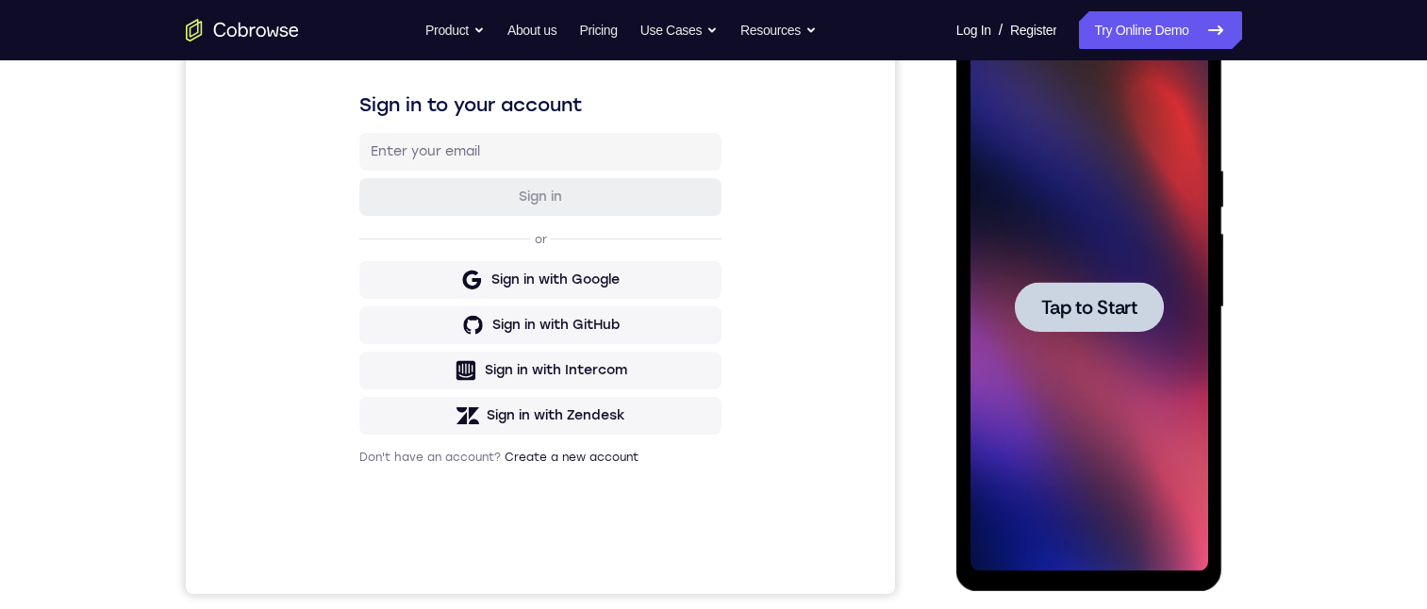
click at [1109, 324] on div at bounding box center [1089, 307] width 149 height 50
